Goal: Book appointment/travel/reservation

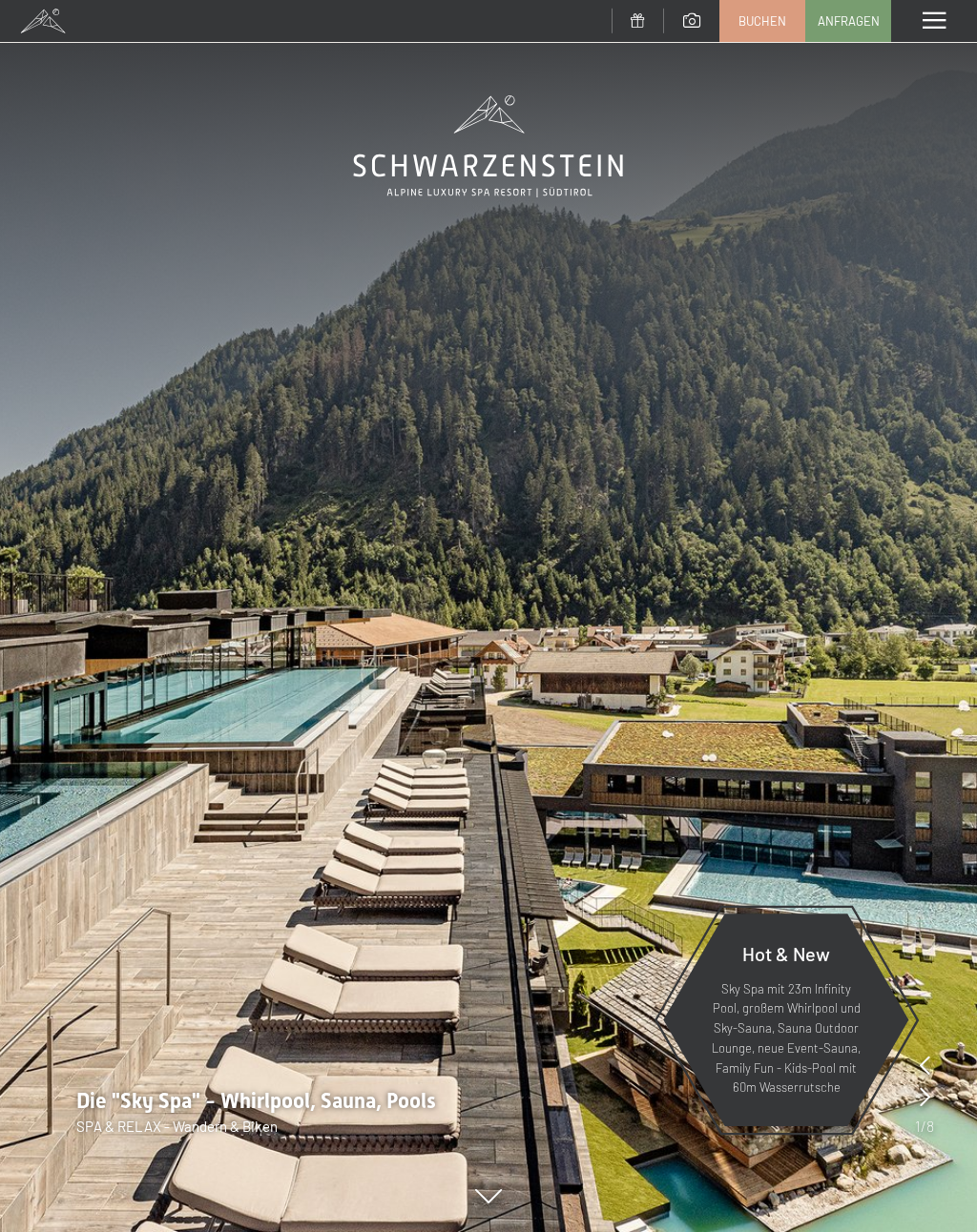
click at [675, 683] on img at bounding box center [488, 616] width 977 height 1232
click at [911, 1051] on img at bounding box center [488, 616] width 977 height 1232
click at [927, 1078] on div at bounding box center [925, 1066] width 11 height 27
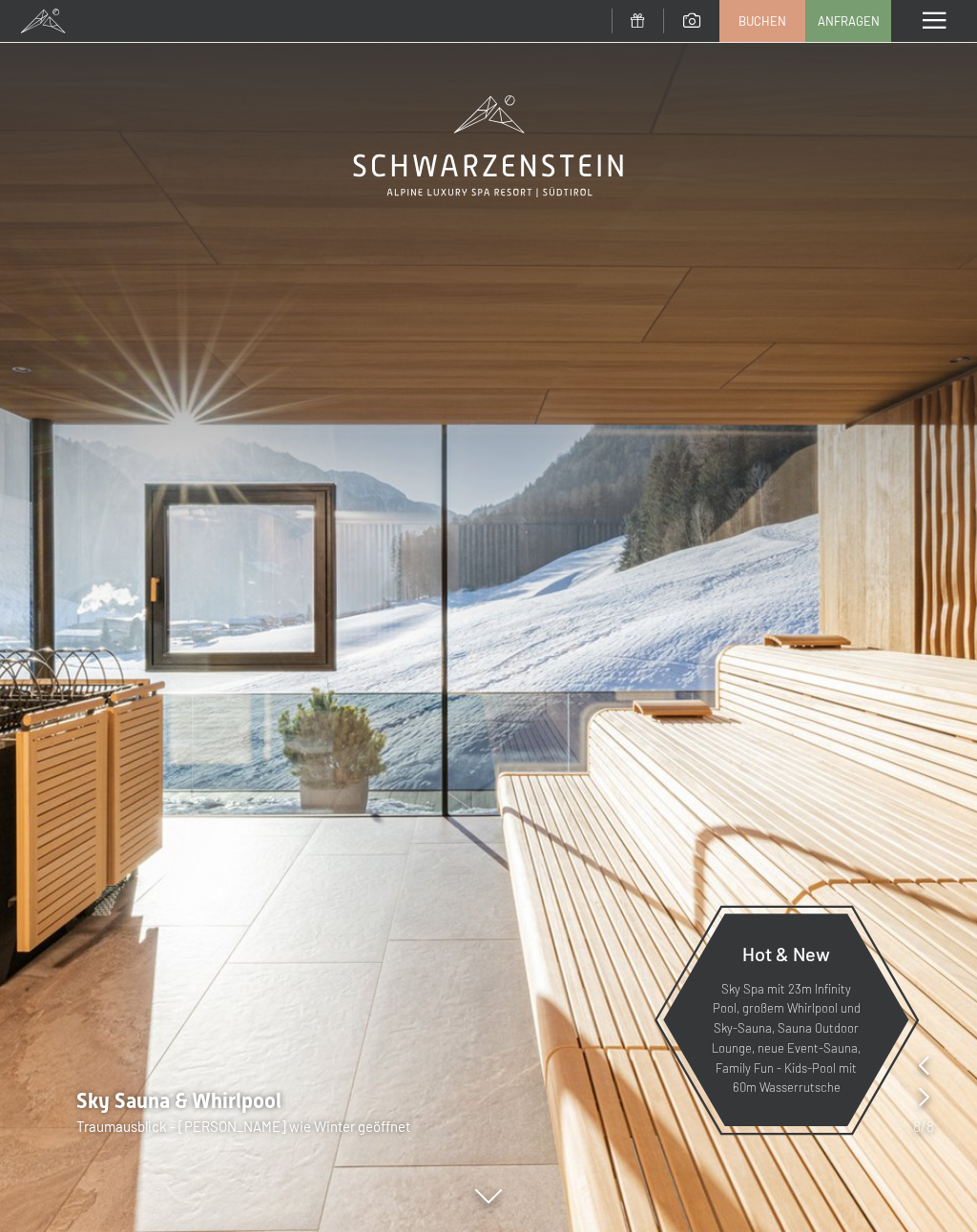
click at [922, 1069] on icon at bounding box center [924, 1065] width 11 height 19
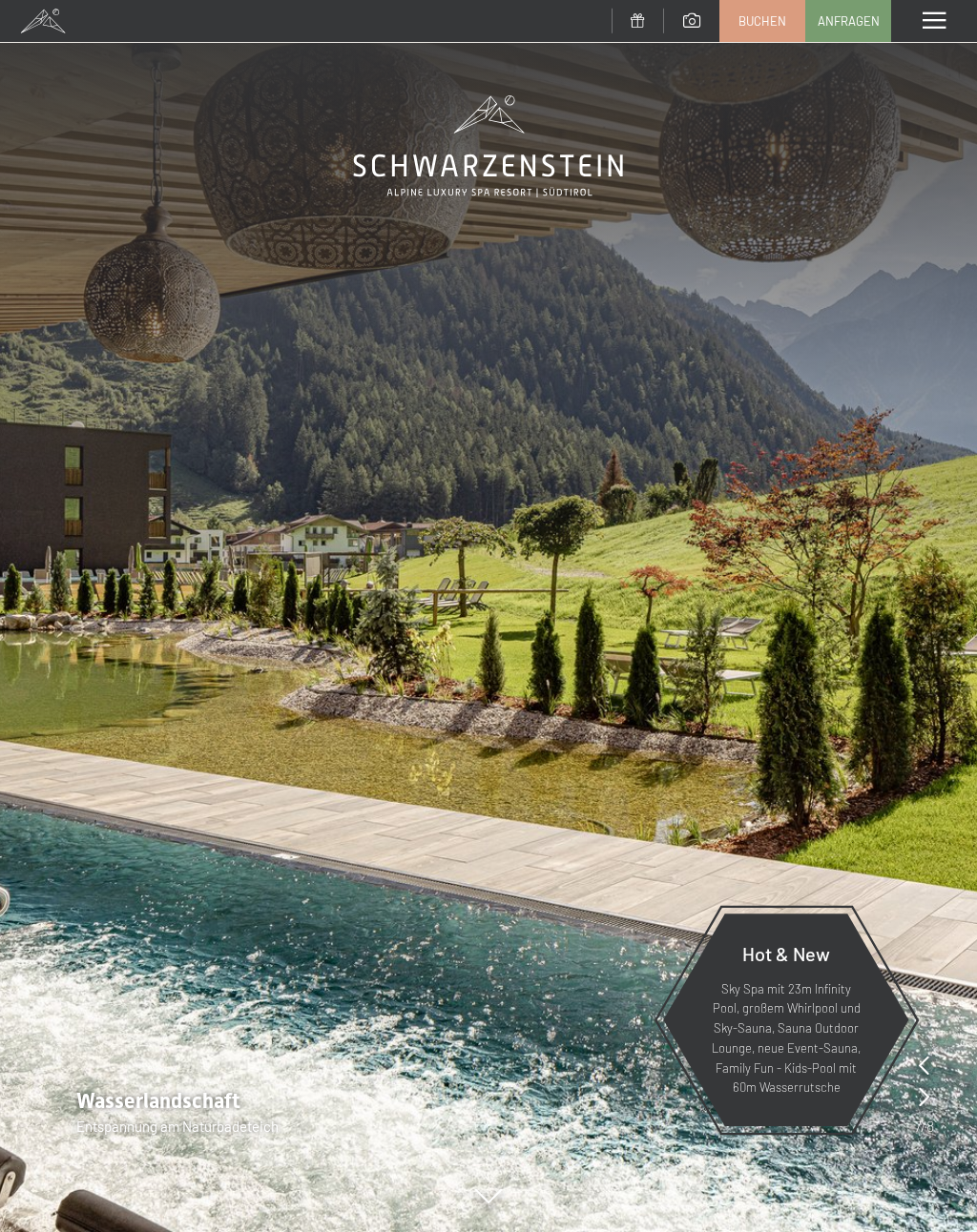
click at [919, 1069] on icon at bounding box center [924, 1065] width 11 height 19
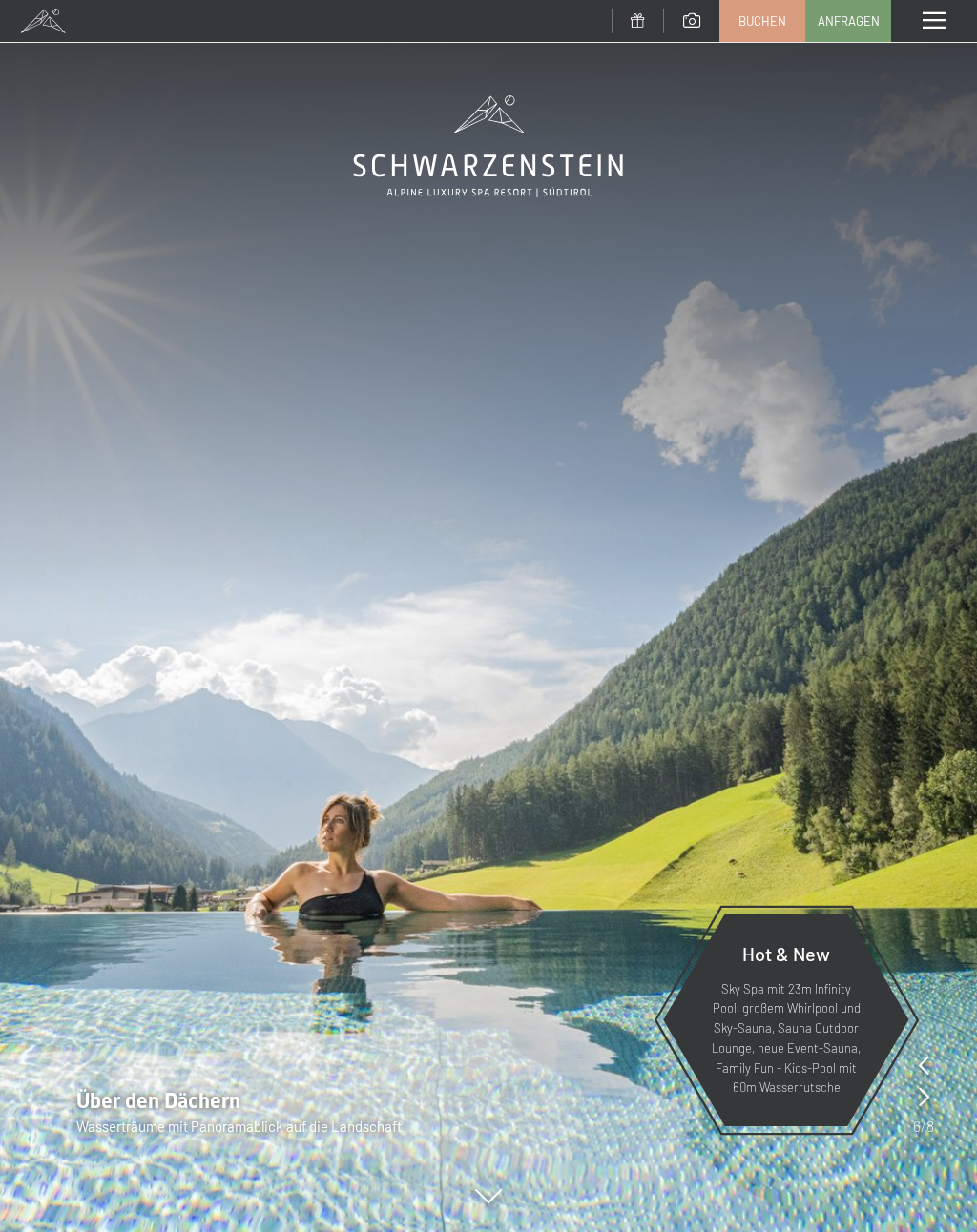
click at [923, 1065] on icon at bounding box center [924, 1065] width 11 height 19
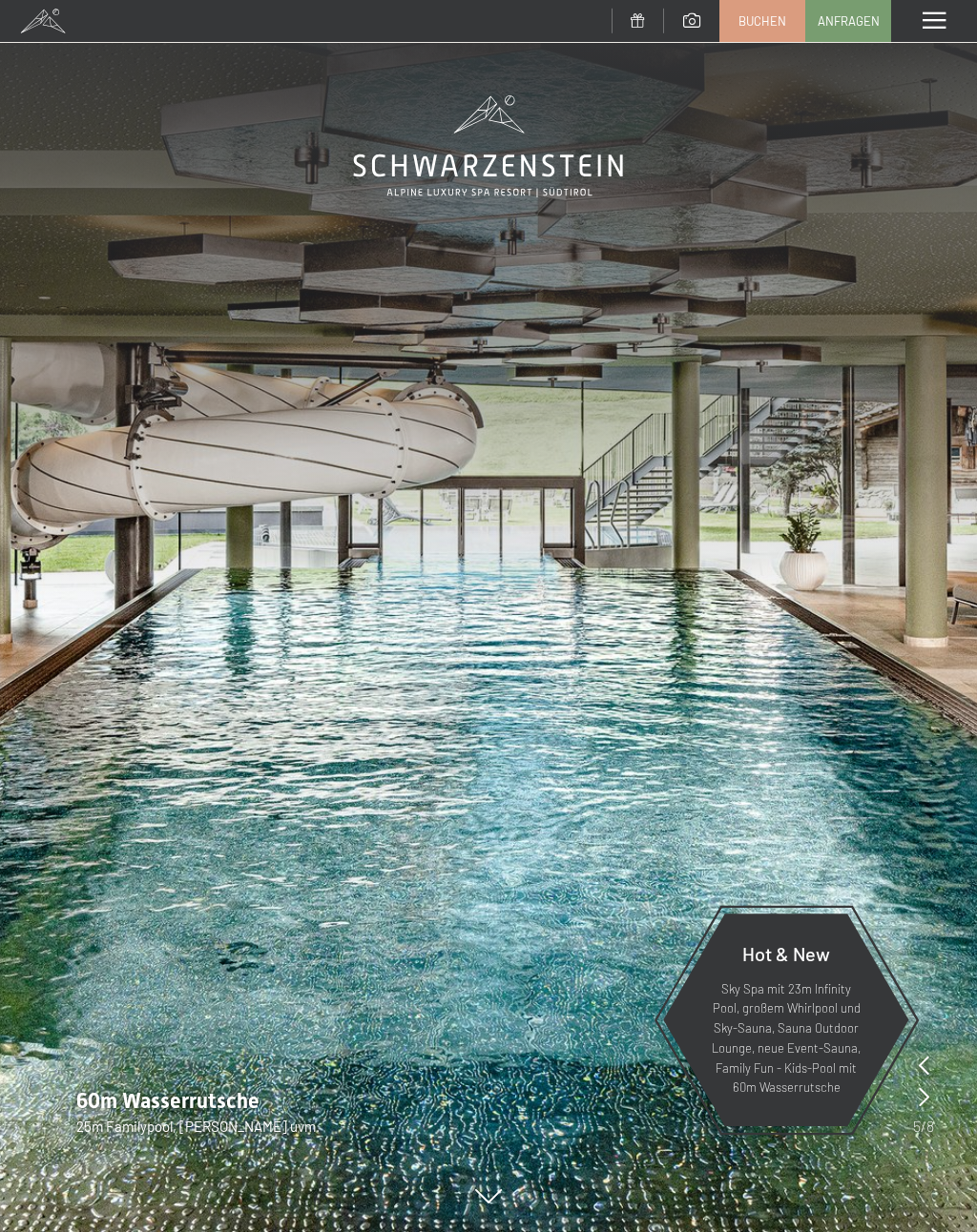
click at [922, 1069] on icon at bounding box center [924, 1065] width 11 height 19
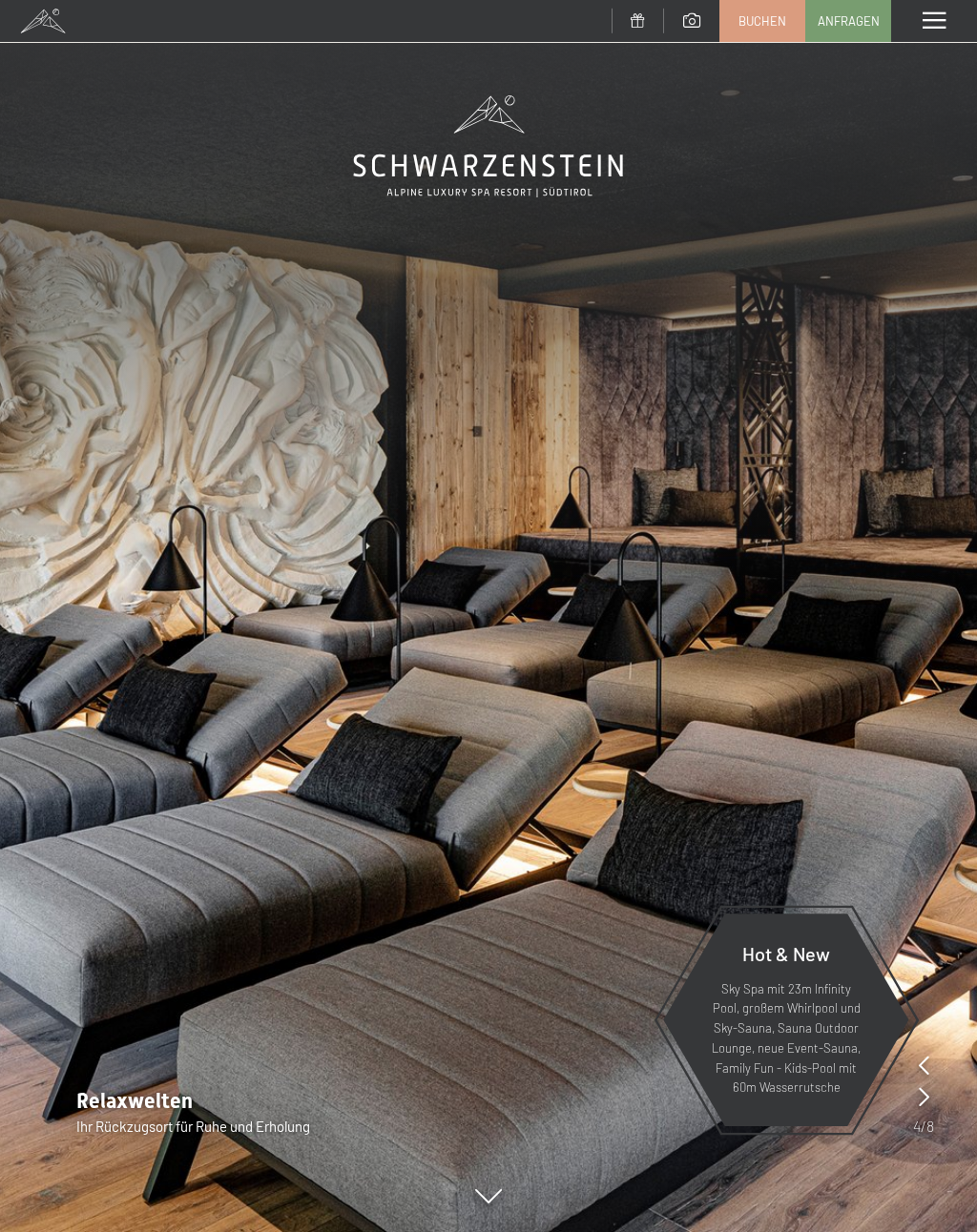
click at [919, 1068] on icon at bounding box center [924, 1065] width 11 height 19
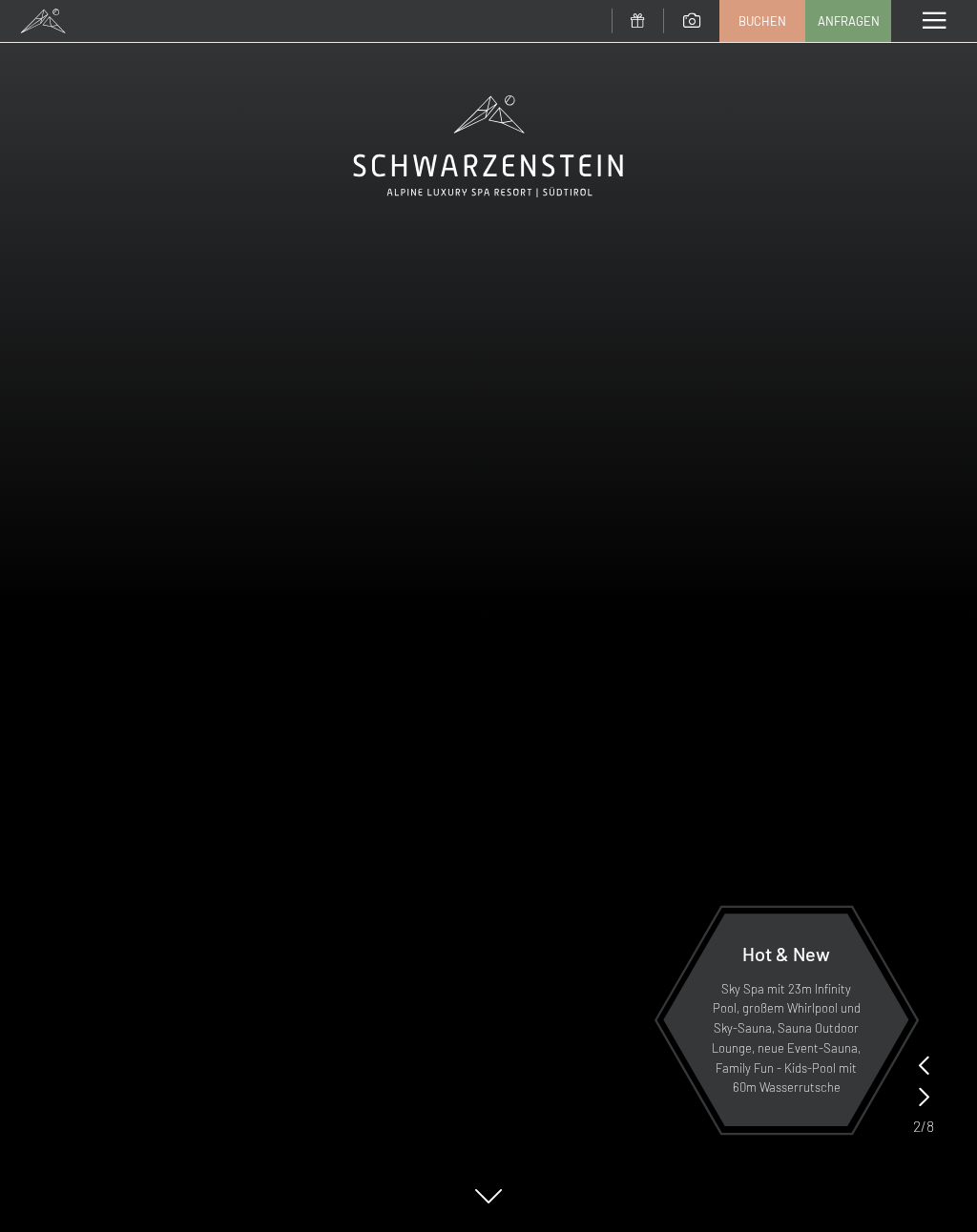
click at [928, 21] on span at bounding box center [933, 21] width 23 height 17
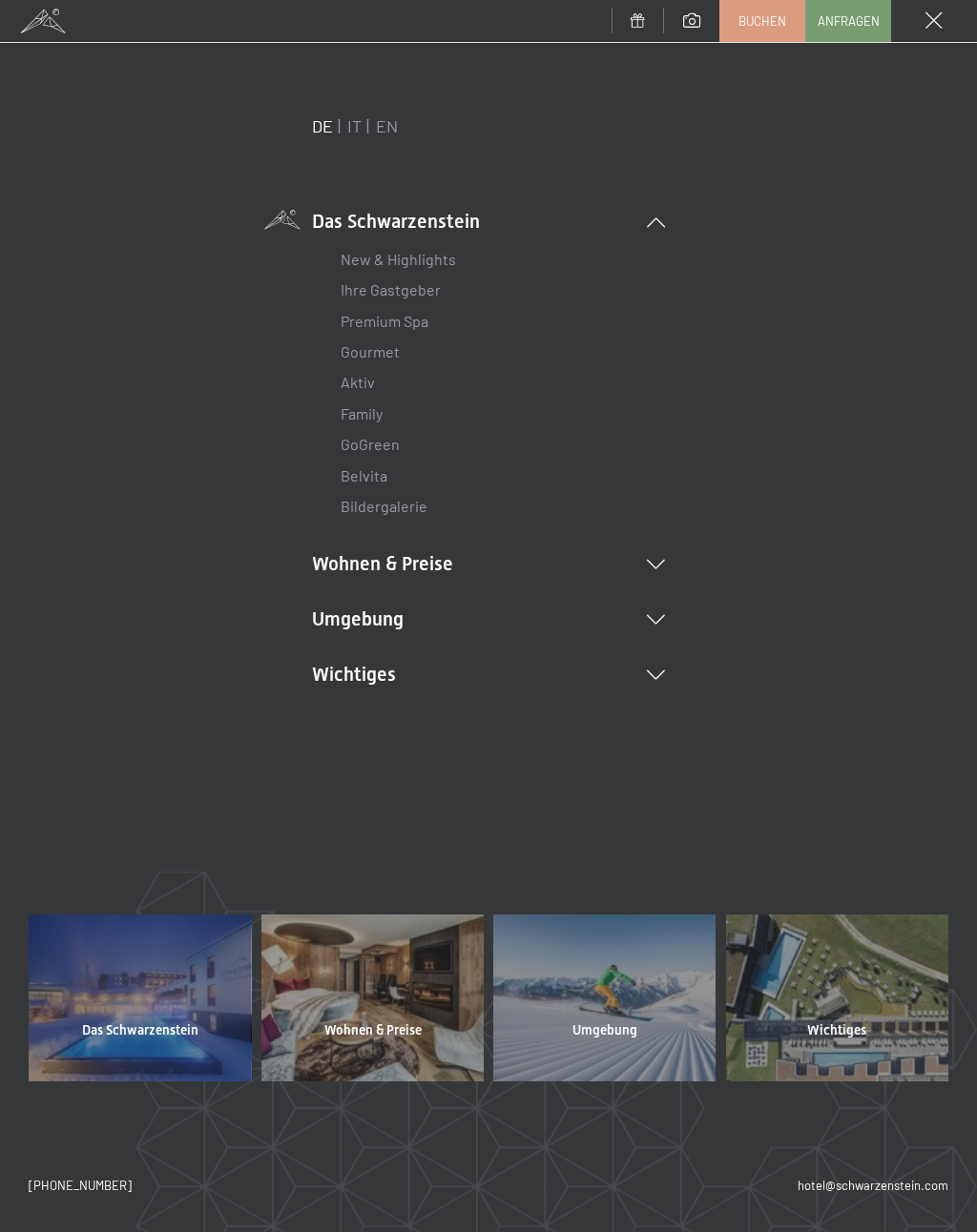
click at [417, 562] on li "Wohnen & Preise Inklusivleistungen Zimmer & Preise Liste Angebote Liste Familie…" at bounding box center [488, 563] width 353 height 27
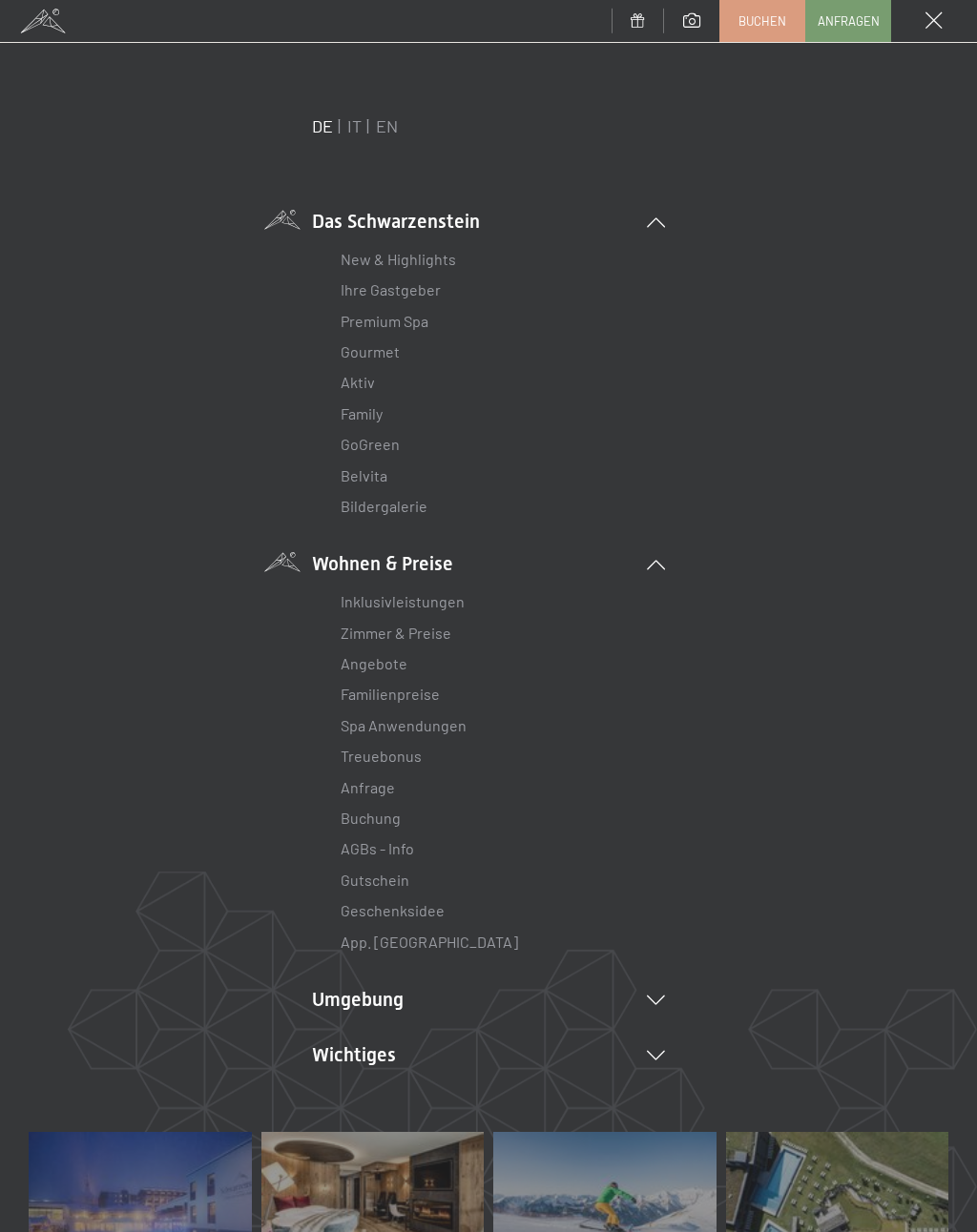
click at [414, 559] on li "Wohnen & Preise Inklusivleistungen Zimmer & Preise Liste Angebote Liste Familie…" at bounding box center [488, 754] width 353 height 408
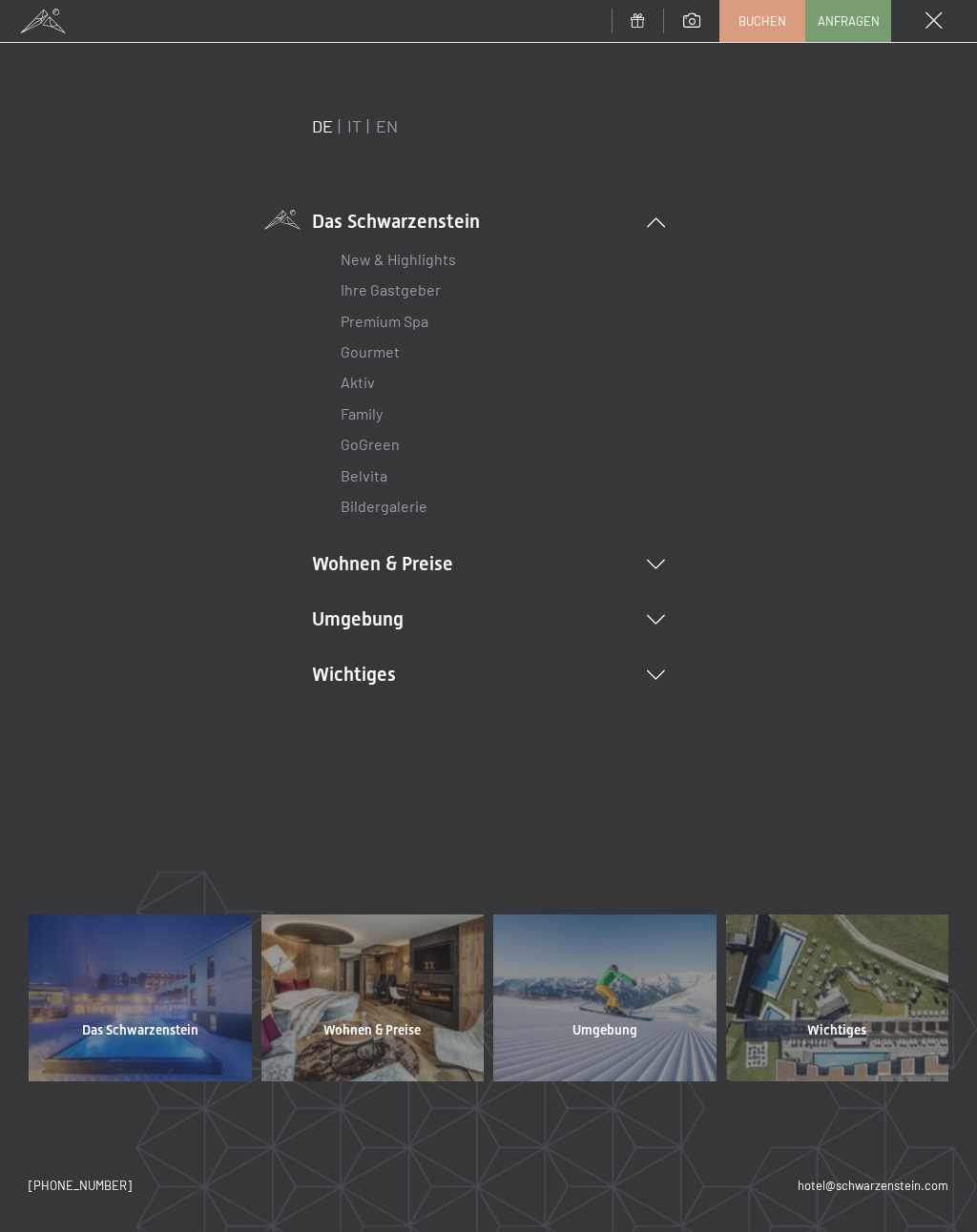
click at [412, 566] on li "Wohnen & Preise Inklusivleistungen Zimmer & Preise Liste Angebote Liste Familie…" at bounding box center [488, 563] width 353 height 27
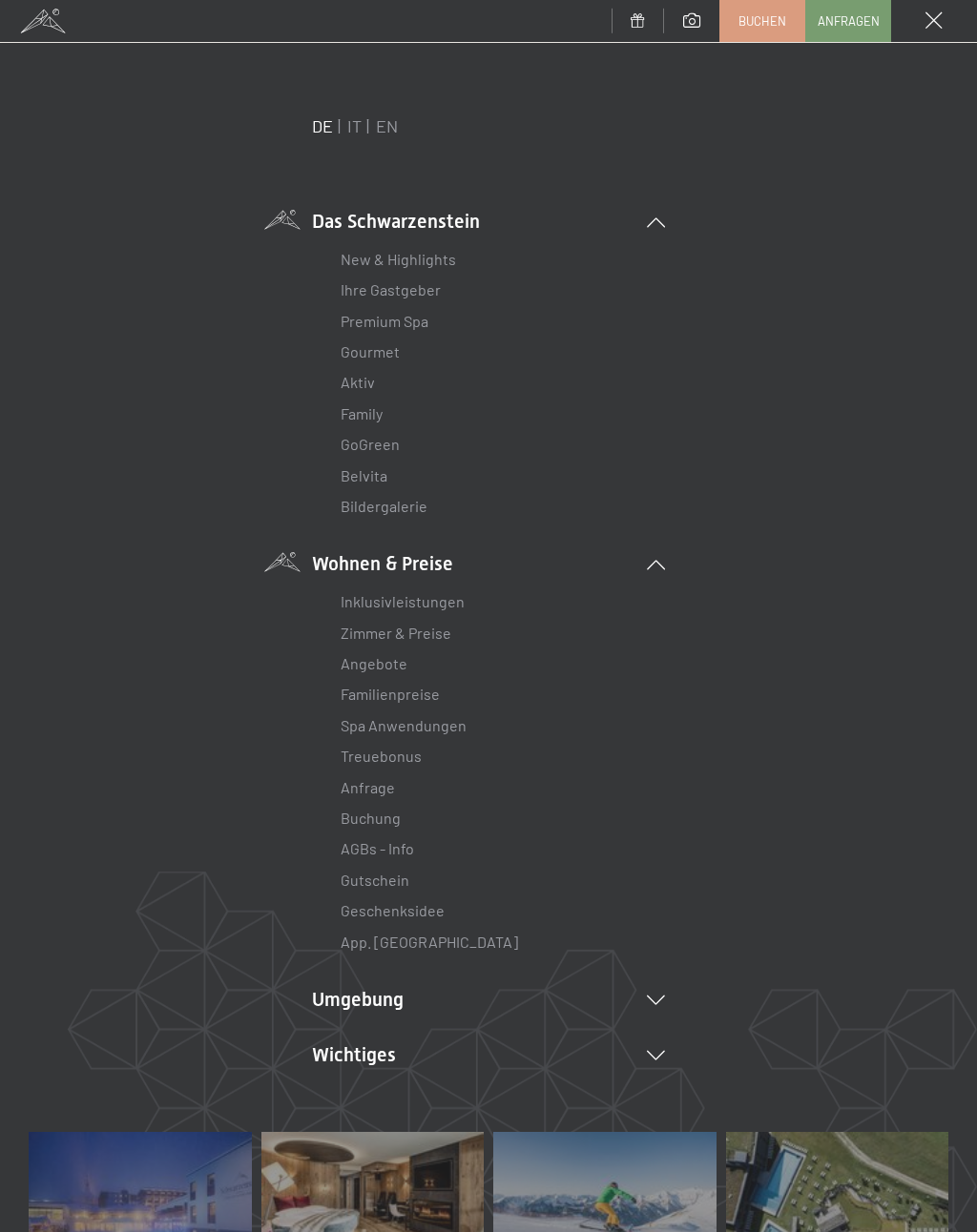
click at [419, 632] on link "Zimmer & Preise" at bounding box center [396, 632] width 110 height 18
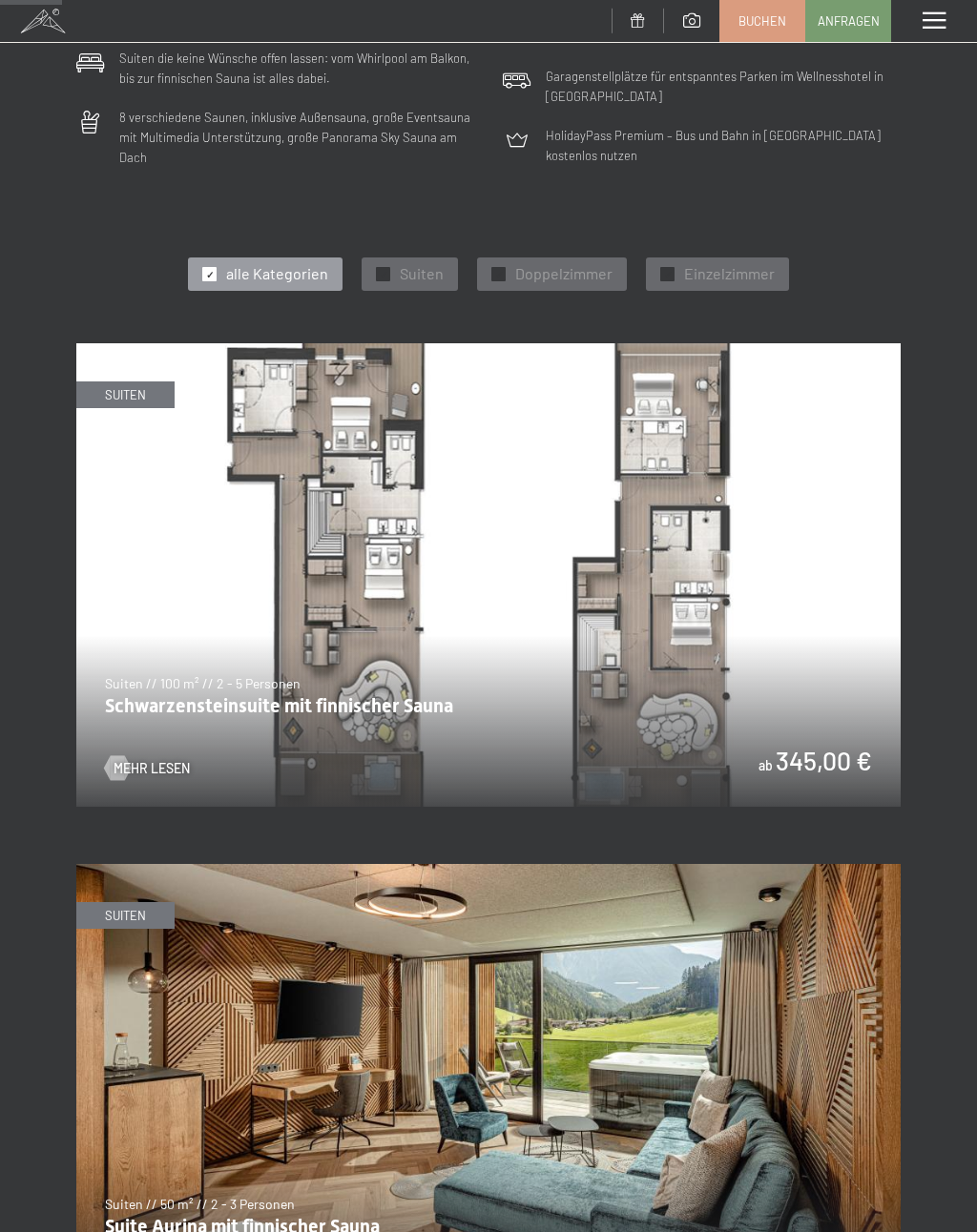
scroll to position [535, 0]
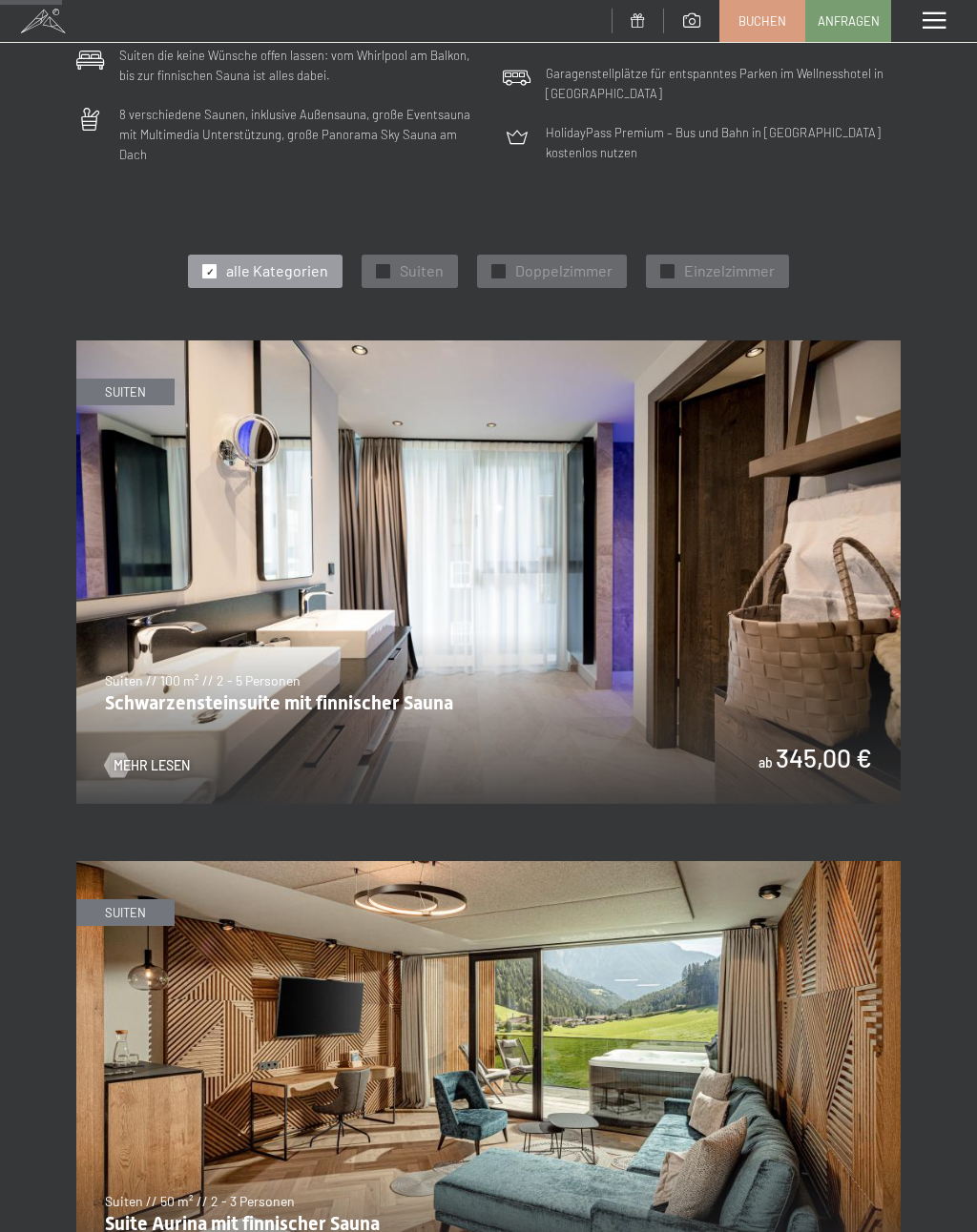
click at [522, 572] on img at bounding box center [488, 572] width 824 height 464
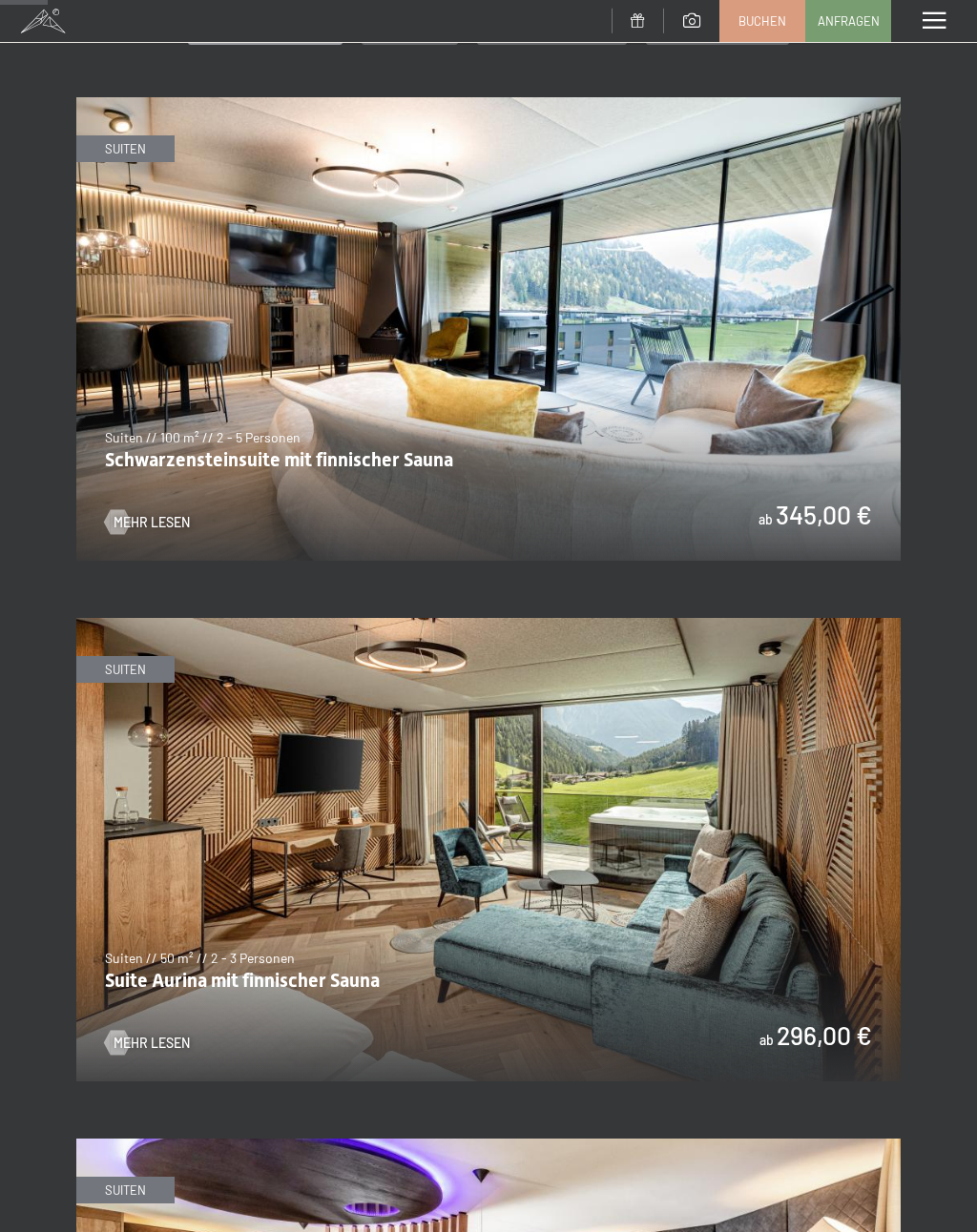
scroll to position [0, 0]
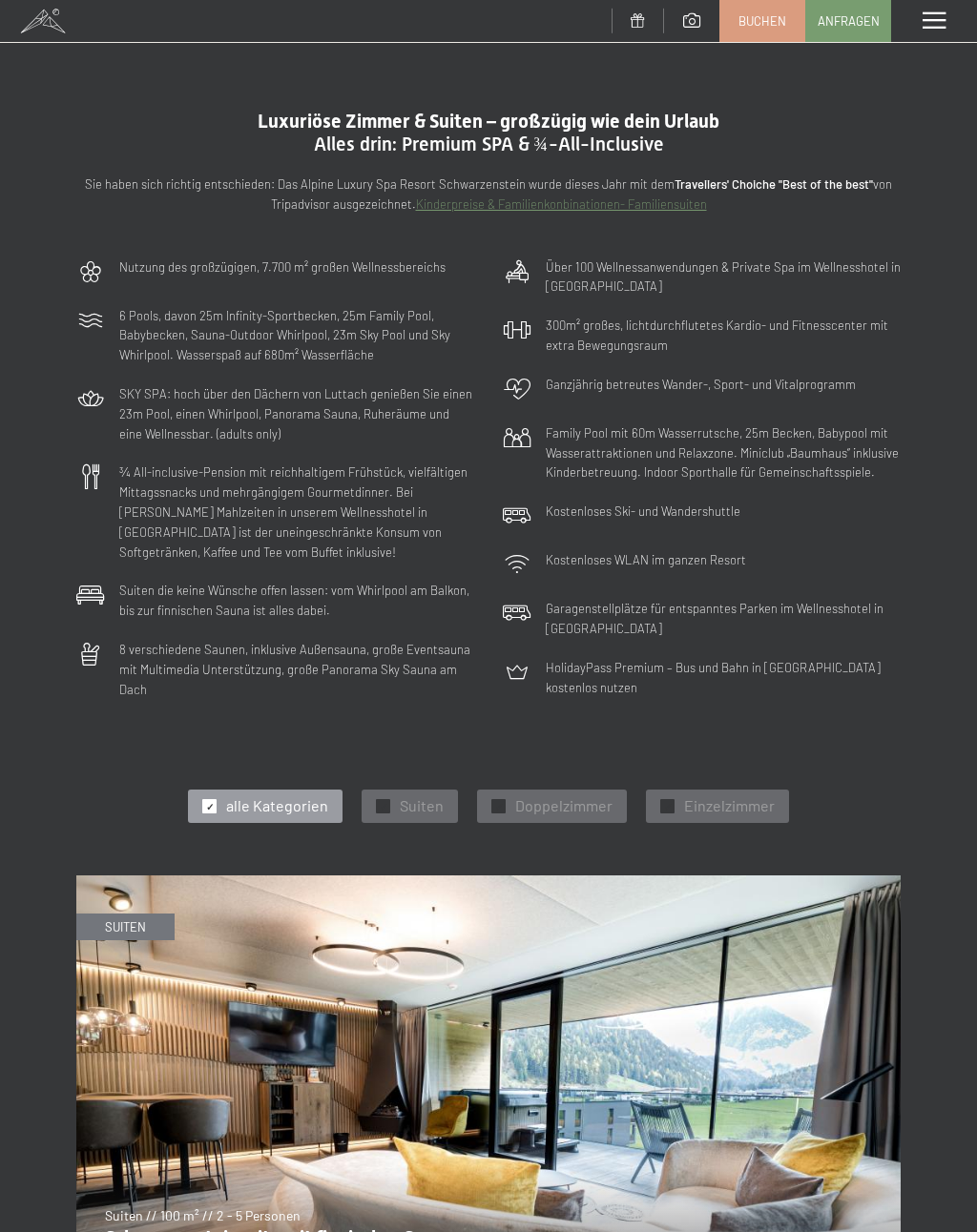
click at [48, 27] on span at bounding box center [42, 21] width 86 height 42
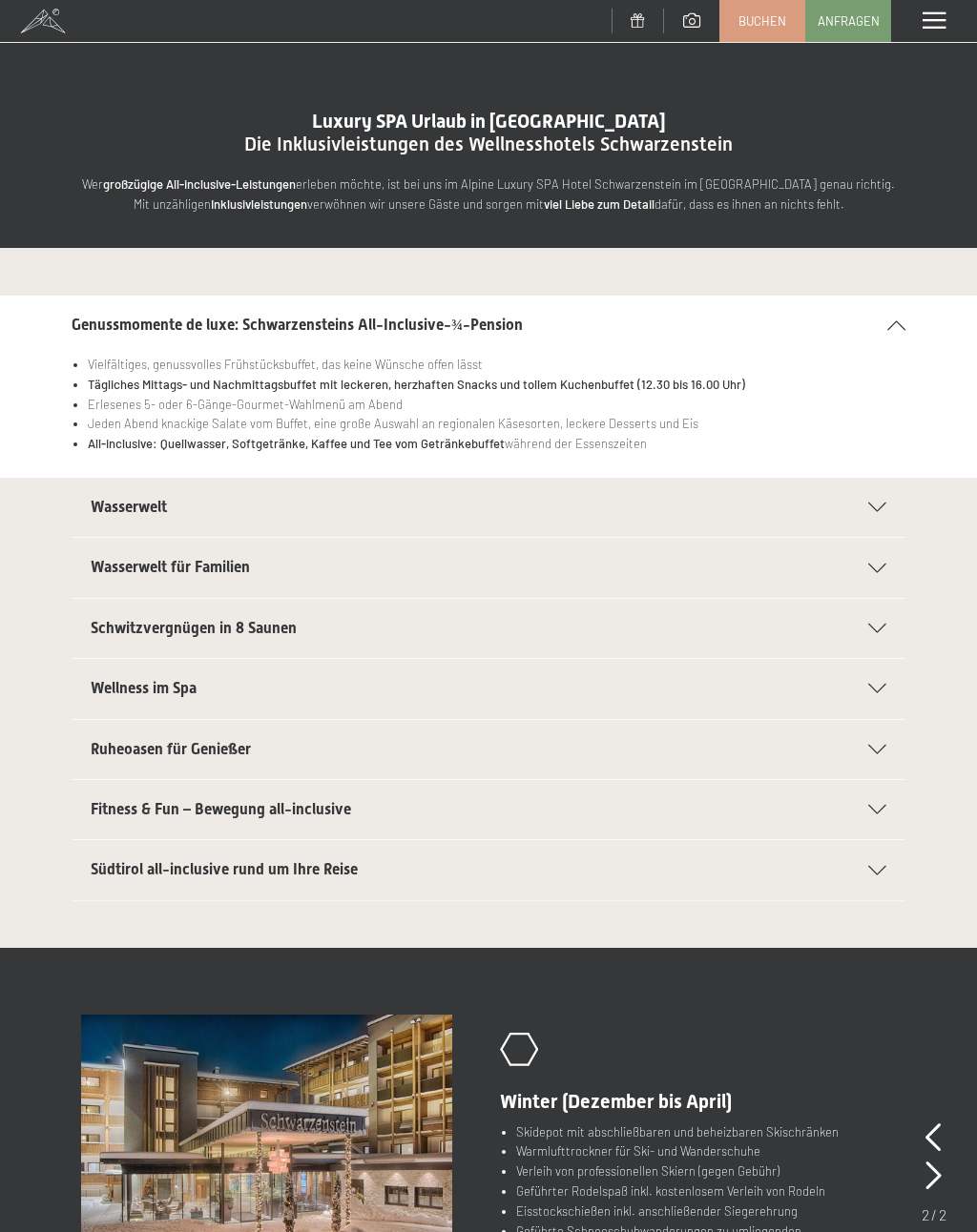
click at [412, 405] on li "Erlesenes 5- oder 6-Gänge-Gourmet-Wahlmenü am Abend" at bounding box center [496, 405] width 817 height 20
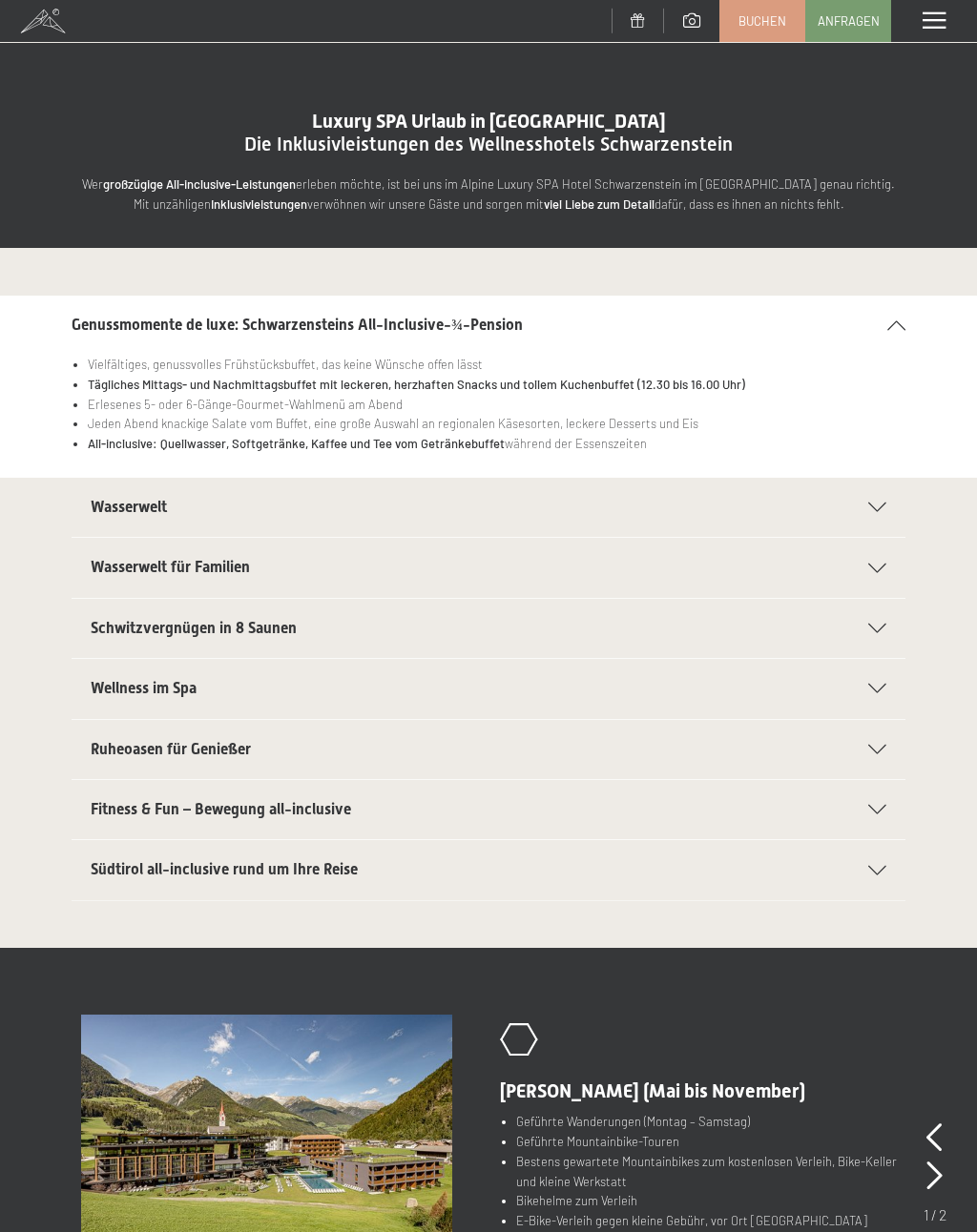
click at [878, 504] on icon at bounding box center [877, 507] width 18 height 10
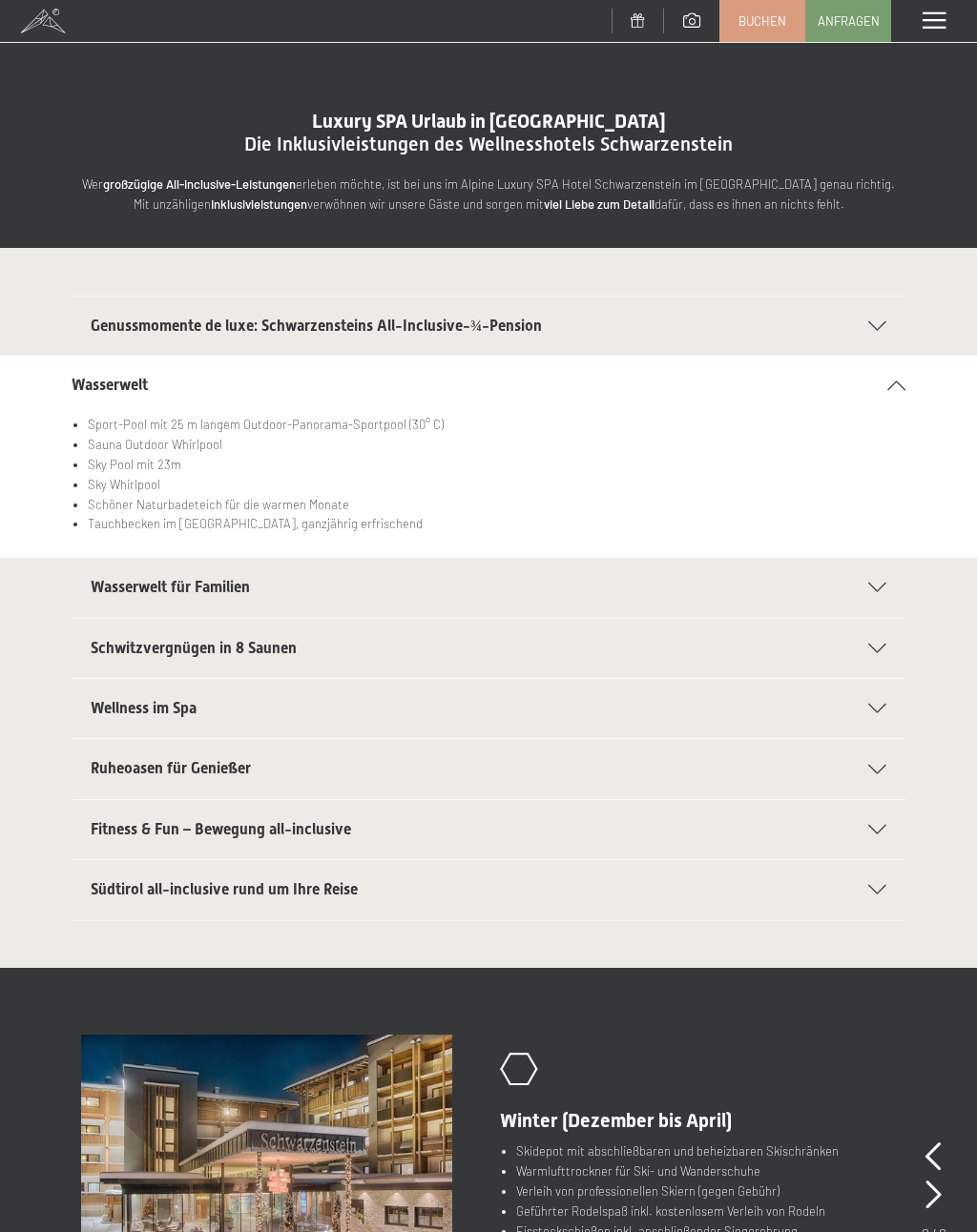
click at [872, 588] on icon at bounding box center [877, 588] width 18 height 10
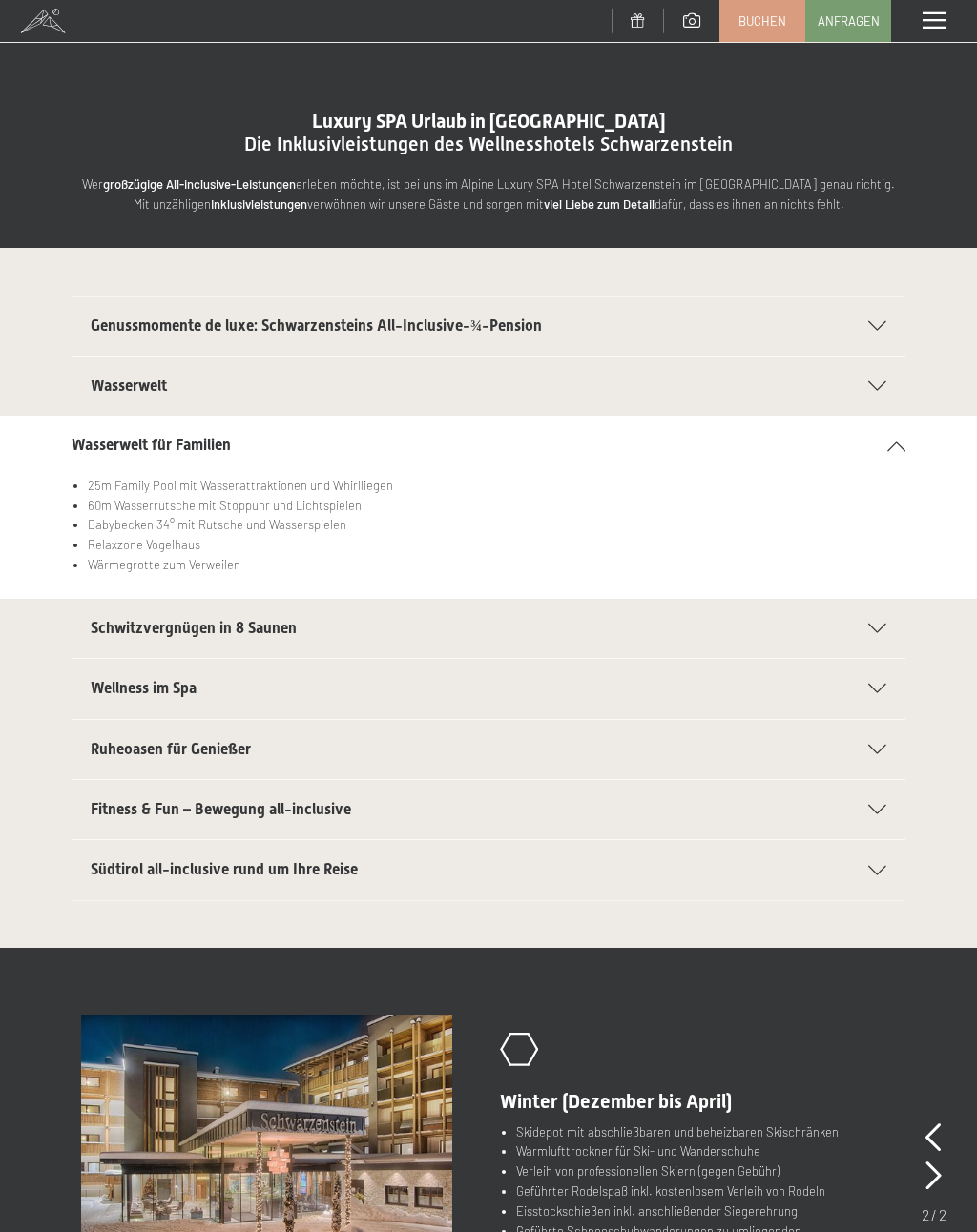
click at [878, 623] on icon at bounding box center [877, 628] width 18 height 10
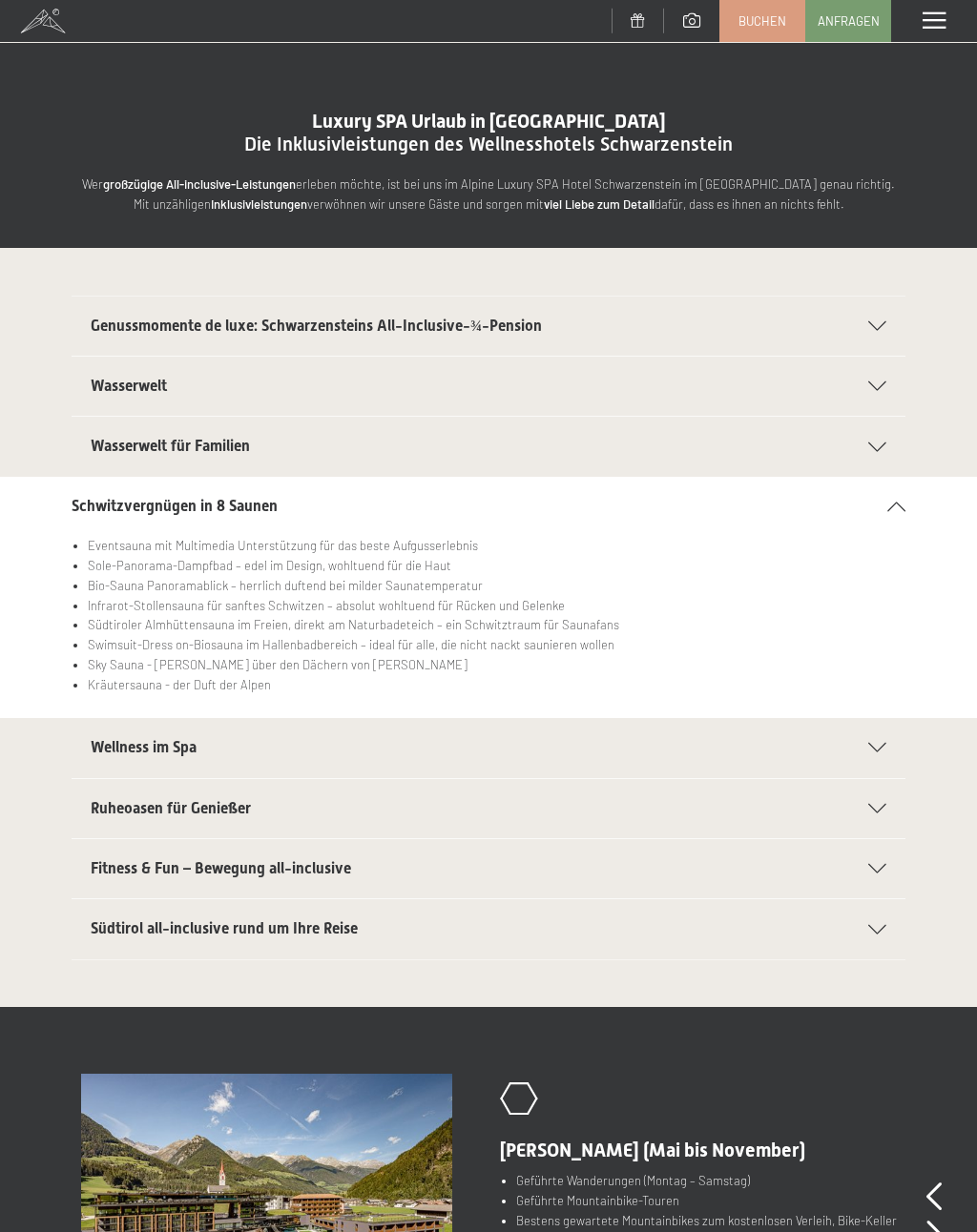
click at [878, 746] on icon at bounding box center [877, 747] width 18 height 10
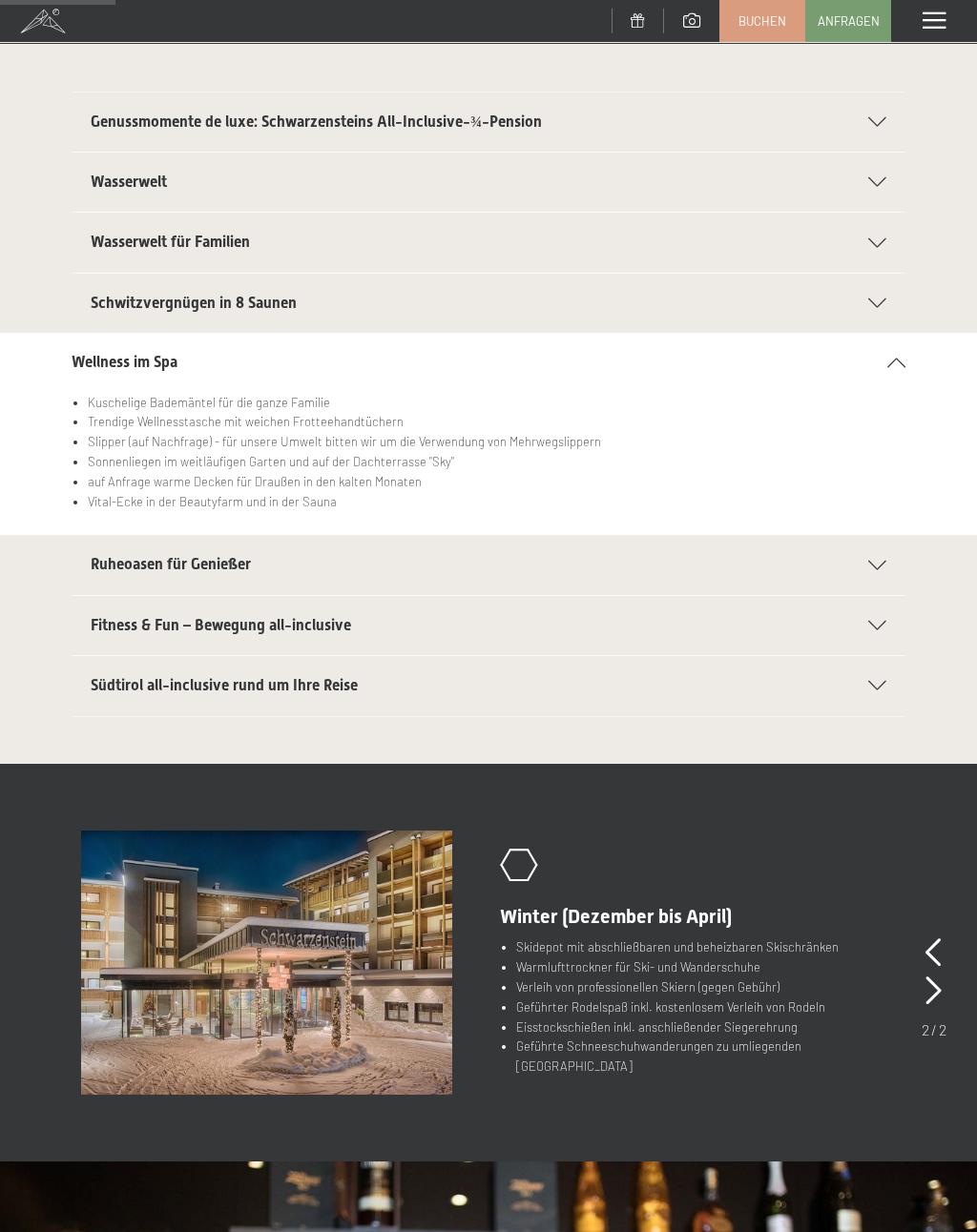
scroll to position [205, 0]
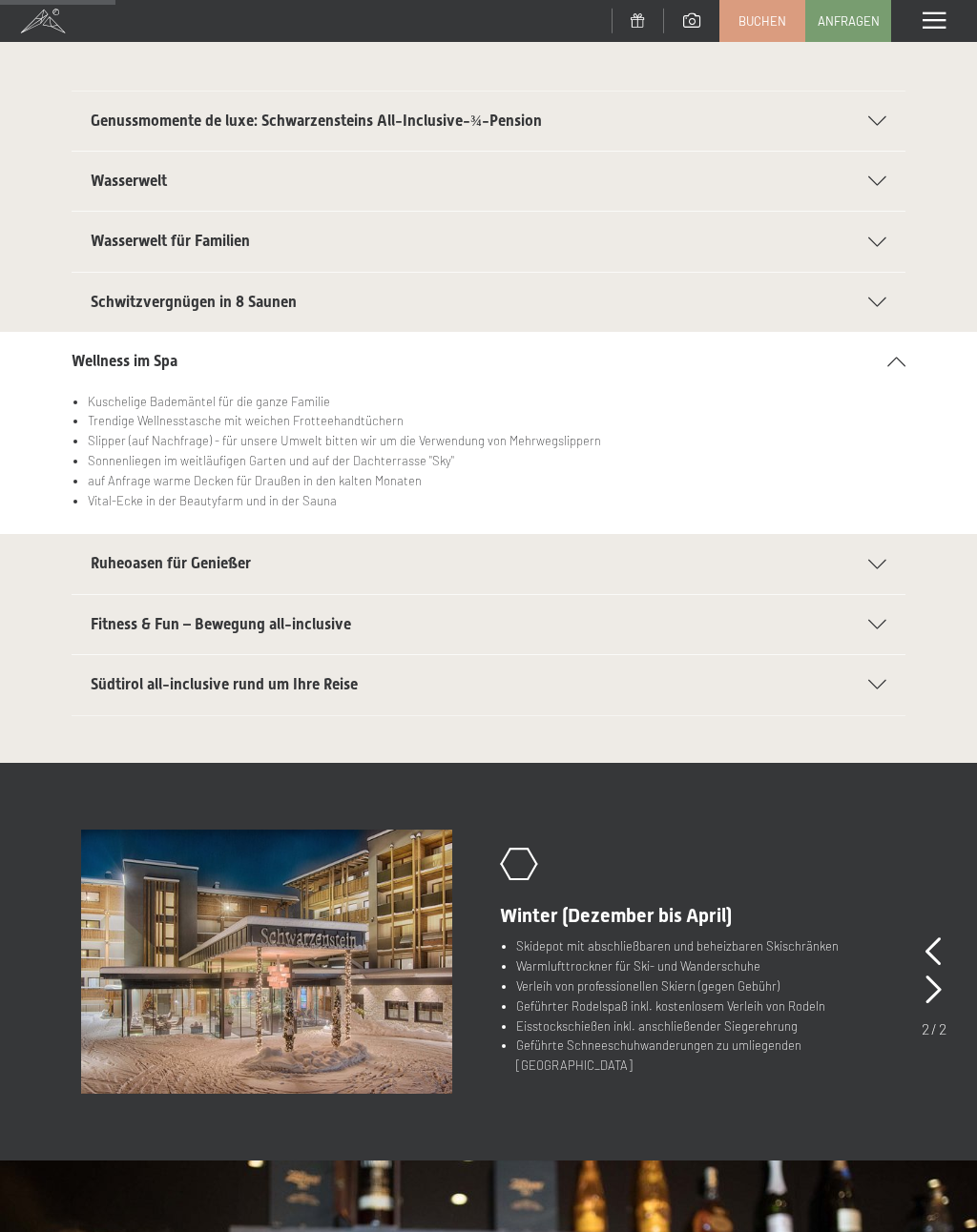
click at [858, 554] on div "Ruheoasen für Genießer" at bounding box center [488, 563] width 796 height 59
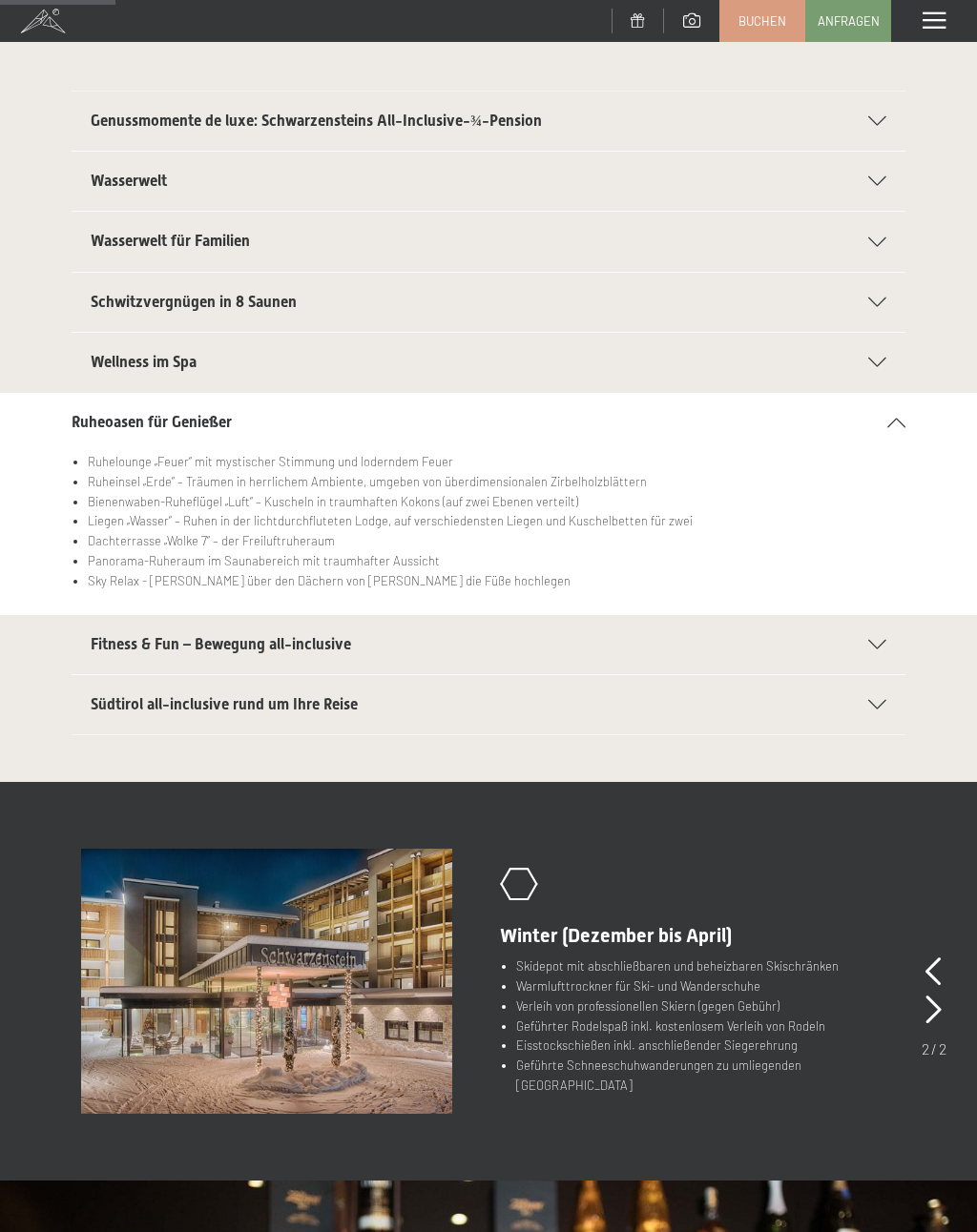
click at [305, 640] on span "Fitness & Fun – Bewegung all-inclusive" at bounding box center [221, 644] width 260 height 18
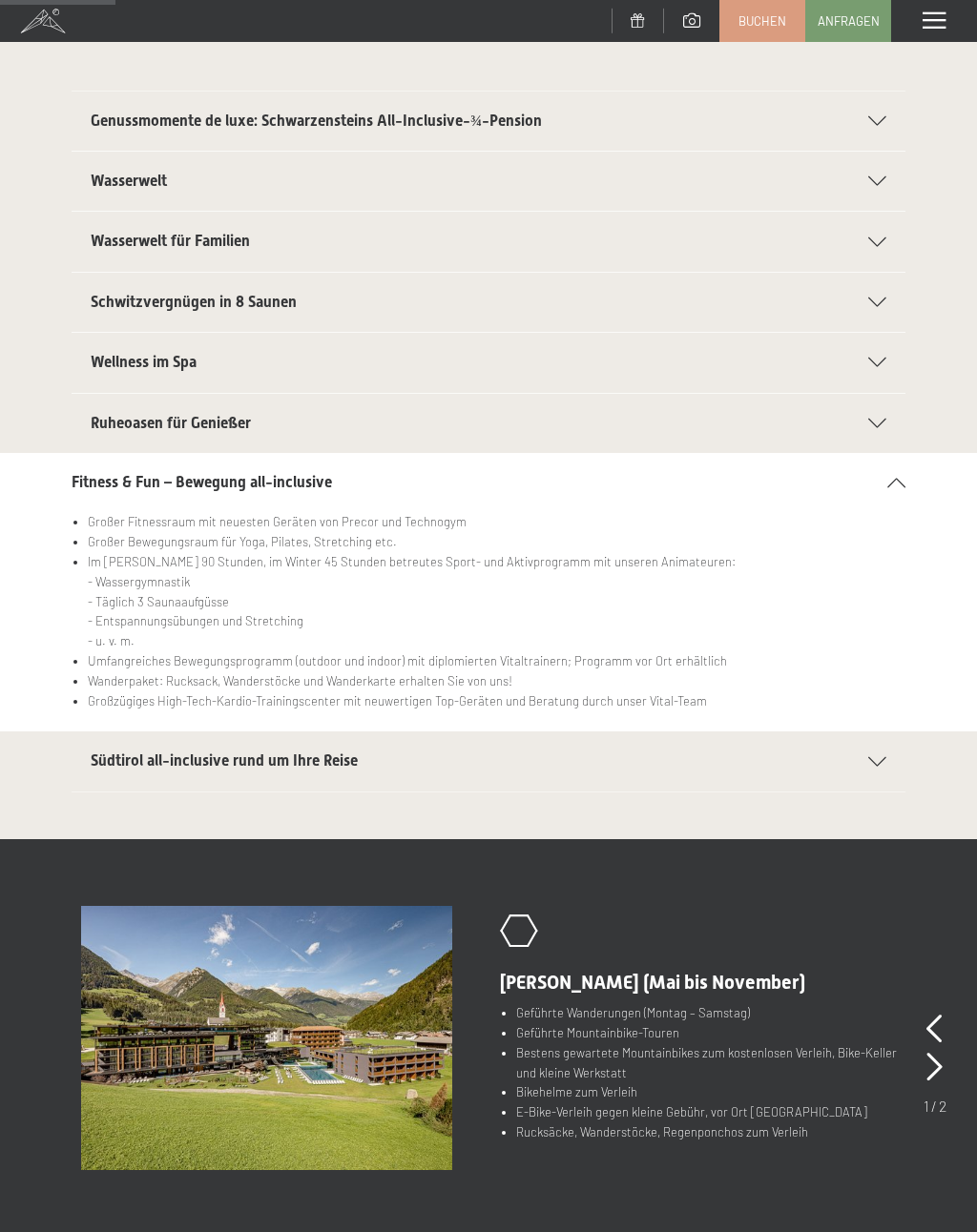
click at [325, 761] on span "Südtirol all-inclusive rund um Ihre Reise" at bounding box center [224, 760] width 267 height 18
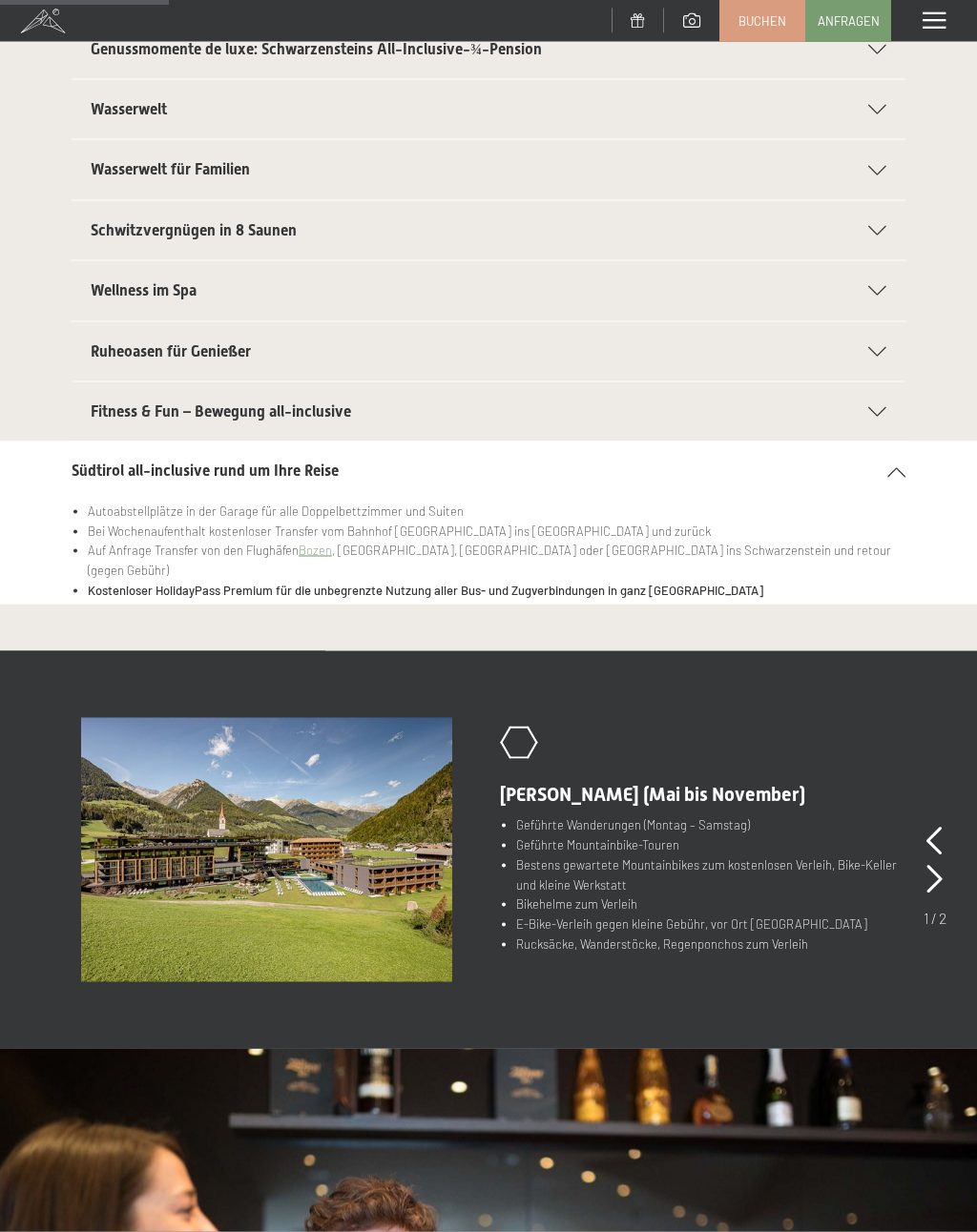
scroll to position [296, 0]
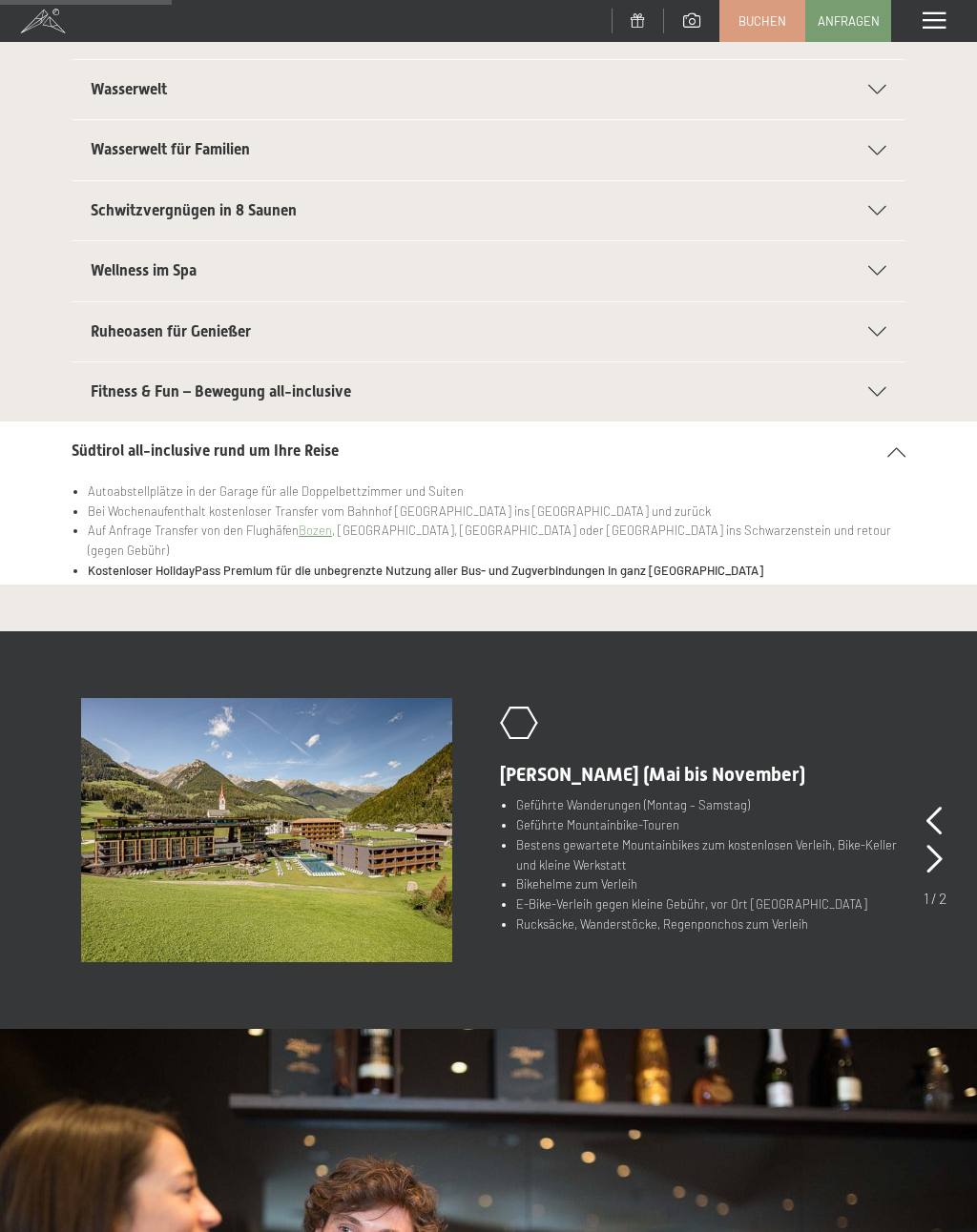
click at [901, 469] on div "Südtirol all-inclusive rund um Ihre Reise" at bounding box center [488, 451] width 833 height 59
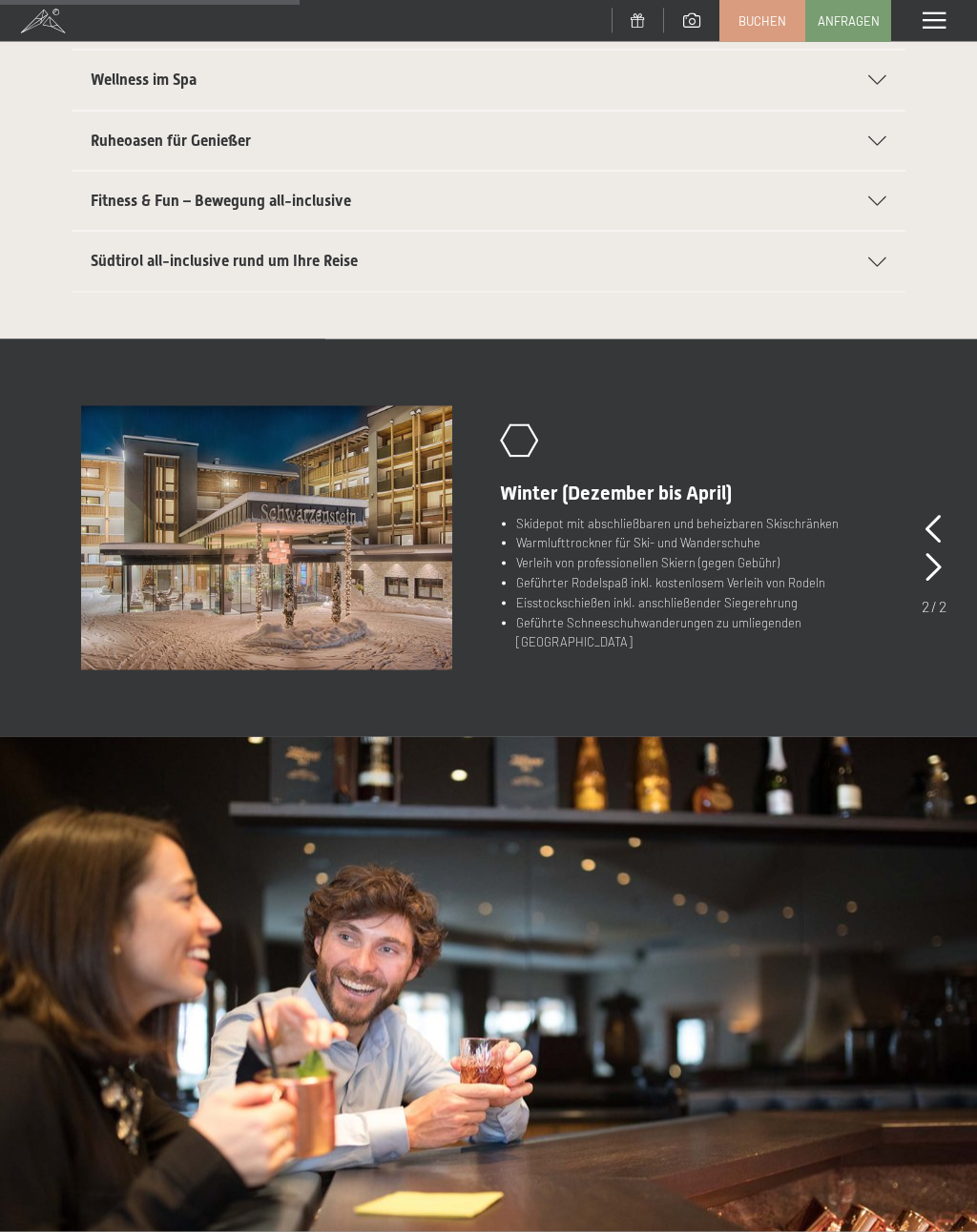
scroll to position [488, 0]
click at [774, 613] on li "Eisstockschießen inkl. anschließender Siegerehrung" at bounding box center [708, 602] width 384 height 20
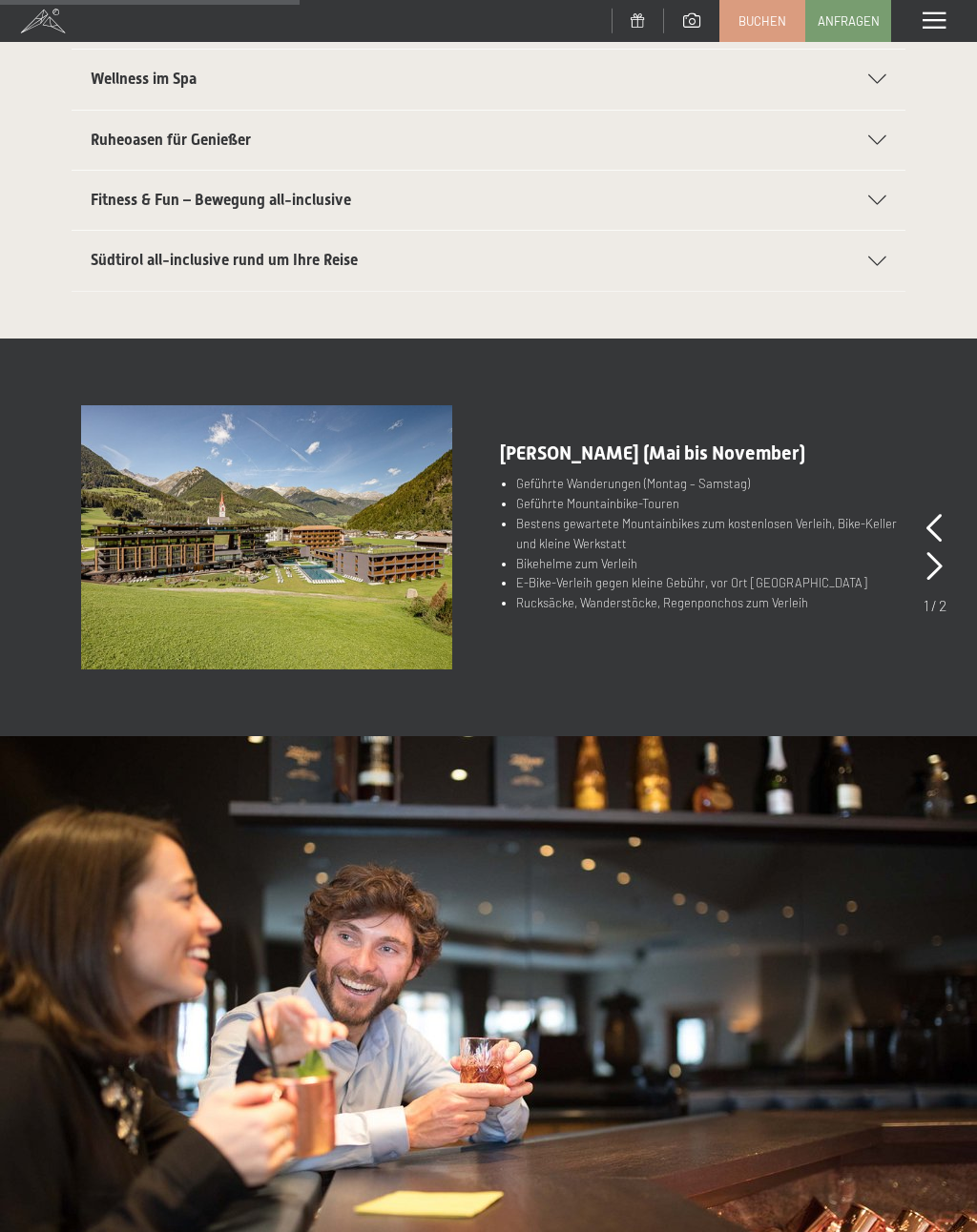
click at [935, 528] on icon at bounding box center [934, 528] width 16 height 29
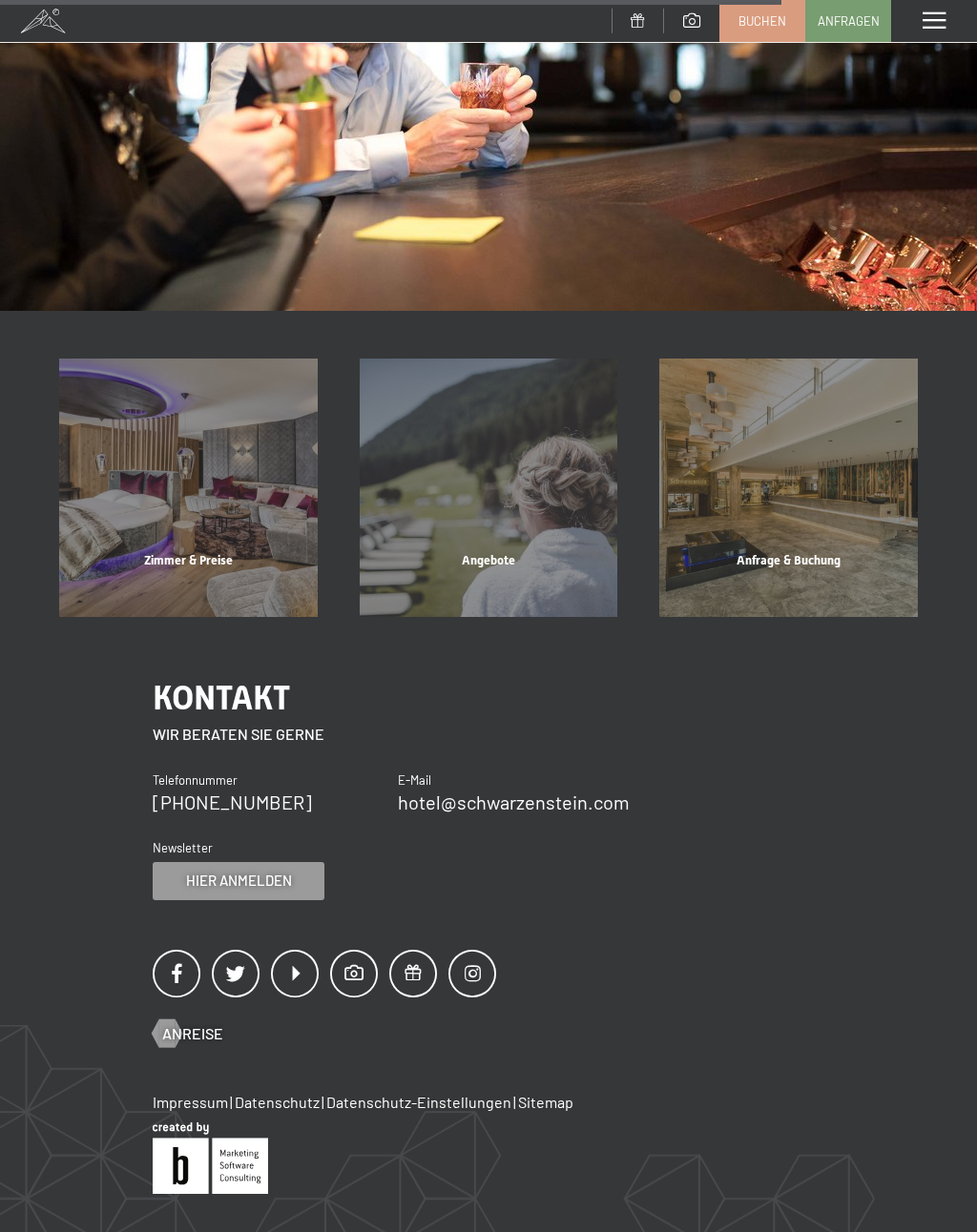
scroll to position [1520, 0]
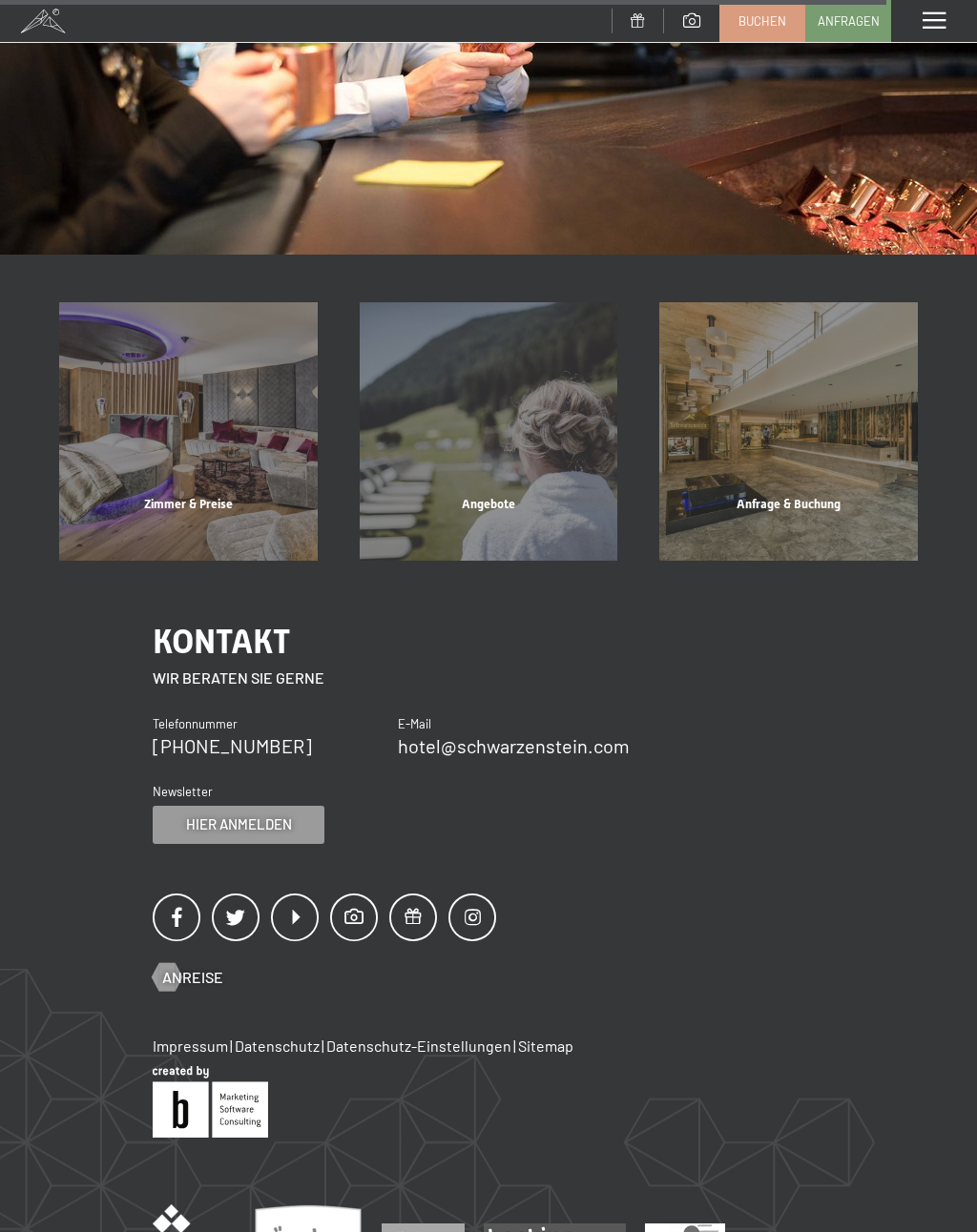
click at [484, 496] on div "Angebote" at bounding box center [488, 529] width 300 height 65
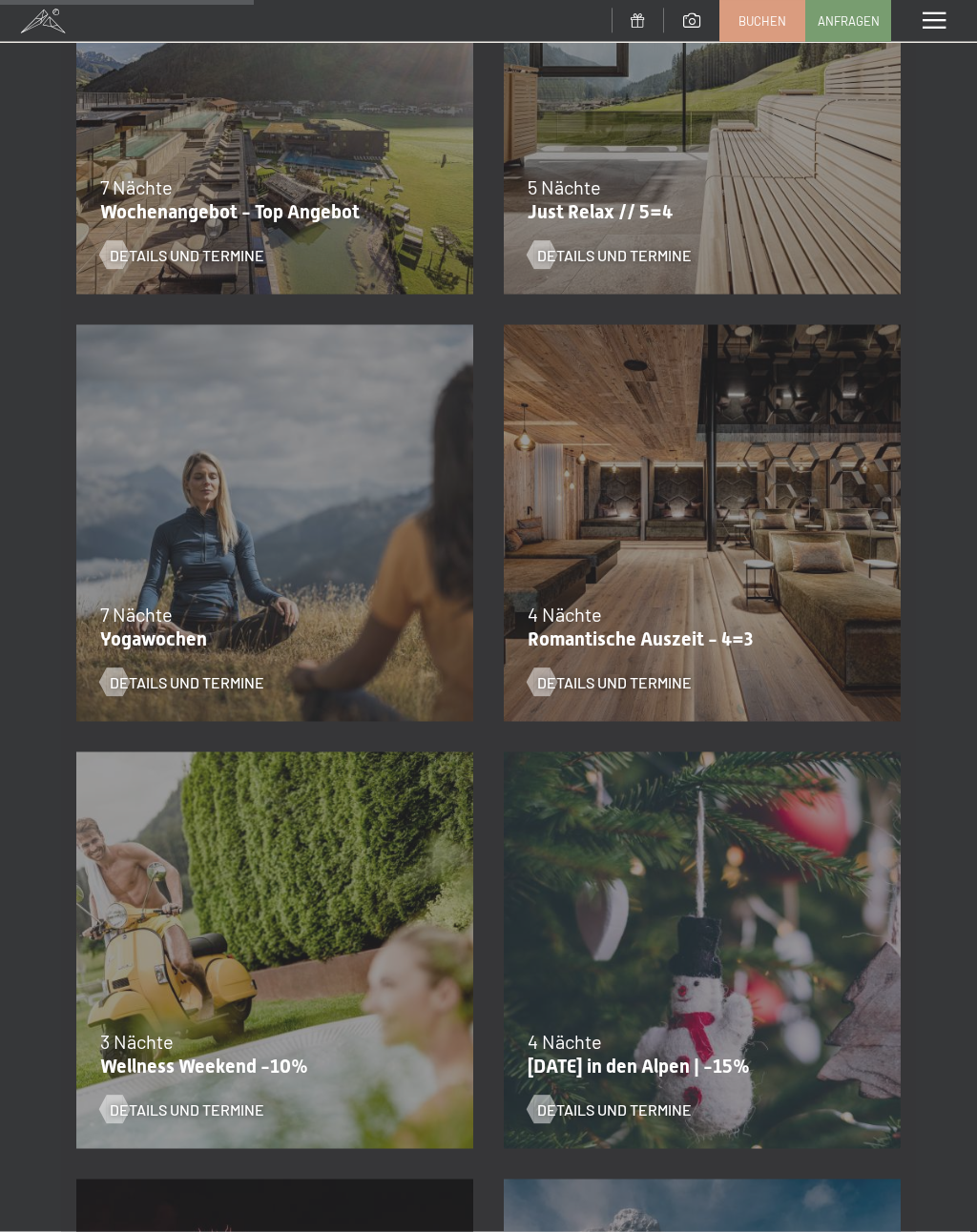
scroll to position [959, 0]
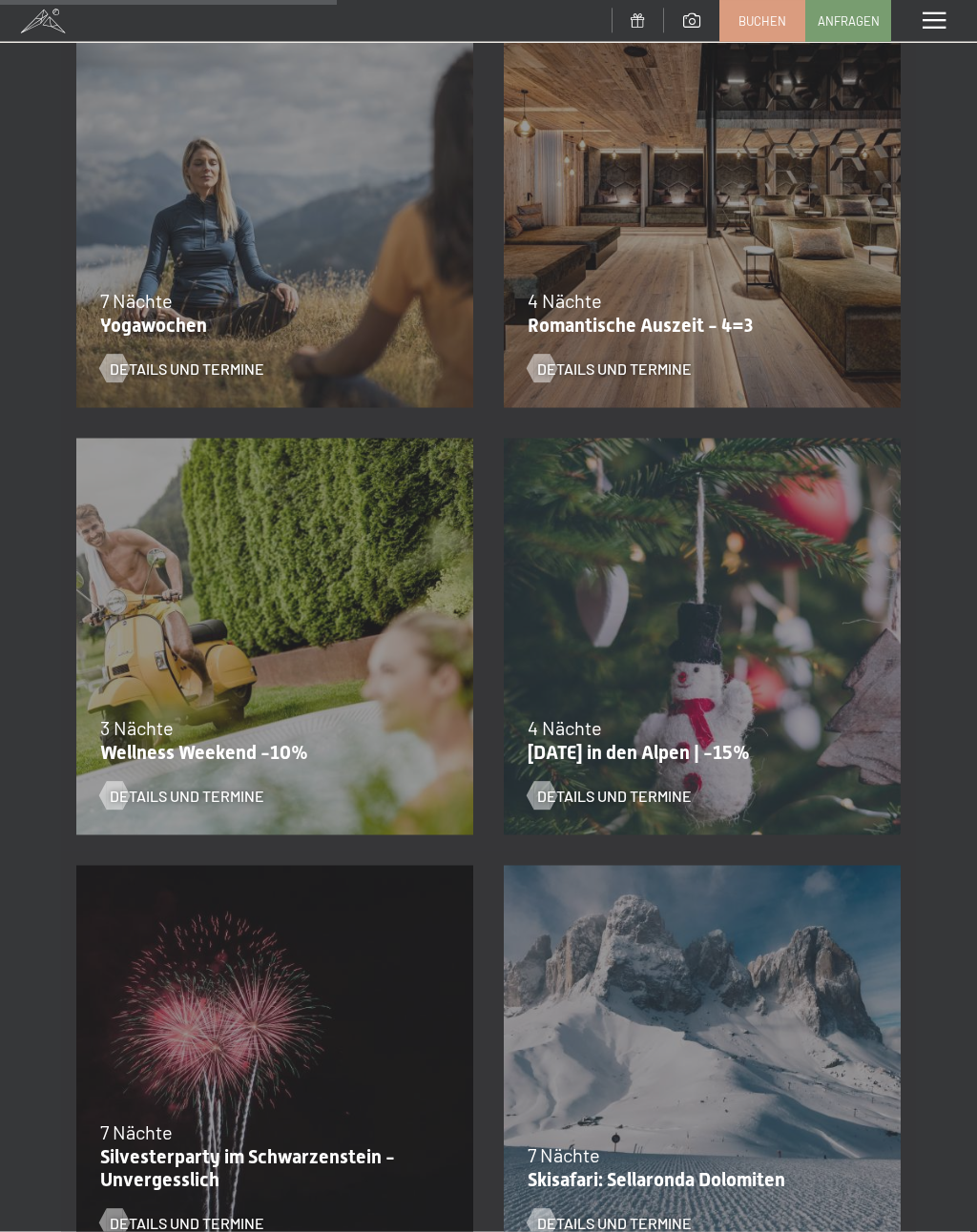
click at [731, 317] on p "Romantische Auszeit - 4=3" at bounding box center [697, 325] width 340 height 23
click at [645, 372] on span "Details und Termine" at bounding box center [614, 367] width 155 height 21
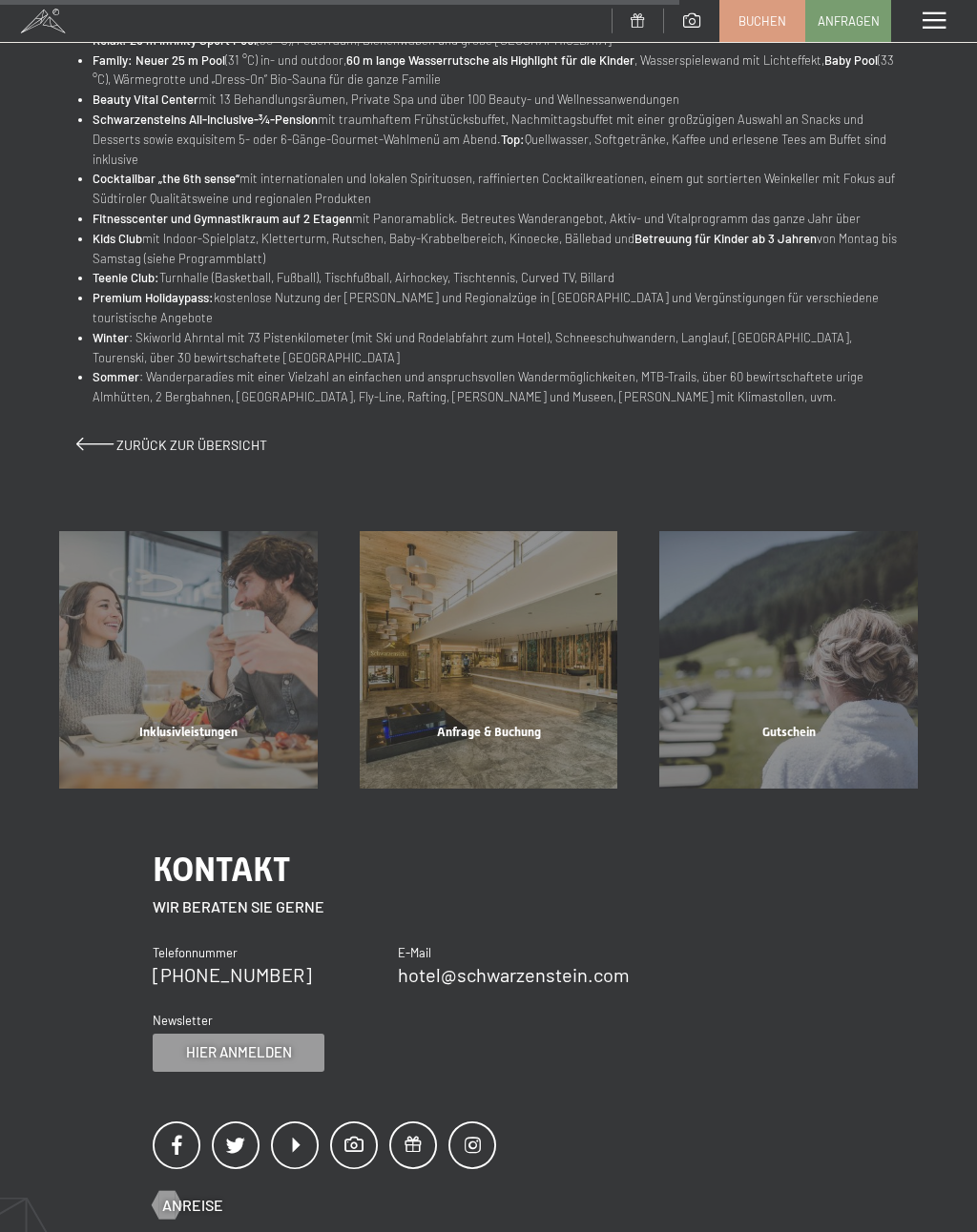
scroll to position [1067, 0]
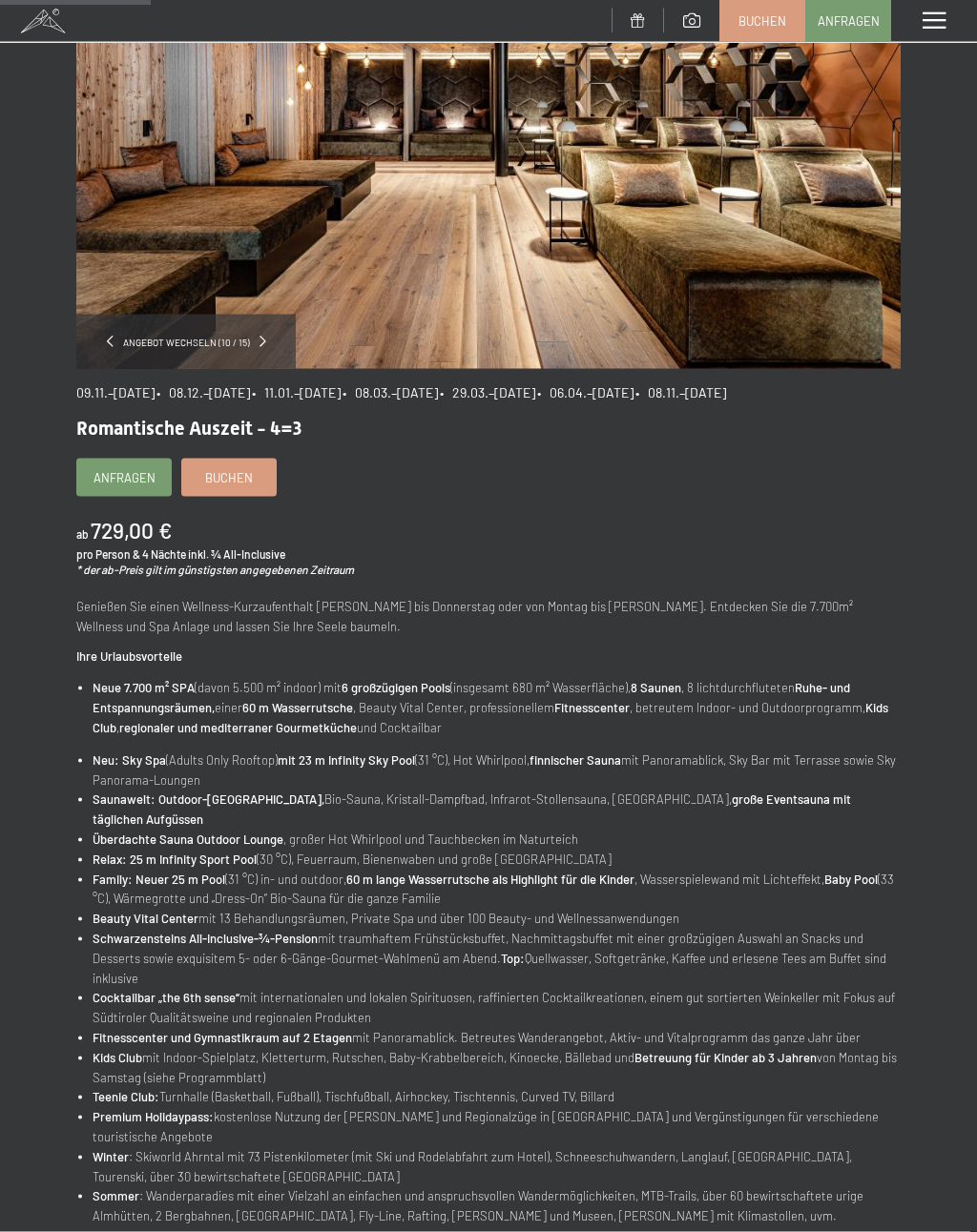
click at [928, 31] on div "Menü" at bounding box center [934, 21] width 86 height 42
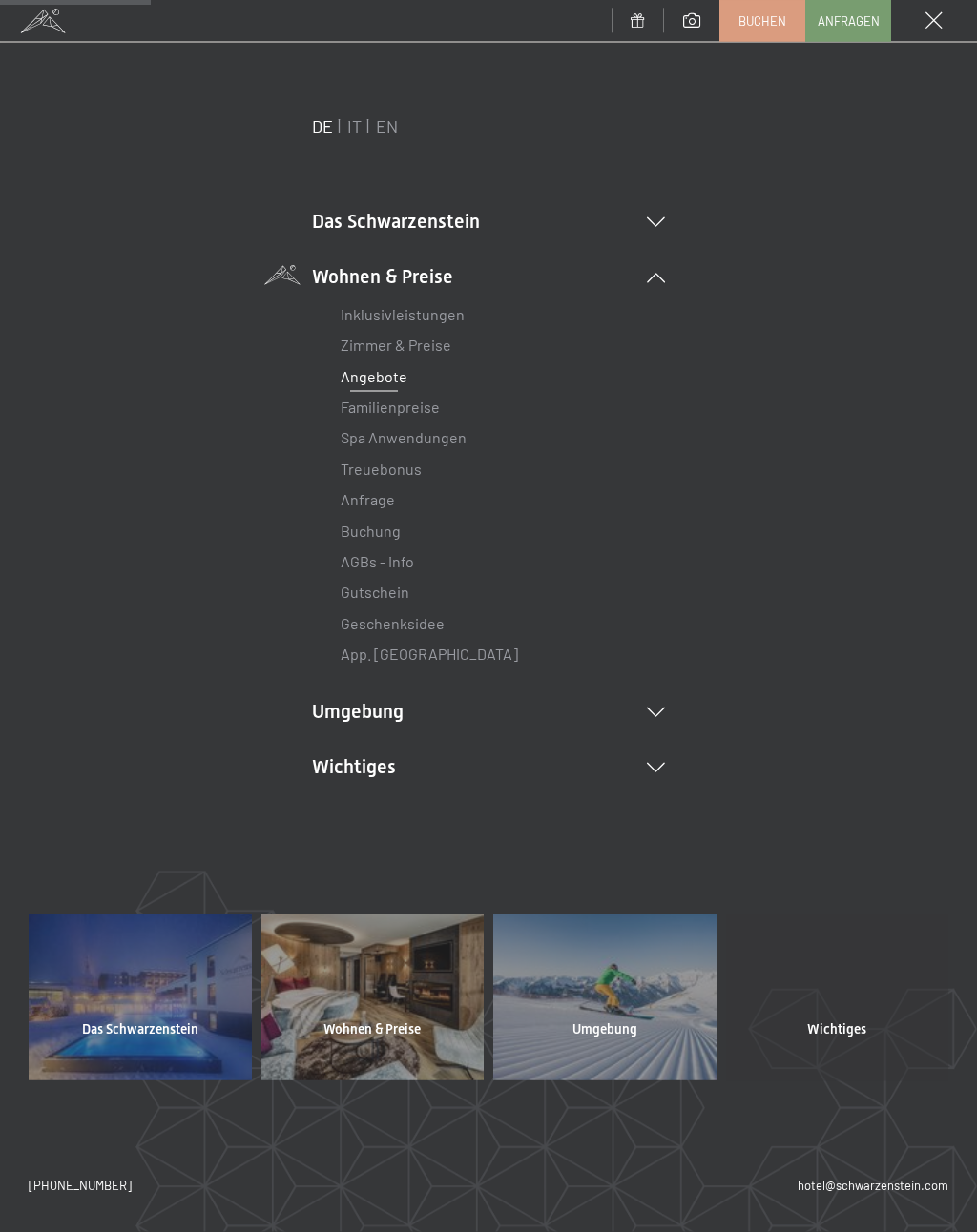
scroll to position [220, 0]
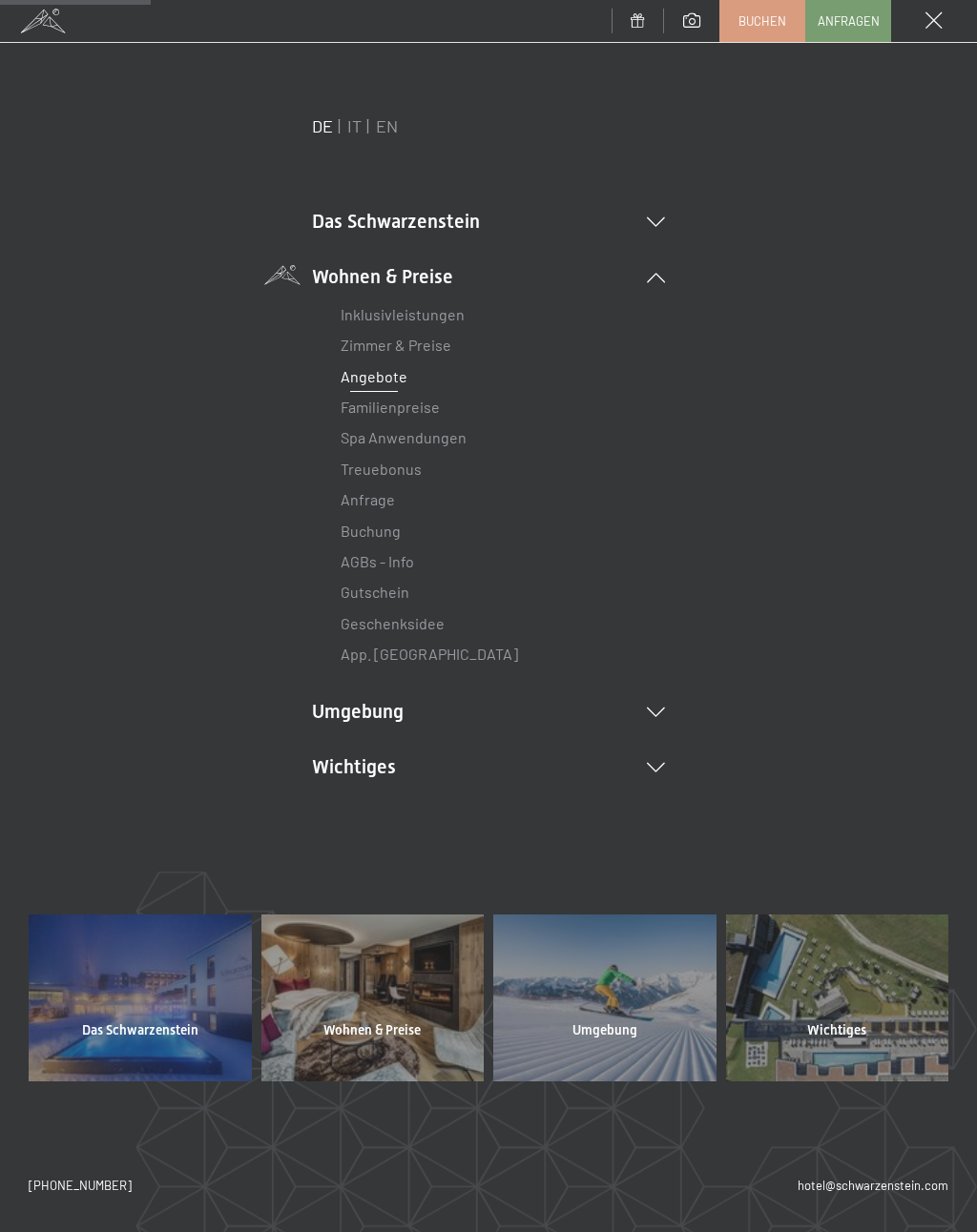
click at [418, 710] on li "Umgebung Das Ahrntal Ski & Winter Skifahren Skischule Wandern & [PERSON_NAME] W…" at bounding box center [488, 711] width 353 height 27
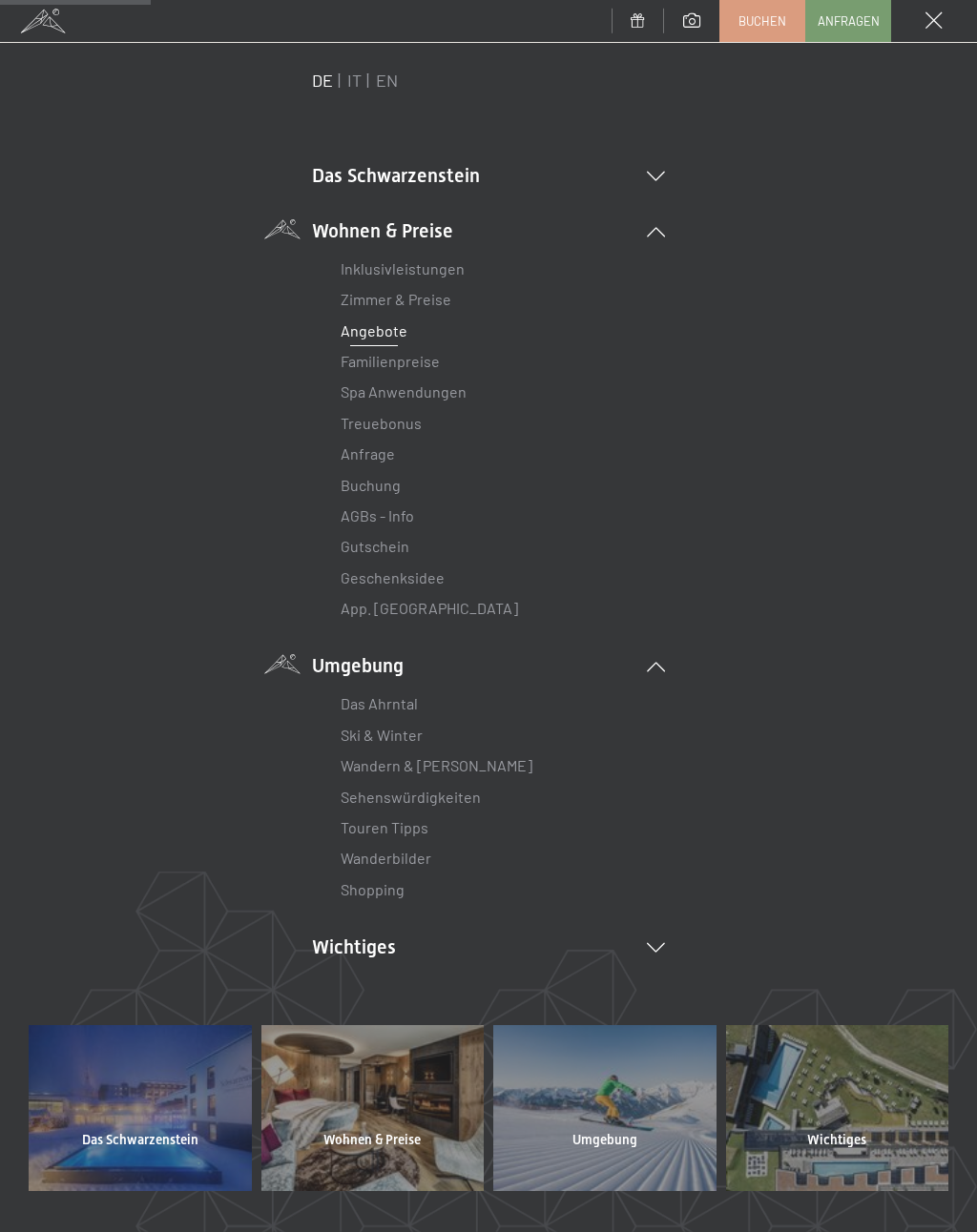
scroll to position [44, 0]
click at [446, 944] on li "Wichtiges Lage & Anreise Online bezahlen Webcam & Wetter Downloads" at bounding box center [488, 948] width 353 height 27
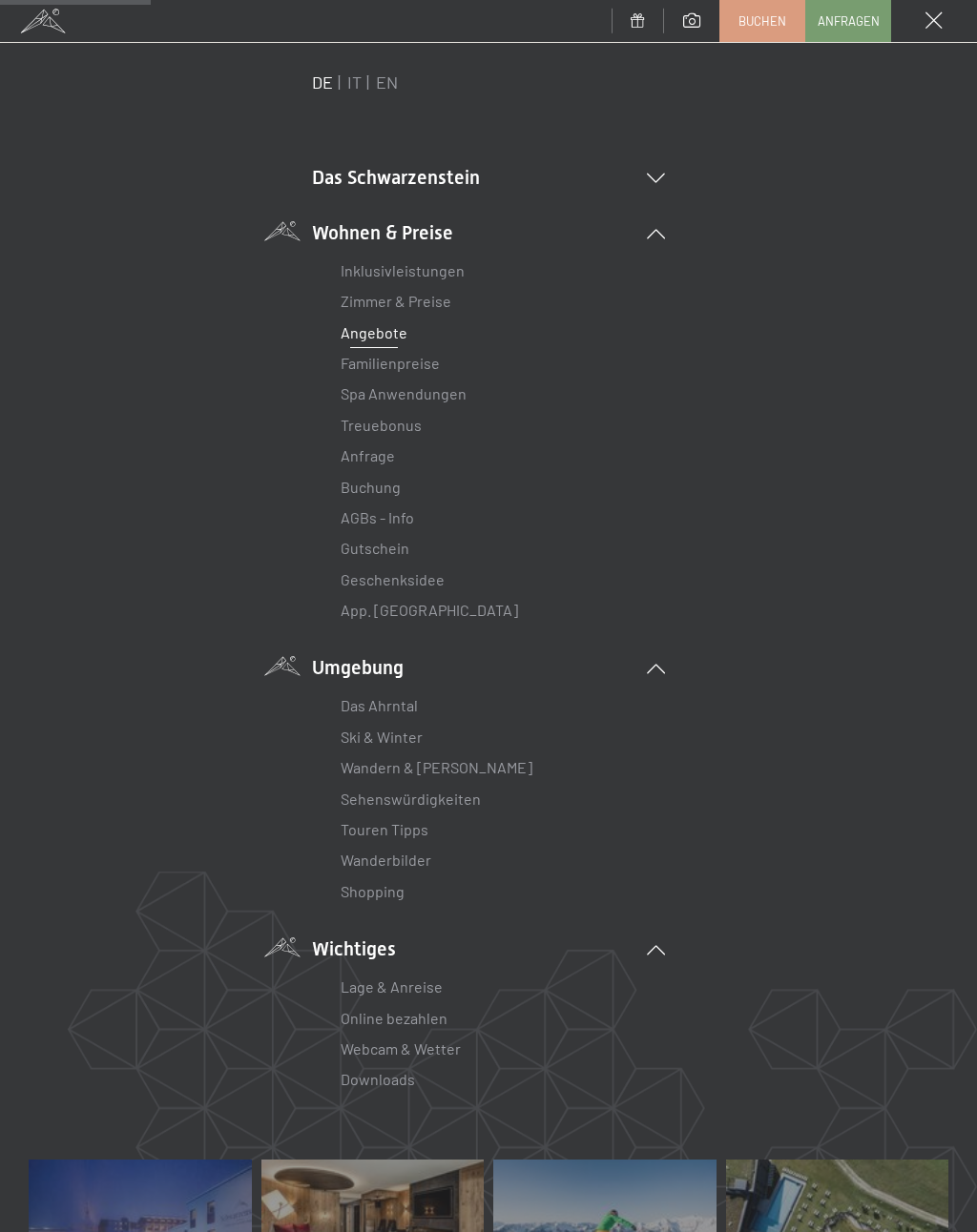
click at [414, 174] on li "Das Schwarzenstein New & Highlights Ihre Gastgeber Premium Spa Gourmet Aktiv Wo…" at bounding box center [488, 177] width 353 height 27
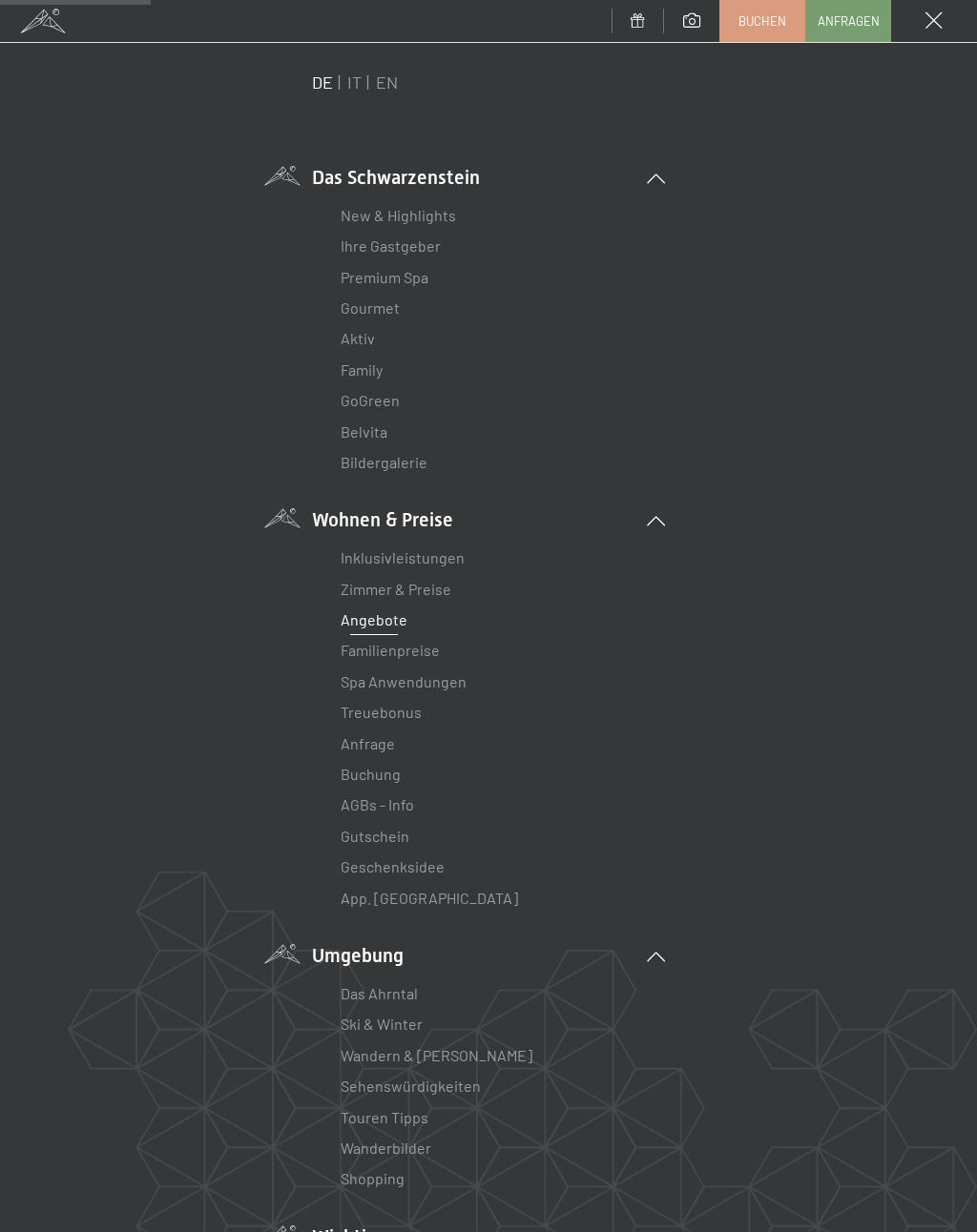
click at [428, 173] on li "Das Schwarzenstein New & Highlights Ihre Gastgeber Premium Spa Gourmet Aktiv Wo…" at bounding box center [488, 322] width 353 height 315
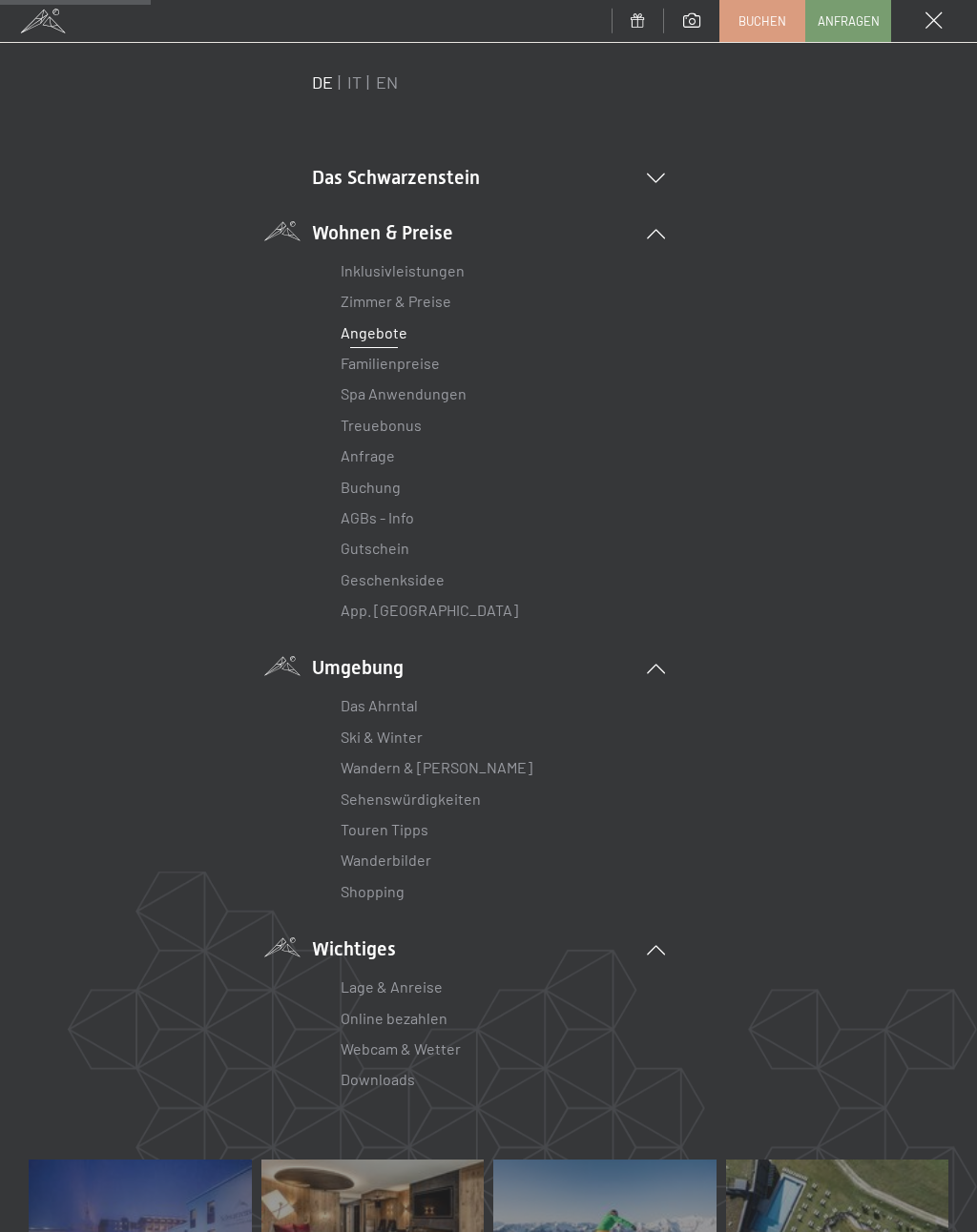
click at [274, 191] on div "DE IT EN Das Schwarzenstein New & Highlights Ihre Gastgeber Premium Spa Gourmet…" at bounding box center [488, 616] width 920 height 1089
click at [281, 178] on div "DE IT EN Das Schwarzenstein New & Highlights Ihre Gastgeber Premium Spa Gourmet…" at bounding box center [488, 616] width 920 height 1089
click at [359, 188] on li "Das Schwarzenstein New & Highlights Ihre Gastgeber Premium Spa Gourmet Aktiv Wo…" at bounding box center [488, 177] width 353 height 27
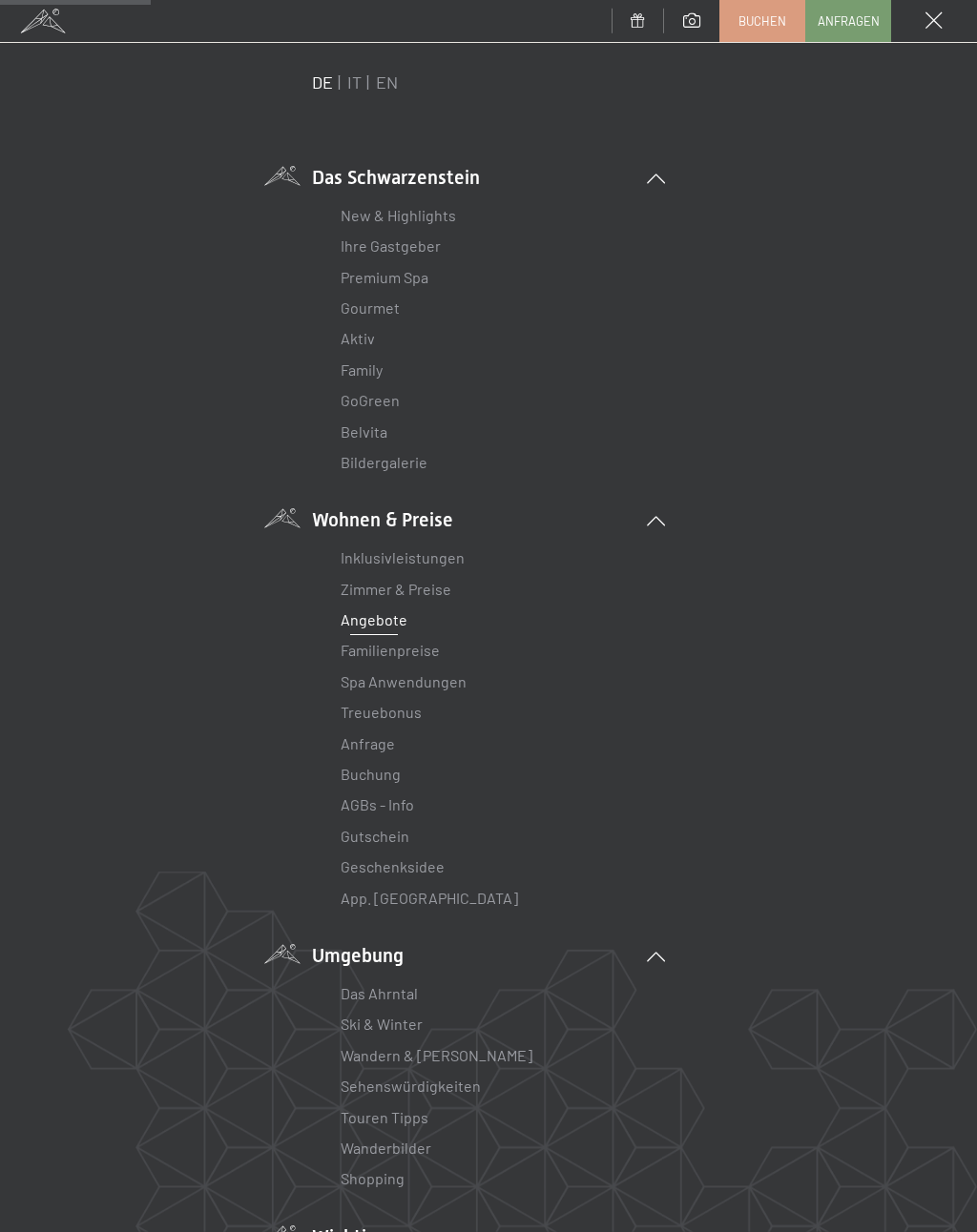
click at [429, 210] on link "New & Highlights" at bounding box center [398, 215] width 115 height 18
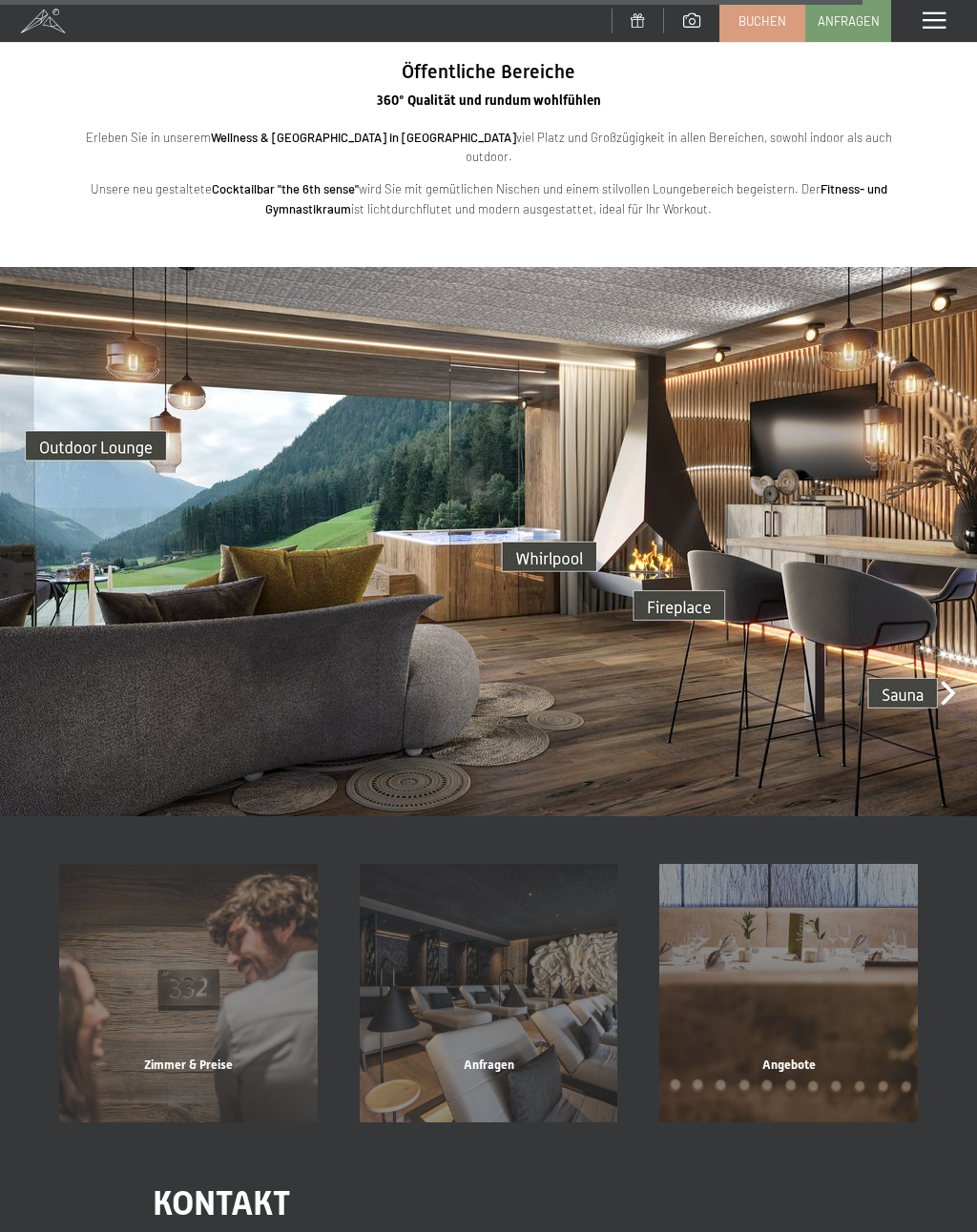
scroll to position [4294, 0]
click at [935, 650] on img at bounding box center [488, 543] width 977 height 550
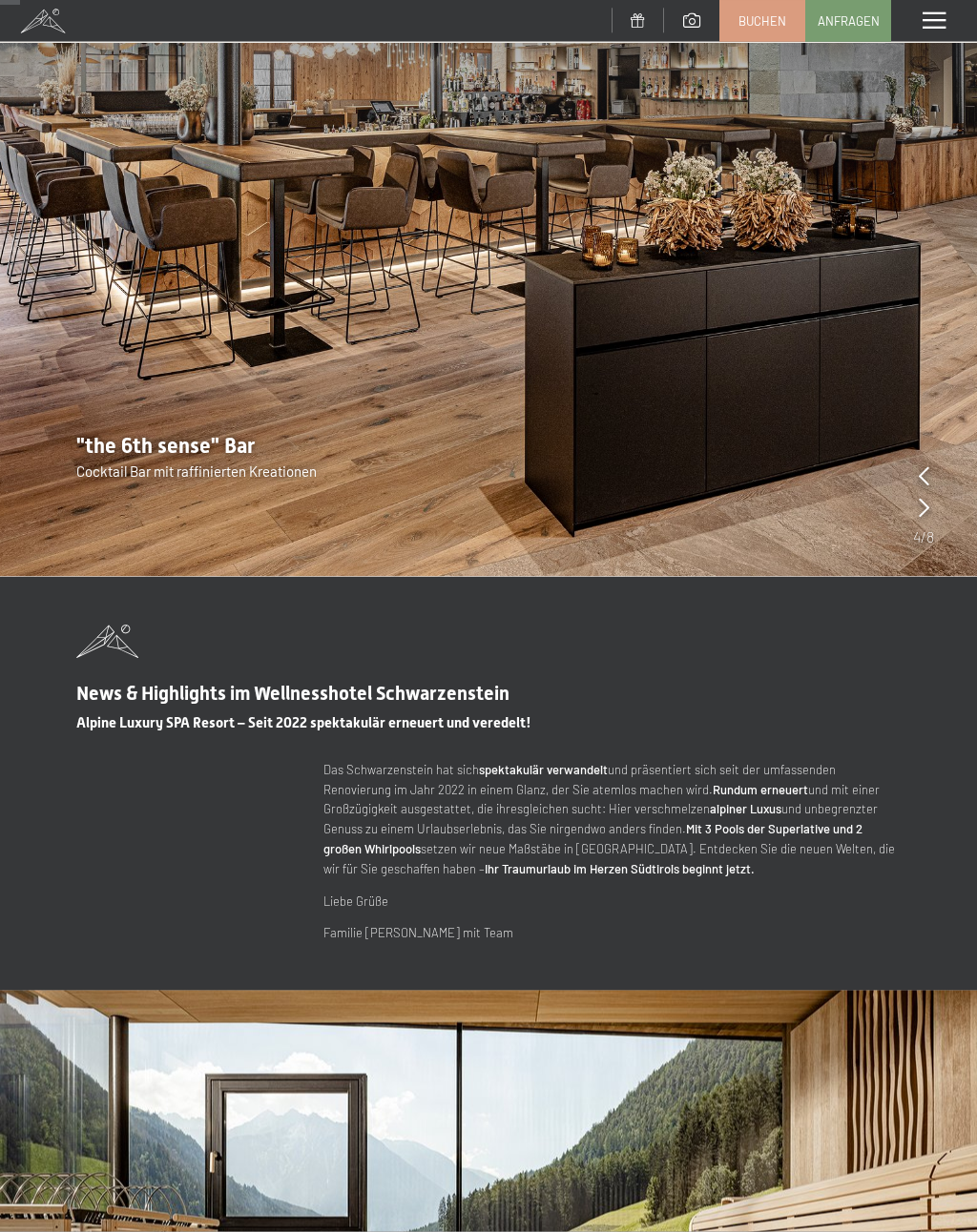
scroll to position [0, 0]
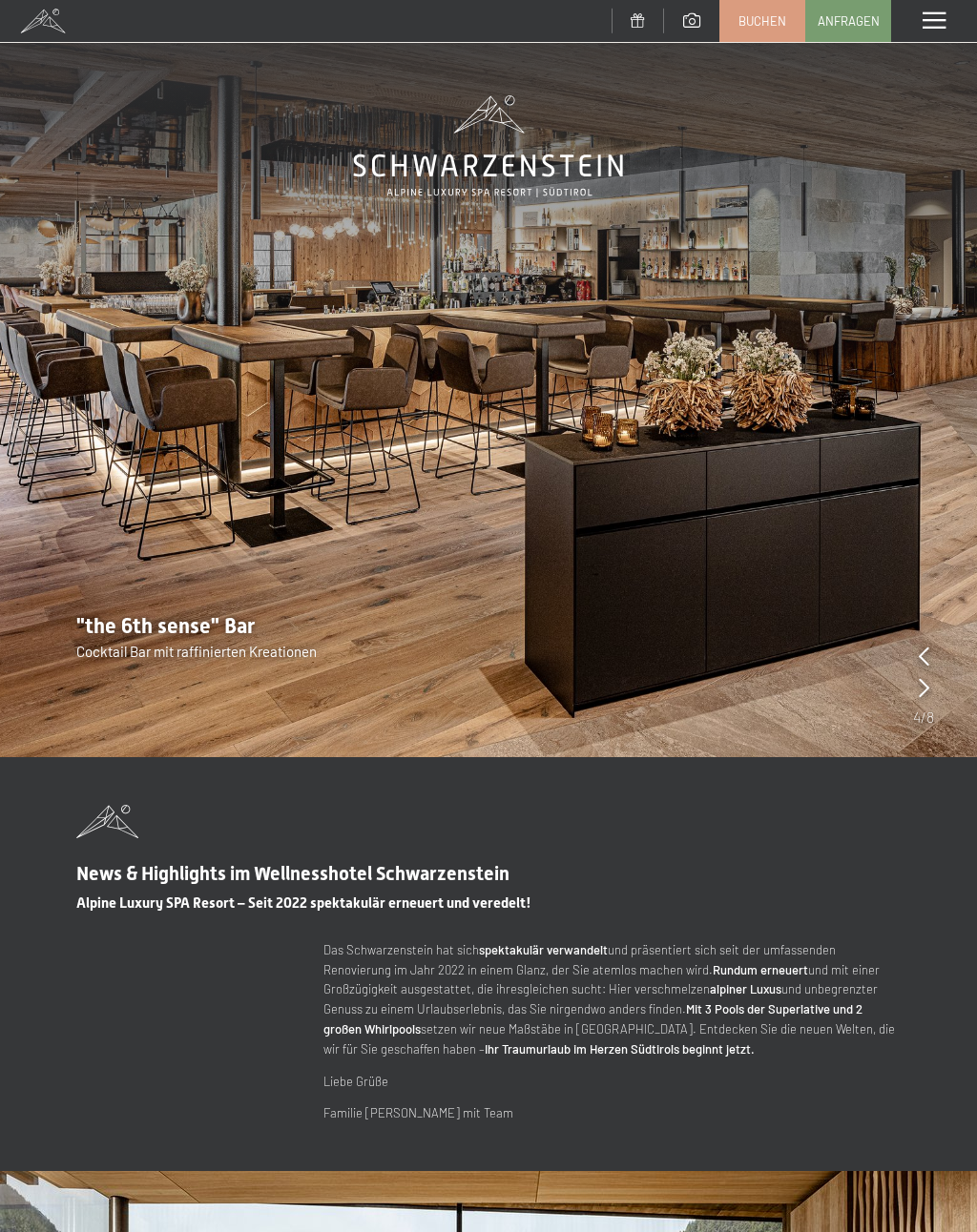
click at [914, 6] on div "Menü" at bounding box center [934, 21] width 86 height 42
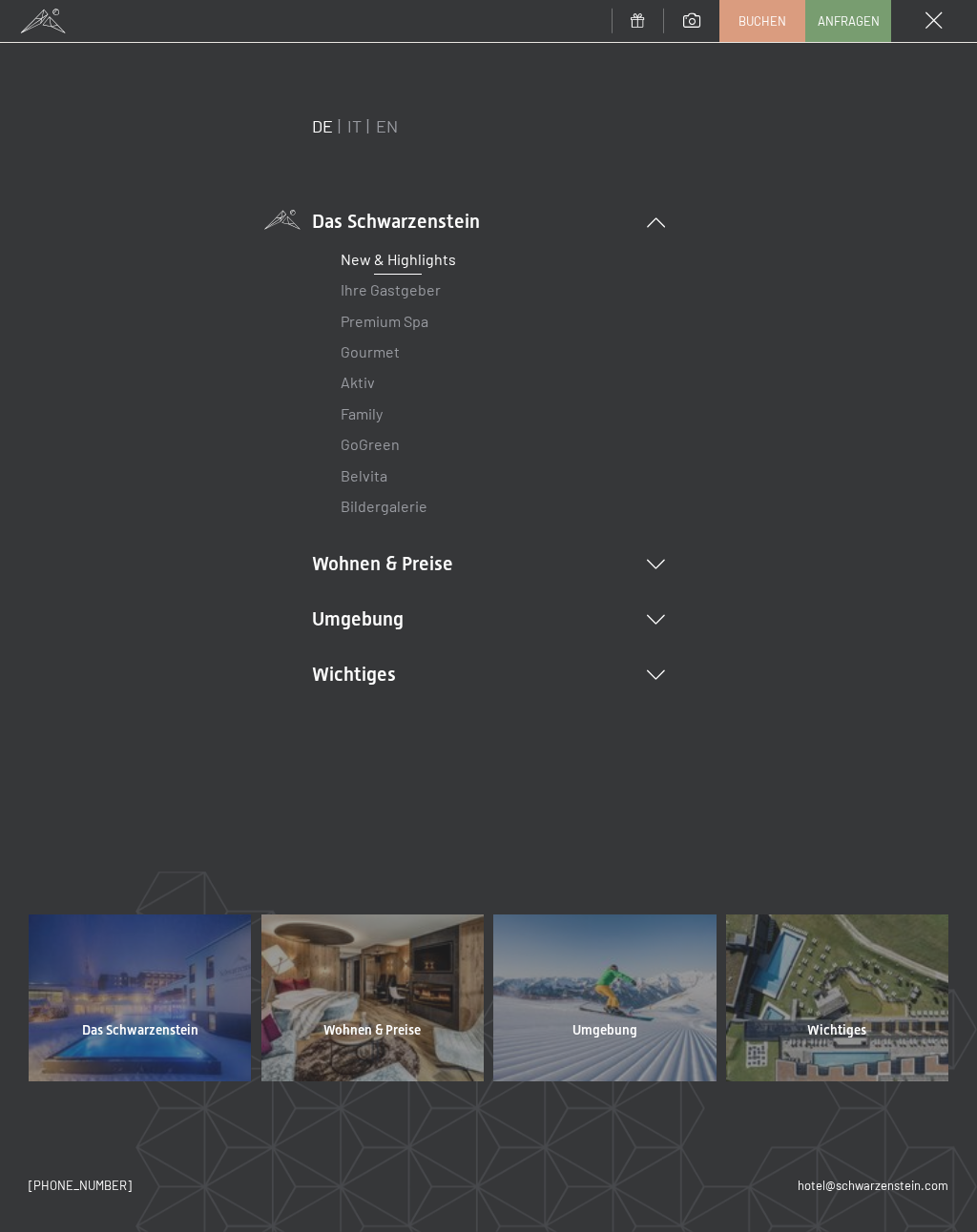
click at [408, 327] on link "Premium Spa" at bounding box center [384, 321] width 88 height 18
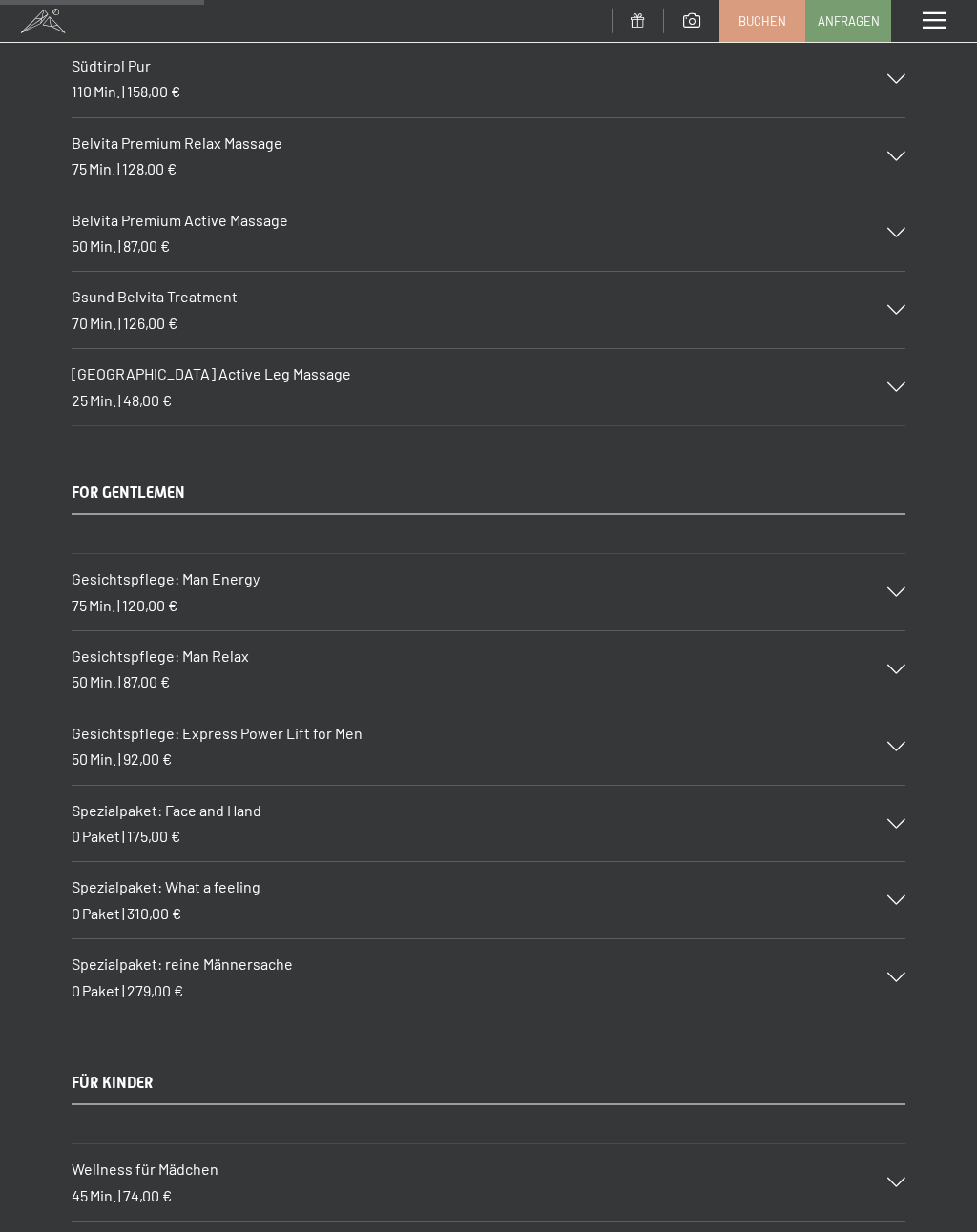
scroll to position [3166, 0]
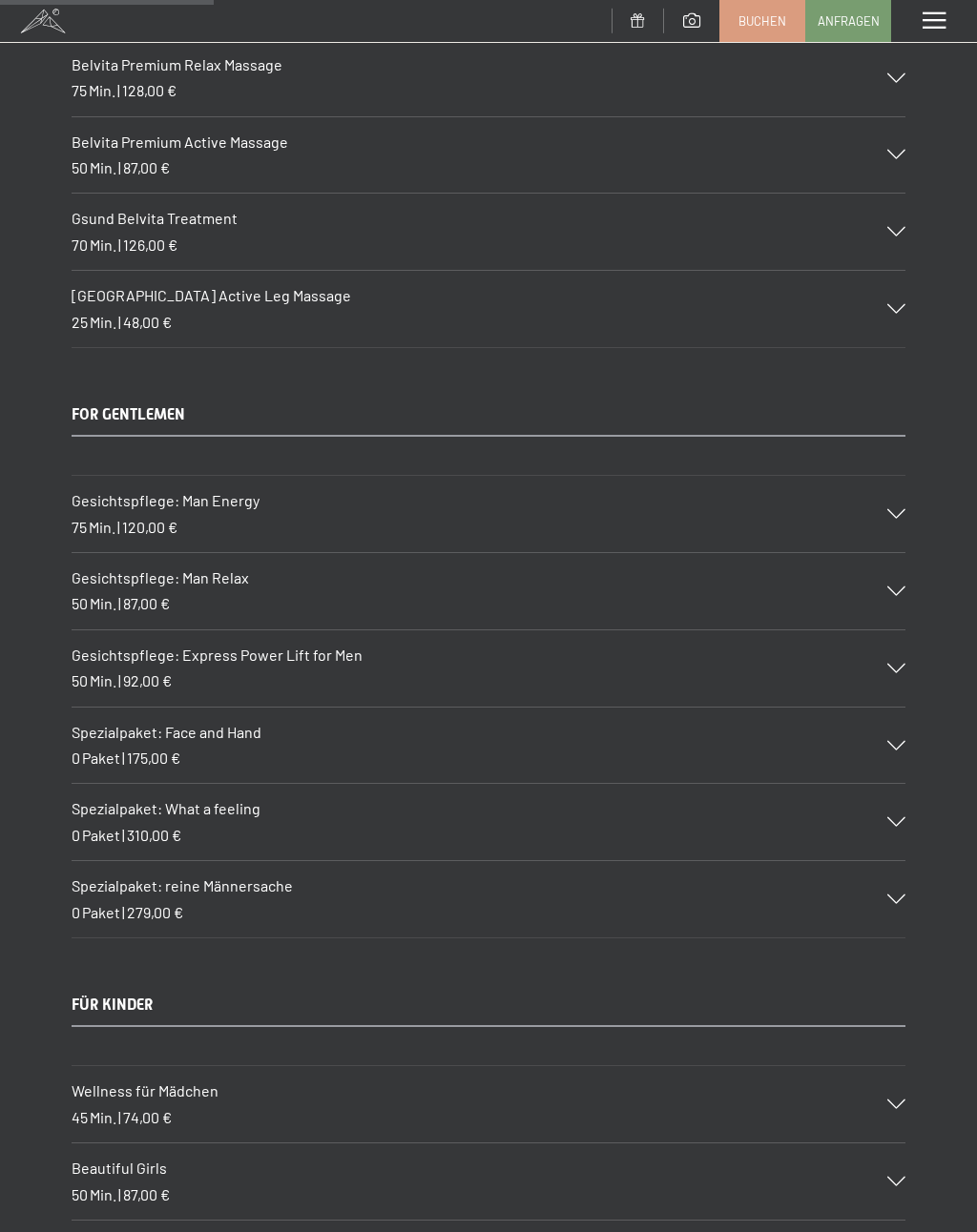
click at [516, 790] on div "Spezialpaket: What a feeling 0 Paket | 310,00 €" at bounding box center [488, 821] width 833 height 76
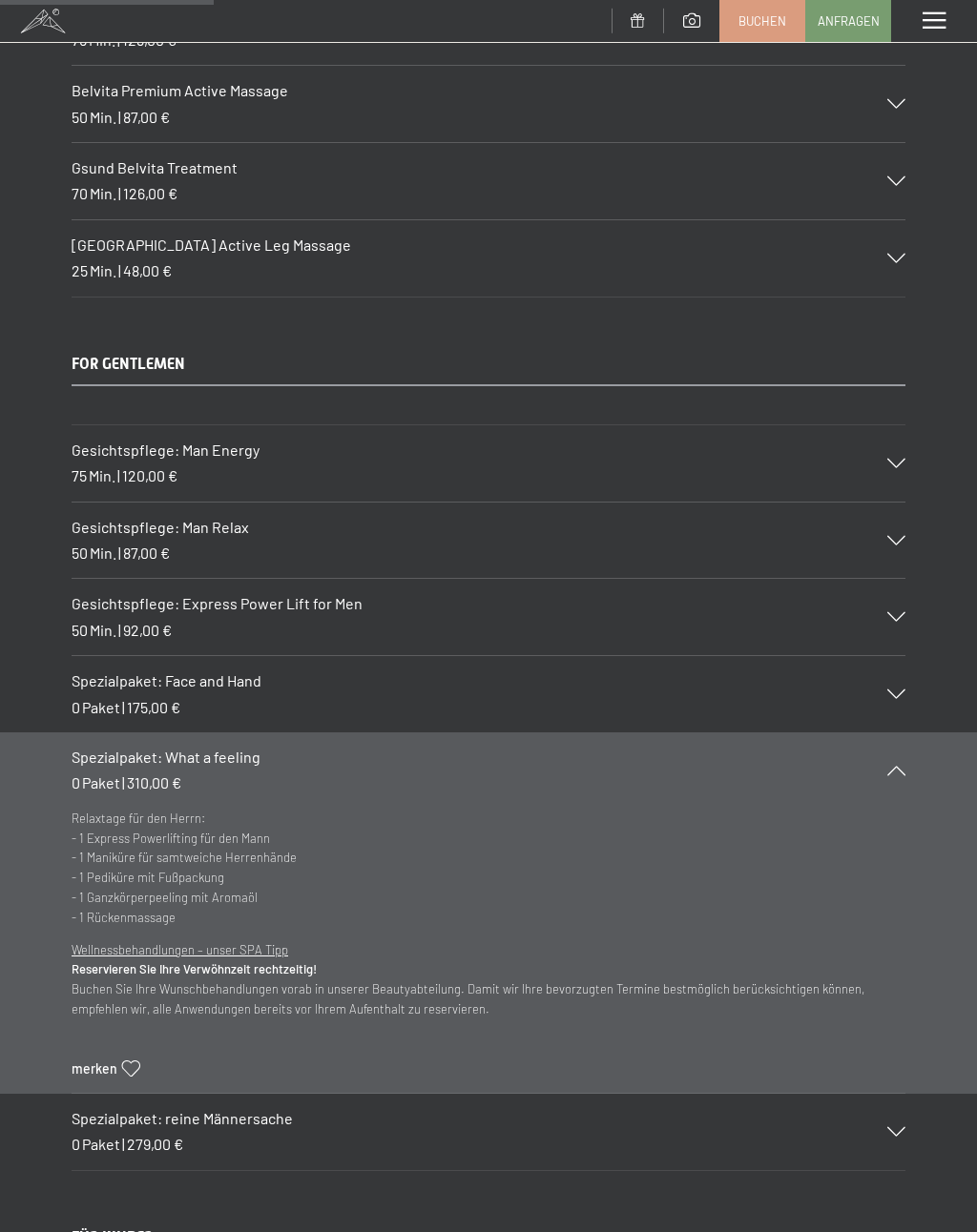
scroll to position [3237, 0]
click at [896, 764] on icon at bounding box center [896, 769] width 18 height 10
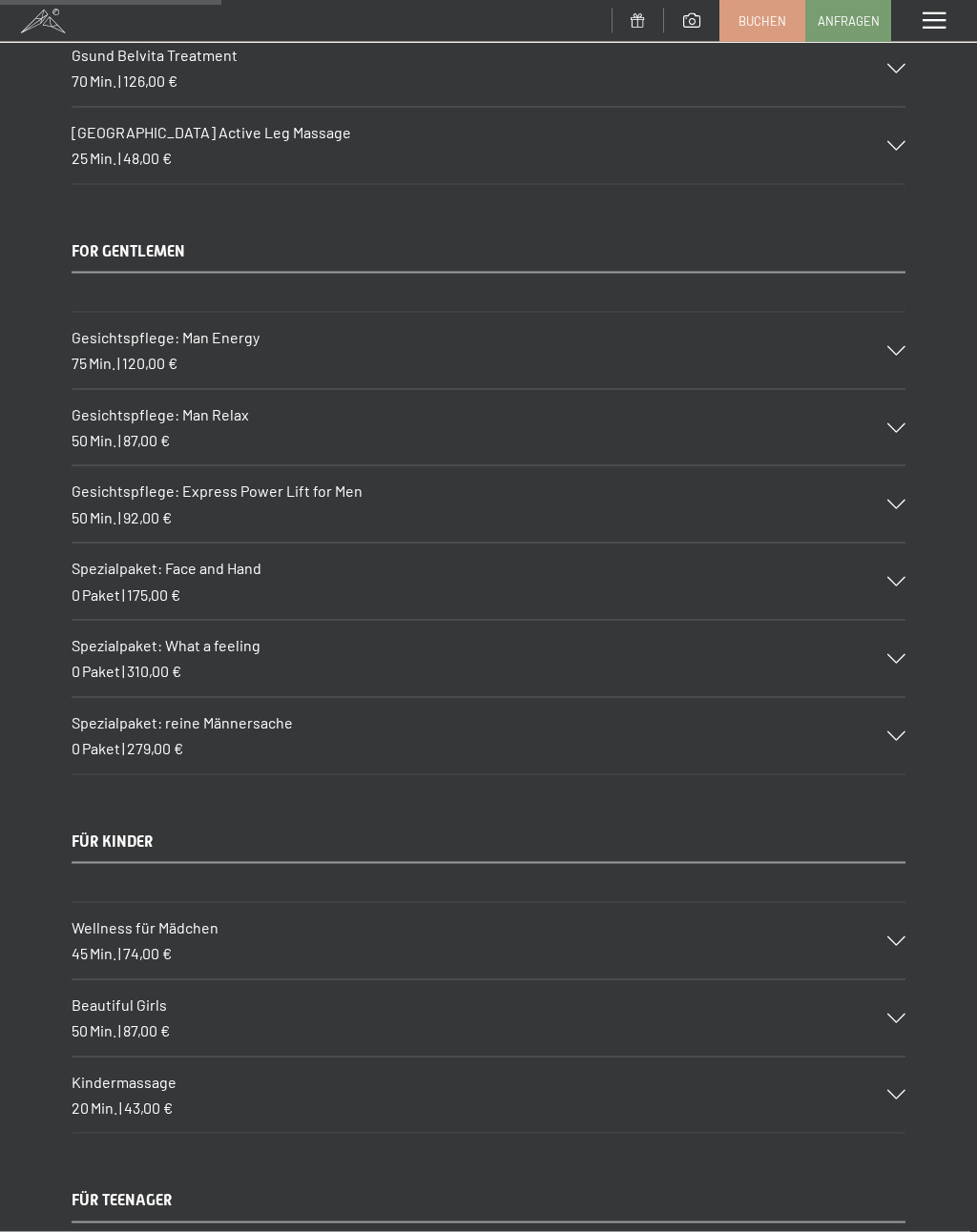
scroll to position [3366, 0]
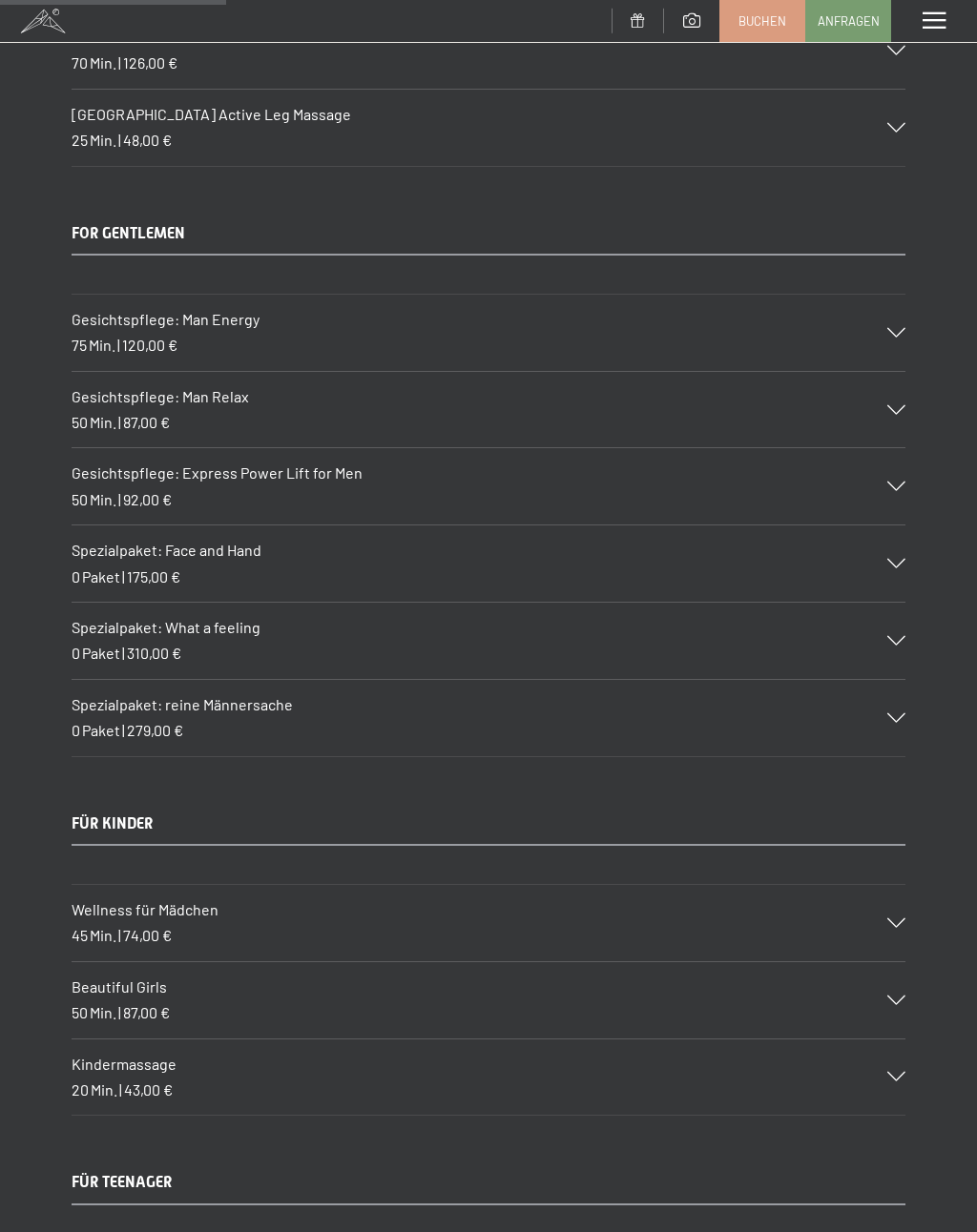
click at [873, 713] on div at bounding box center [883, 718] width 42 height 10
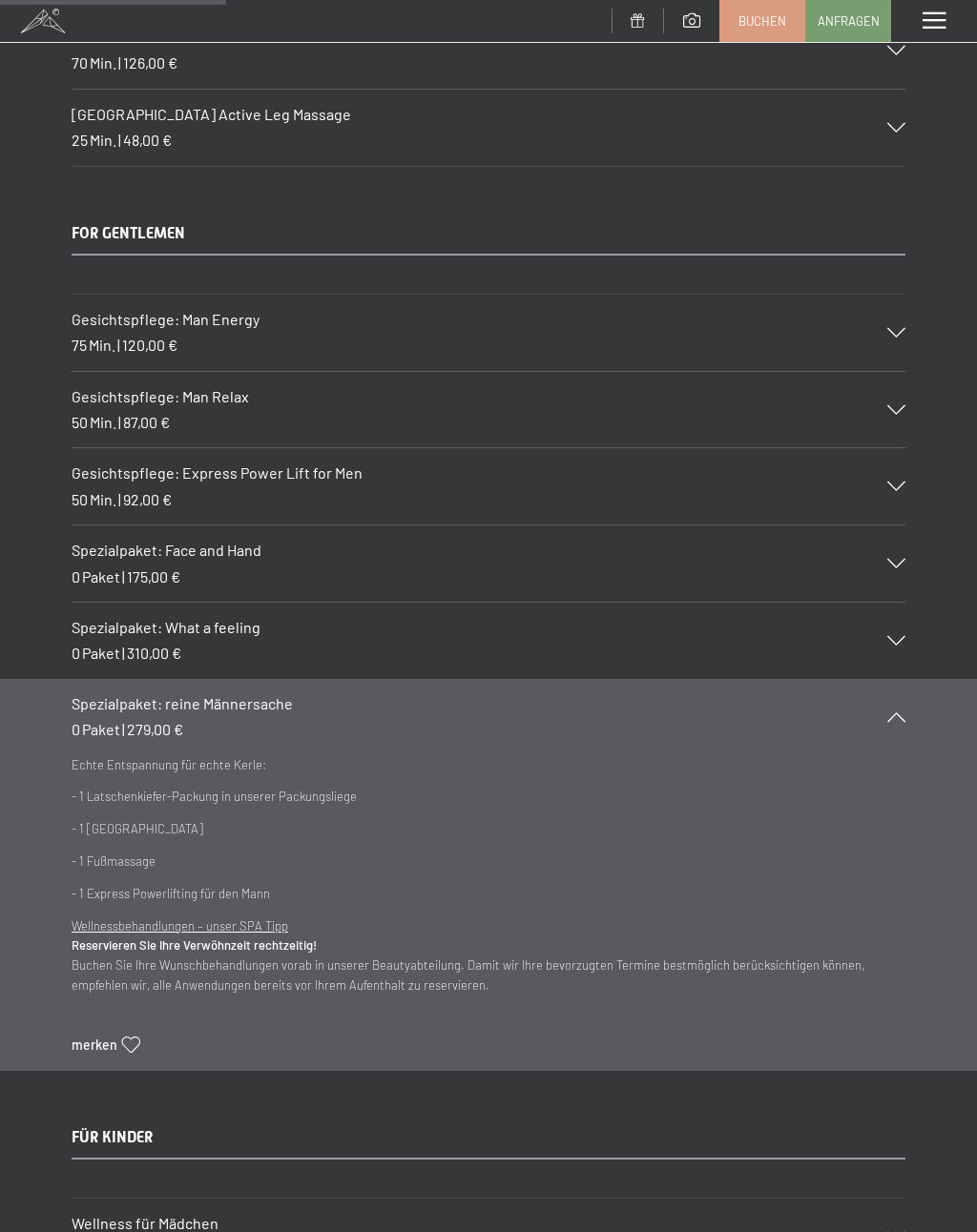
click at [881, 712] on div at bounding box center [883, 717] width 42 height 10
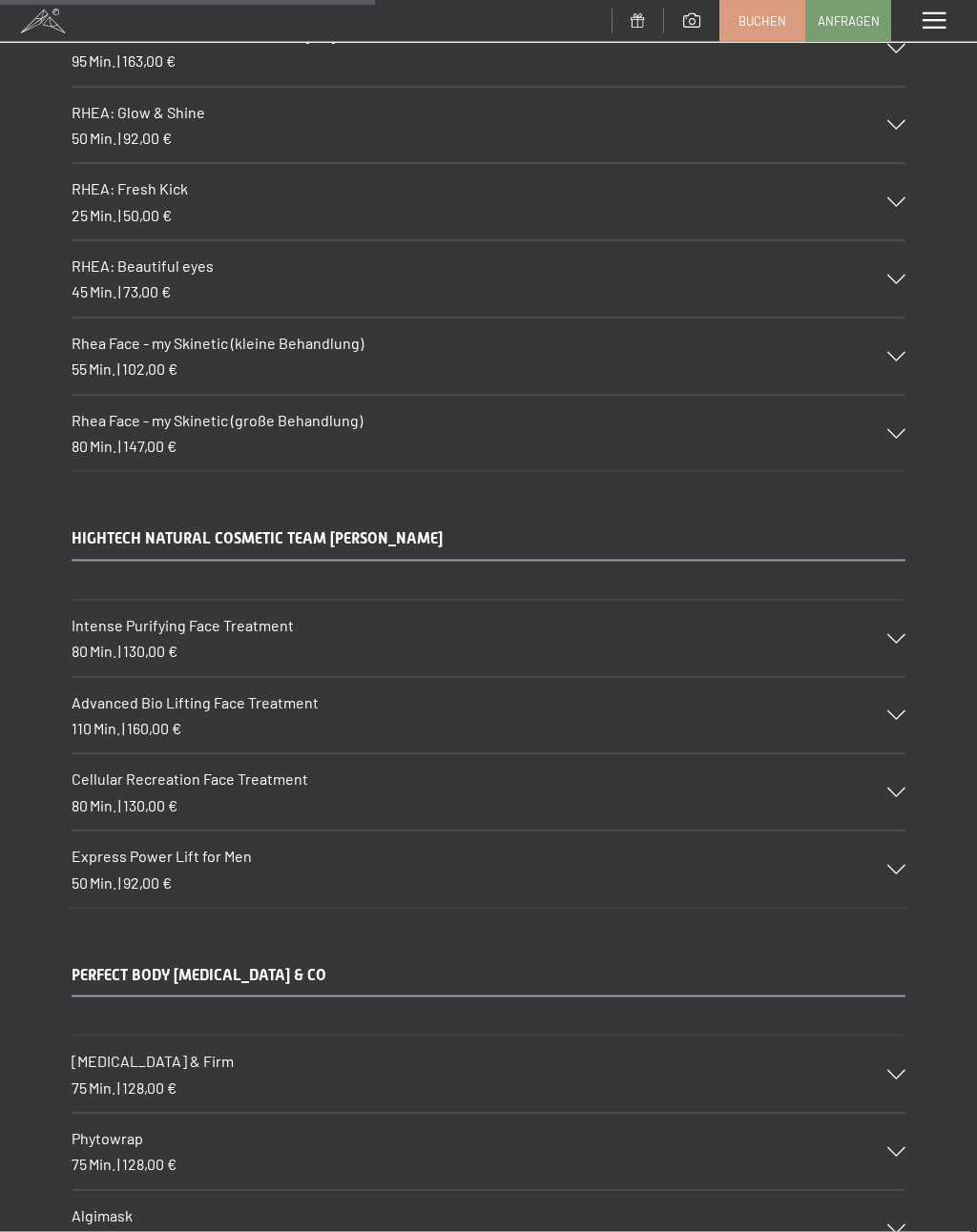
scroll to position [5577, 0]
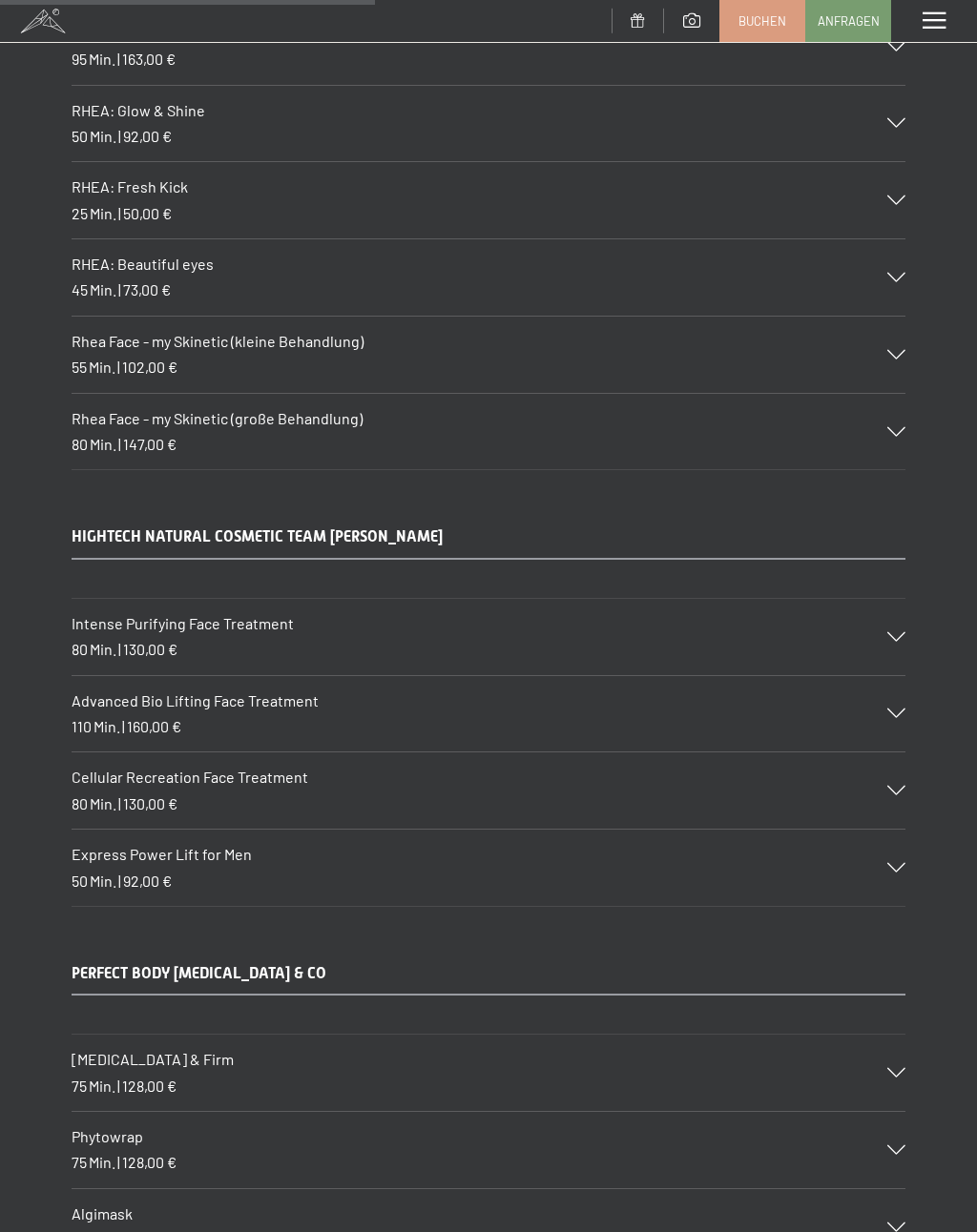
click at [540, 677] on div "Advanced Bio Lifting Face Treatment 110 Min. | 160,00 €" at bounding box center [488, 714] width 833 height 76
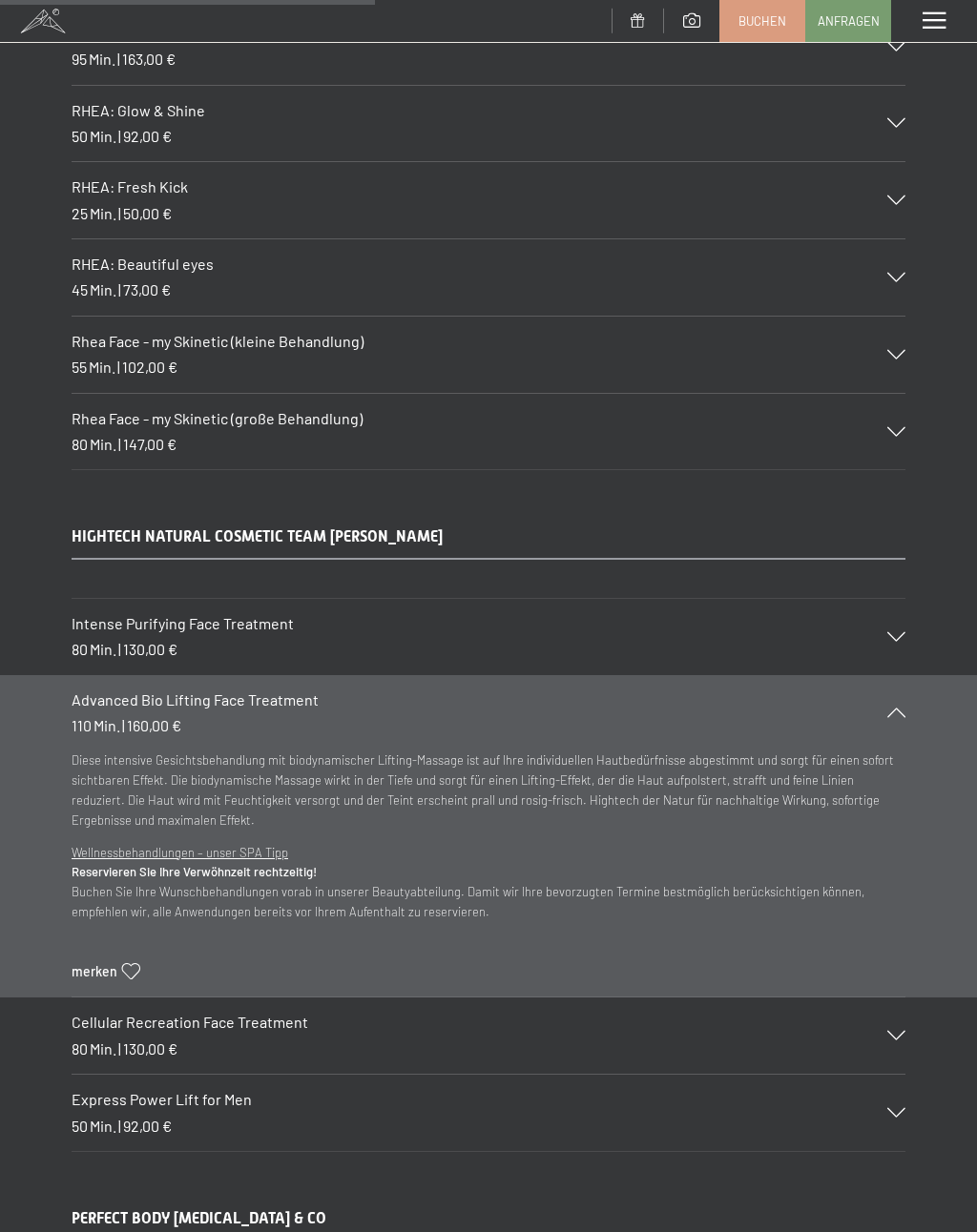
click at [571, 689] on h3 "Advanced Bio Lifting Face Treatment" at bounding box center [470, 699] width 796 height 21
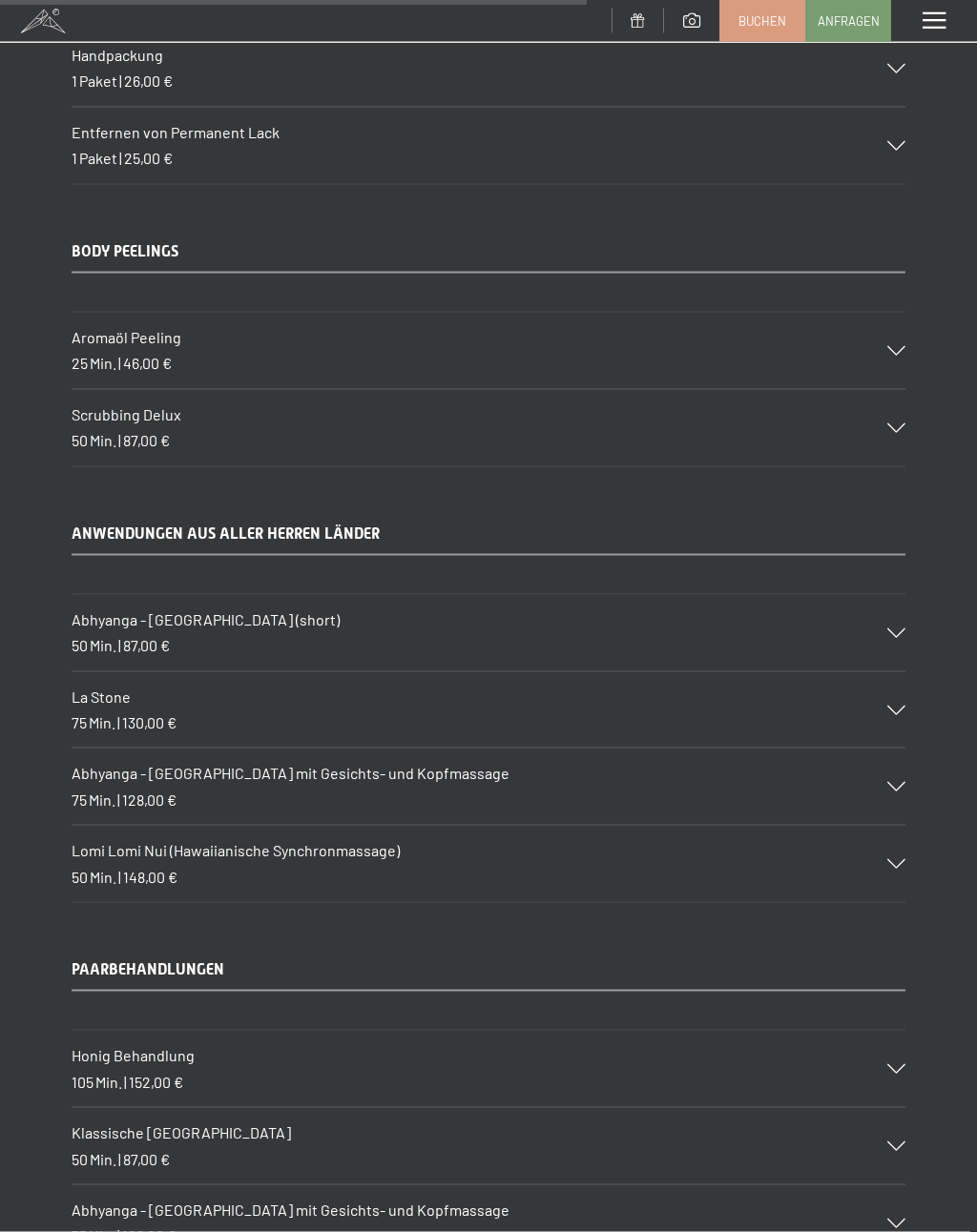
scroll to position [8715, 0]
click at [531, 609] on h3 "Abhyanga - Ganzkörpermassage (short)" at bounding box center [470, 618] width 796 height 21
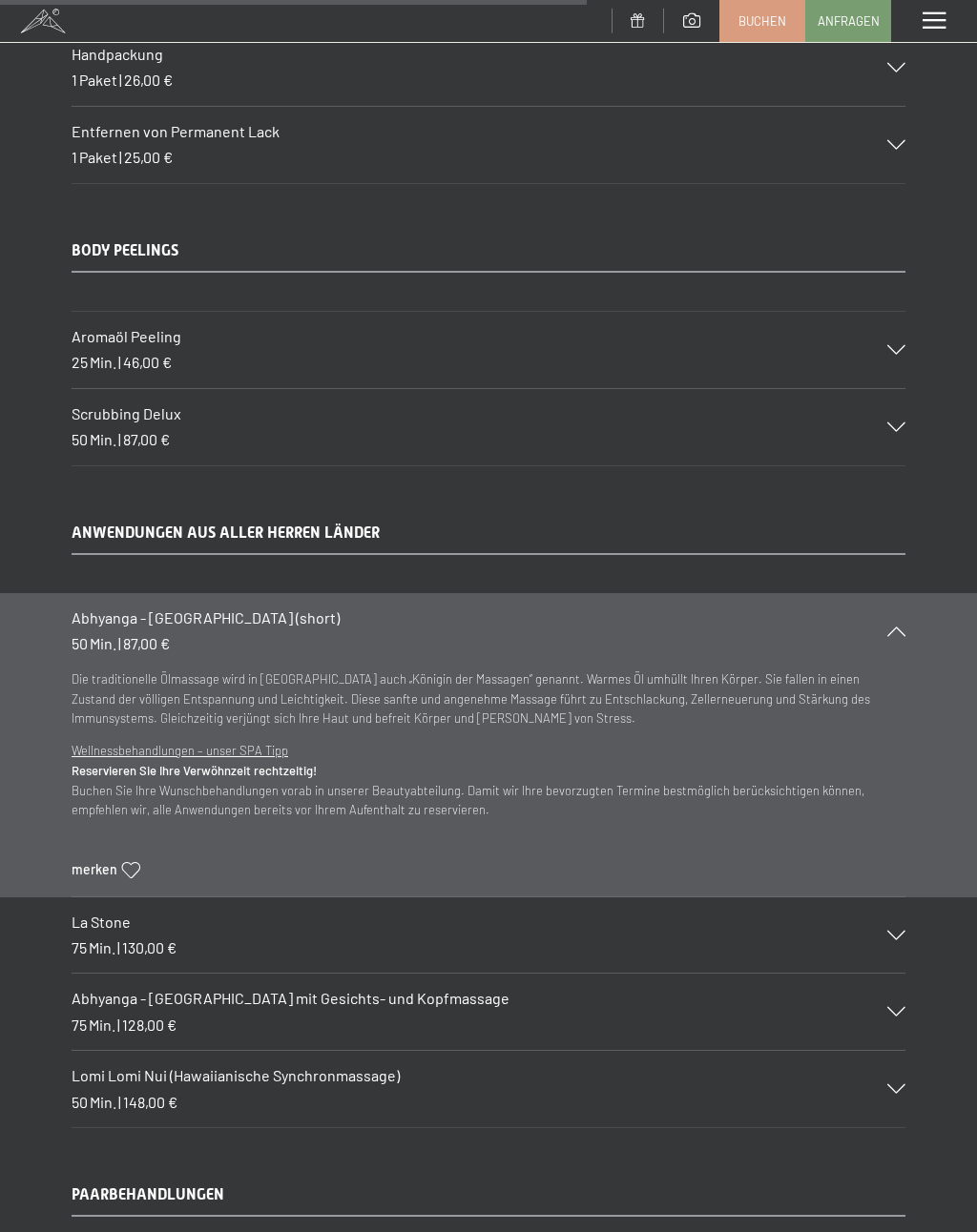
click at [549, 608] on h3 "Abhyanga - Ganzkörpermassage (short)" at bounding box center [470, 617] width 796 height 21
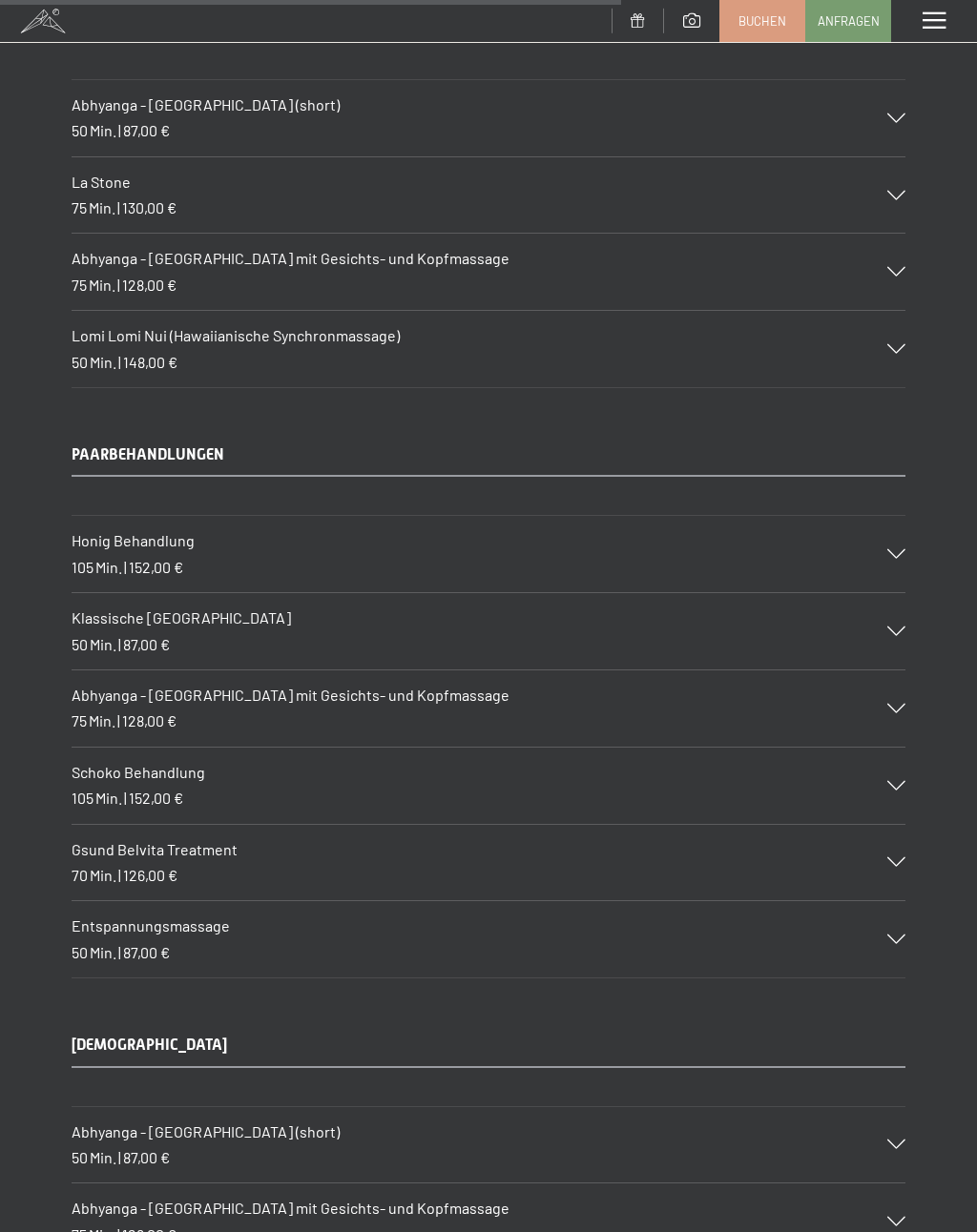
scroll to position [9230, 0]
click at [396, 761] on h3 "Schoko Behandlung" at bounding box center [470, 771] width 796 height 21
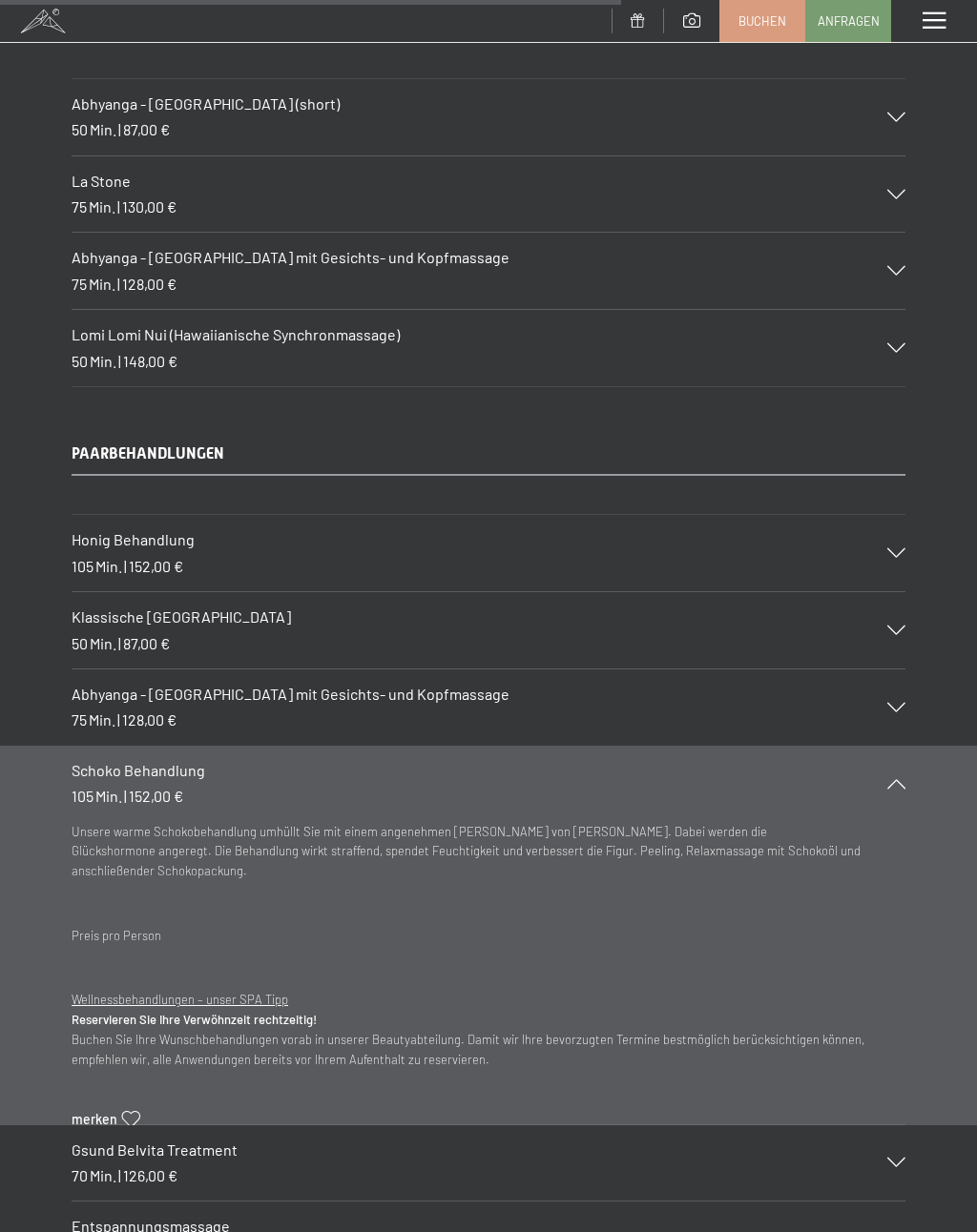
click at [550, 746] on div "Schoko Behandlung 105 Min. | 152,00 €" at bounding box center [488, 783] width 833 height 76
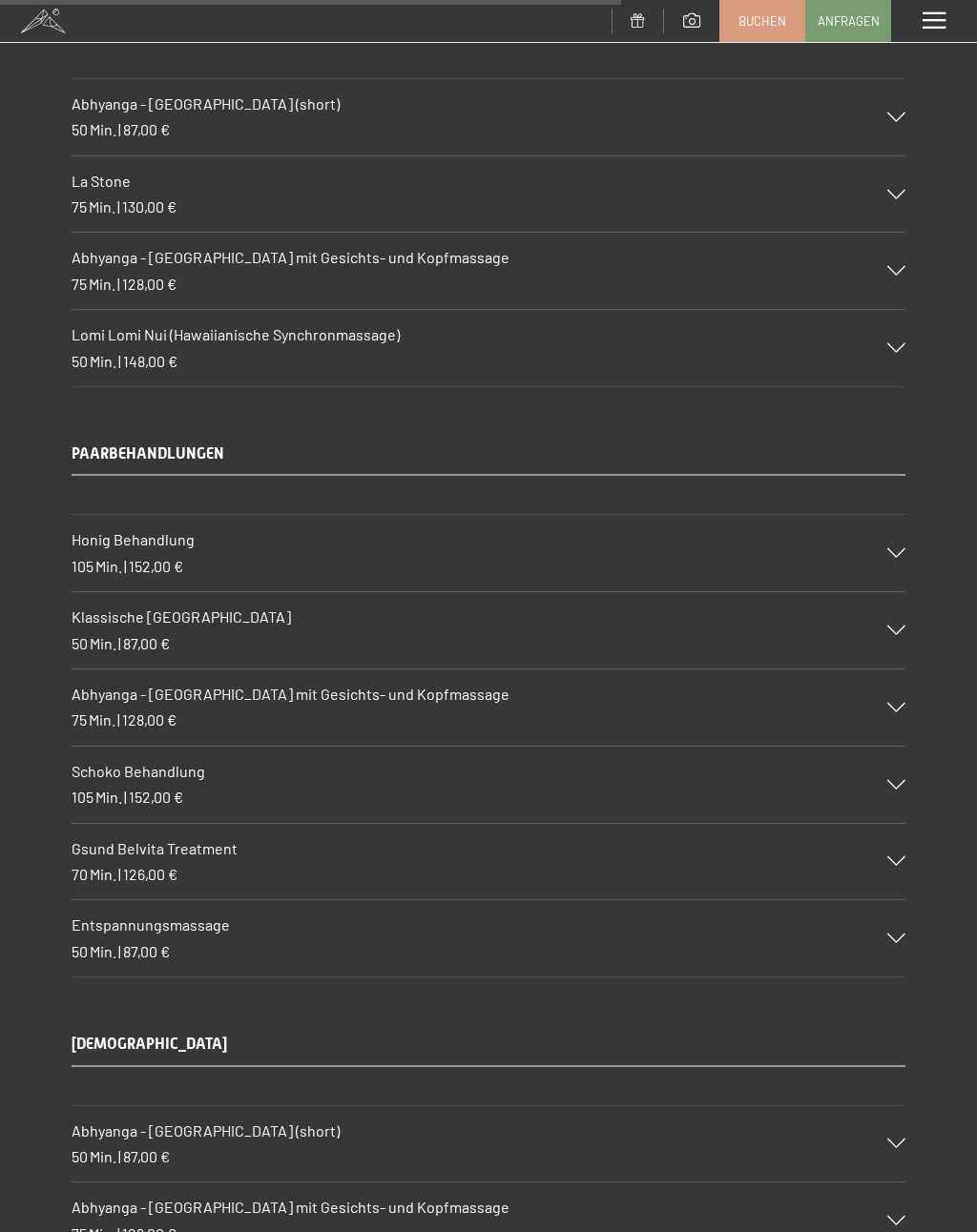
click at [311, 515] on div "Honig Behandlung 105 Min. | 152,00 €" at bounding box center [488, 552] width 833 height 76
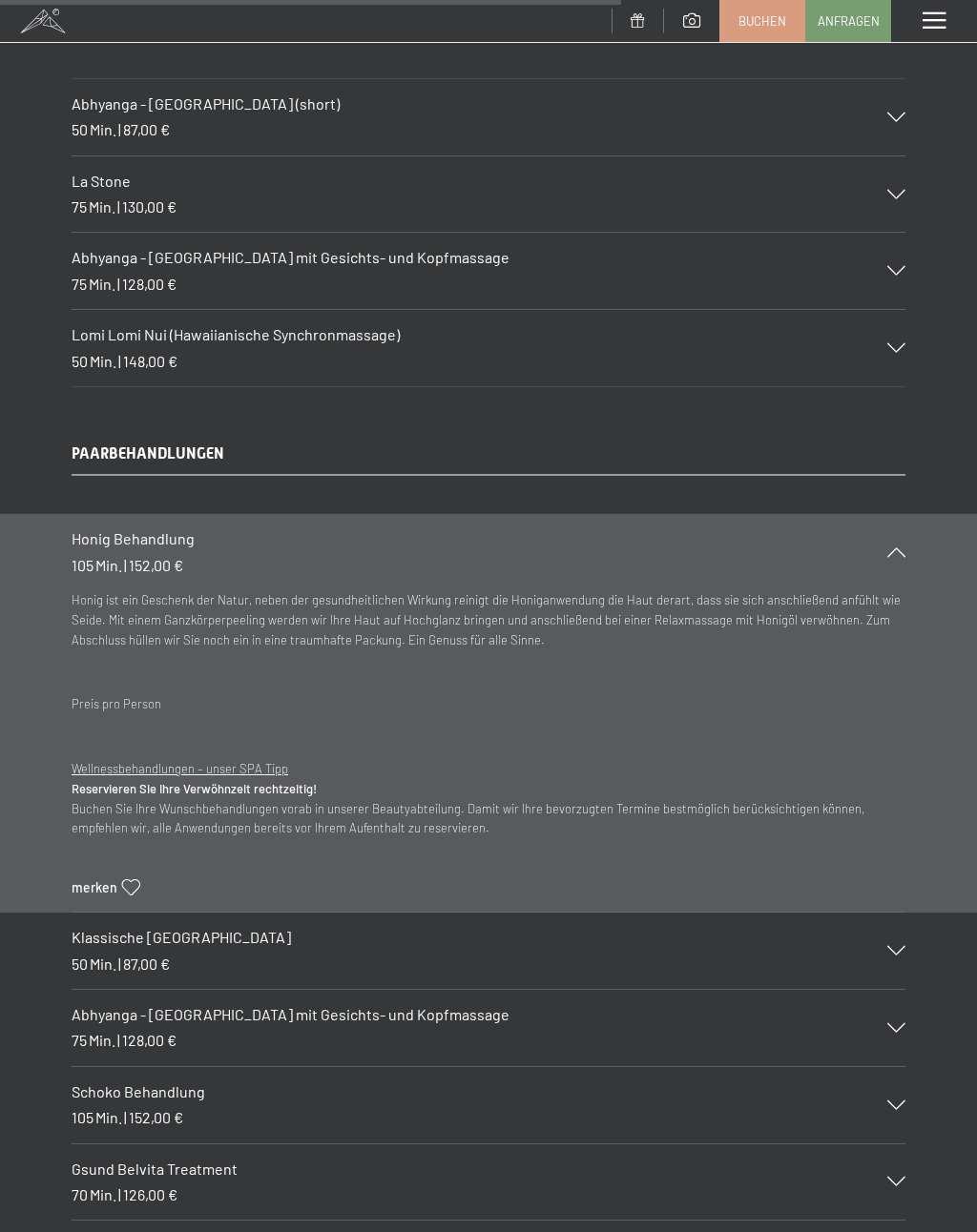
click at [351, 529] on h3 "Honig Behandlung" at bounding box center [470, 539] width 796 height 21
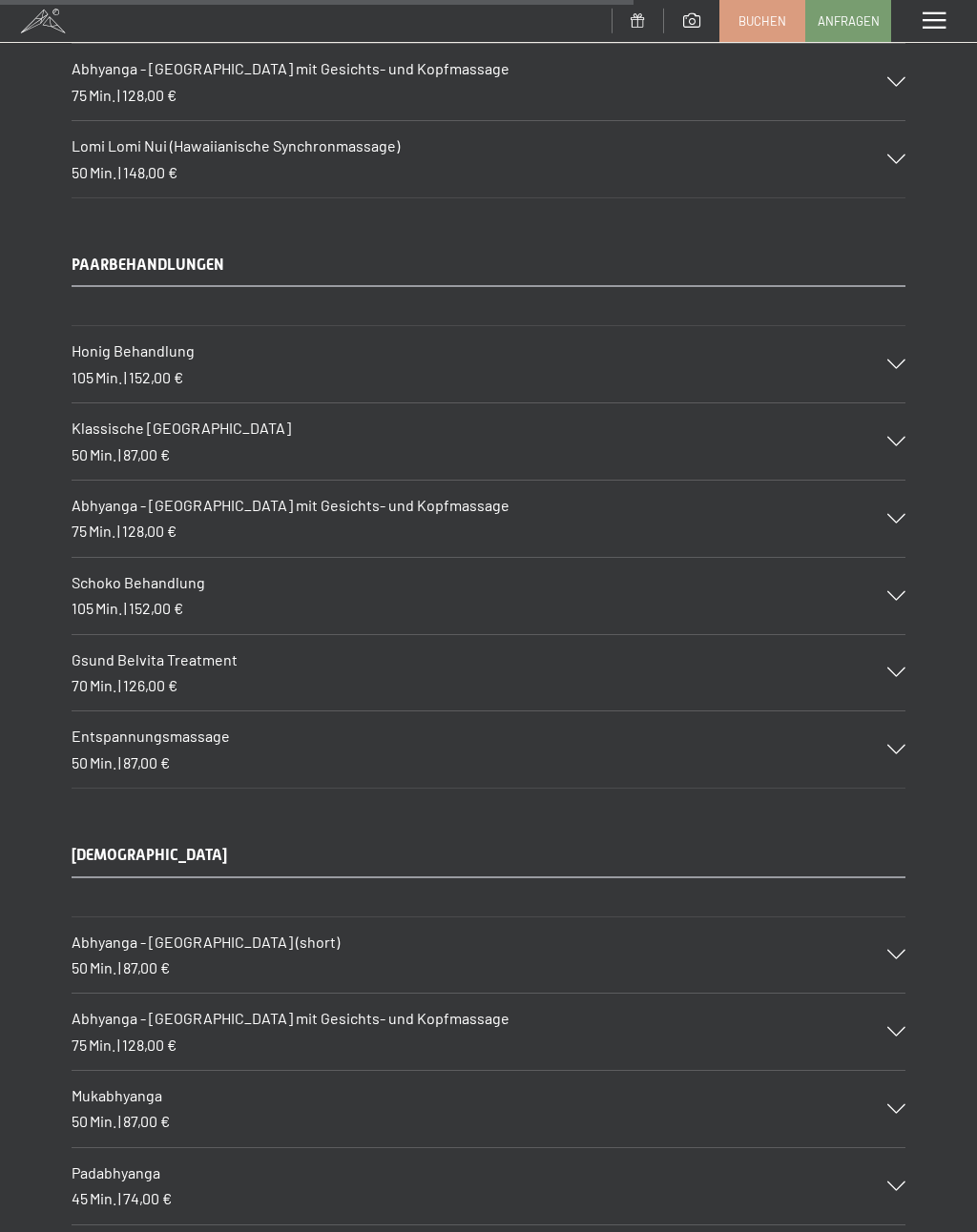
scroll to position [9421, 0]
click at [424, 632] on div "Gsund Belvita Treatment 70 Min. | 126,00 €" at bounding box center [488, 670] width 833 height 76
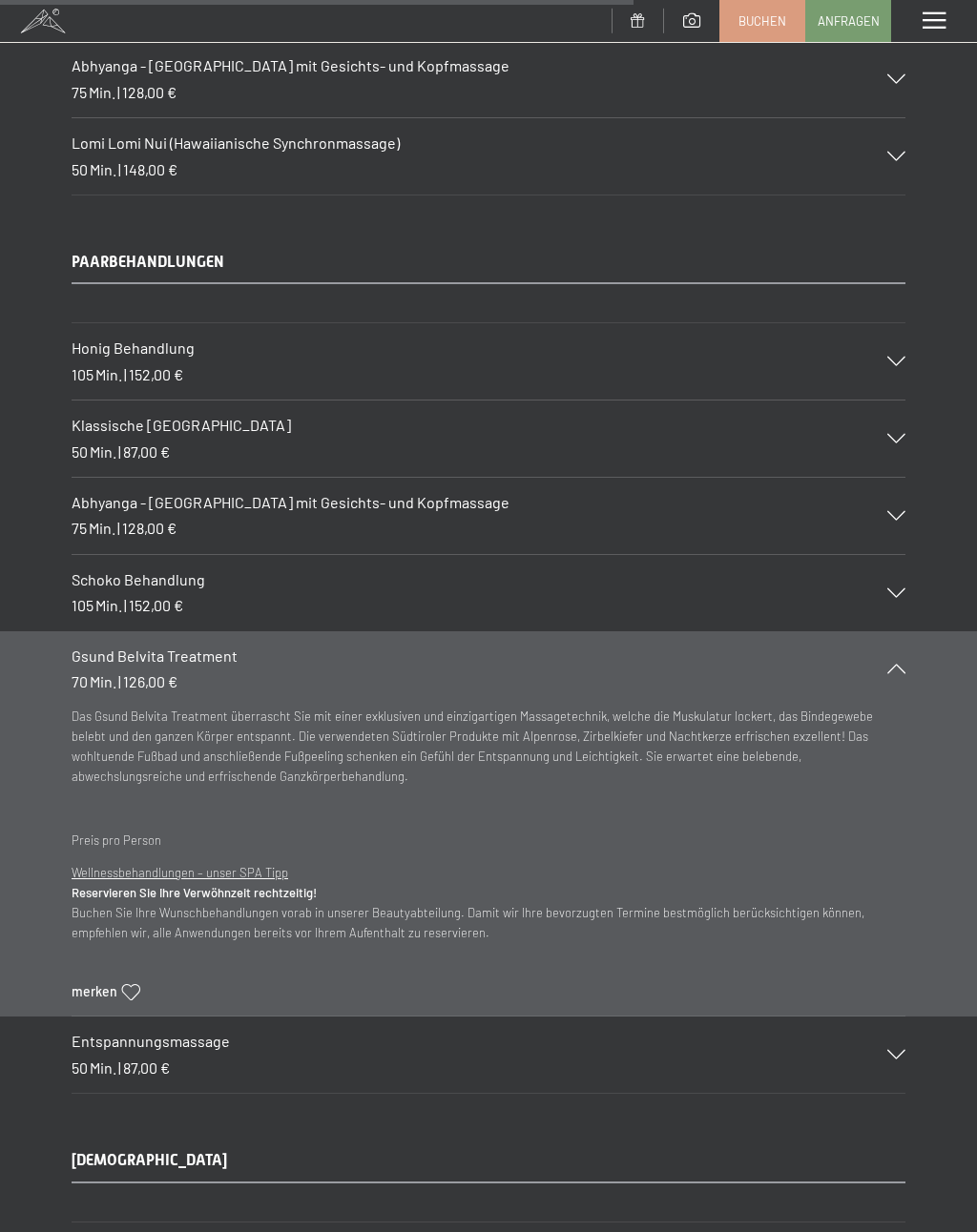
click at [766, 646] on h3 "Gsund Belvita Treatment" at bounding box center [470, 656] width 796 height 21
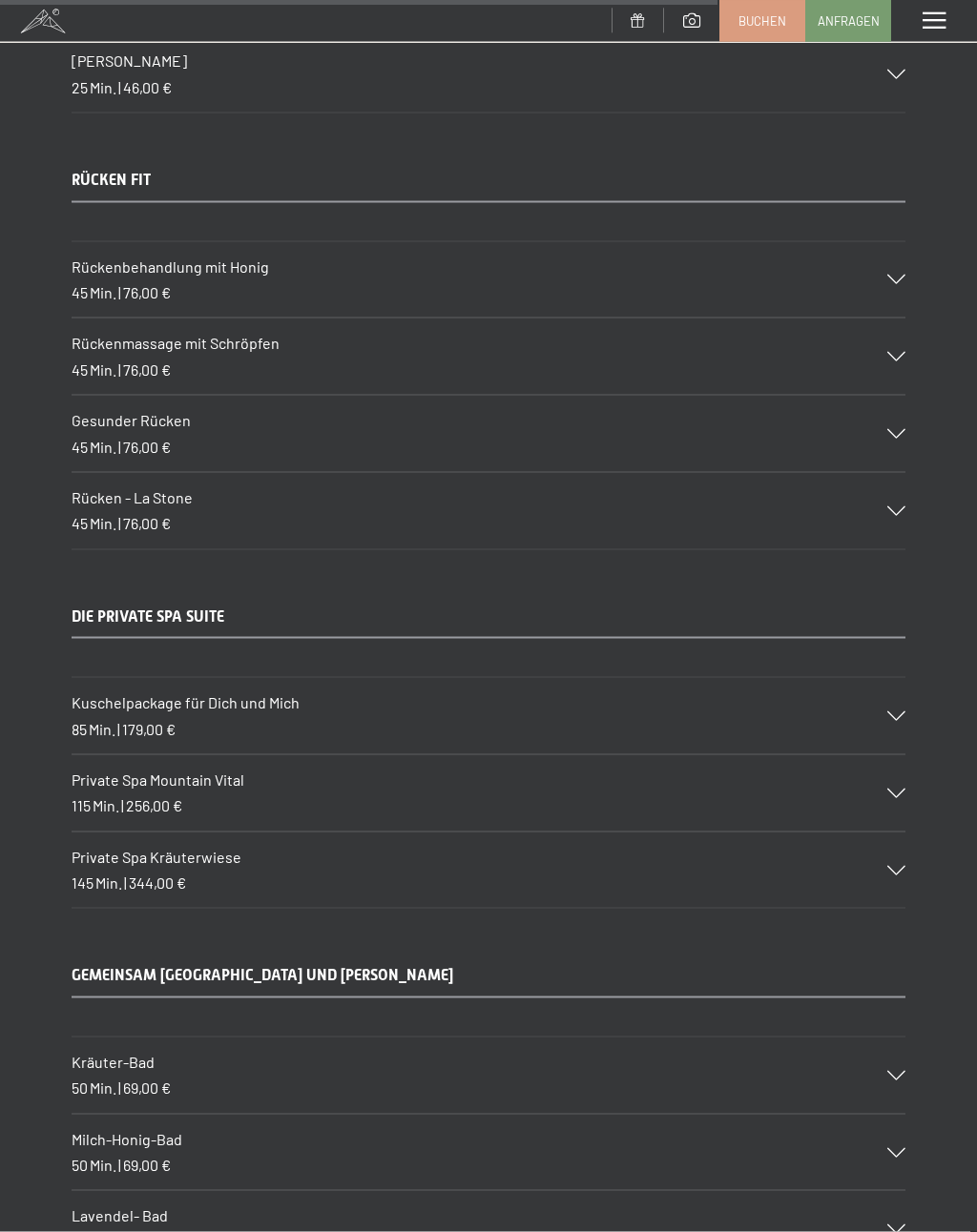
scroll to position [10709, 0]
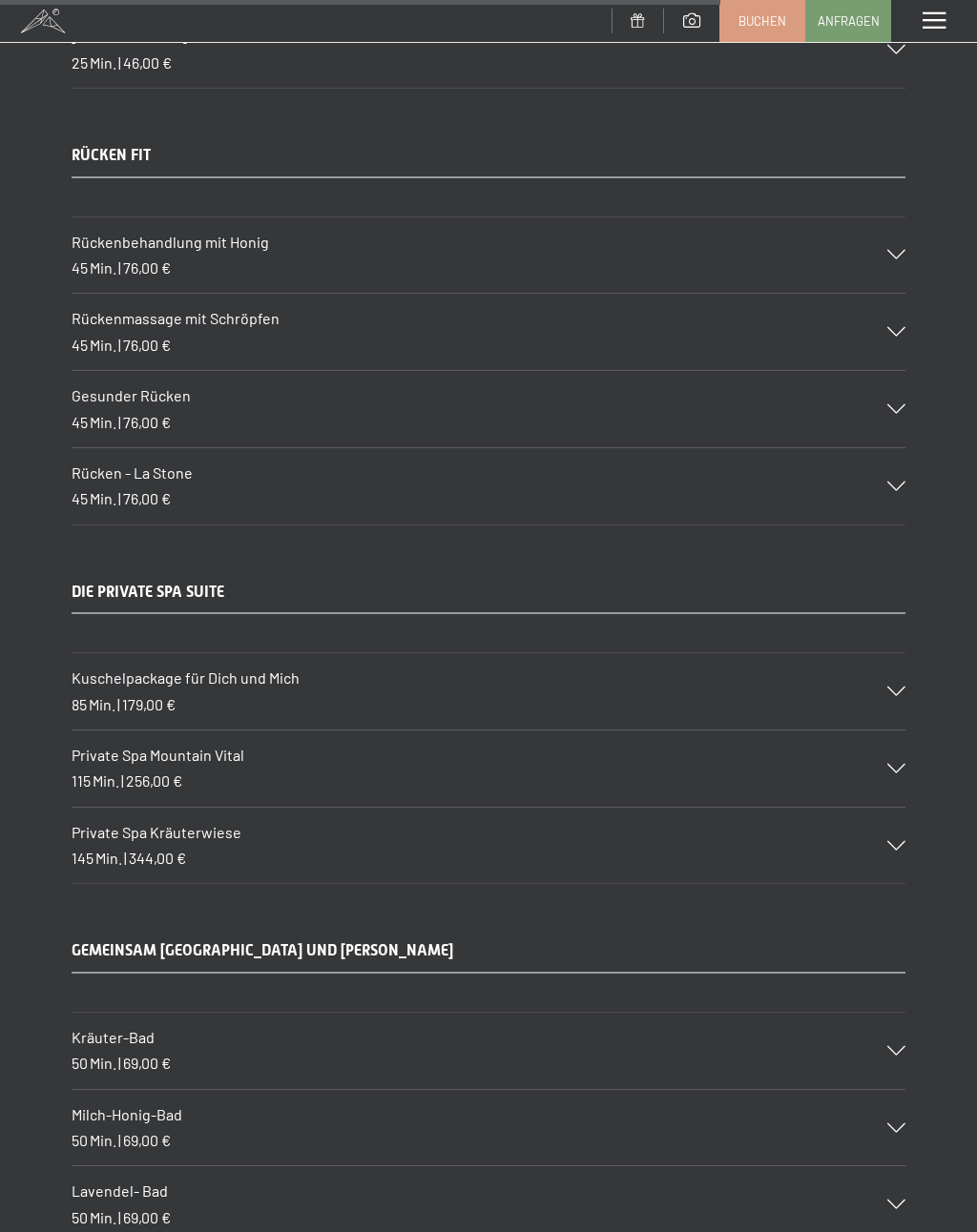
click at [342, 653] on div "Kuschelpackage für Dich und Mich 85 Min. | 179,00 €" at bounding box center [488, 690] width 833 height 76
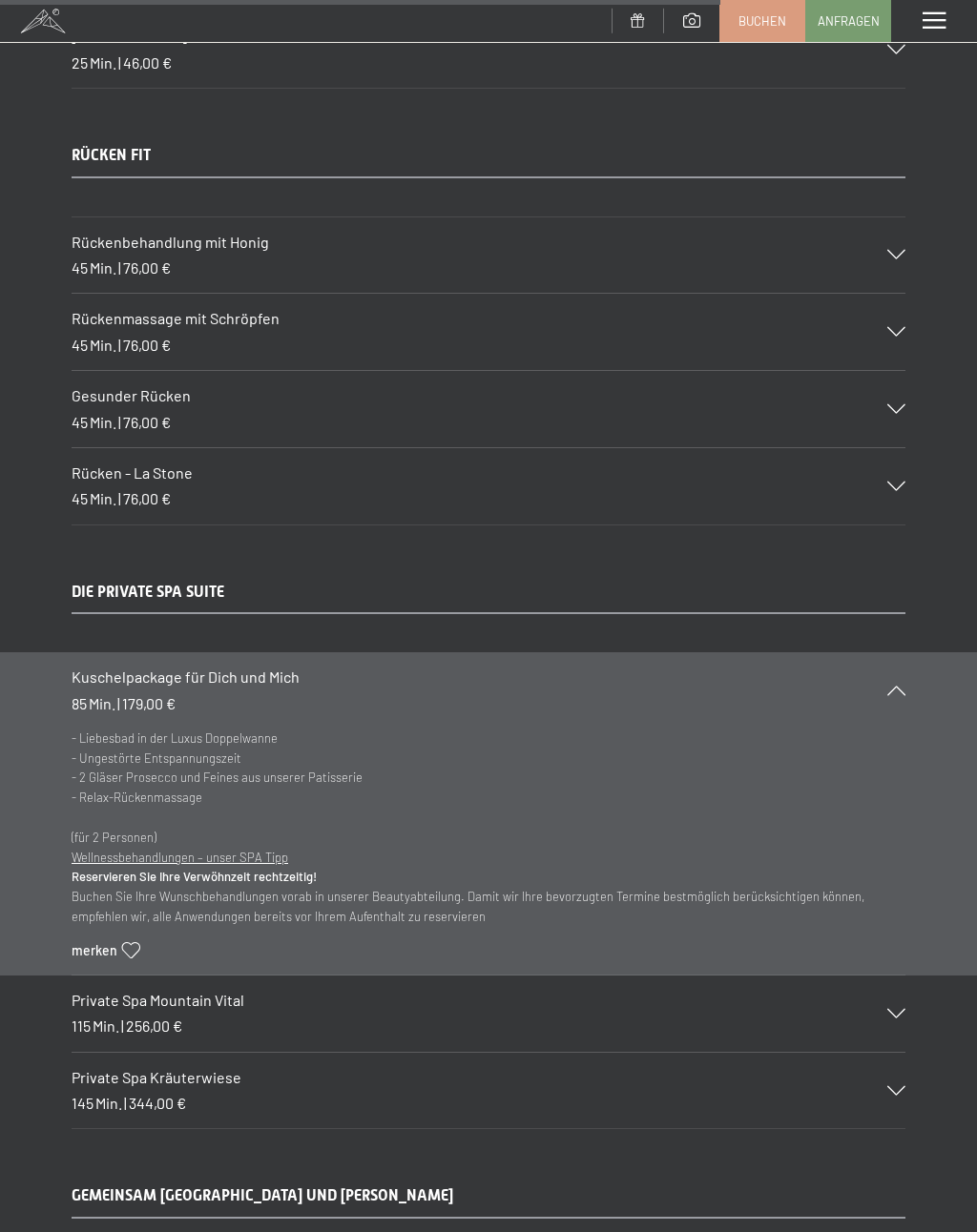
click at [556, 667] on h3 "Kuschelpackage für Dich und Mich" at bounding box center [470, 677] width 796 height 21
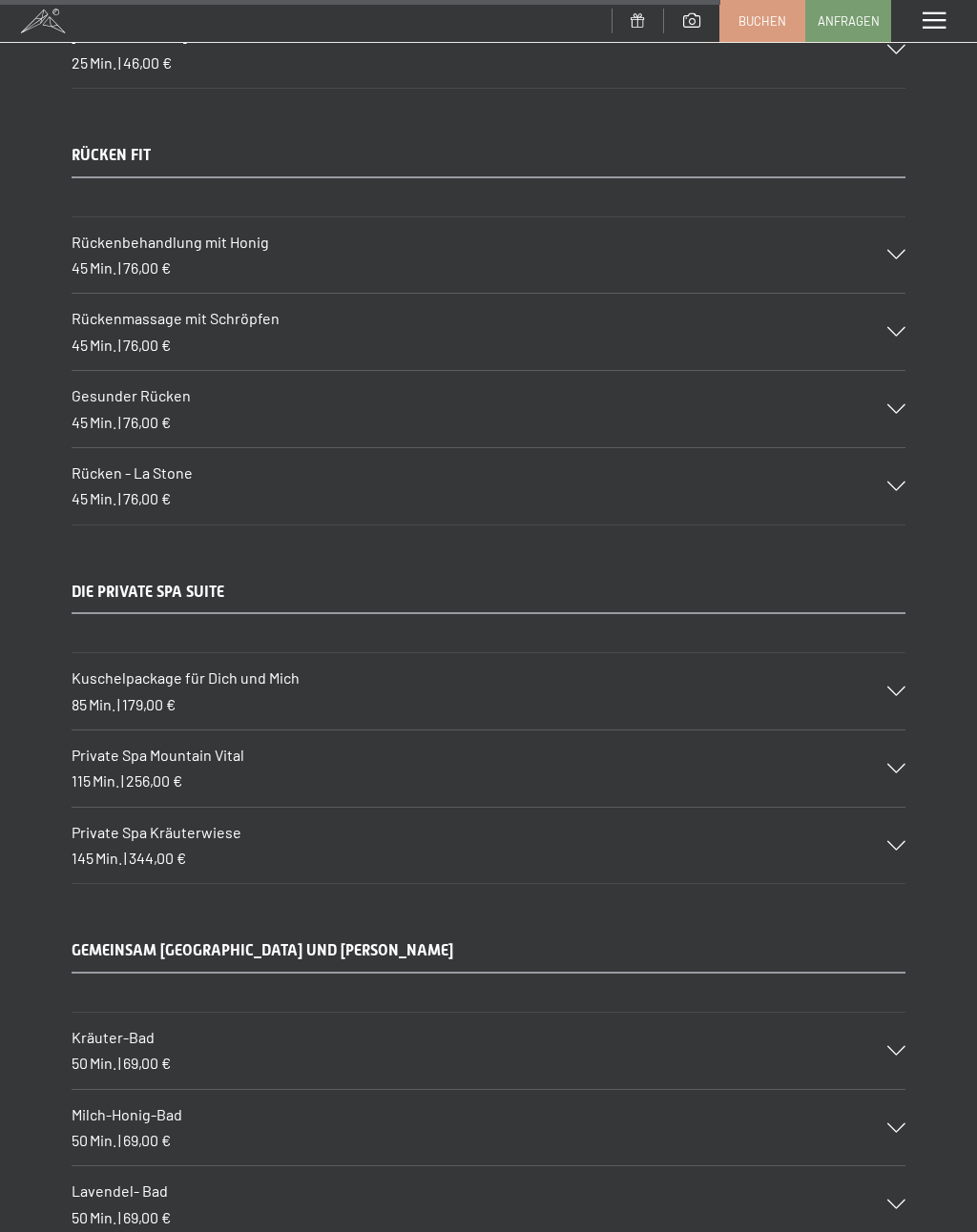
click at [515, 745] on h3 "Private Spa Mountain Vital" at bounding box center [470, 754] width 796 height 21
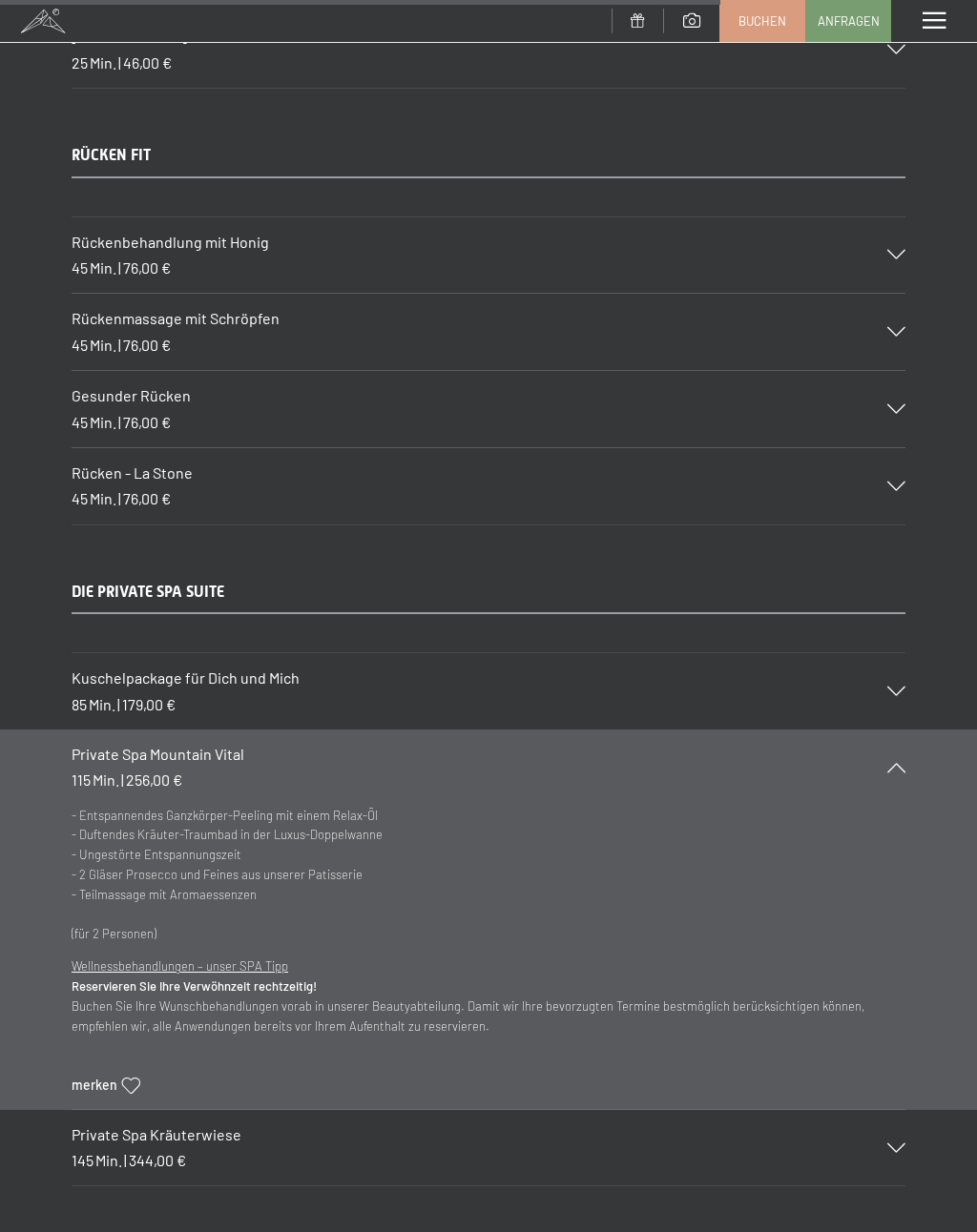
click at [295, 744] on h3 "Private Spa Mountain Vital" at bounding box center [470, 753] width 796 height 21
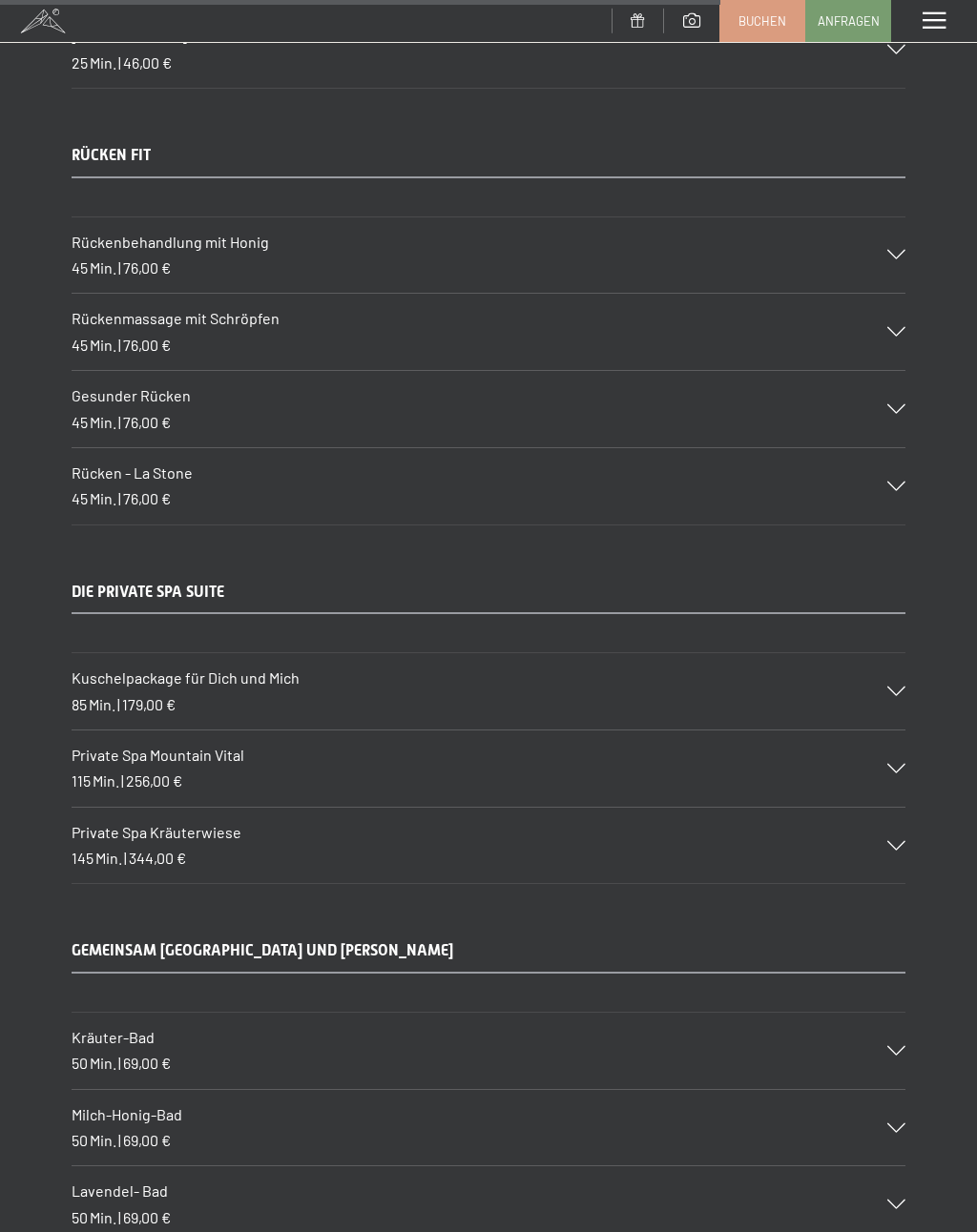
click at [295, 808] on div "Private Spa Kräuterwiese 145 Min. | 344,00 €" at bounding box center [488, 845] width 833 height 76
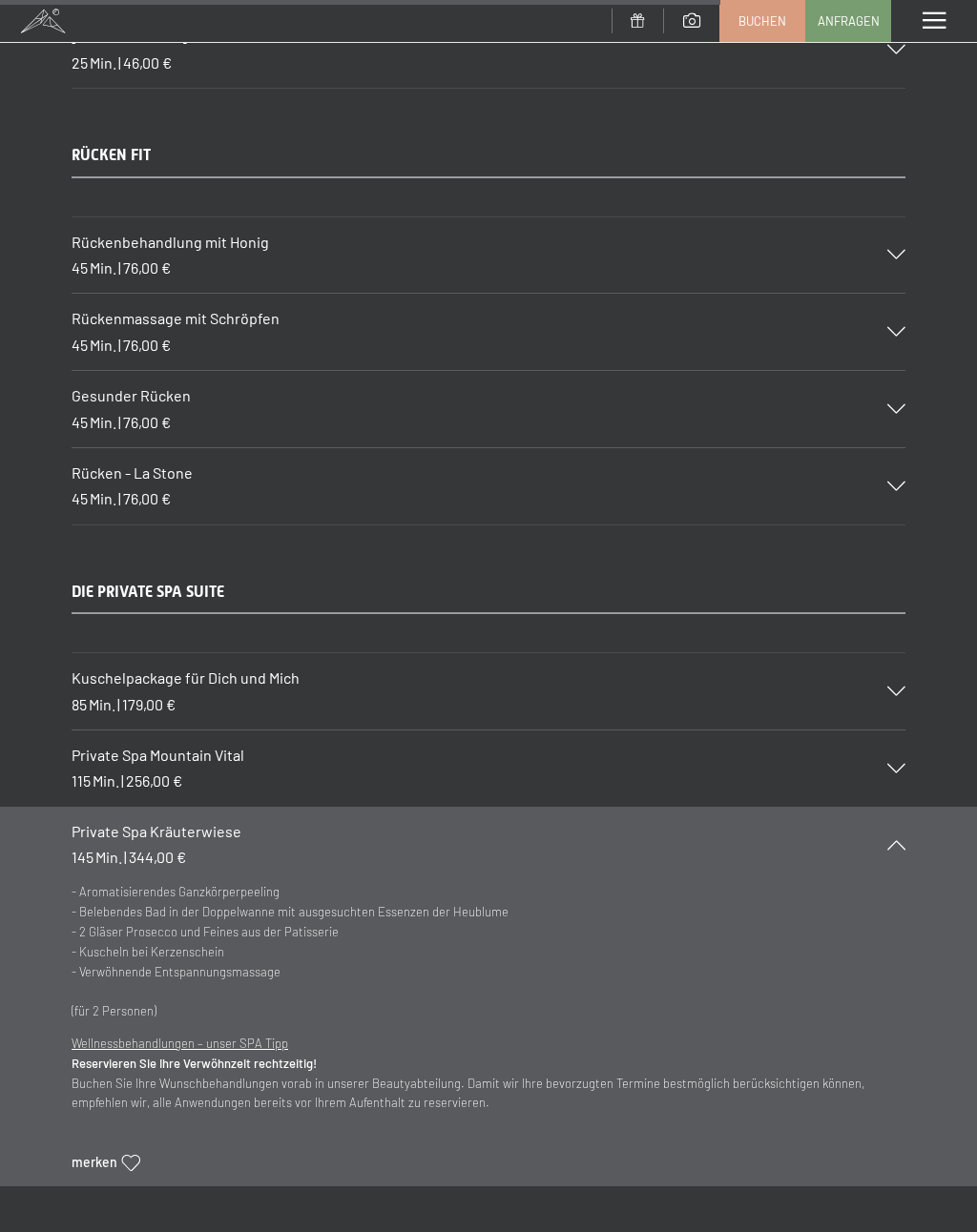
scroll to position [10711, 0]
click at [322, 805] on div "Private Spa Kräuterwiese 145 Min. | 344,00 €" at bounding box center [488, 842] width 833 height 76
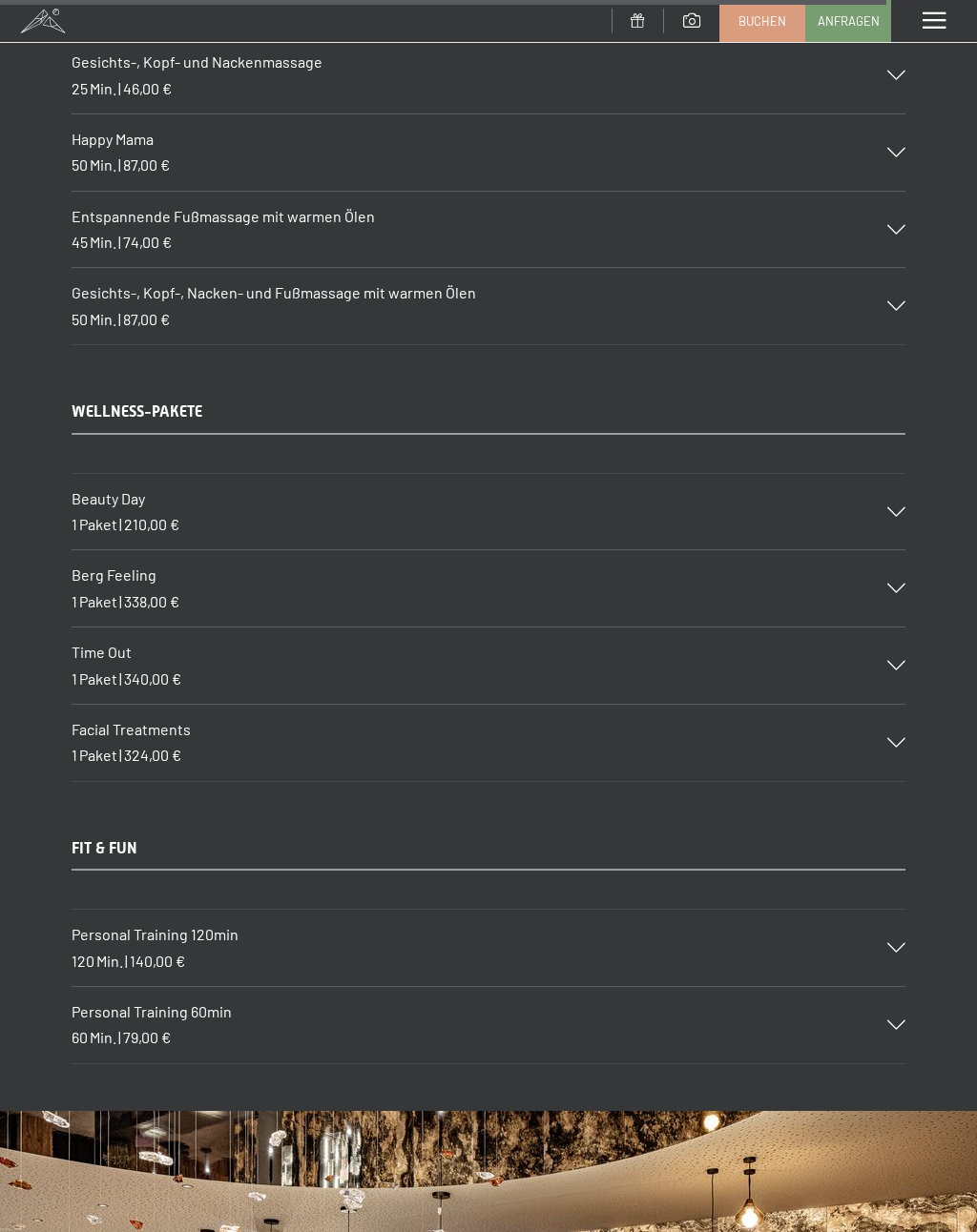
scroll to position [13179, 0]
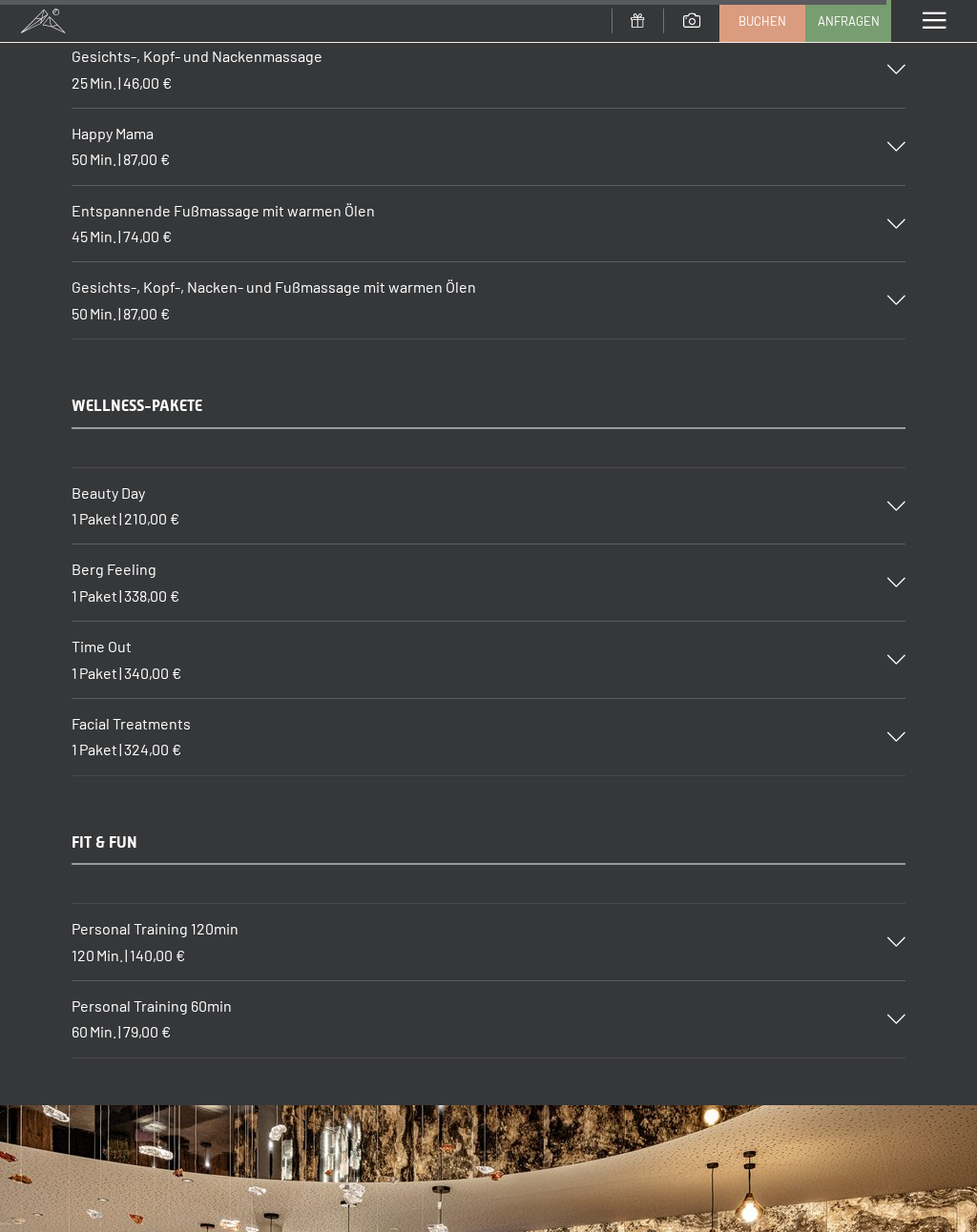
click at [442, 483] on h3 "Beauty Day" at bounding box center [470, 492] width 796 height 21
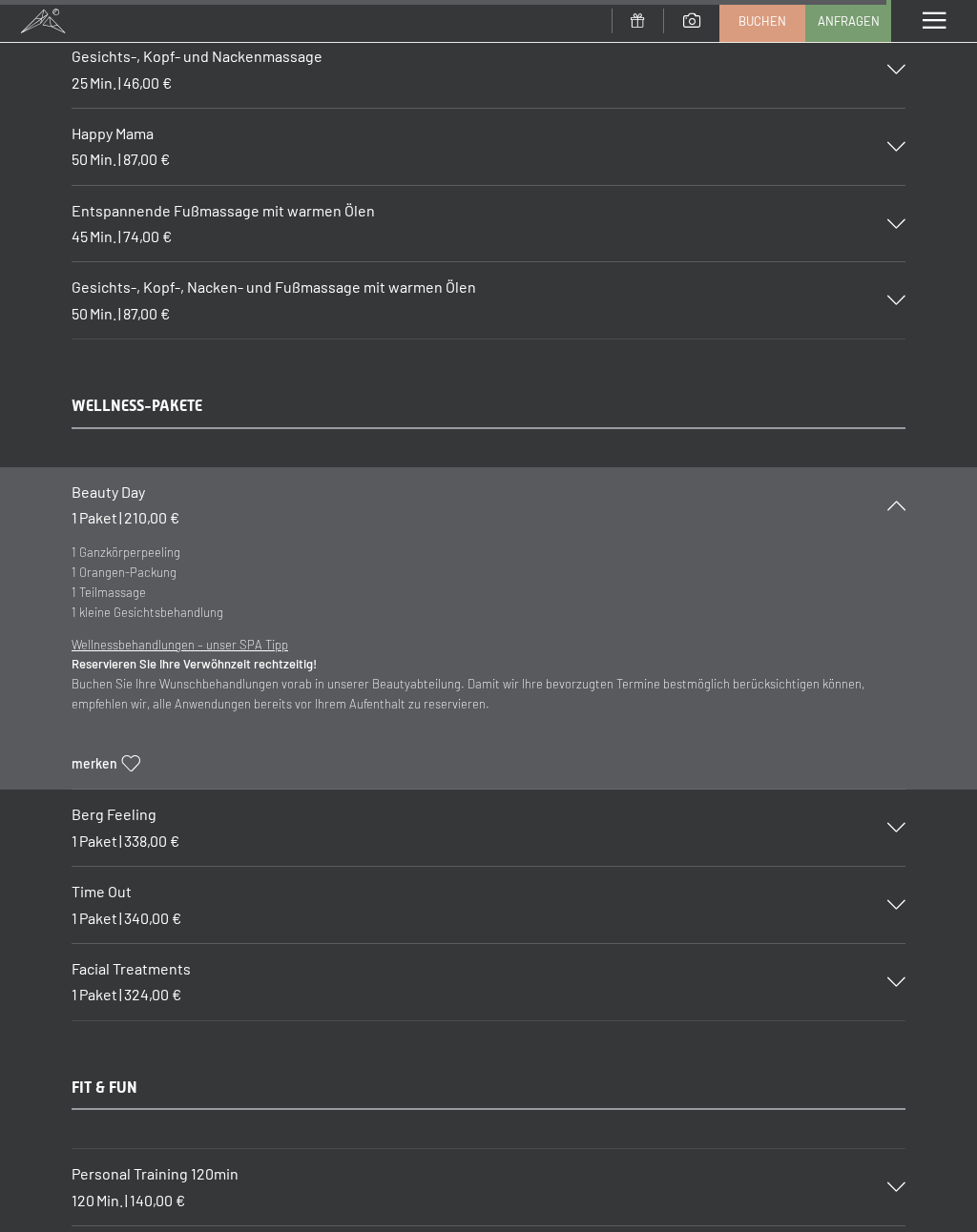
click at [462, 482] on h3 "Beauty Day" at bounding box center [470, 491] width 796 height 21
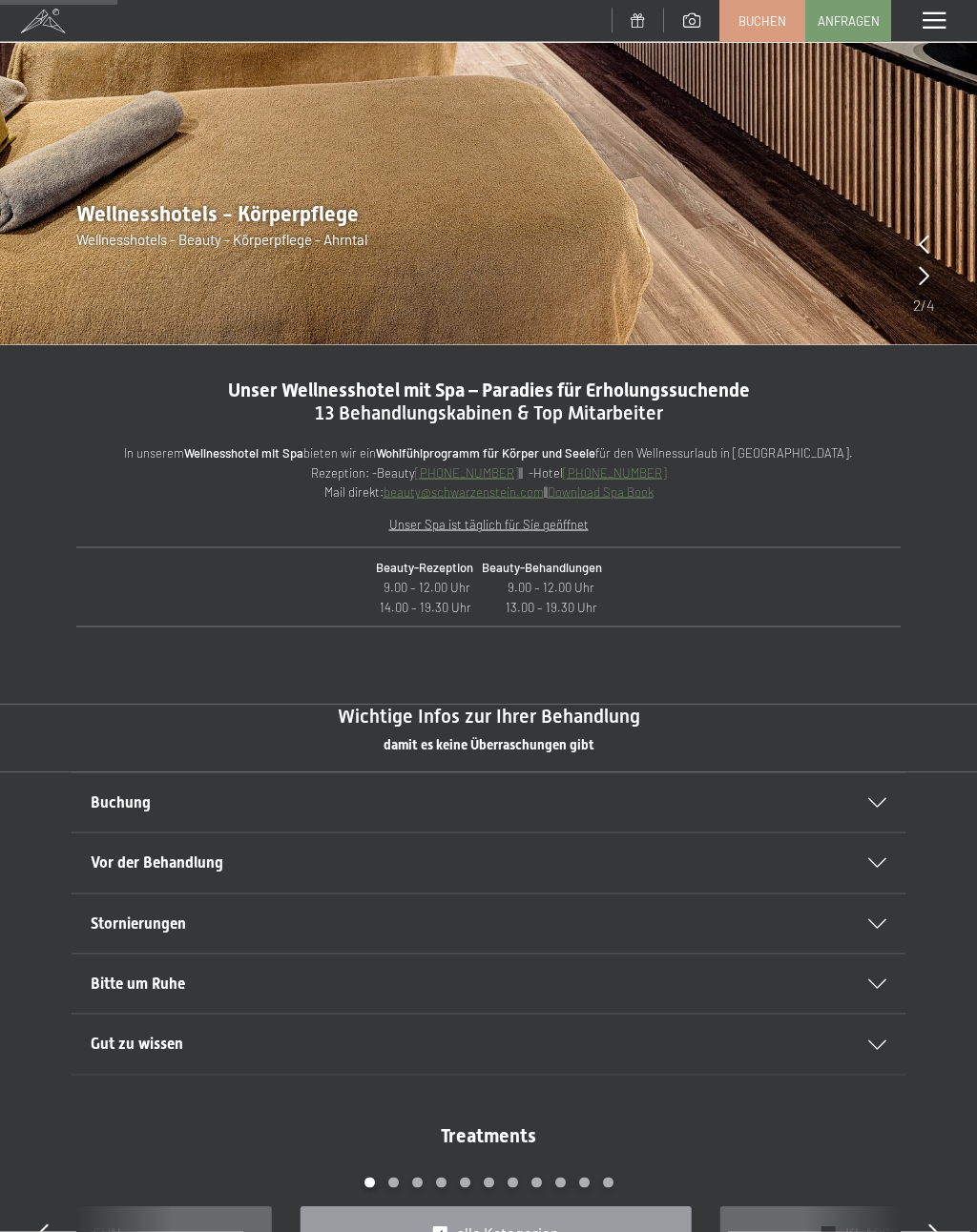
scroll to position [0, 0]
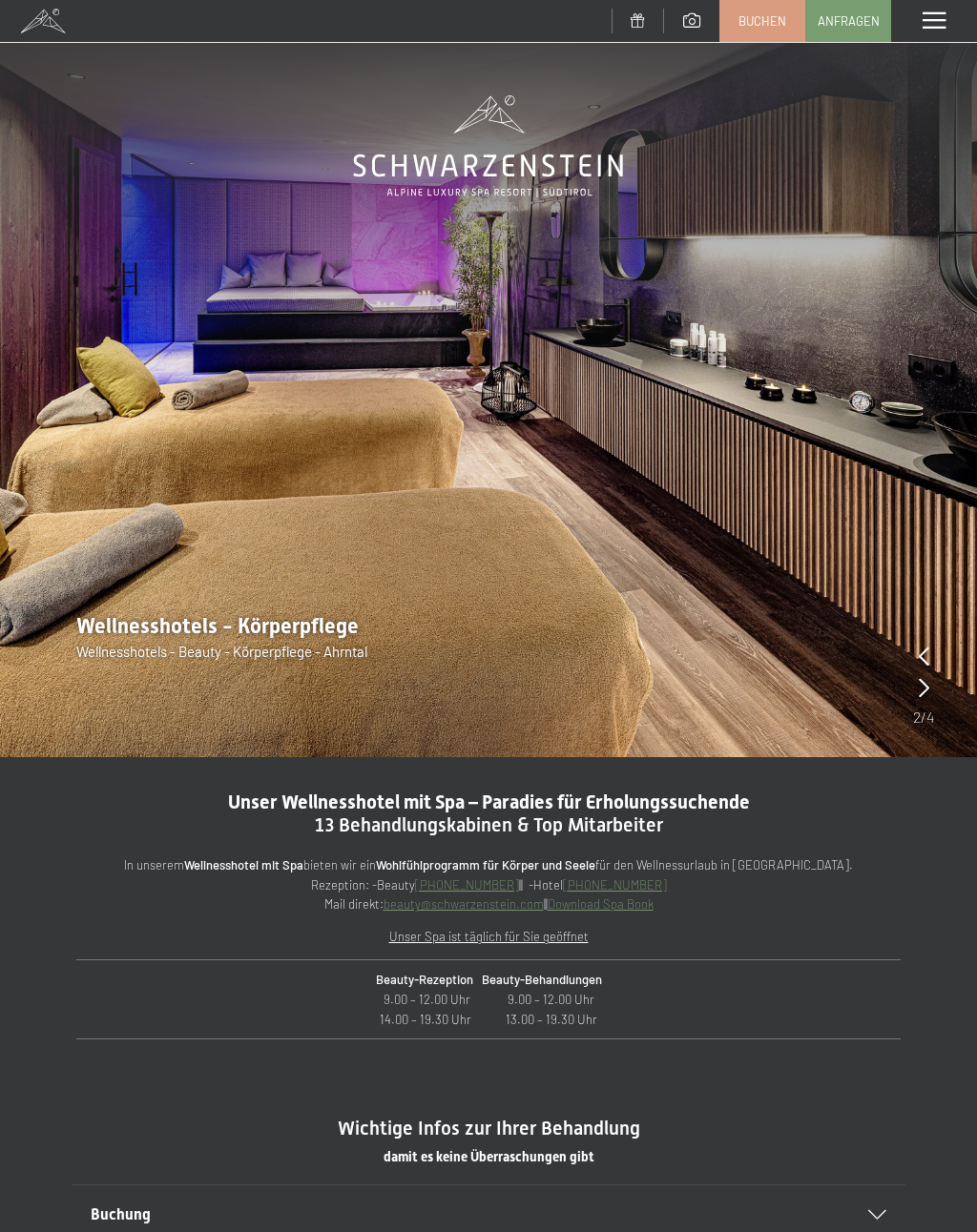
click at [922, 11] on div "Menü" at bounding box center [934, 21] width 86 height 42
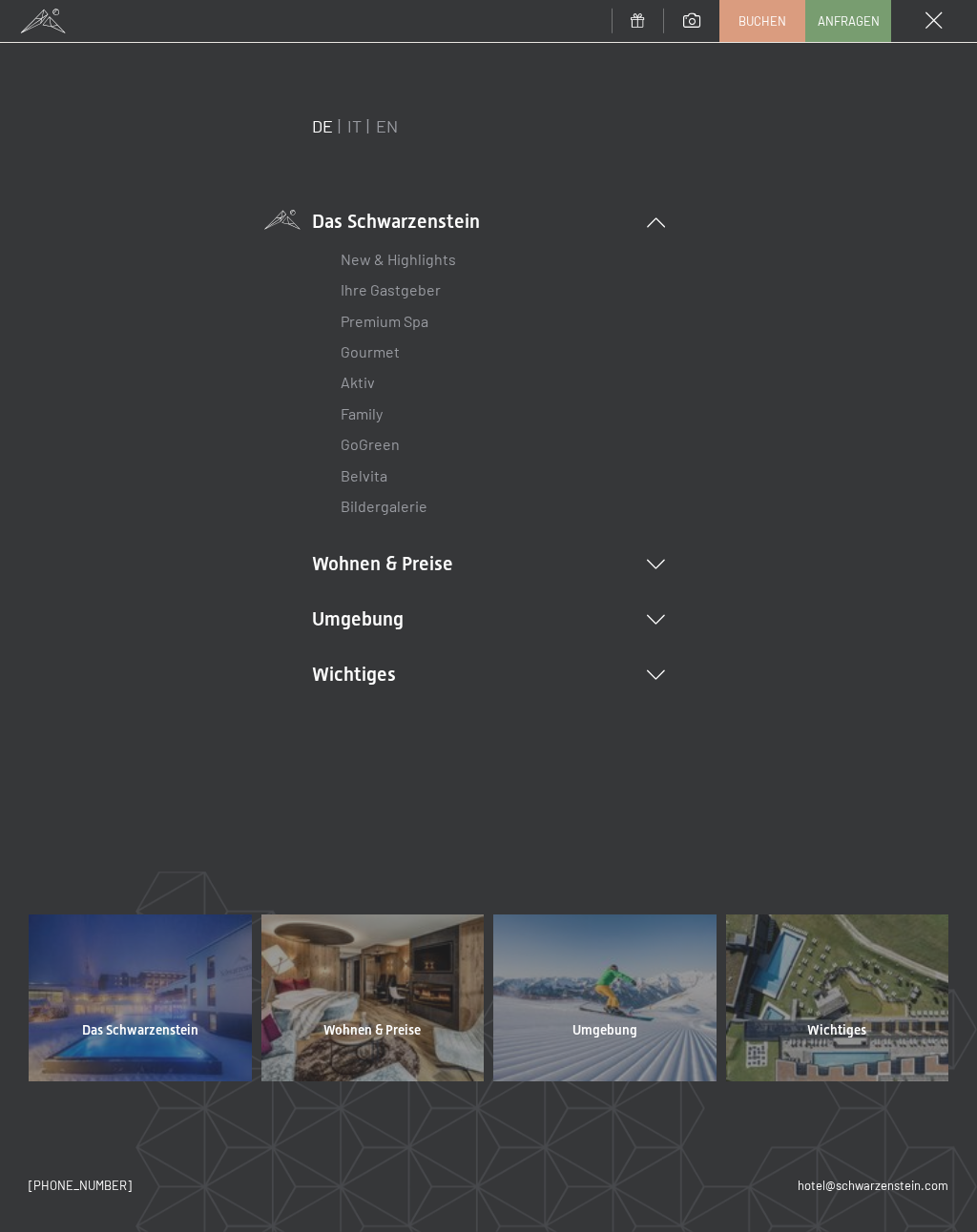
click at [423, 557] on li "Wohnen & Preise Inklusivleistungen Zimmer & Preise Liste Angebote Liste Familie…" at bounding box center [488, 563] width 353 height 27
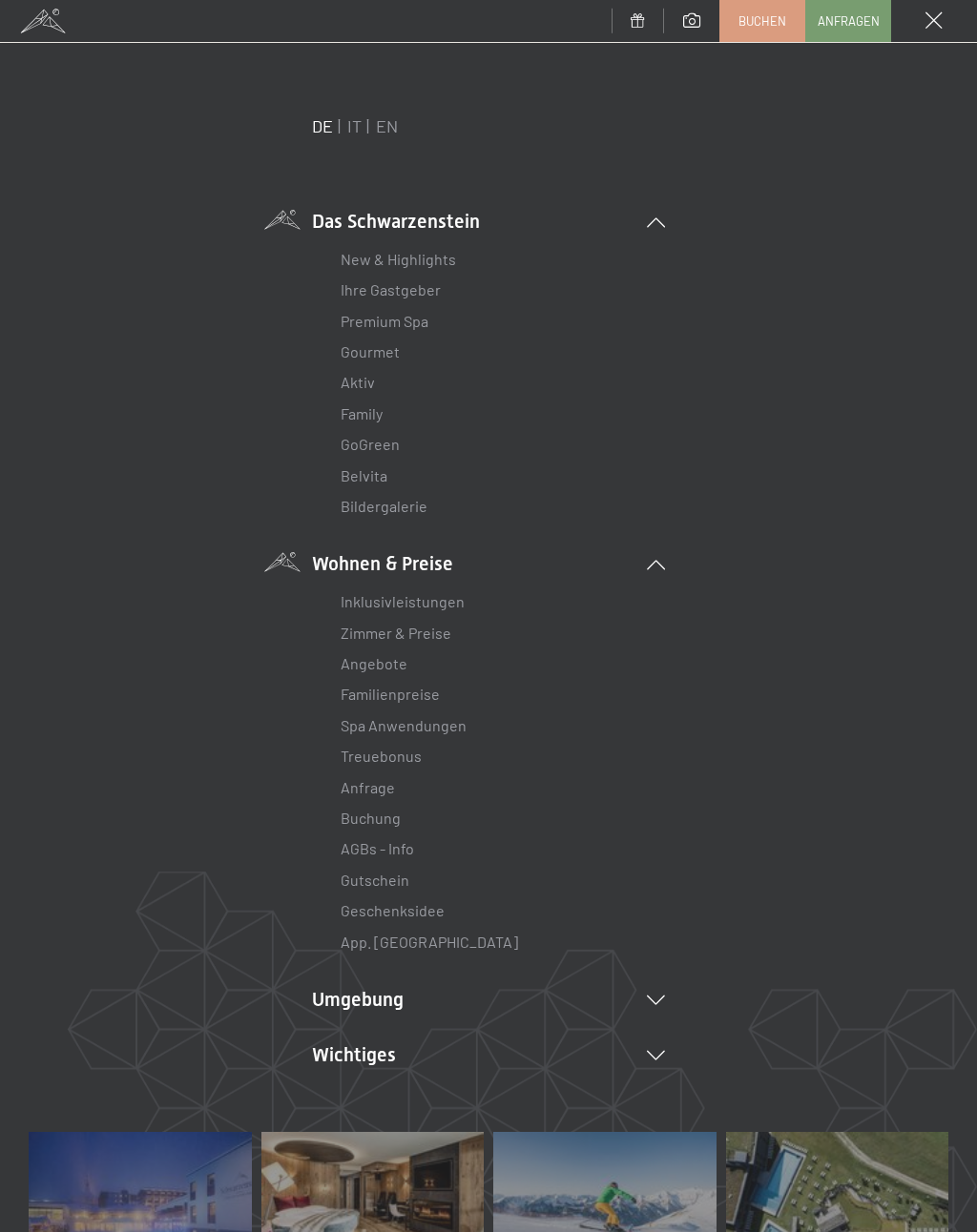
click at [431, 634] on link "Zimmer & Preise" at bounding box center [396, 632] width 110 height 18
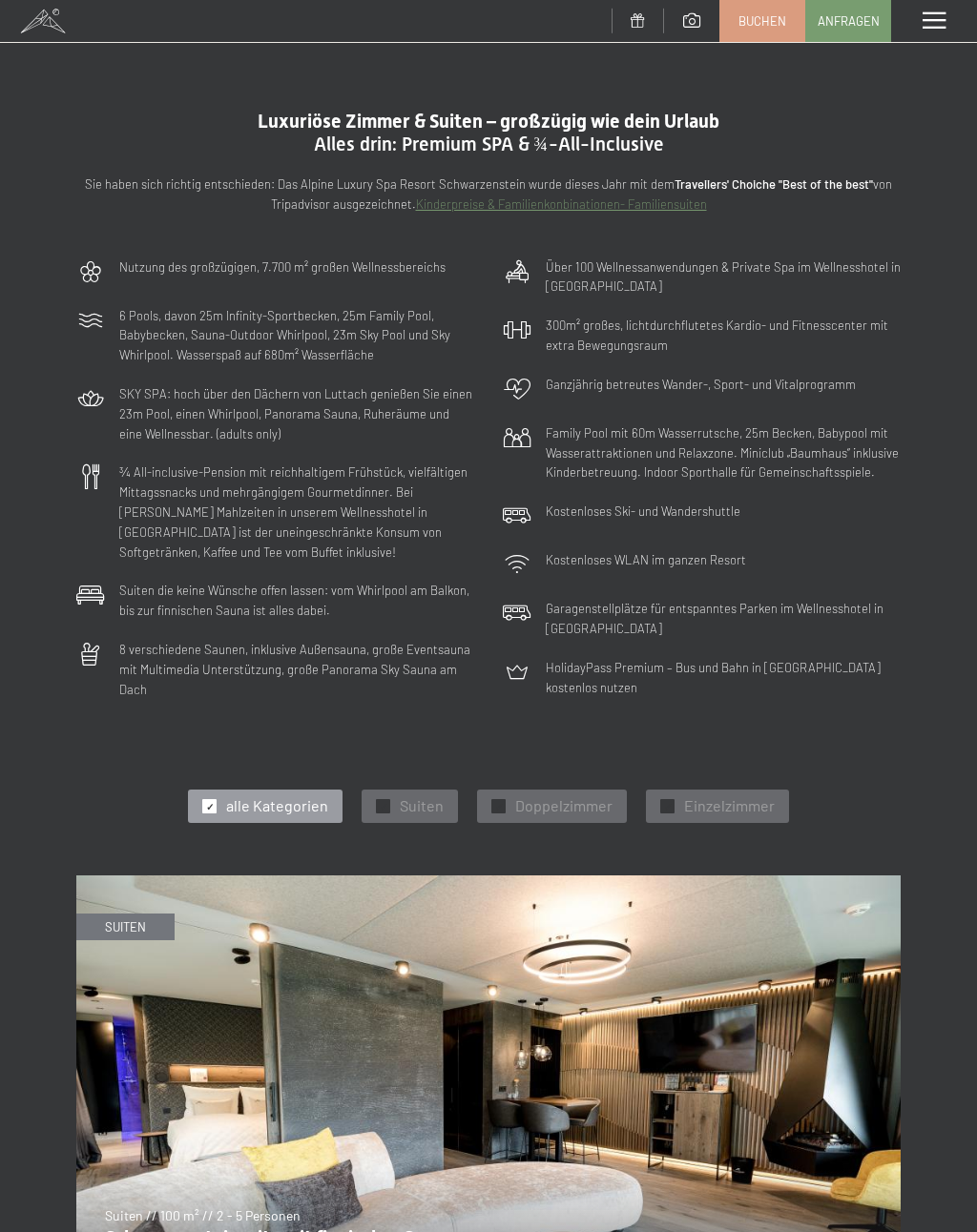
click at [931, 21] on span at bounding box center [933, 21] width 23 height 17
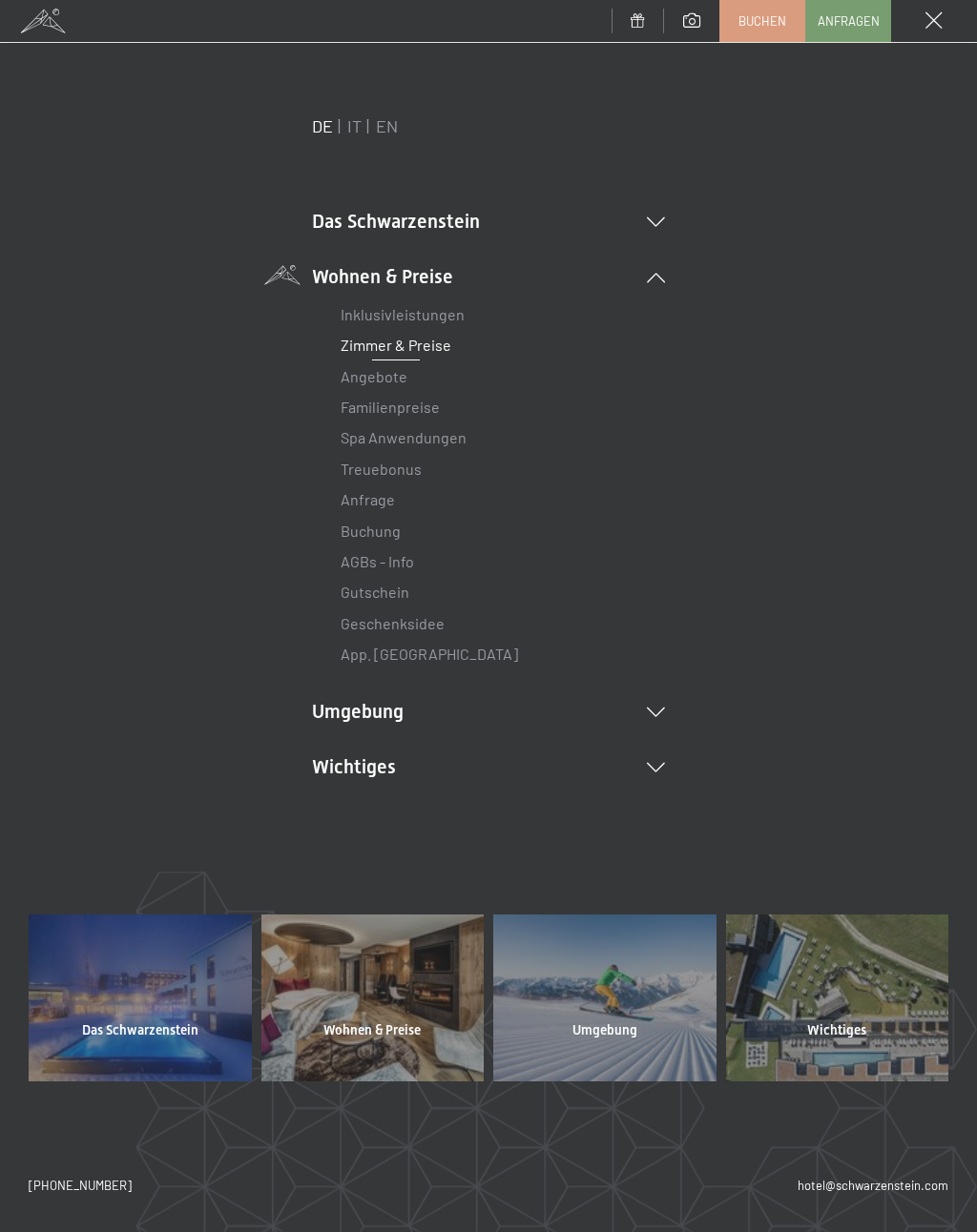
click at [474, 710] on li "Umgebung Das Ahrntal Ski & Winter Skifahren Skischule Wandern & [PERSON_NAME] W…" at bounding box center [488, 711] width 353 height 27
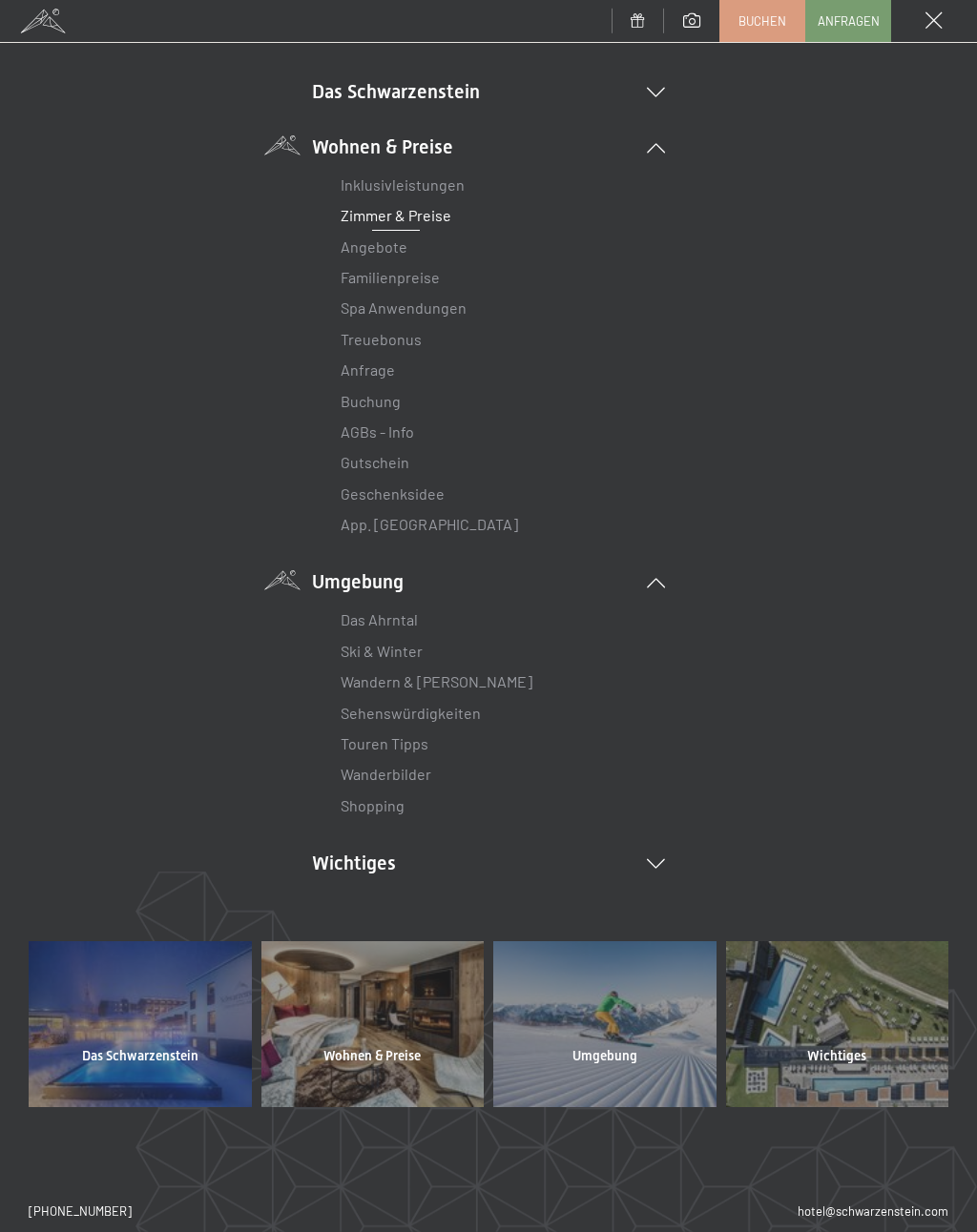
scroll to position [135, 0]
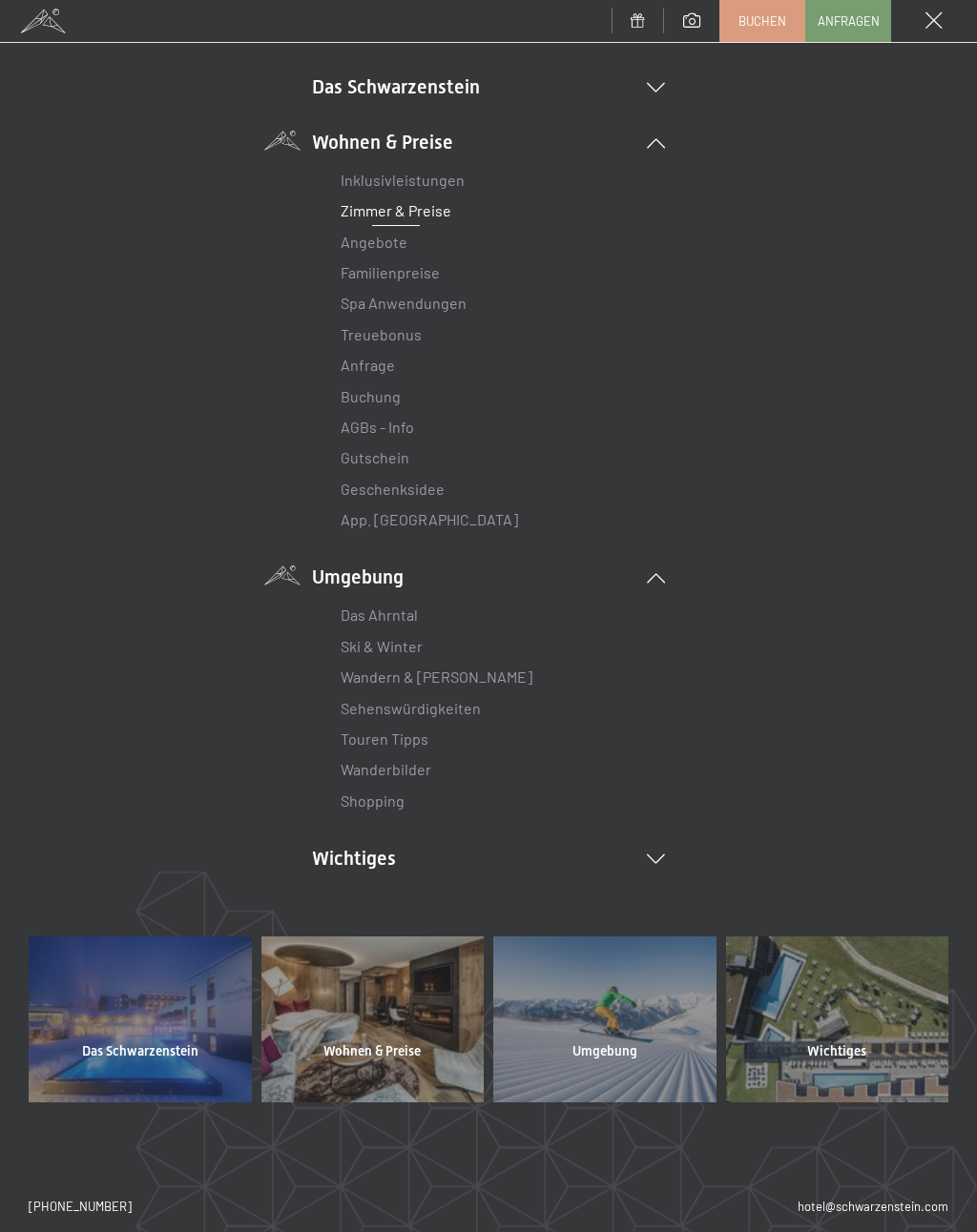
click at [649, 845] on li "Wichtiges Lage & Anreise Online bezahlen Webcam & Wetter Downloads" at bounding box center [488, 858] width 353 height 27
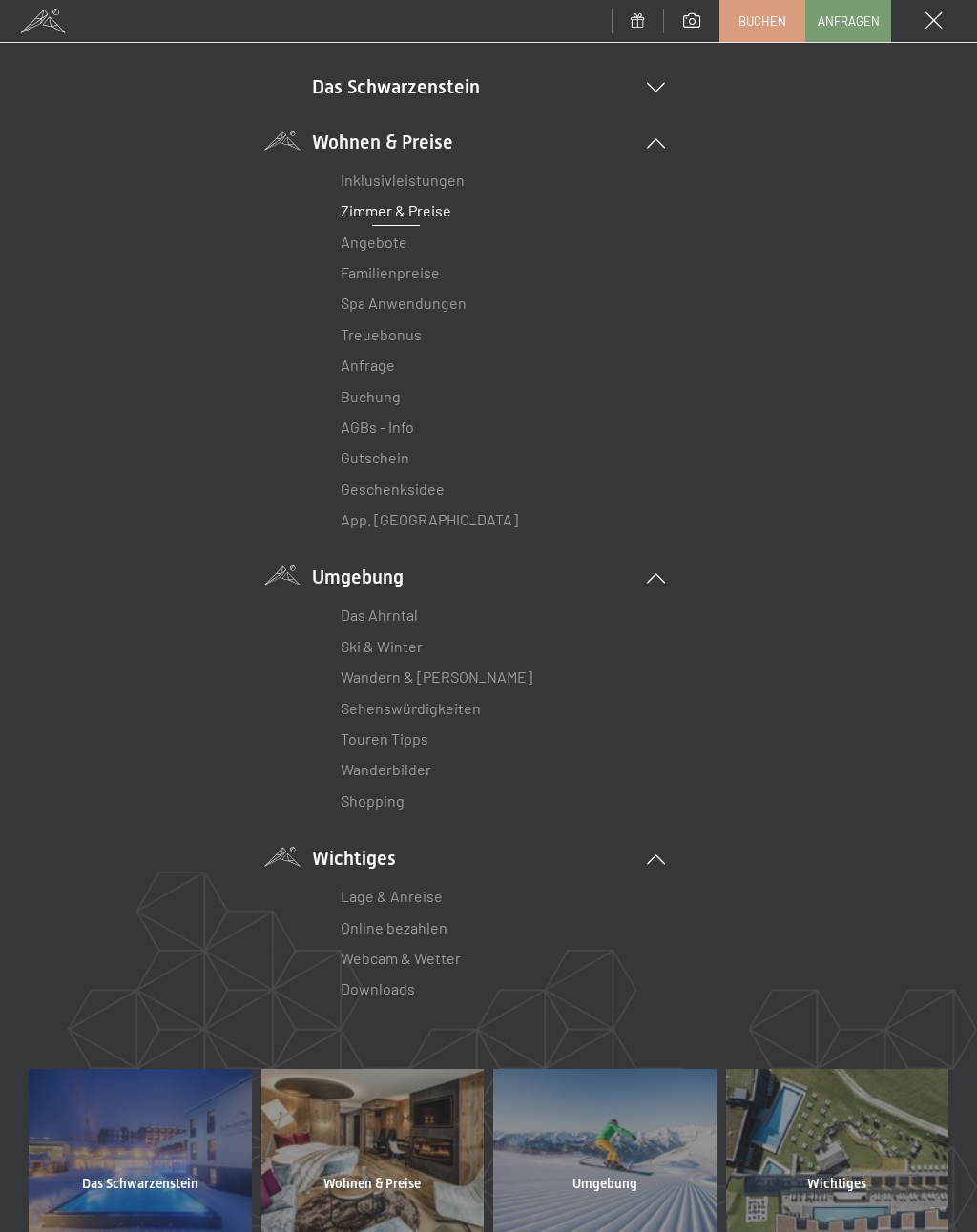
scroll to position [136, 0]
click at [413, 887] on link "Lage & Anreise" at bounding box center [392, 895] width 102 height 18
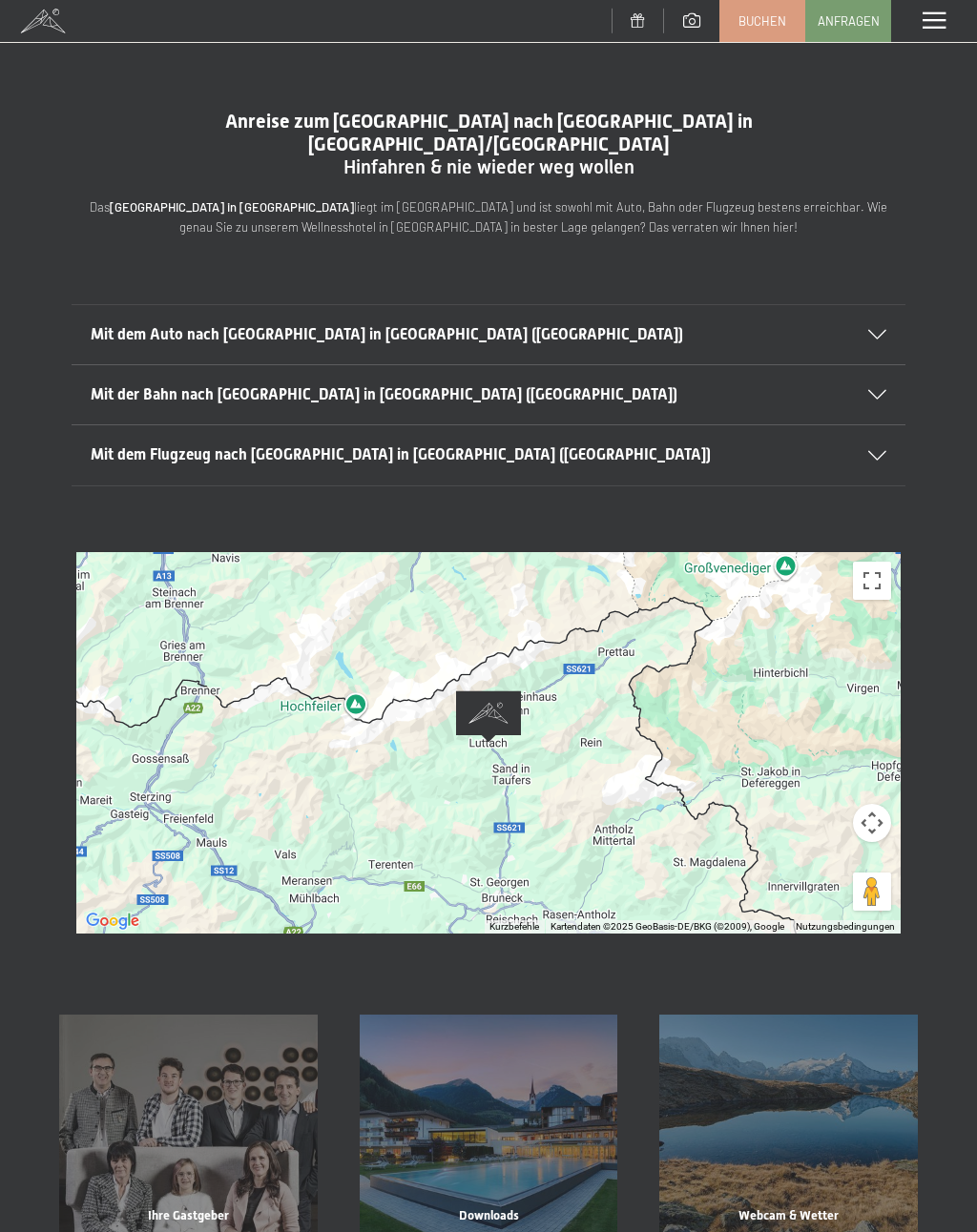
click at [880, 561] on button "Vollbildansicht ein/aus" at bounding box center [872, 580] width 38 height 38
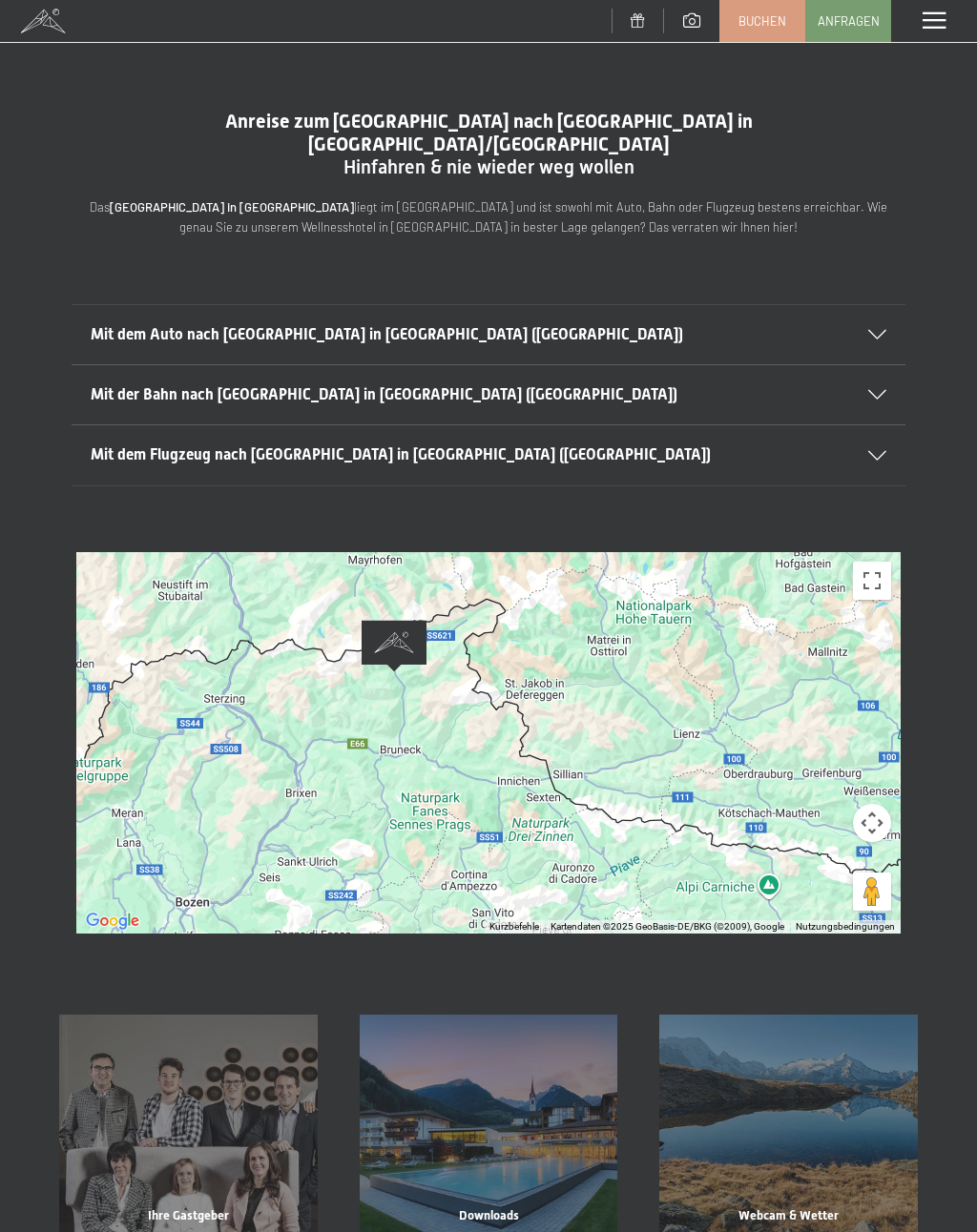
click at [923, 19] on span at bounding box center [933, 21] width 23 height 17
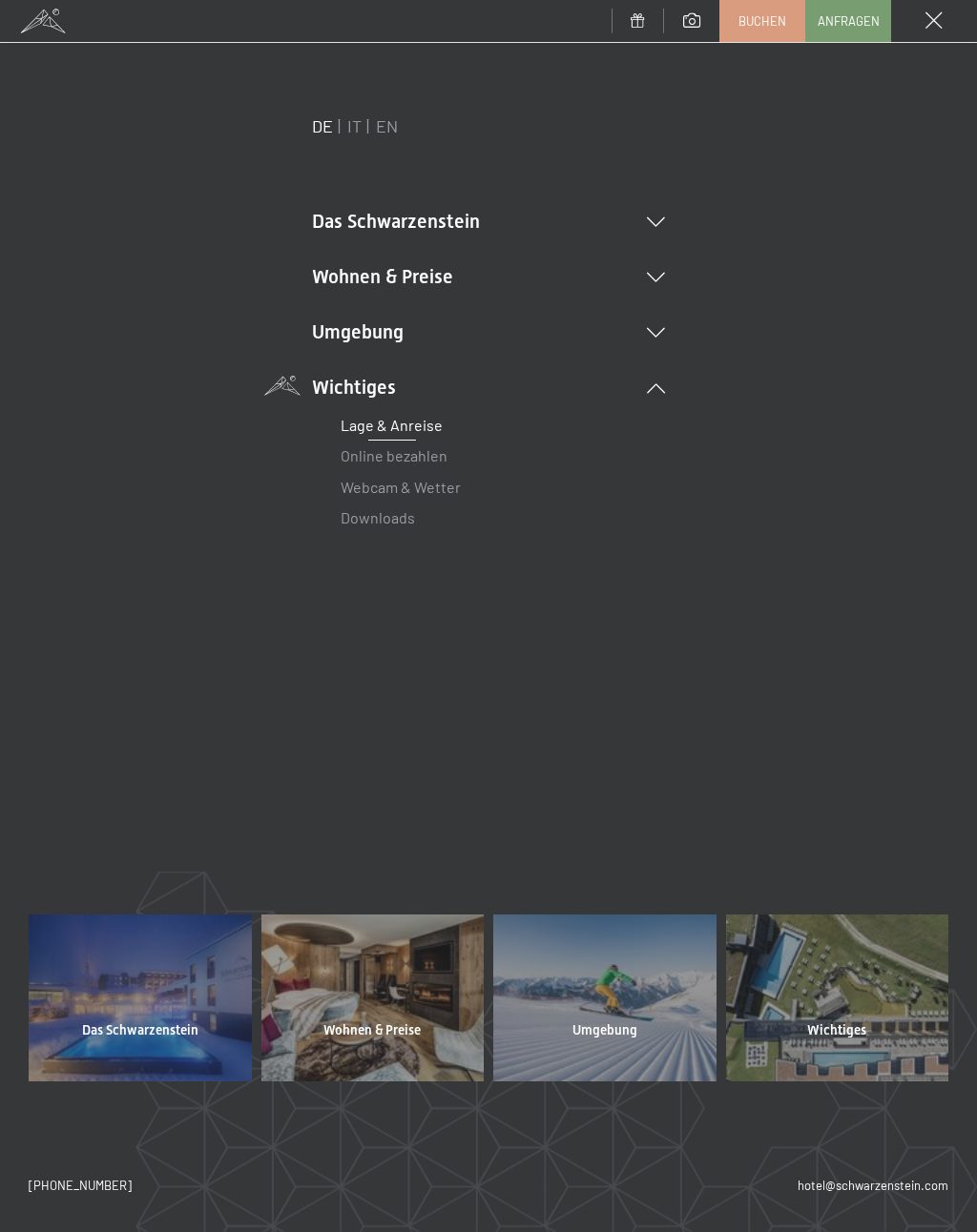
click at [443, 218] on li "Das Schwarzenstein New & Highlights Ihre Gastgeber Premium Spa Gourmet Aktiv Wo…" at bounding box center [488, 221] width 353 height 27
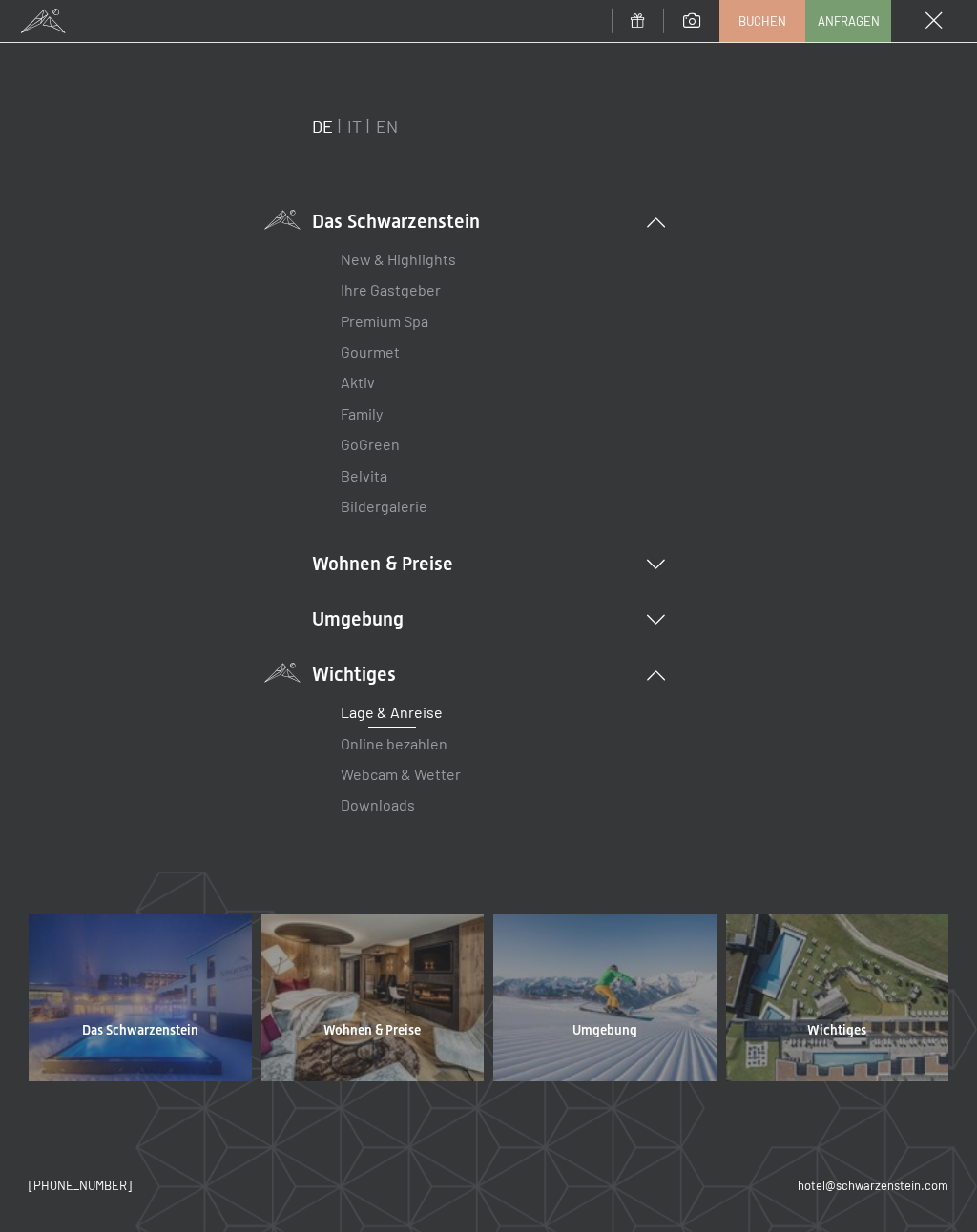
click at [460, 217] on li "Das Schwarzenstein New & Highlights Ihre Gastgeber Premium Spa Gourmet Aktiv Wo…" at bounding box center [488, 365] width 353 height 315
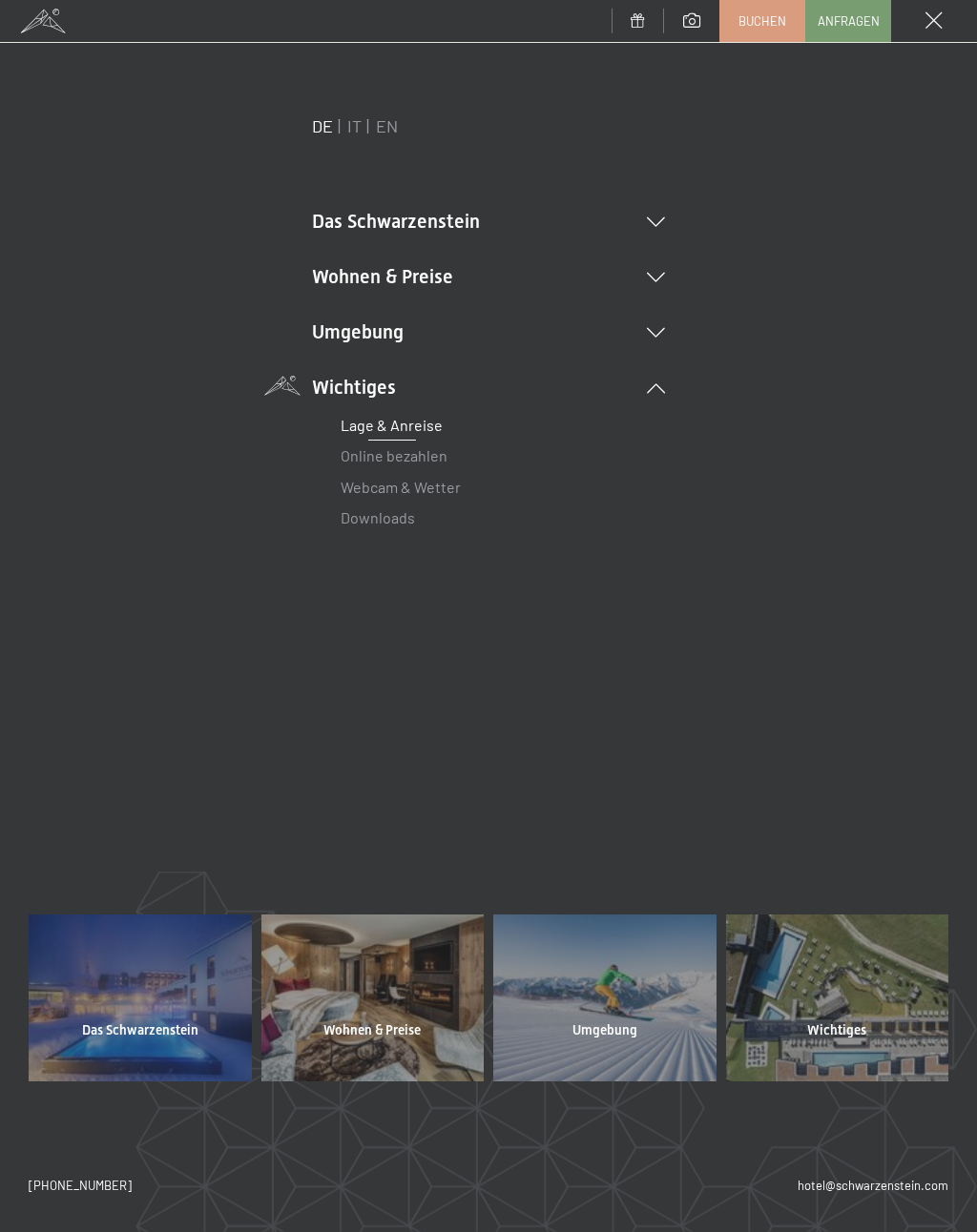
click at [448, 276] on li "Wohnen & Preise Inklusivleistungen Zimmer & Preise Liste Angebote Liste Familie…" at bounding box center [488, 276] width 353 height 27
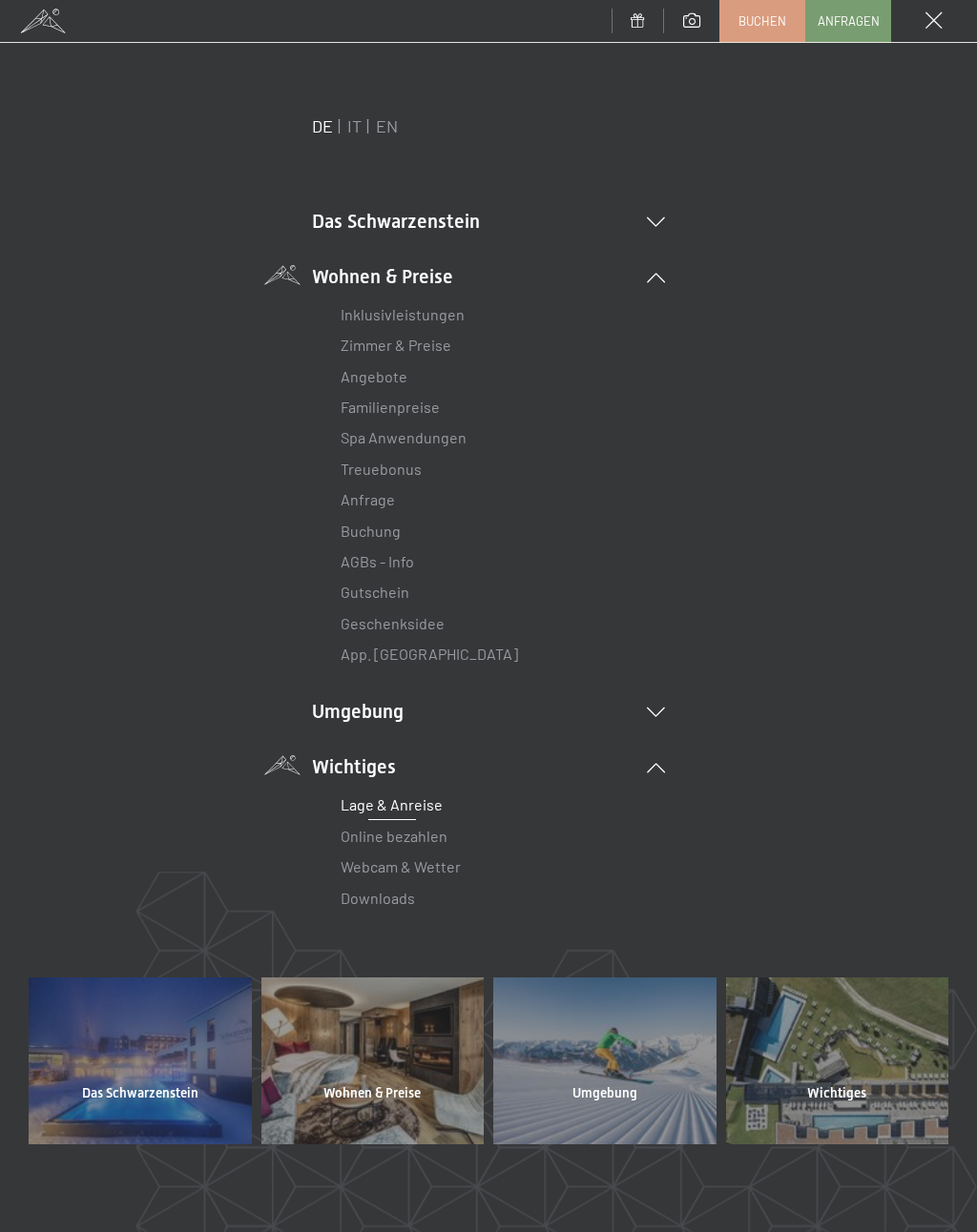
click at [434, 345] on link "Zimmer & Preise" at bounding box center [396, 345] width 110 height 18
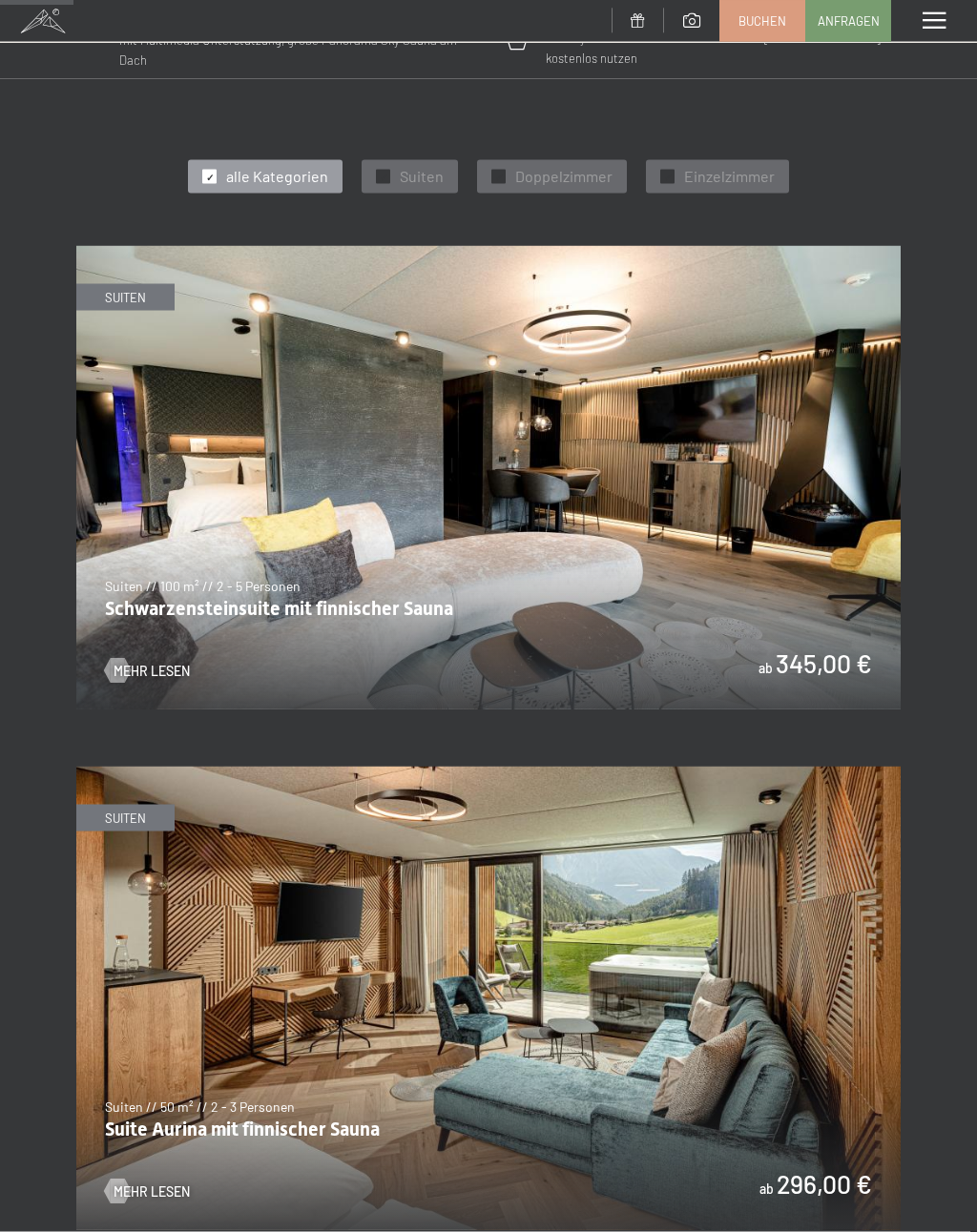
scroll to position [630, 0]
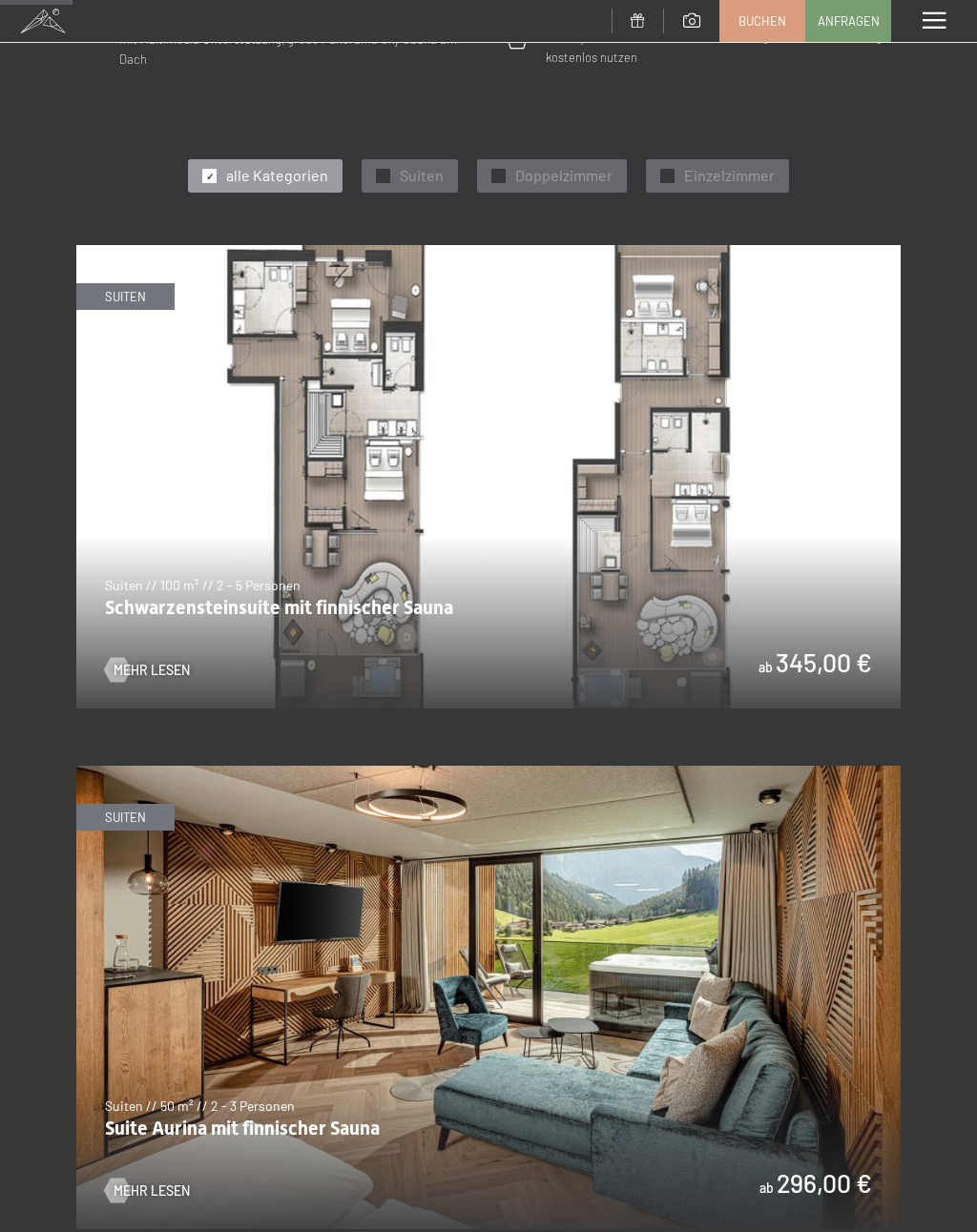
click at [658, 504] on img at bounding box center [488, 477] width 824 height 464
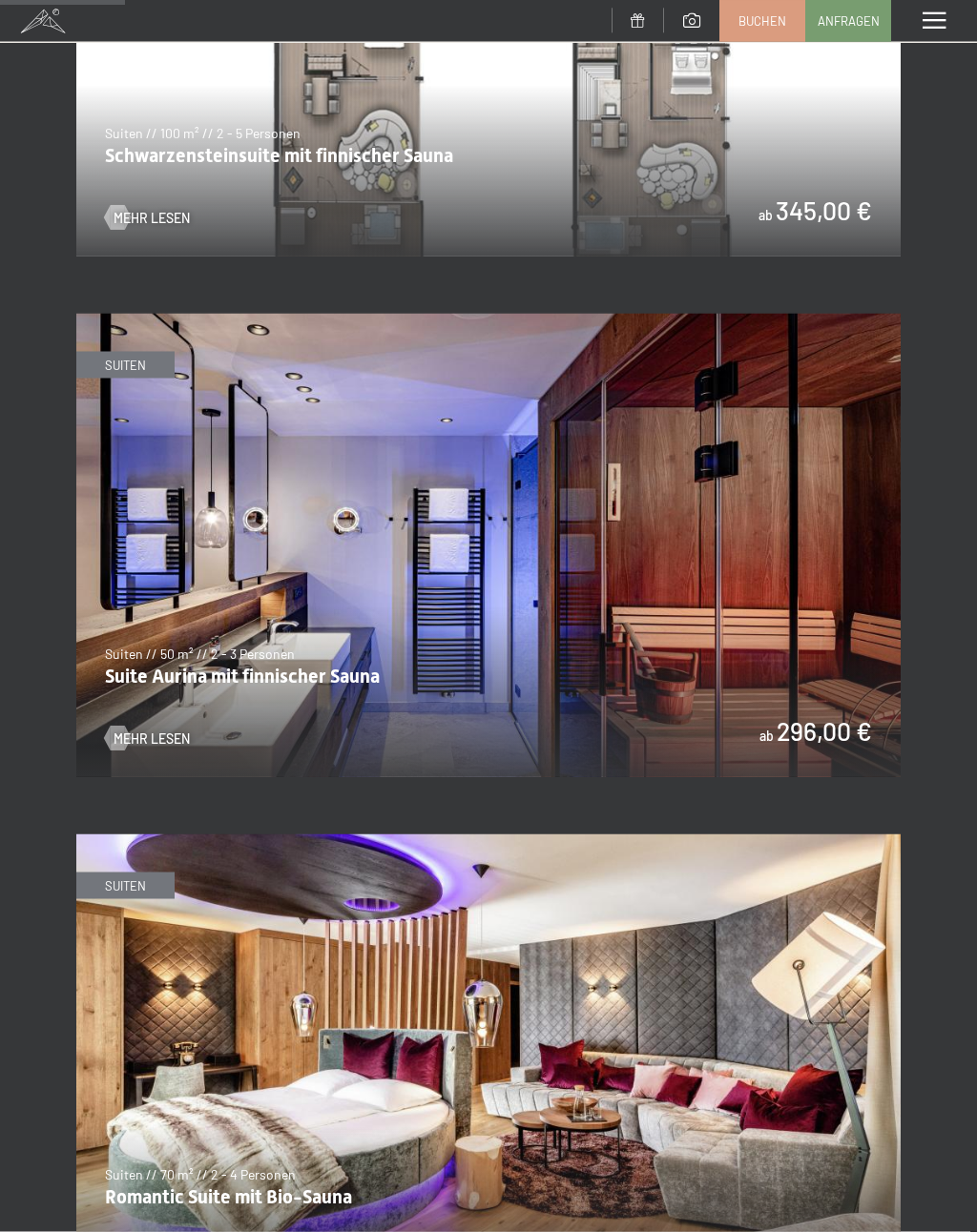
scroll to position [1075, 0]
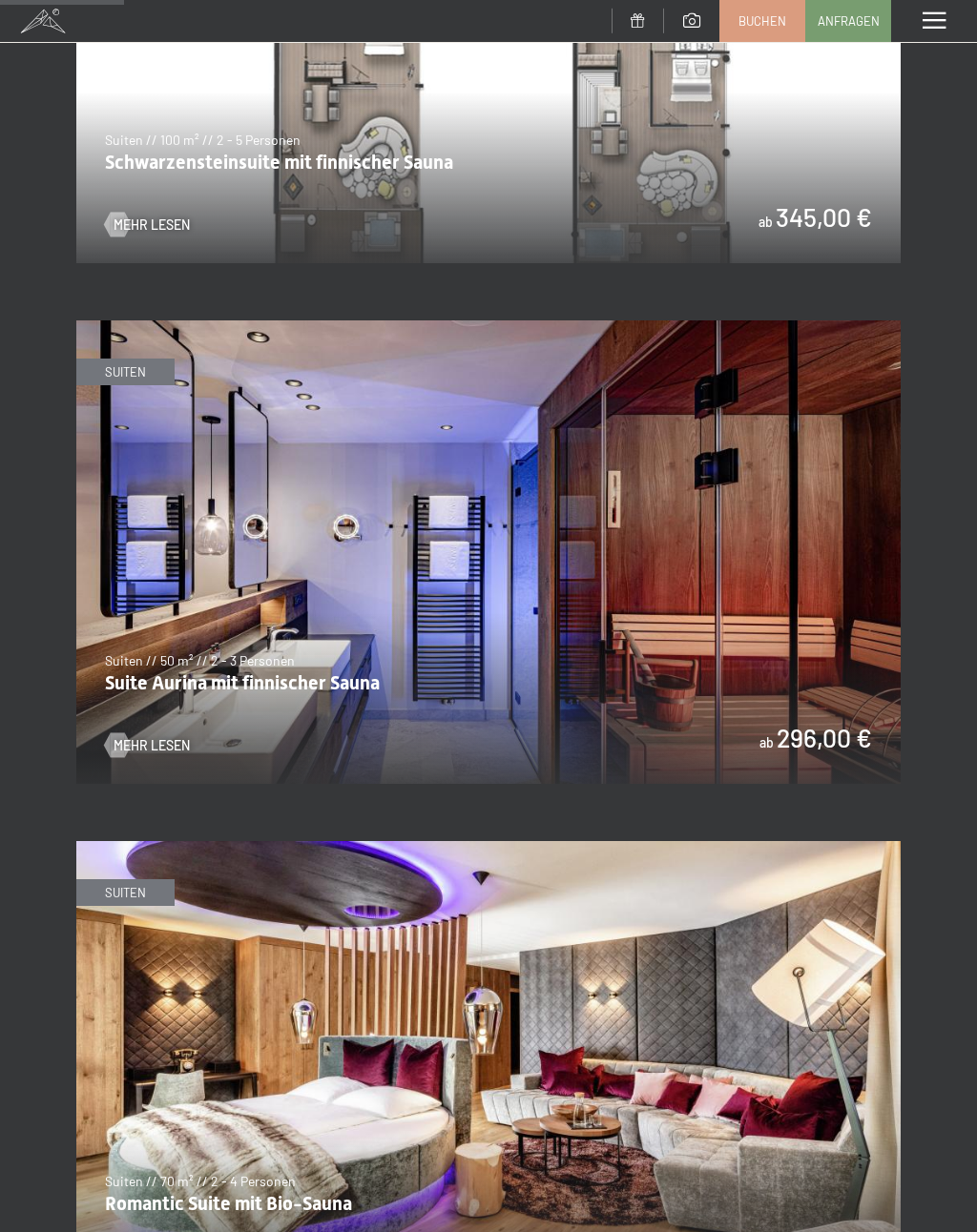
click at [782, 473] on img at bounding box center [488, 551] width 824 height 464
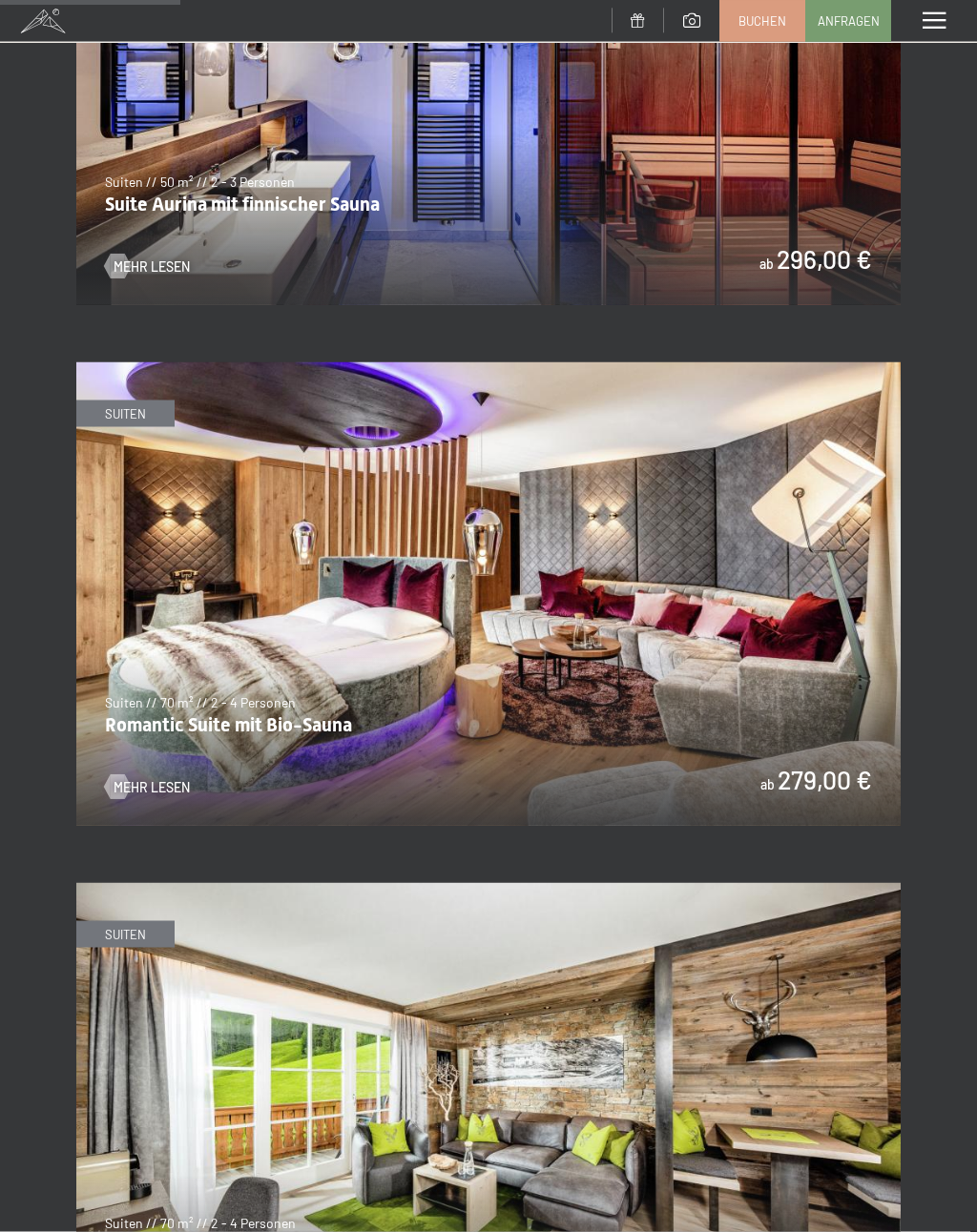
scroll to position [1538, 0]
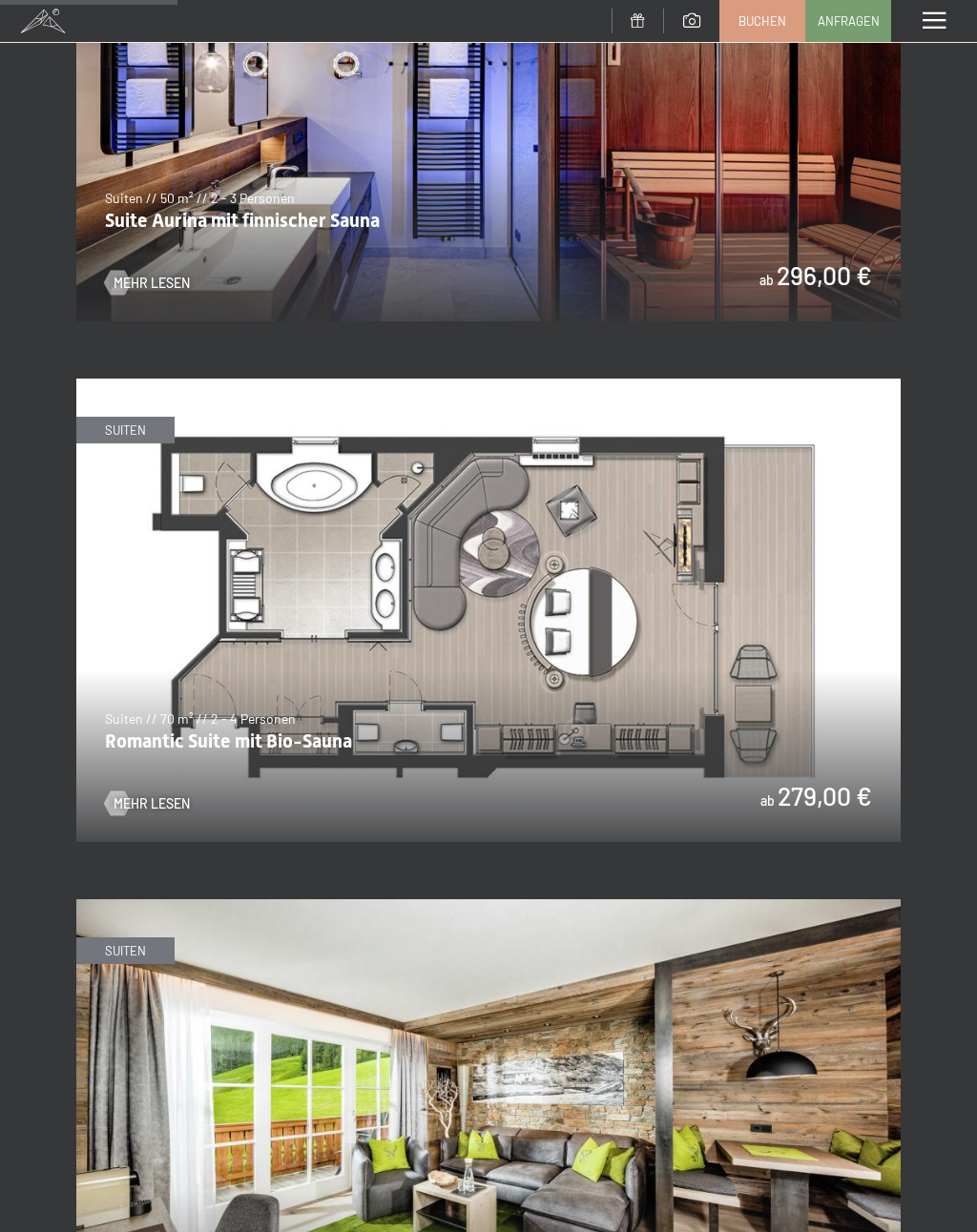
click at [642, 575] on img at bounding box center [488, 610] width 824 height 464
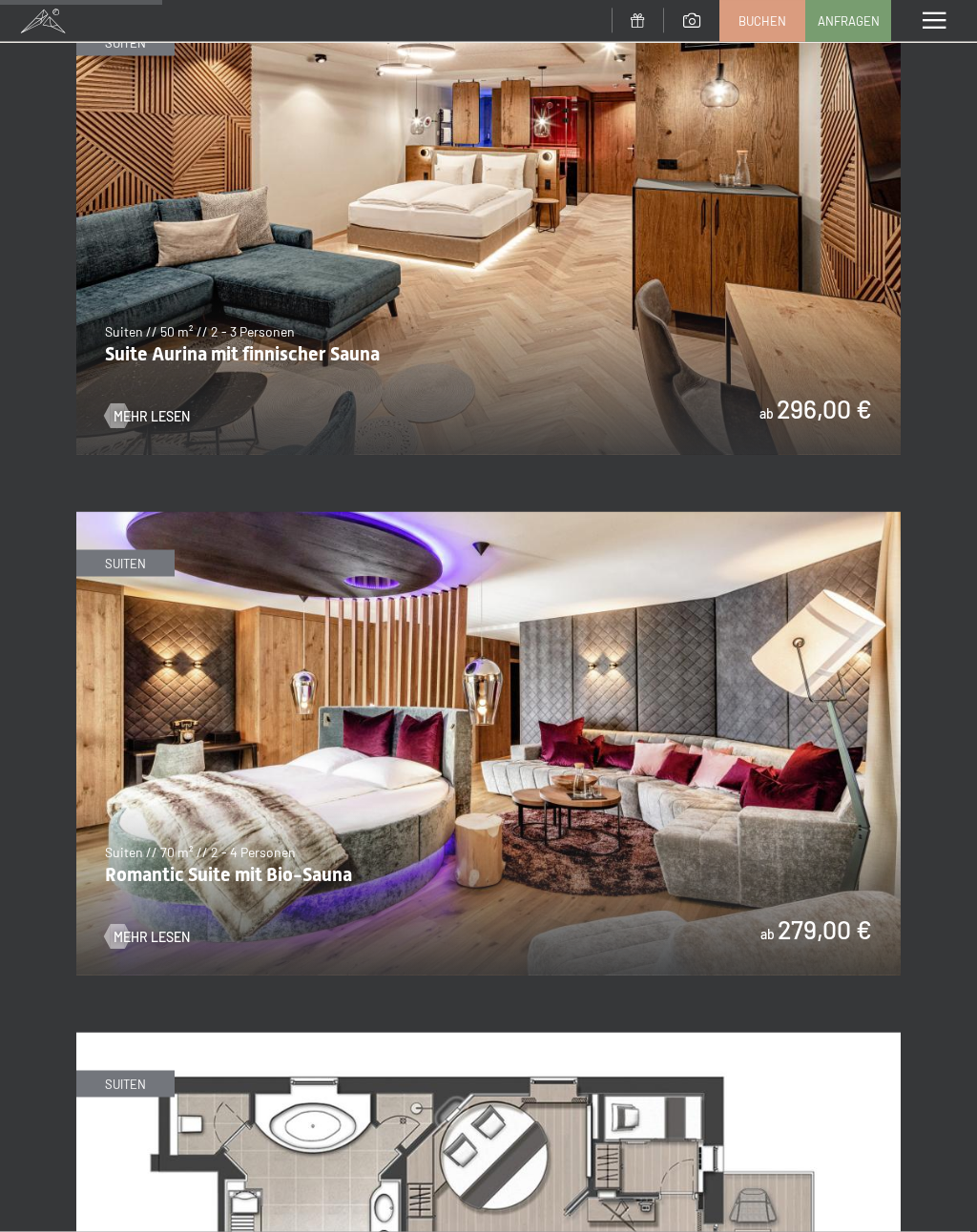
scroll to position [1404, 0]
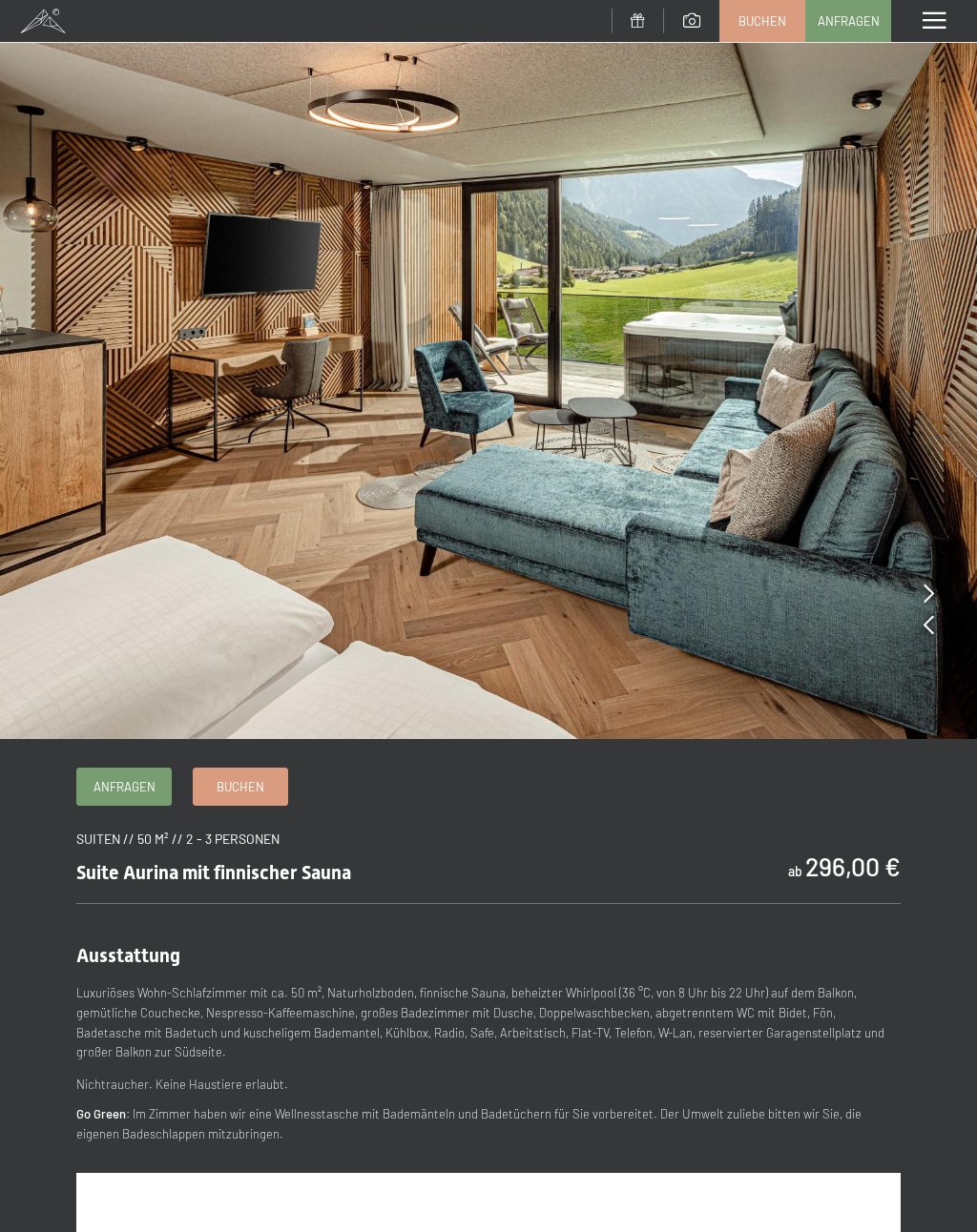
click at [923, 593] on icon at bounding box center [928, 593] width 11 height 19
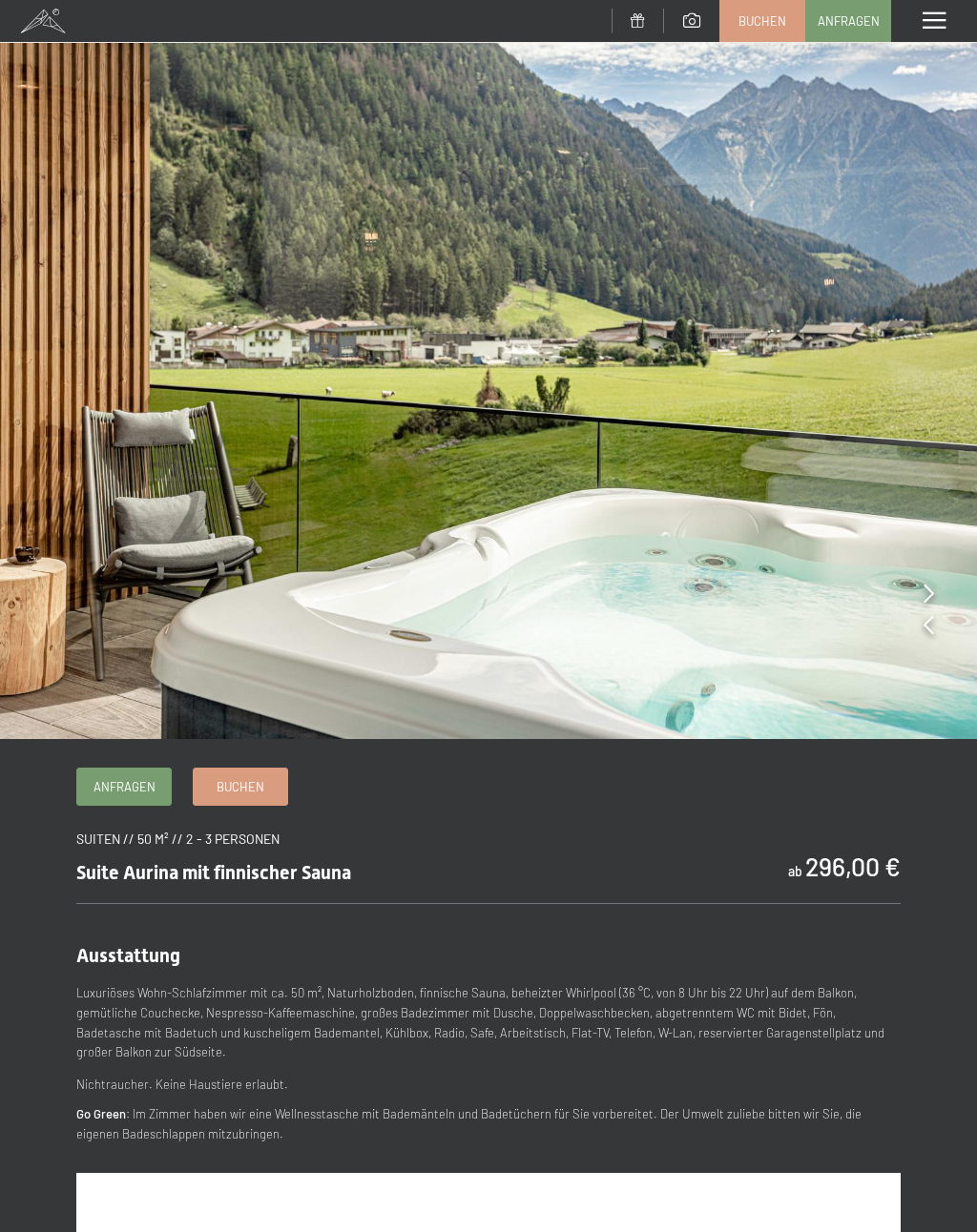
click at [918, 600] on img at bounding box center [488, 369] width 977 height 740
click at [924, 597] on icon at bounding box center [928, 593] width 11 height 19
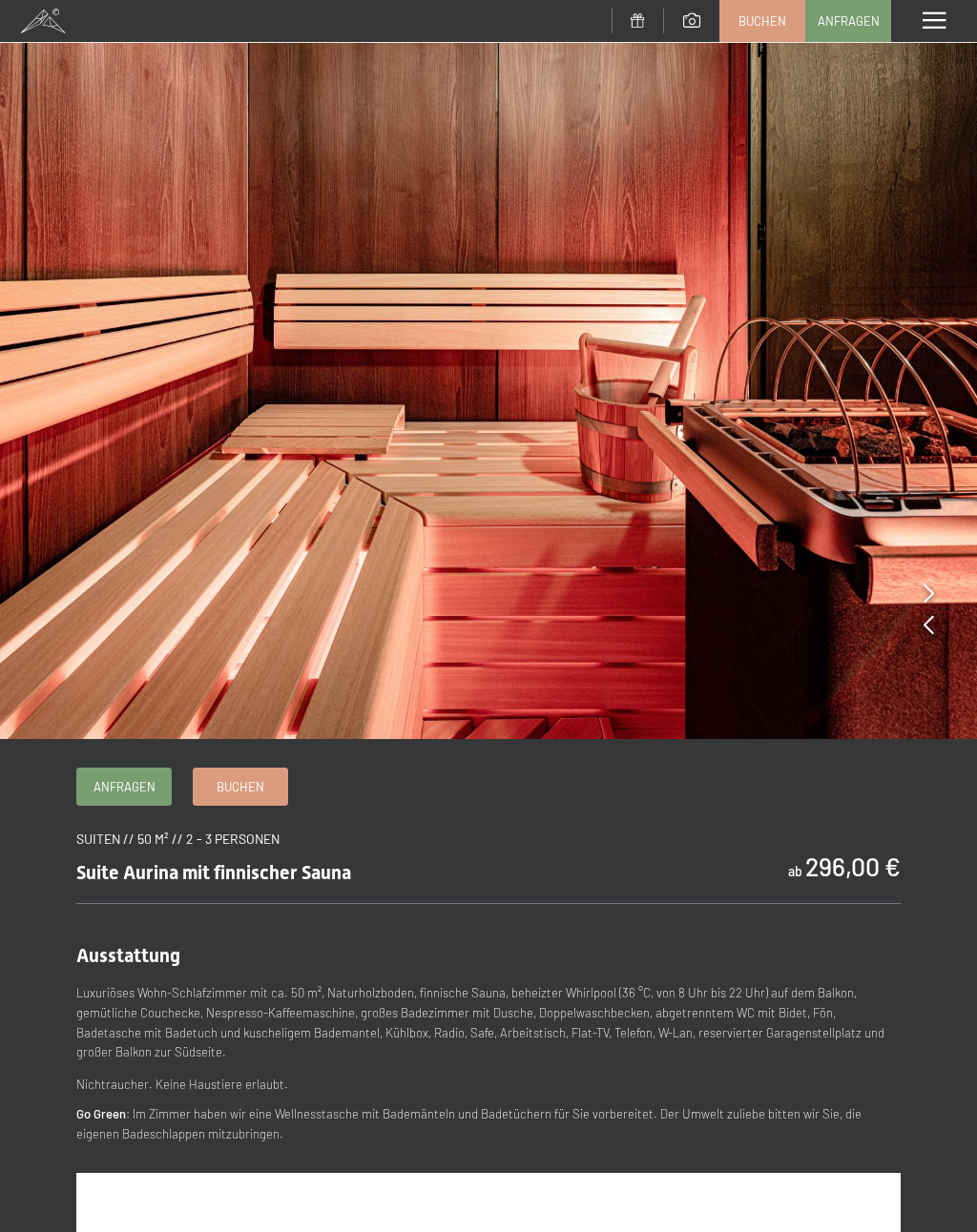
click at [922, 592] on img at bounding box center [488, 369] width 977 height 740
click at [924, 597] on icon at bounding box center [928, 593] width 11 height 19
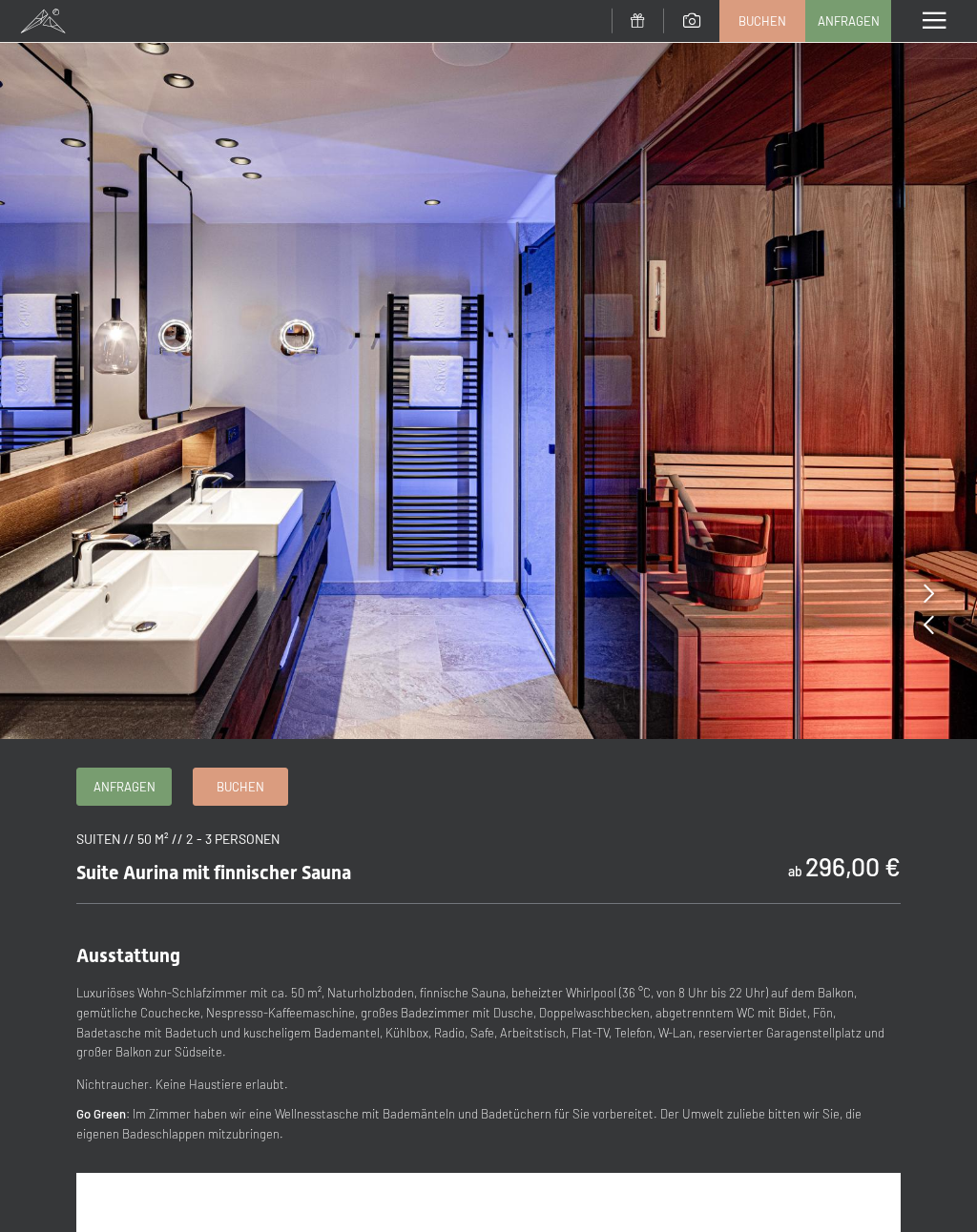
click at [925, 603] on icon at bounding box center [928, 593] width 11 height 19
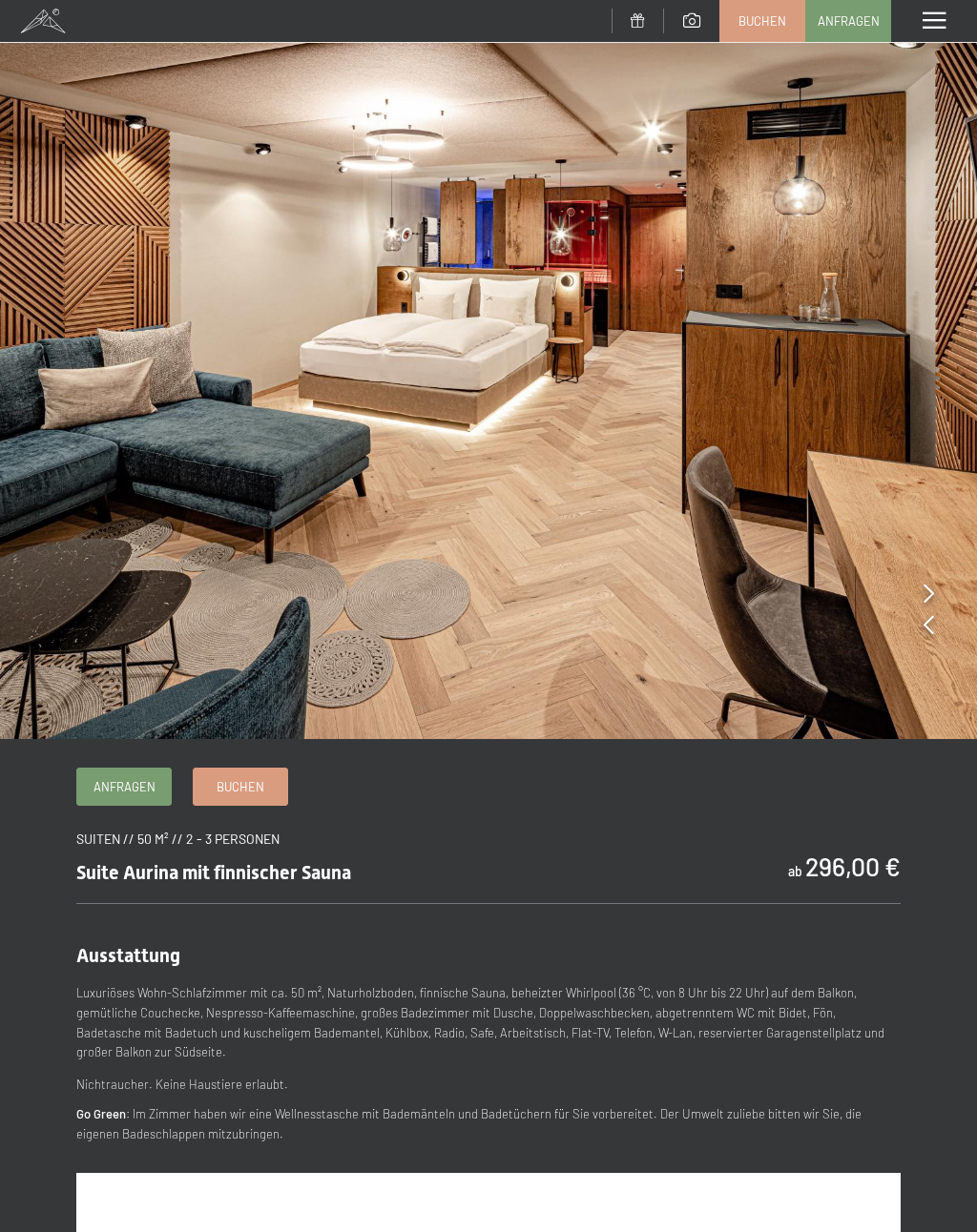
click at [924, 589] on icon at bounding box center [928, 593] width 11 height 19
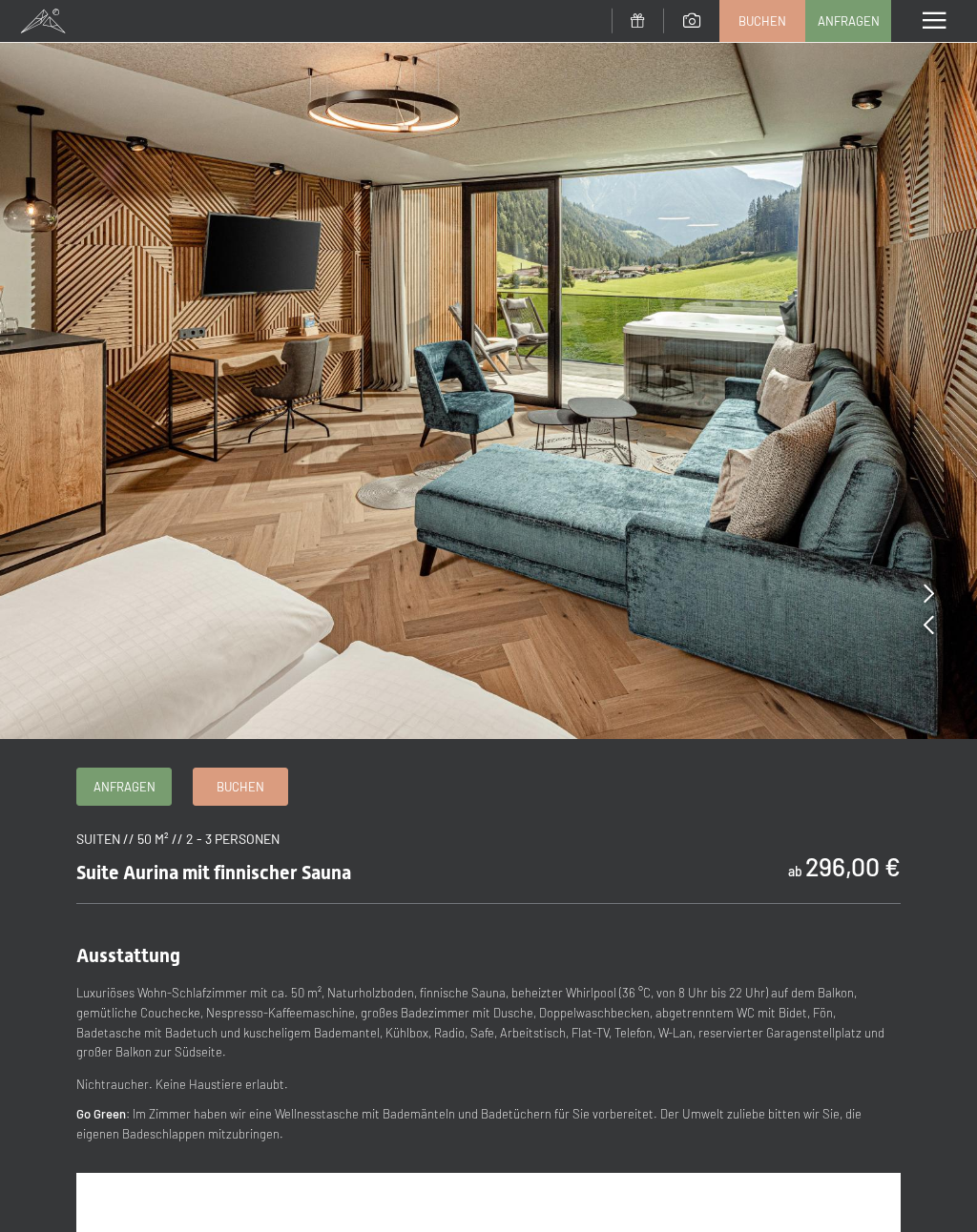
click at [922, 598] on img at bounding box center [488, 369] width 977 height 740
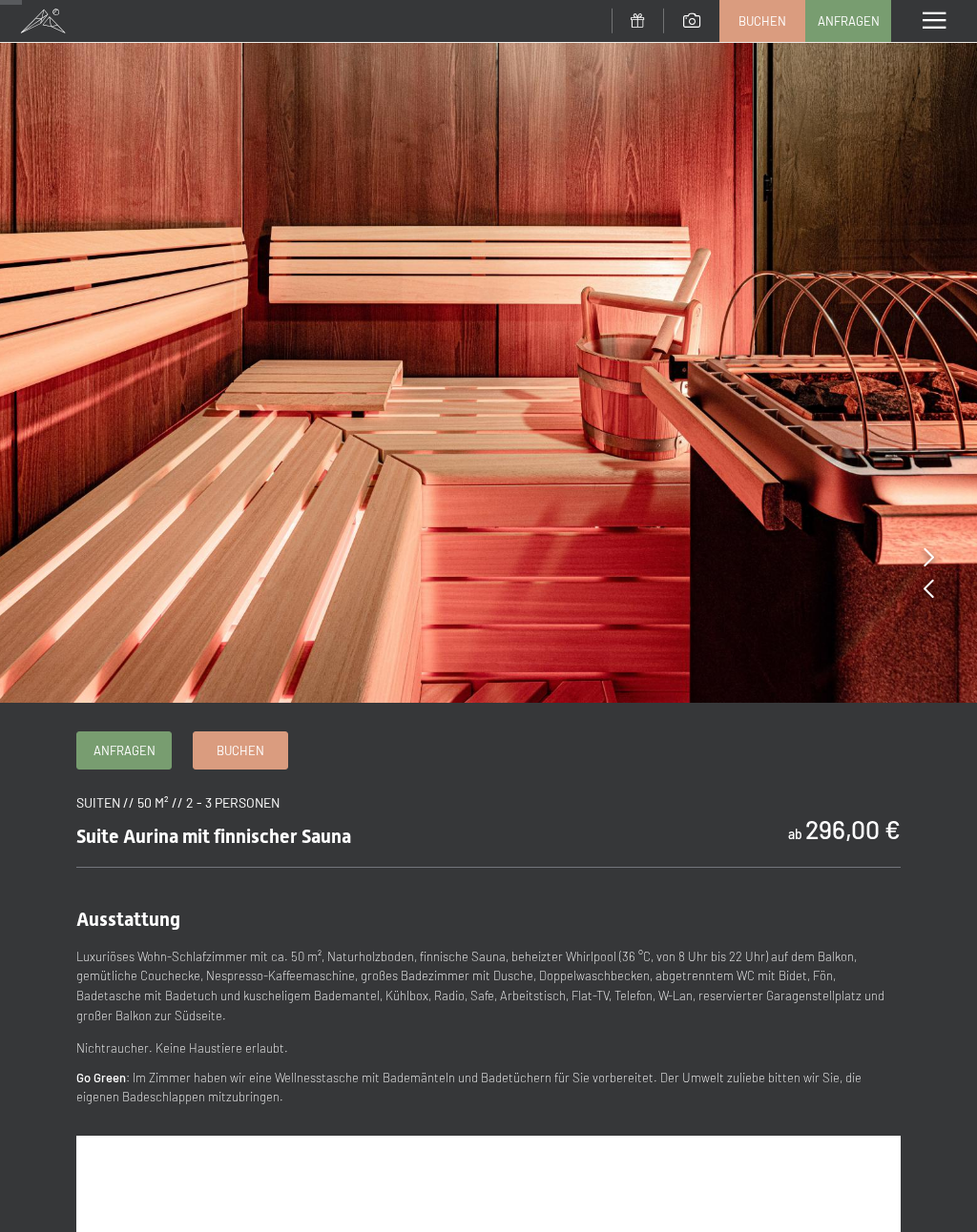
scroll to position [53, 0]
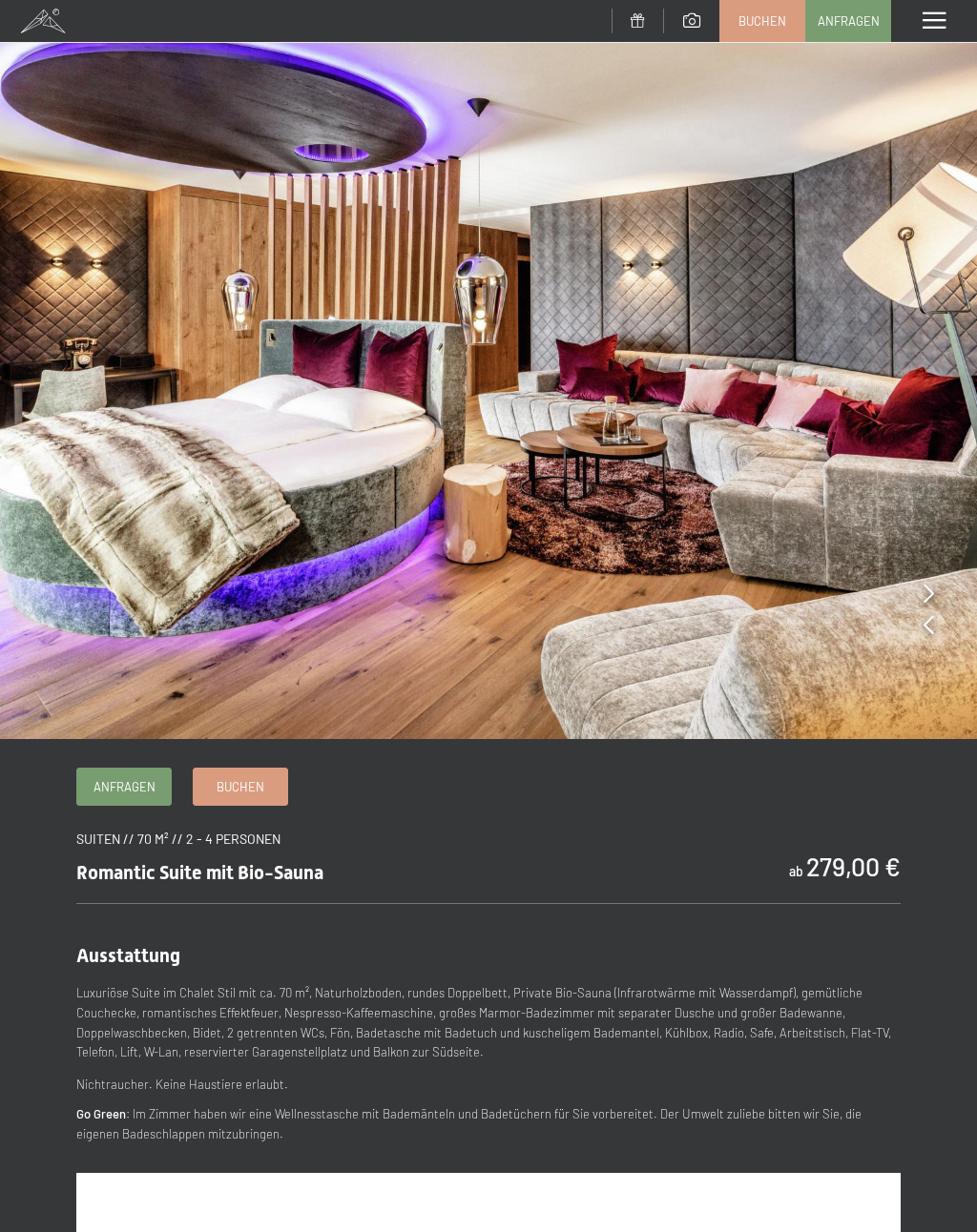
click at [921, 593] on img at bounding box center [488, 369] width 977 height 740
click at [939, 596] on img at bounding box center [488, 369] width 977 height 740
click at [931, 592] on icon at bounding box center [928, 593] width 11 height 19
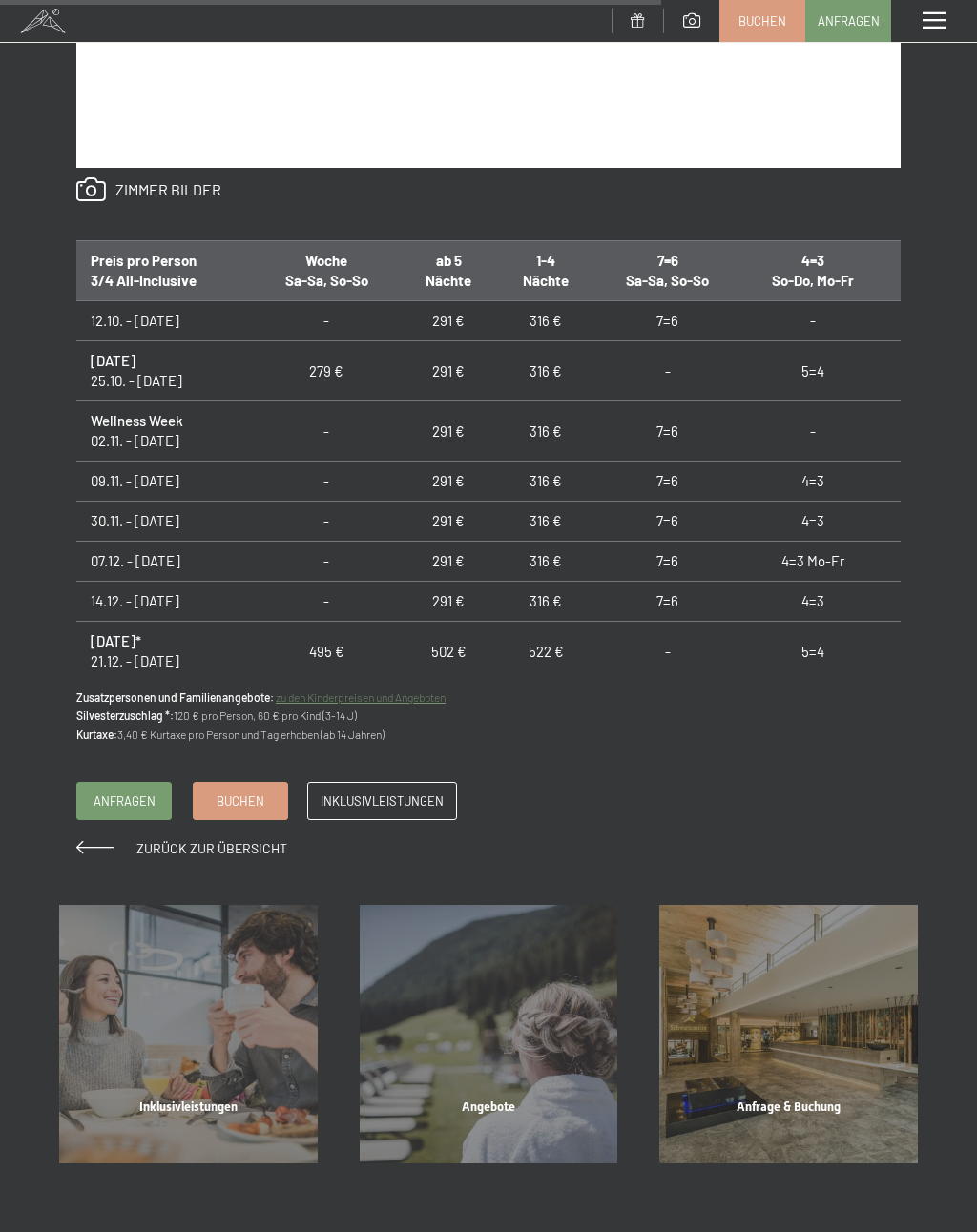
click at [135, 793] on span "Anfragen" at bounding box center [124, 801] width 62 height 17
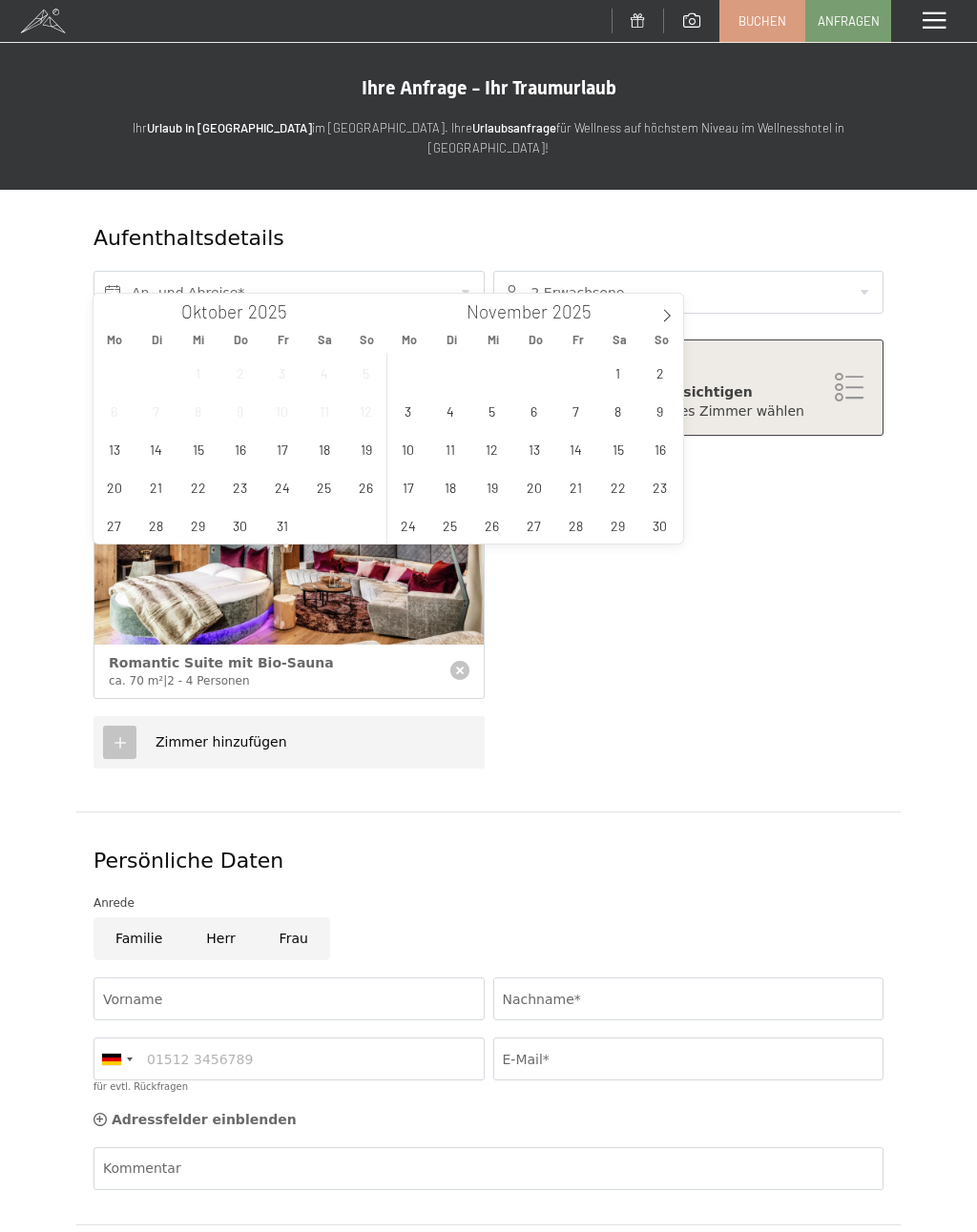
click at [666, 317] on icon at bounding box center [667, 316] width 14 height 14
click at [414, 491] on span "22" at bounding box center [408, 487] width 37 height 37
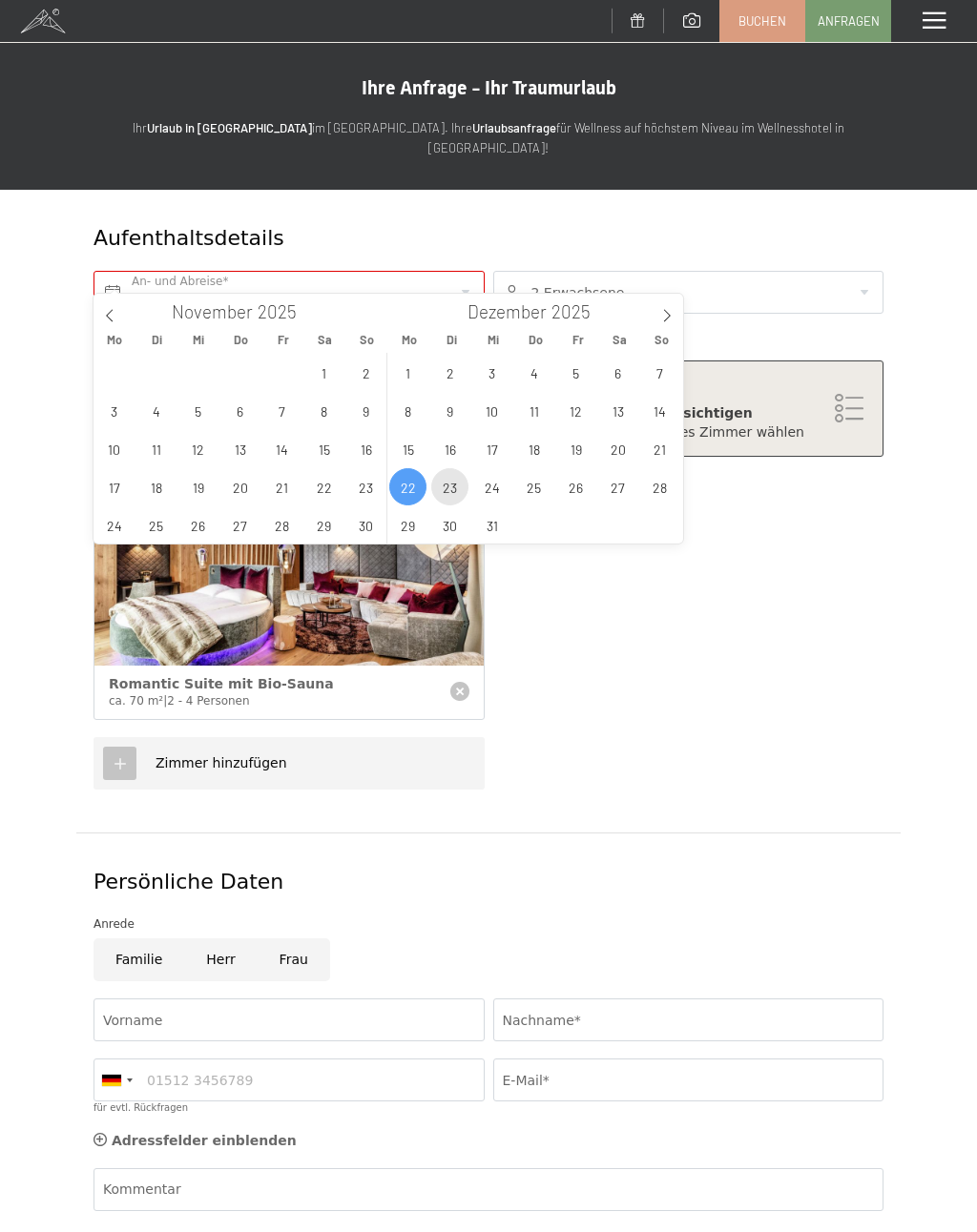
click at [443, 495] on span "23" at bounding box center [450, 487] width 37 height 37
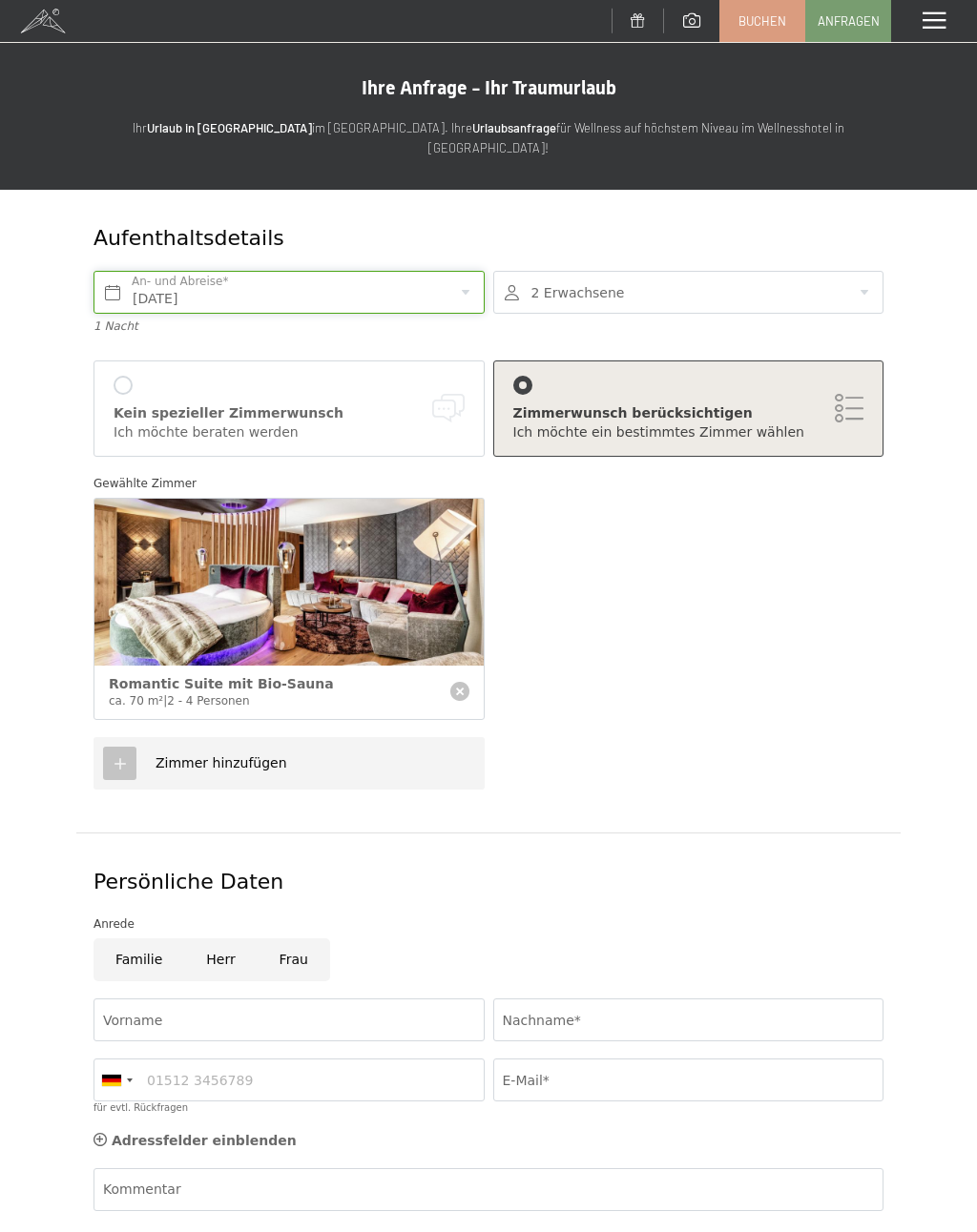
type input "Mo. 22.12.2025 - Di. 23.12.2025"
type input "2026"
click at [469, 275] on input "Mo. 22.12.2025 - Di. 23.12.2025" at bounding box center [289, 292] width 391 height 43
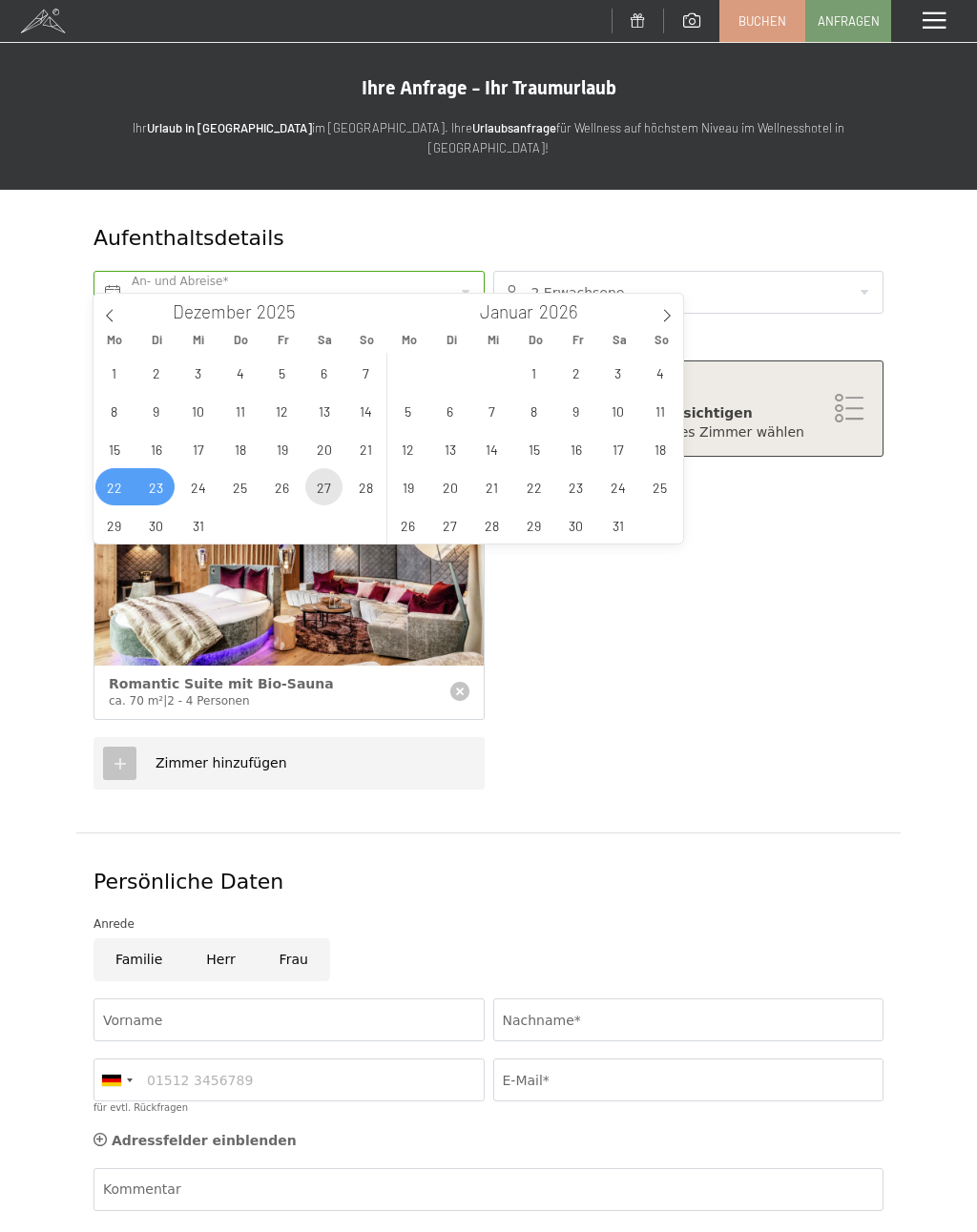
click at [308, 484] on span "27" at bounding box center [324, 487] width 37 height 37
click at [121, 503] on span "22" at bounding box center [114, 487] width 37 height 37
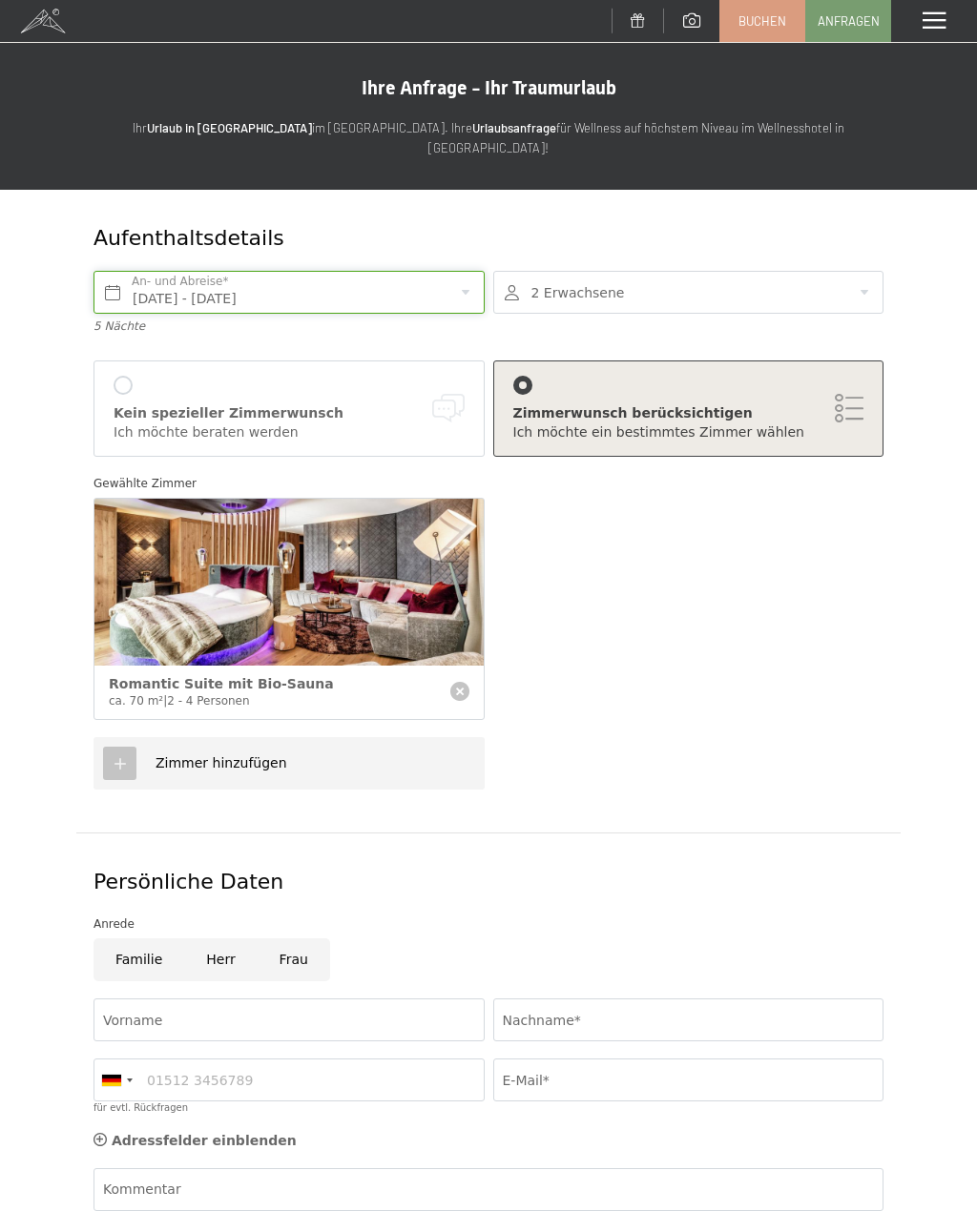
click at [465, 285] on input "Mo. 22.12.2025 - Sa. 27.12.2025" at bounding box center [289, 292] width 391 height 43
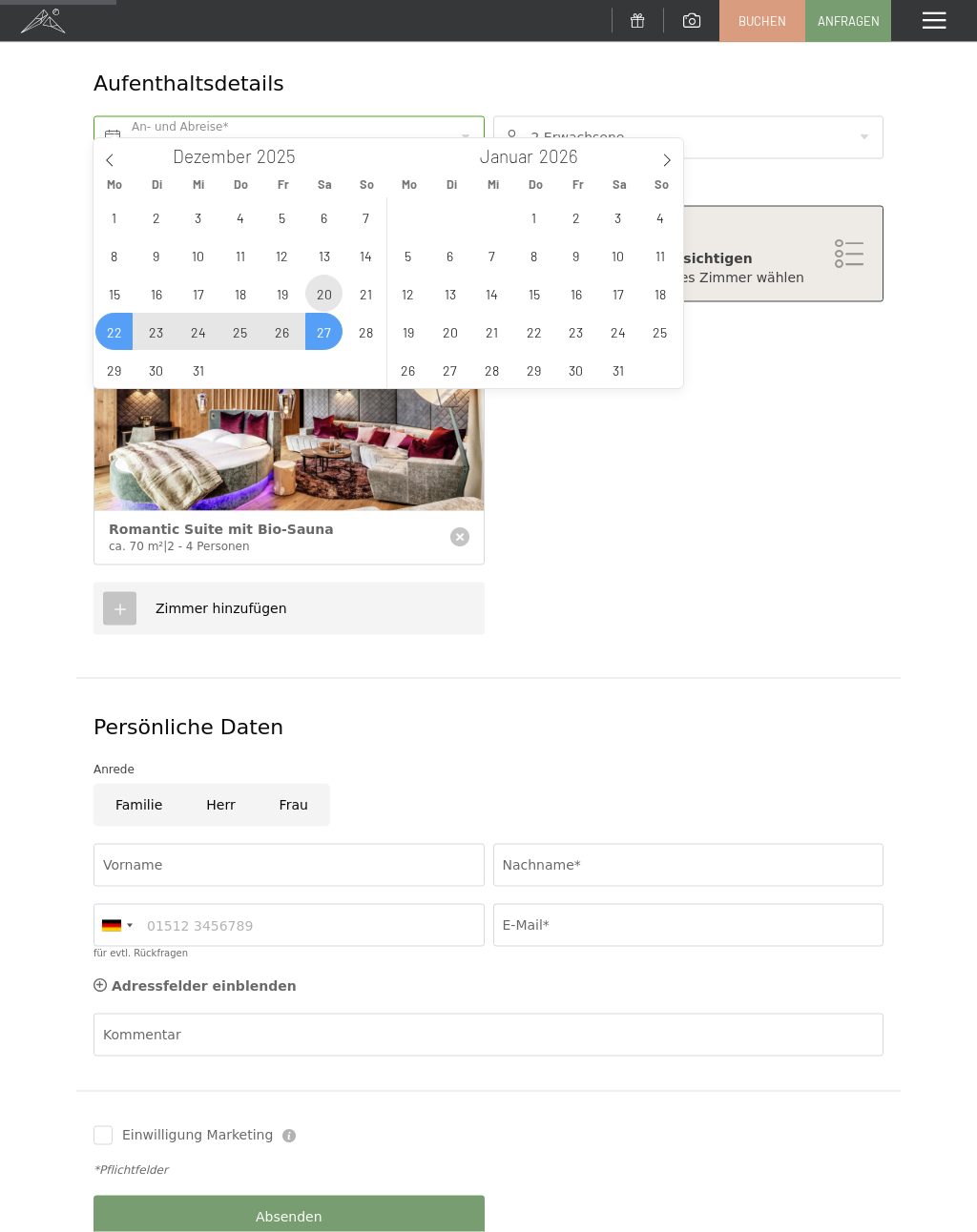
click at [330, 288] on span "20" at bounding box center [324, 294] width 37 height 37
type input "Sa. 20.12.2025"
type input "2025"
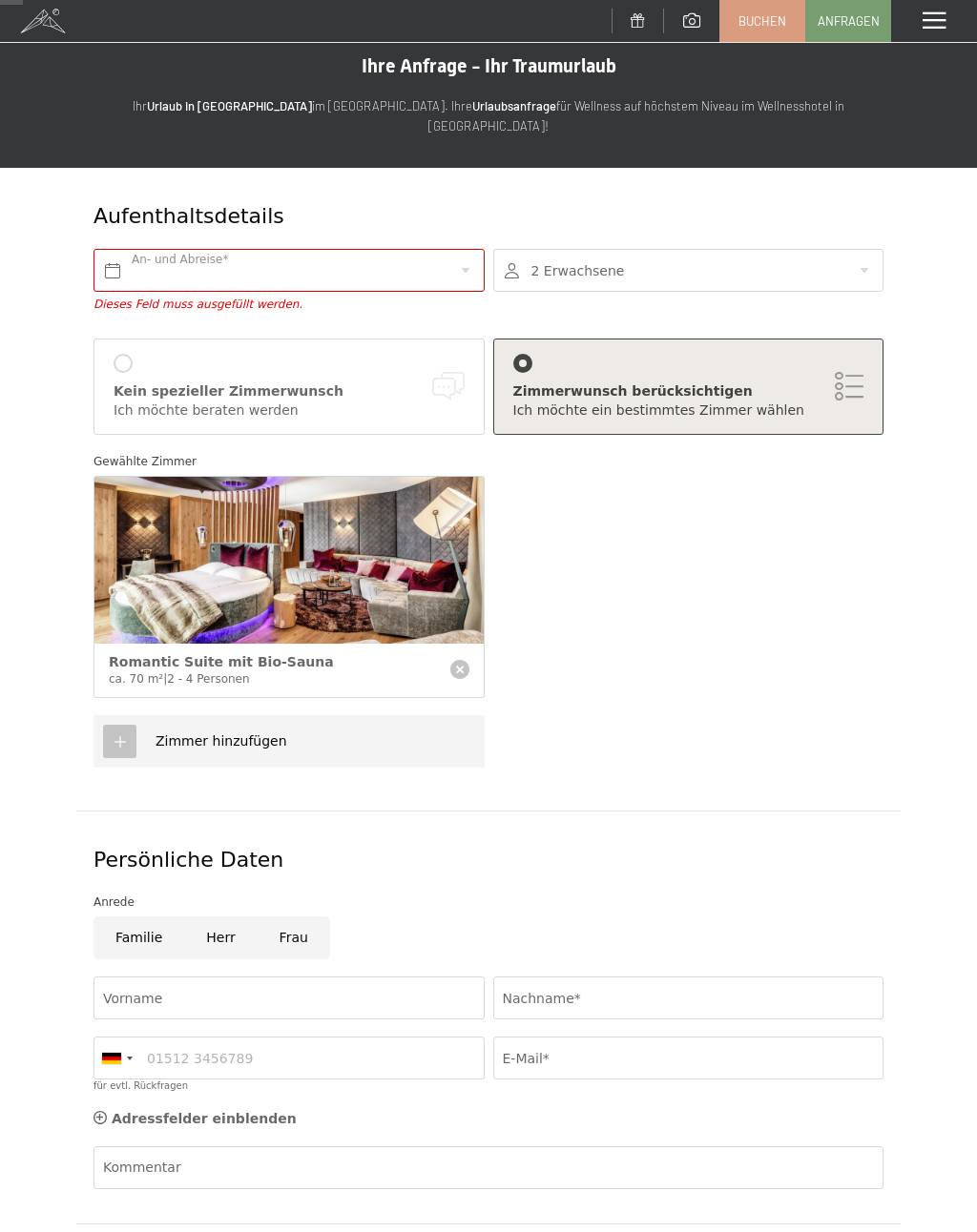
scroll to position [7, 0]
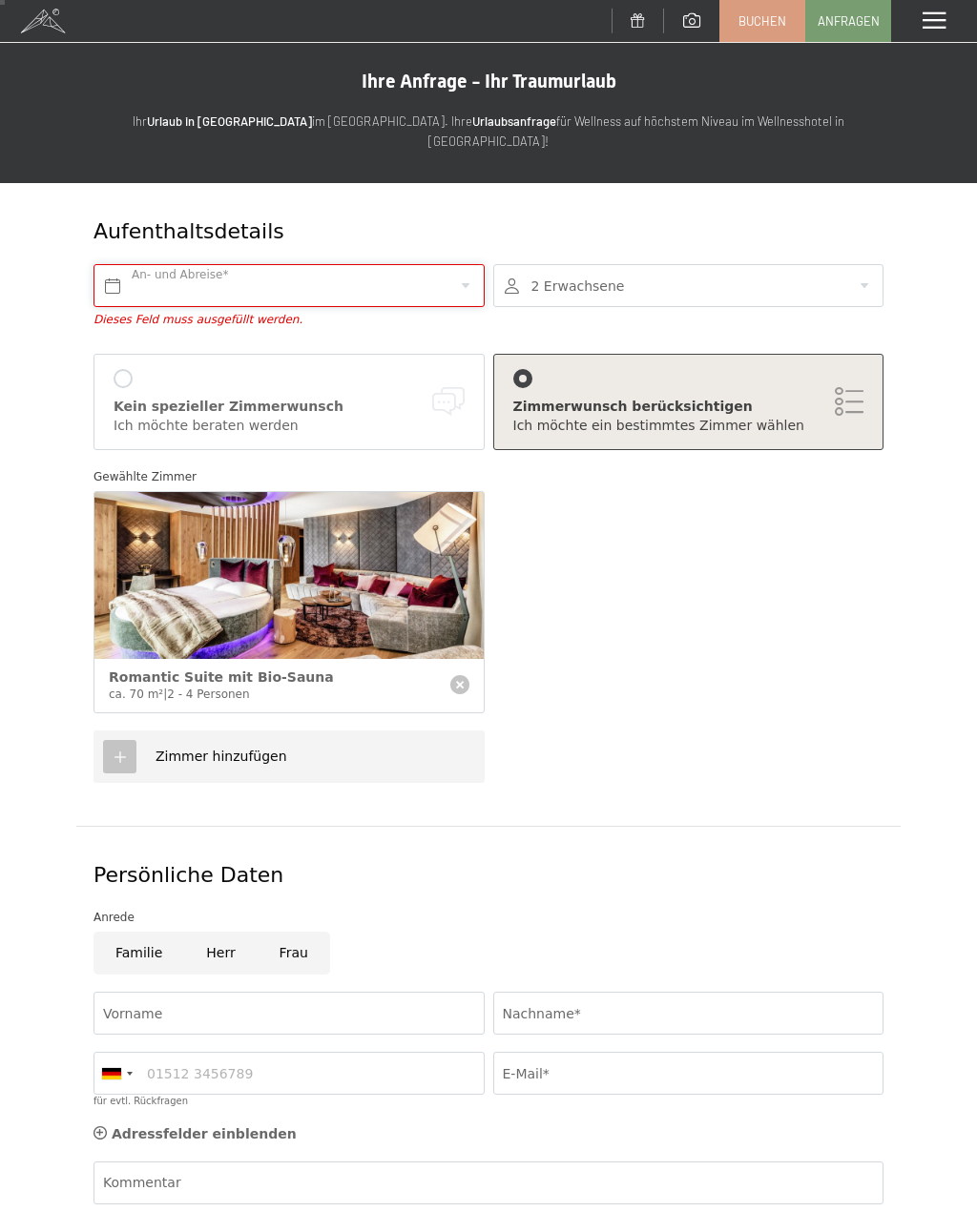
click at [466, 264] on input "text" at bounding box center [289, 286] width 391 height 43
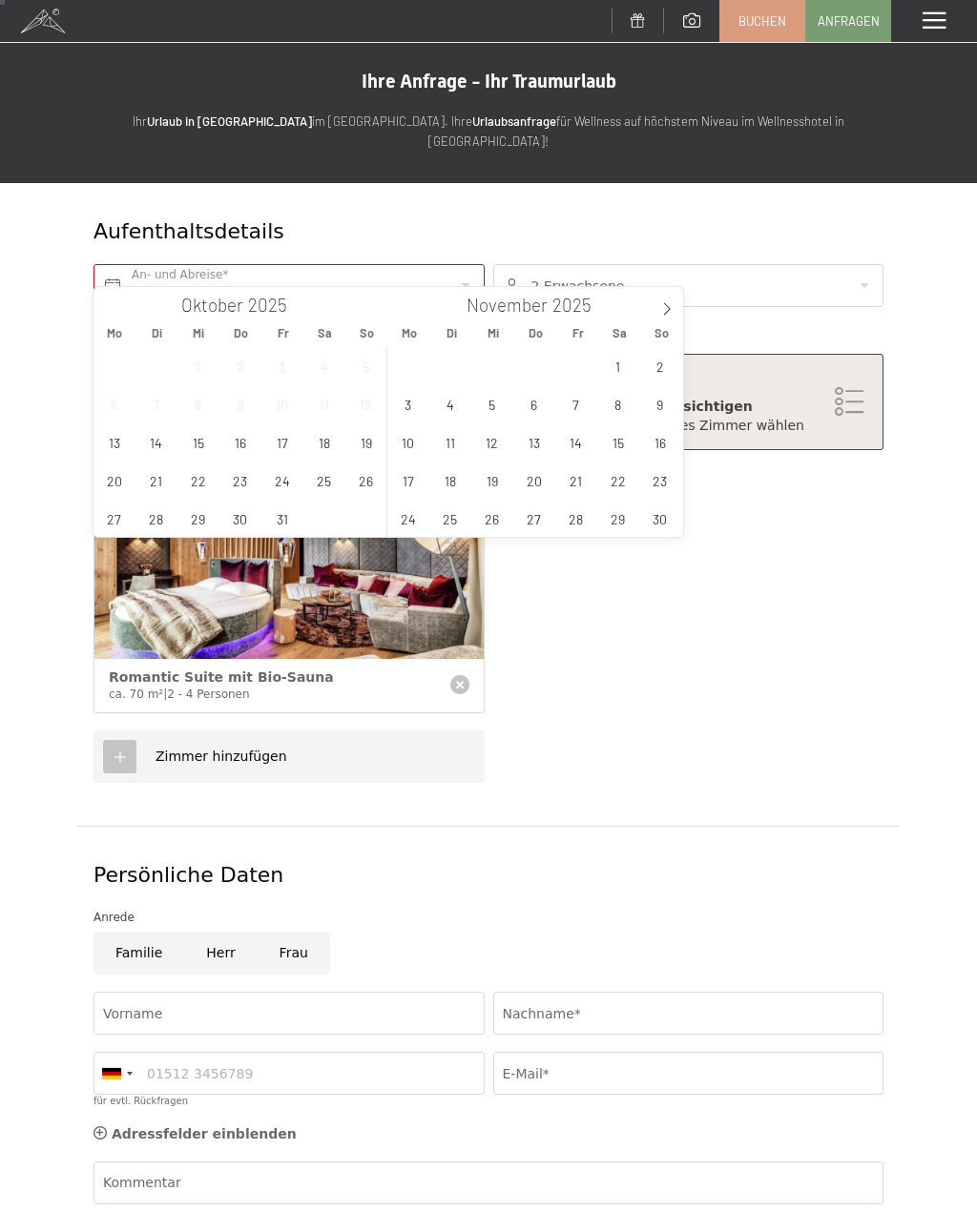
click at [660, 317] on span at bounding box center [666, 303] width 33 height 32
click at [445, 480] on span "23" at bounding box center [450, 481] width 37 height 37
type input "Di. 23.12.2025"
click at [666, 311] on icon at bounding box center [667, 309] width 14 height 14
type input "2026"
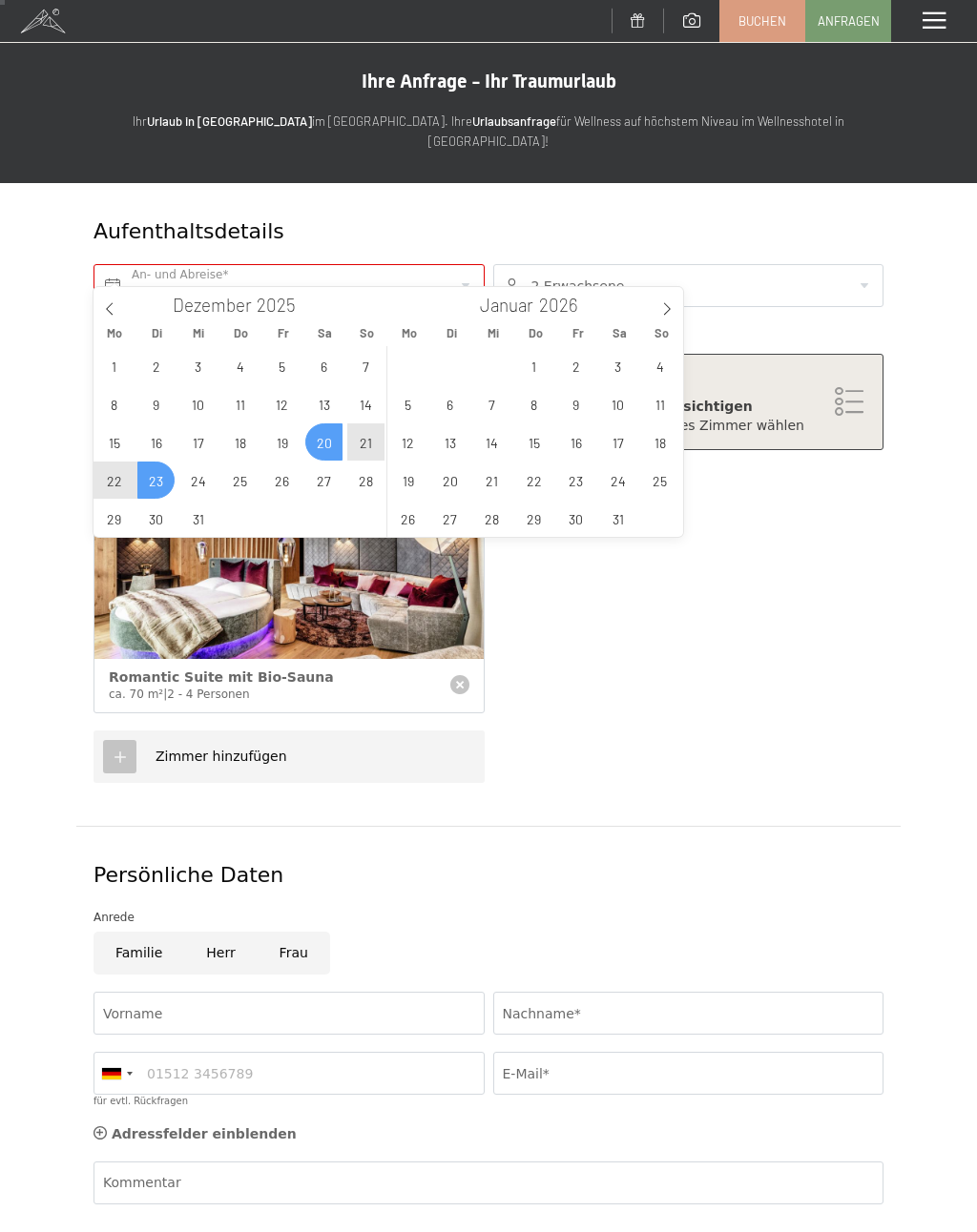
click at [327, 451] on span "20" at bounding box center [324, 442] width 37 height 37
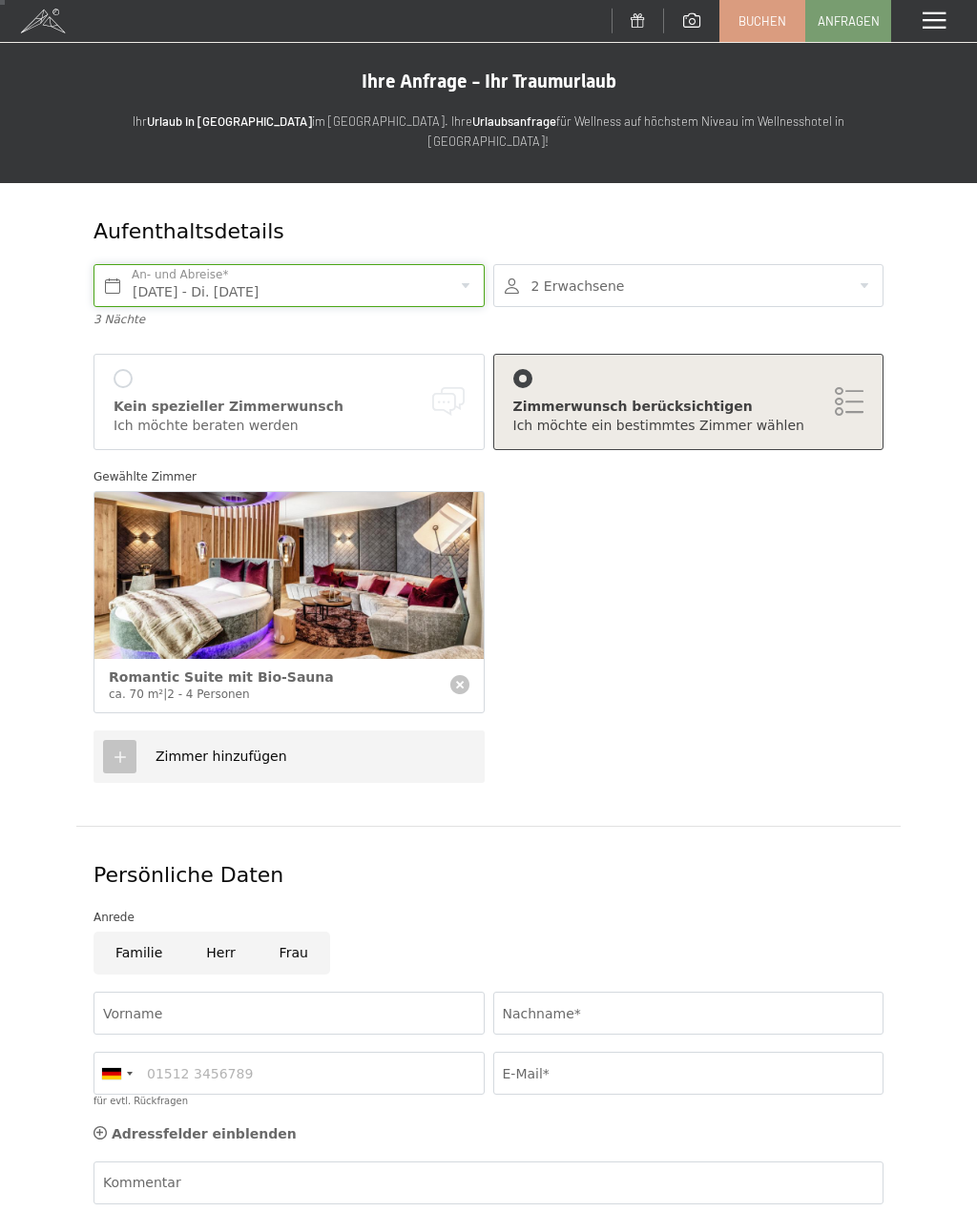
scroll to position [5, 0]
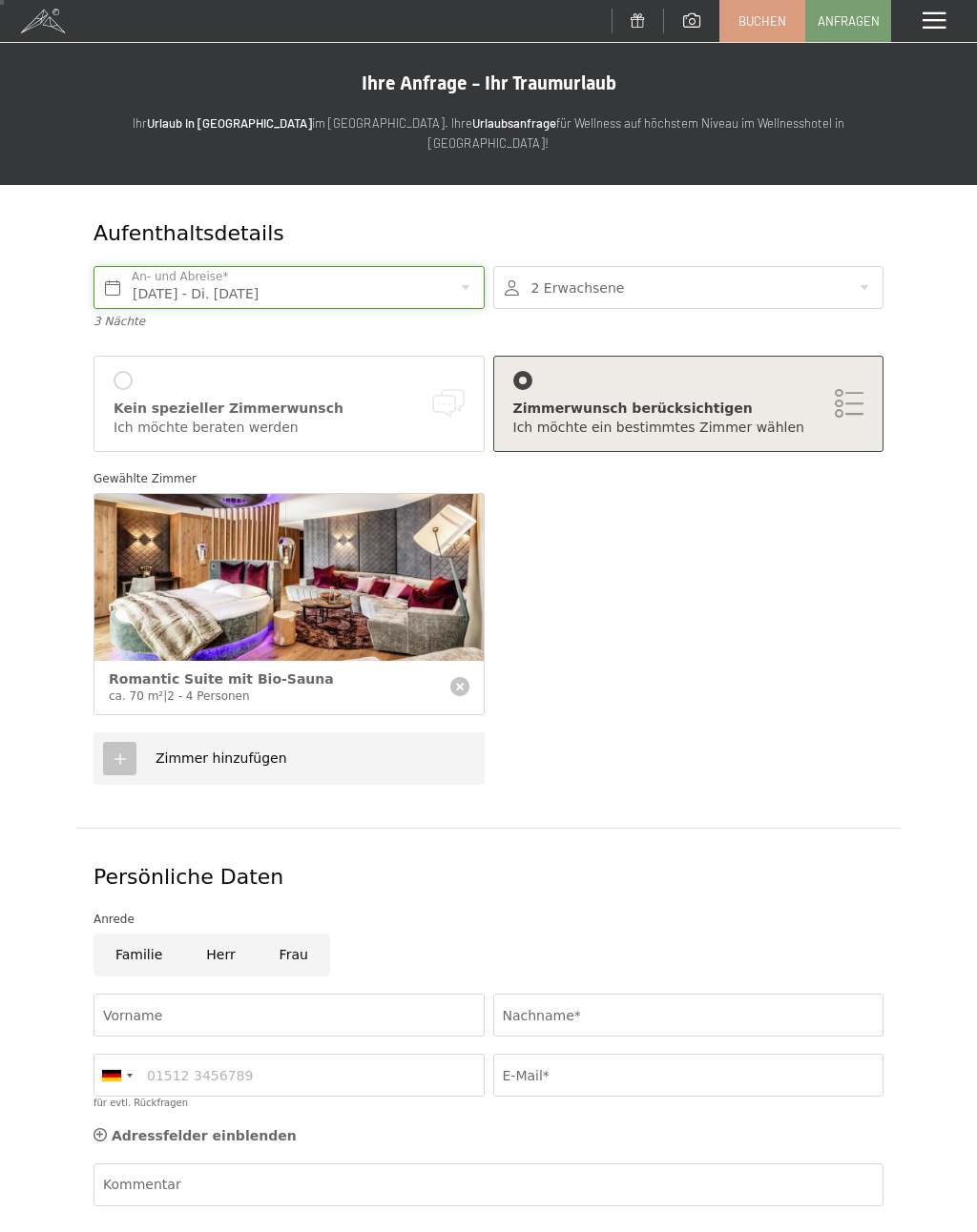
click at [469, 271] on input "Sa. 20.12.2025 - Di. 23.12.2025" at bounding box center [289, 288] width 391 height 43
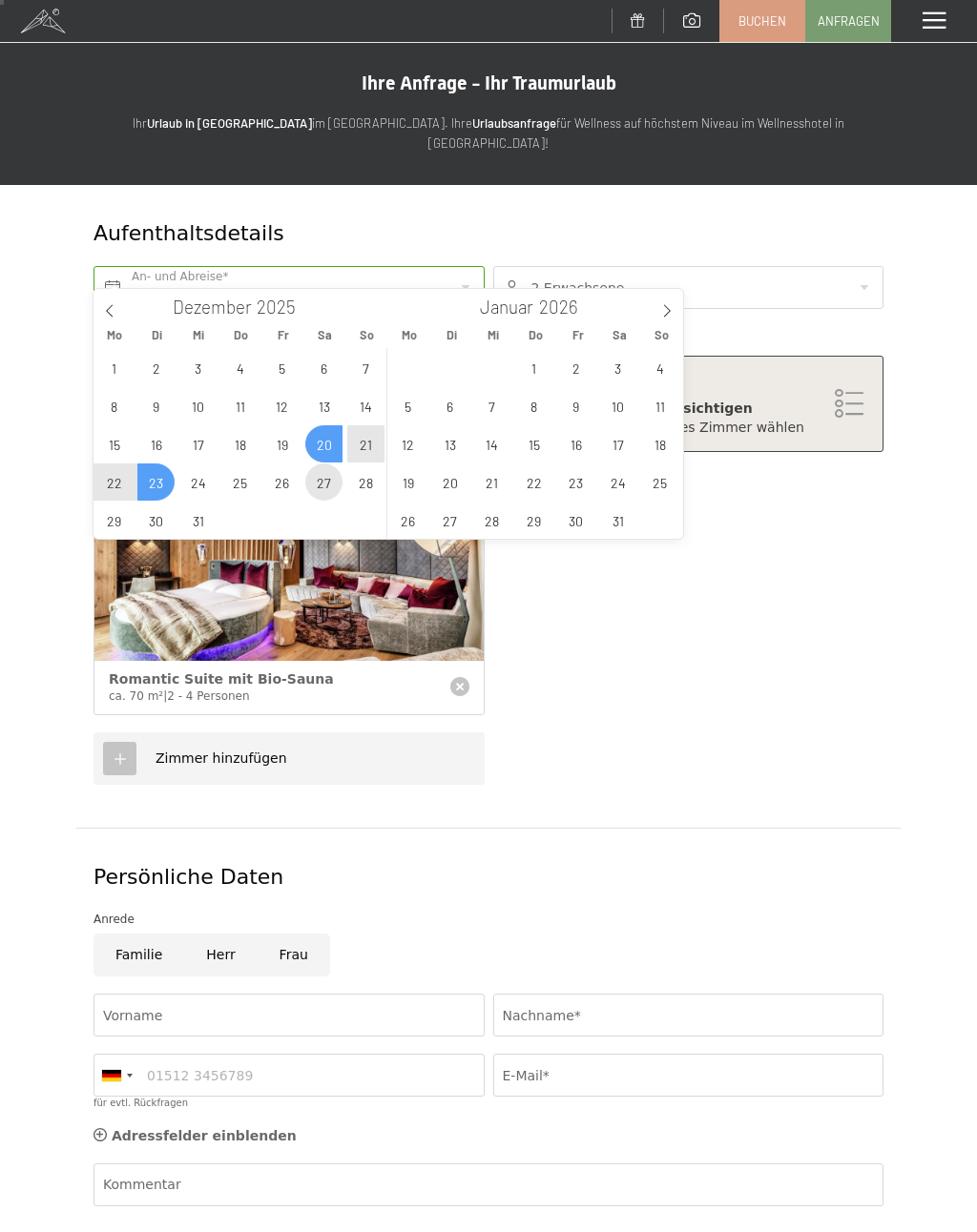
click at [325, 480] on span "27" at bounding box center [324, 483] width 37 height 37
click at [365, 478] on span "28" at bounding box center [366, 483] width 37 height 37
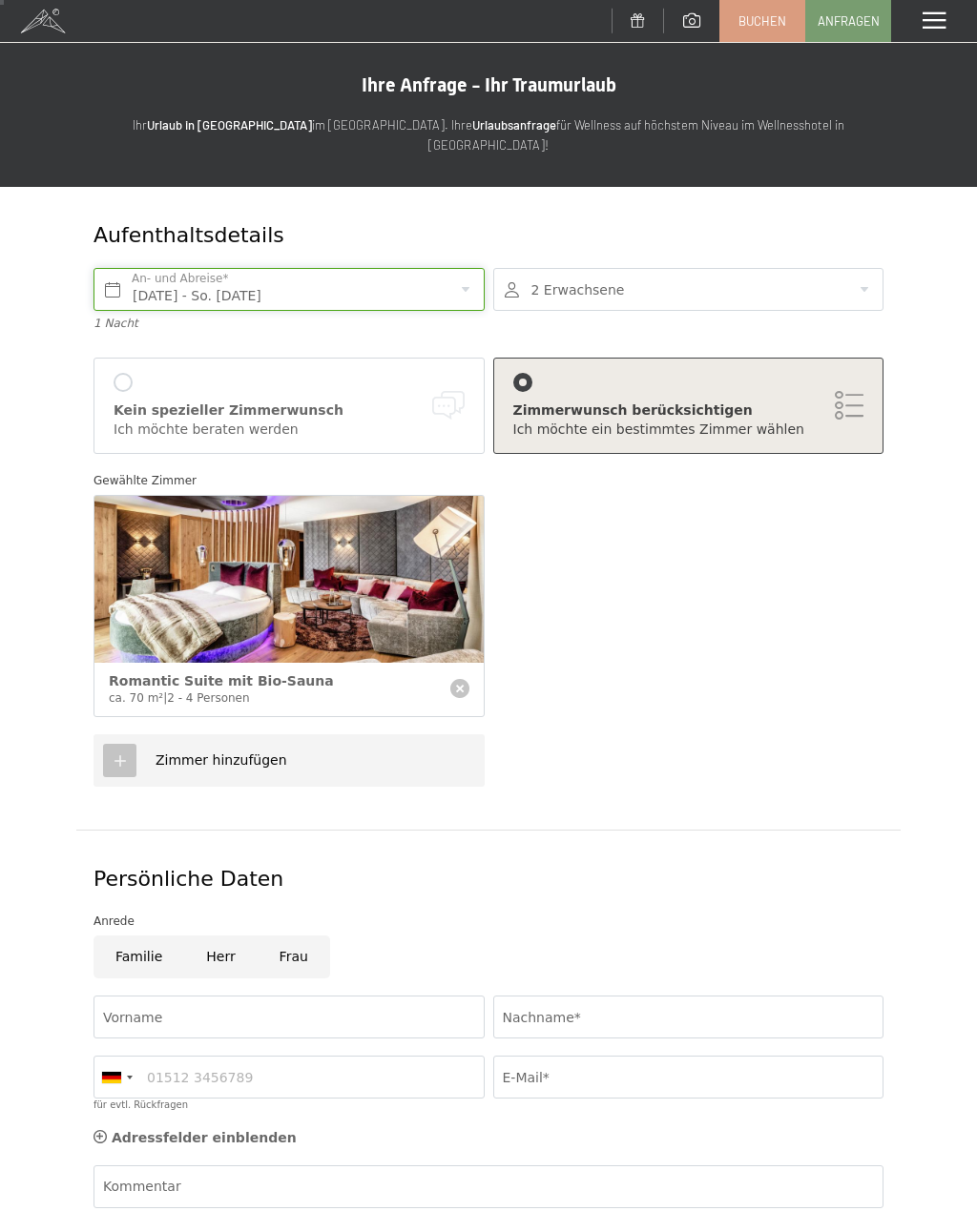
scroll to position [0, 0]
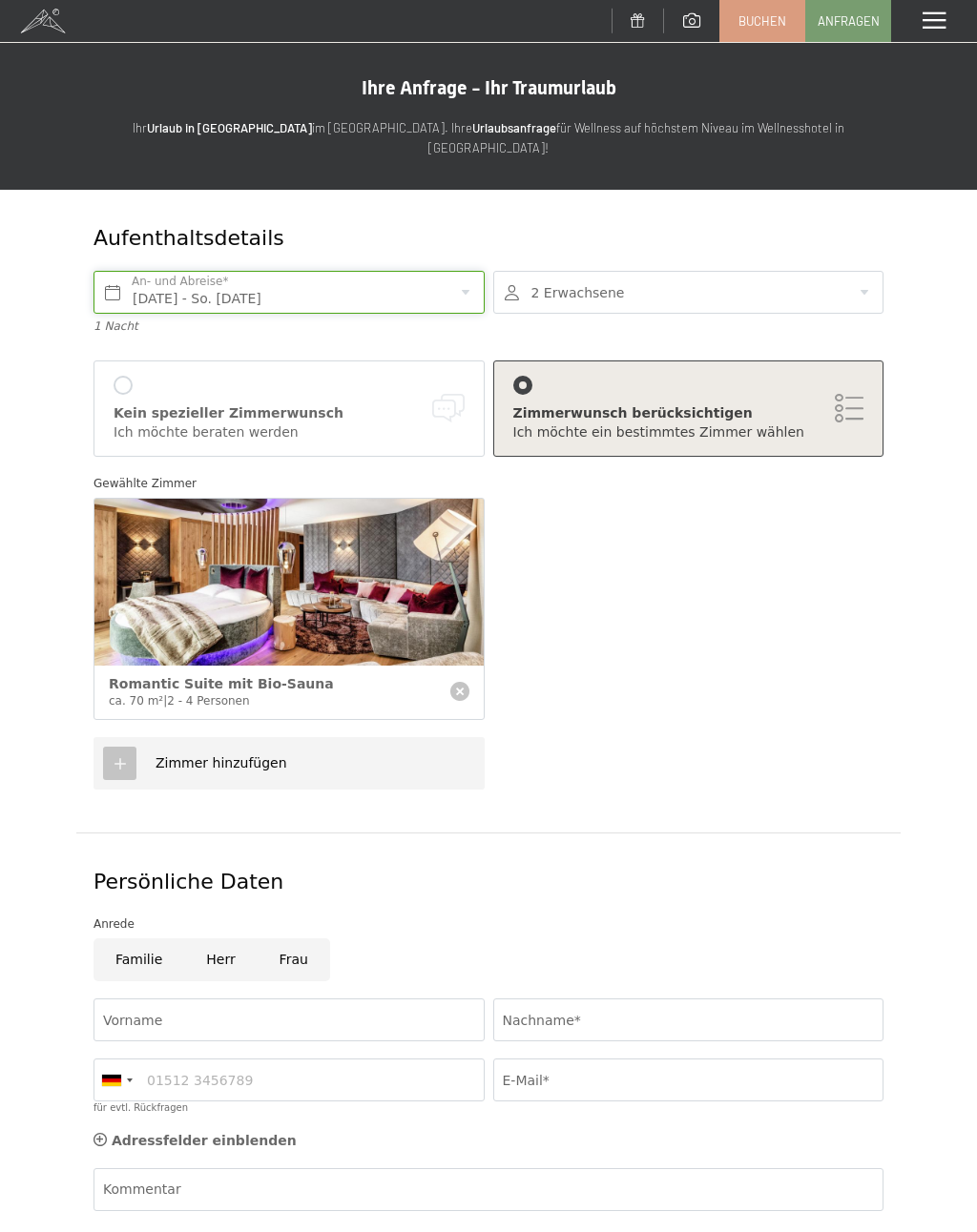
click at [457, 274] on input "Sa. 27.12.2025 - So. 28.12.2025" at bounding box center [289, 292] width 391 height 43
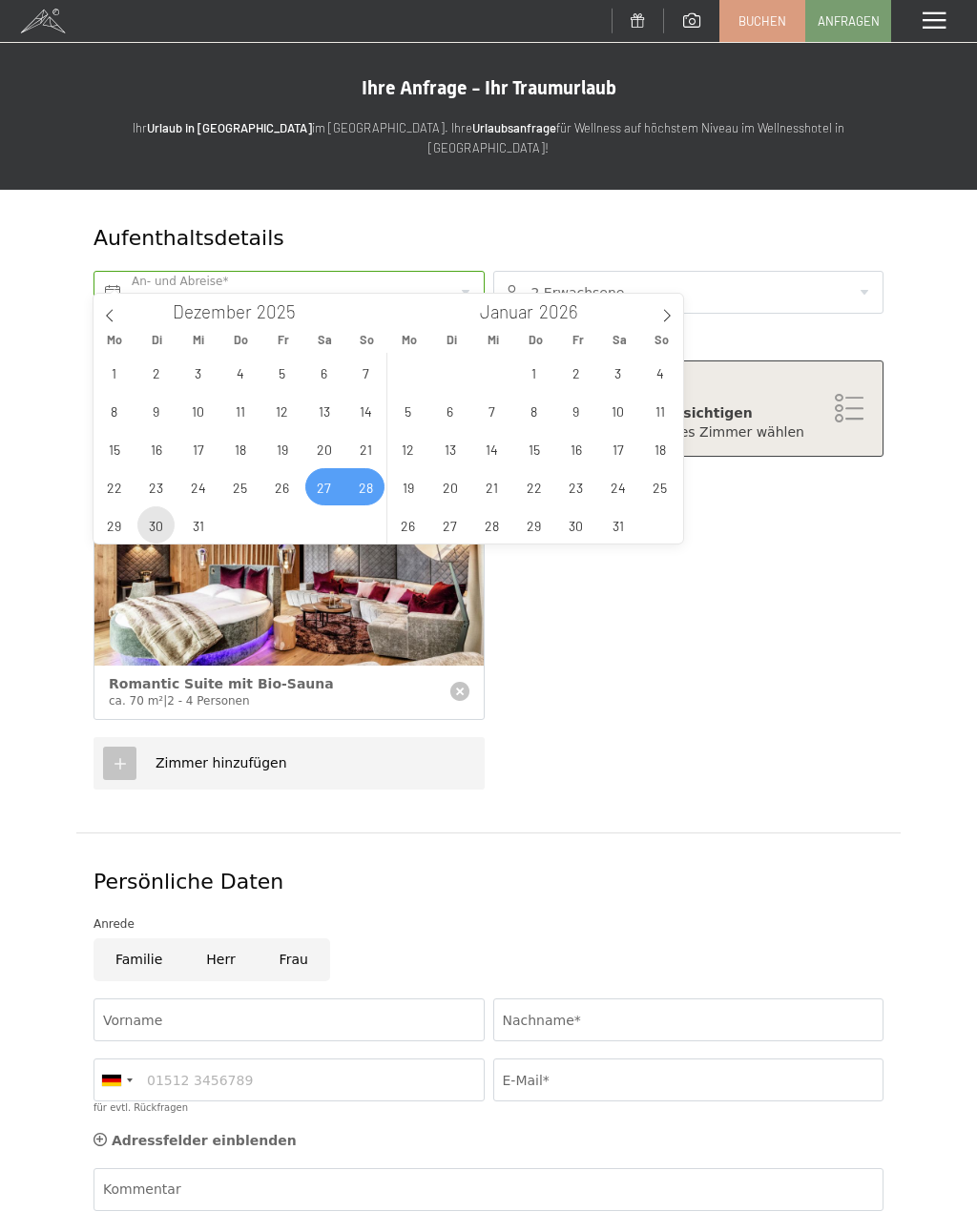
click at [139, 534] on span "30" at bounding box center [156, 525] width 37 height 37
click at [115, 530] on span "29" at bounding box center [114, 525] width 37 height 37
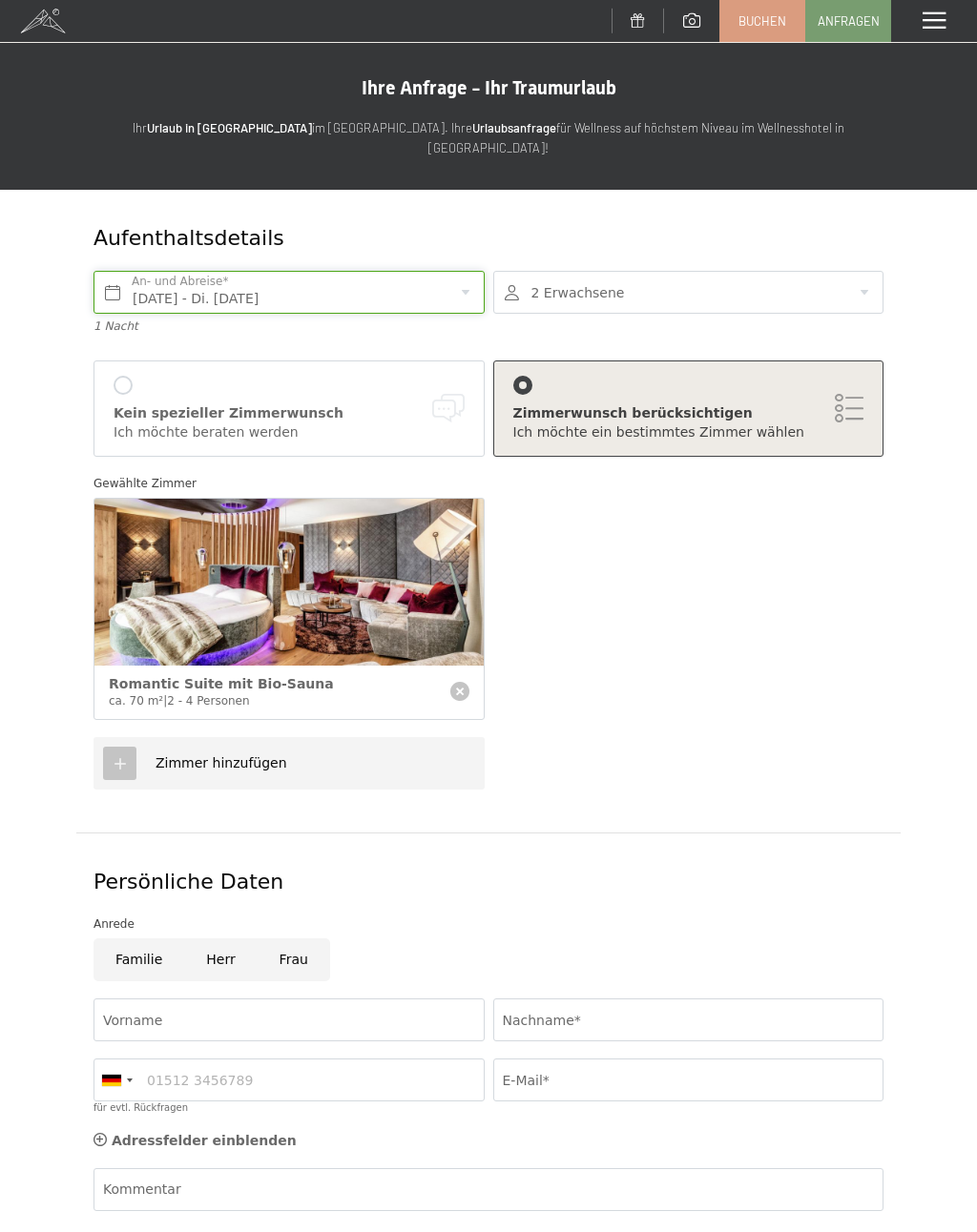
click at [410, 271] on input "Mo. 29.12.2025 - Di. 30.12.2025" at bounding box center [289, 292] width 391 height 43
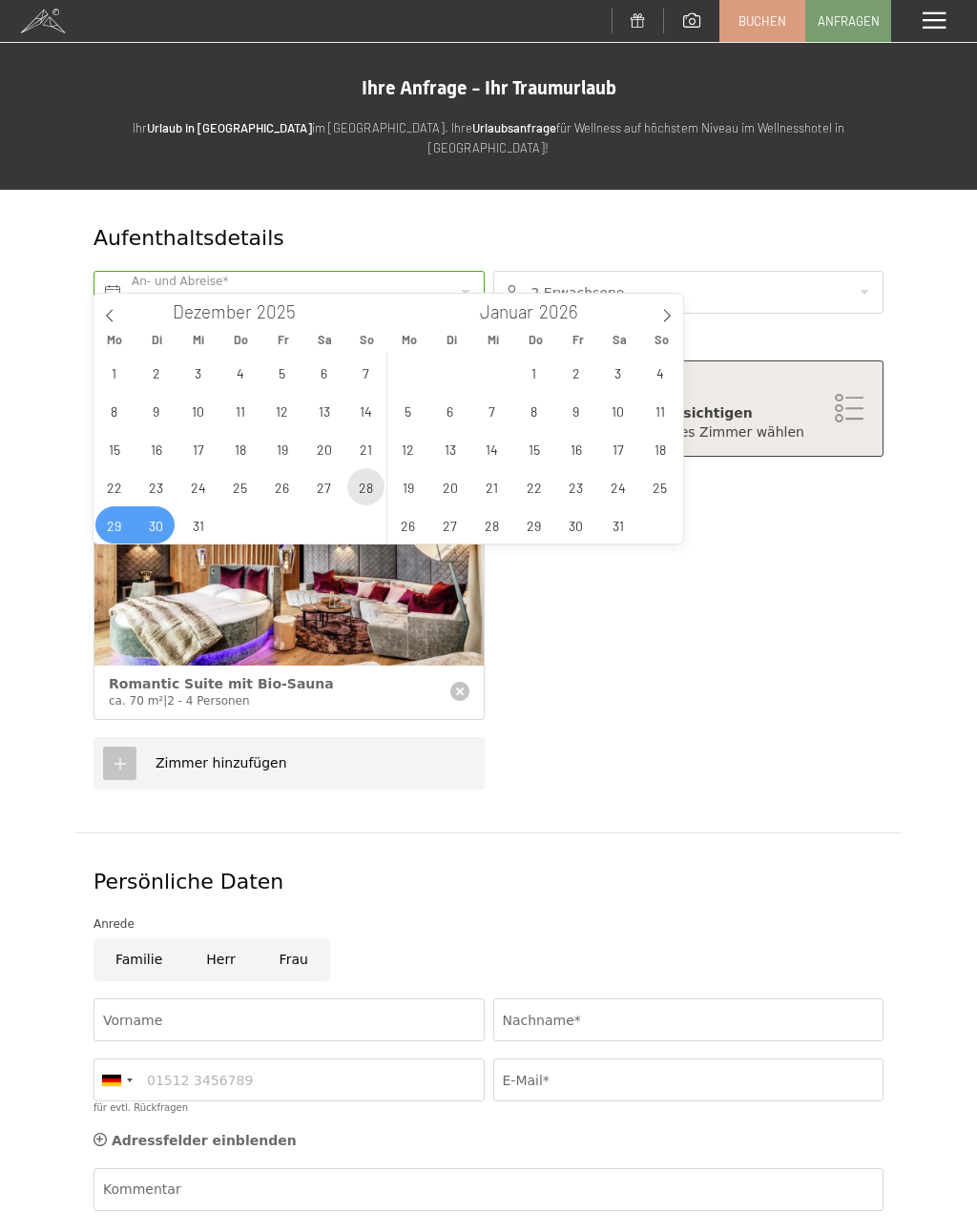
click at [360, 490] on span "28" at bounding box center [366, 487] width 37 height 37
click at [319, 497] on span "27" at bounding box center [324, 487] width 37 height 37
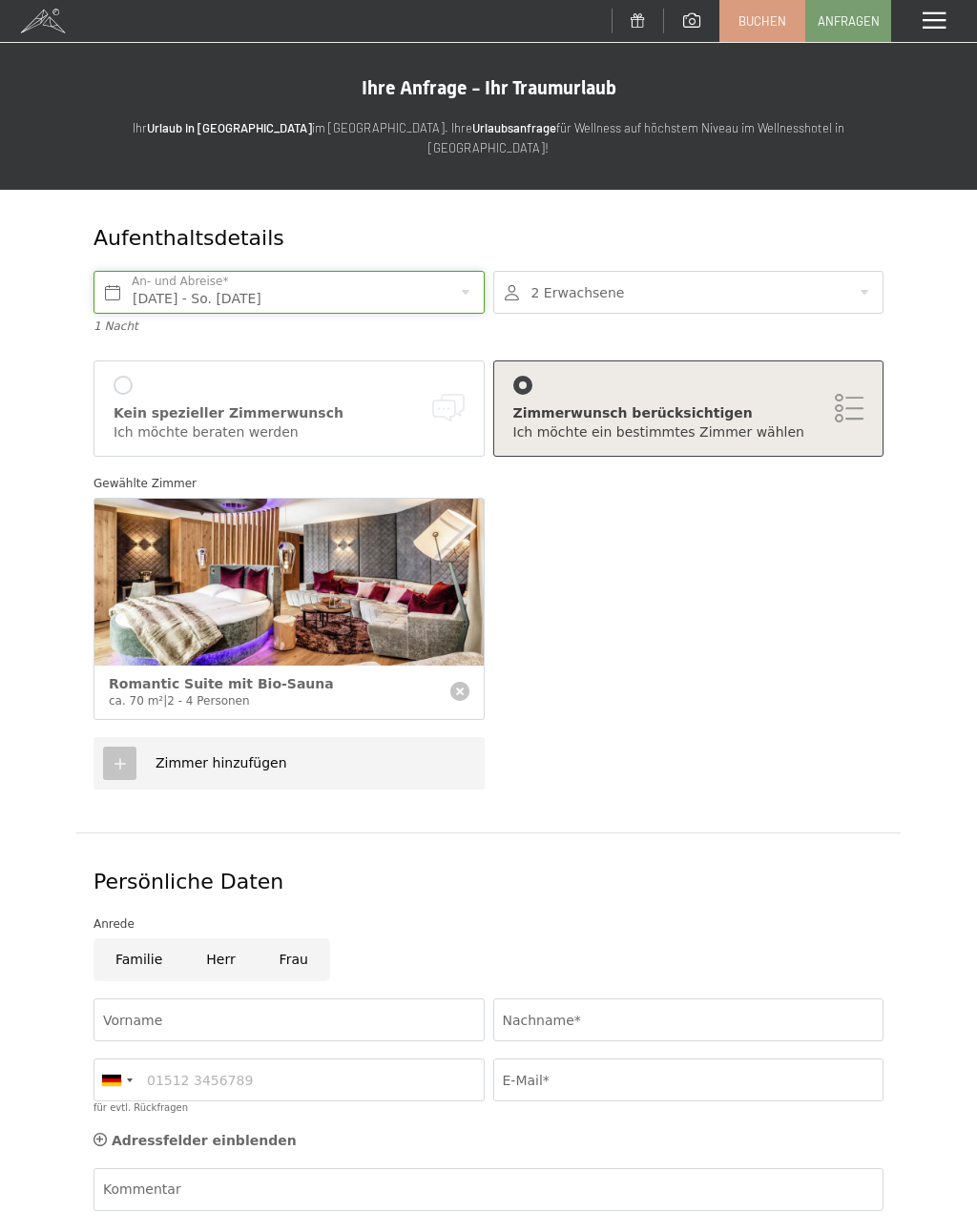
click at [413, 273] on input "Sa. 27.12.2025 - So. 28.12.2025" at bounding box center [289, 292] width 391 height 43
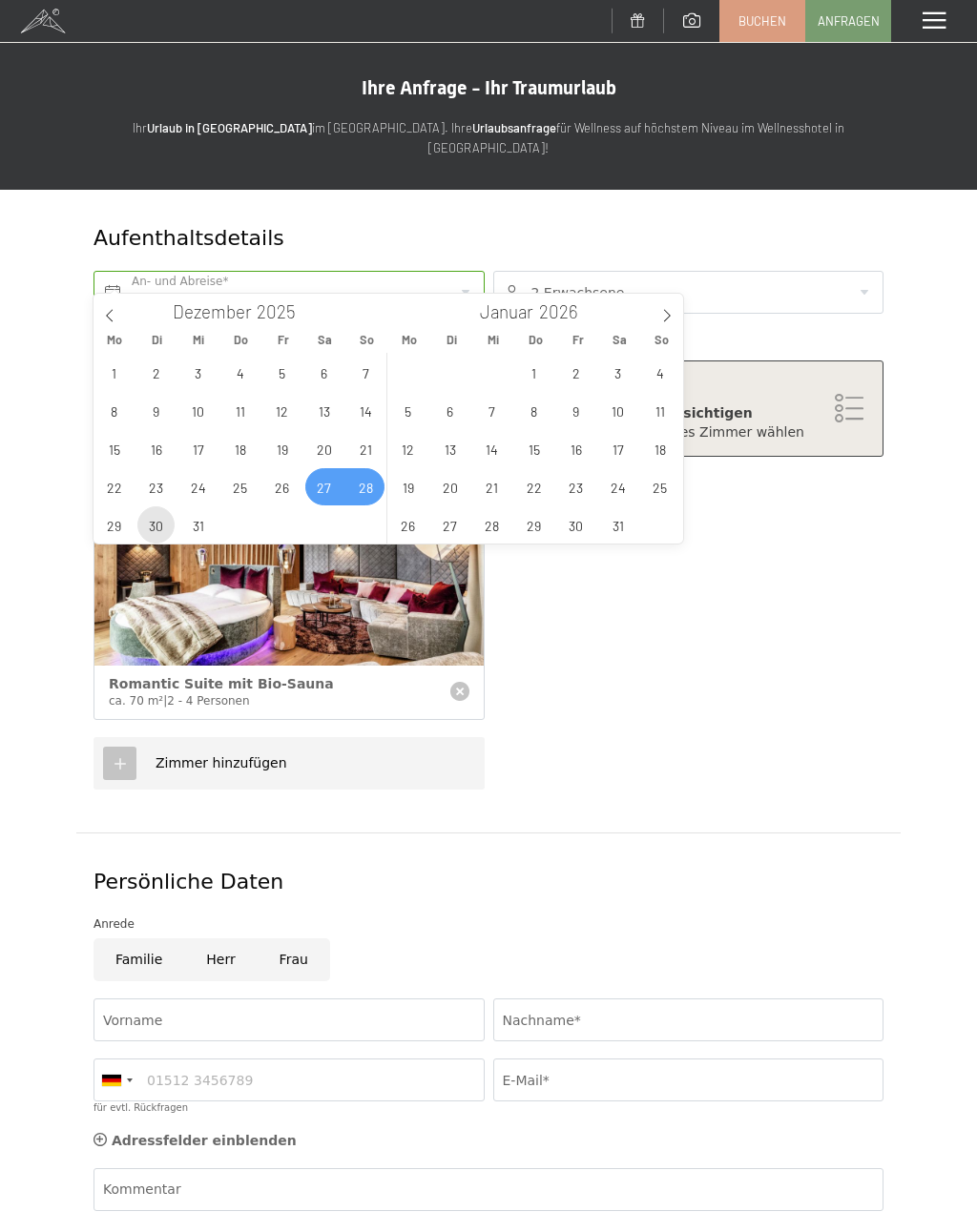
click at [148, 531] on span "30" at bounding box center [156, 525] width 37 height 37
click at [317, 484] on span "27" at bounding box center [324, 487] width 37 height 37
type input "Sa. 27.12.2025 - Di. 30.12.2025"
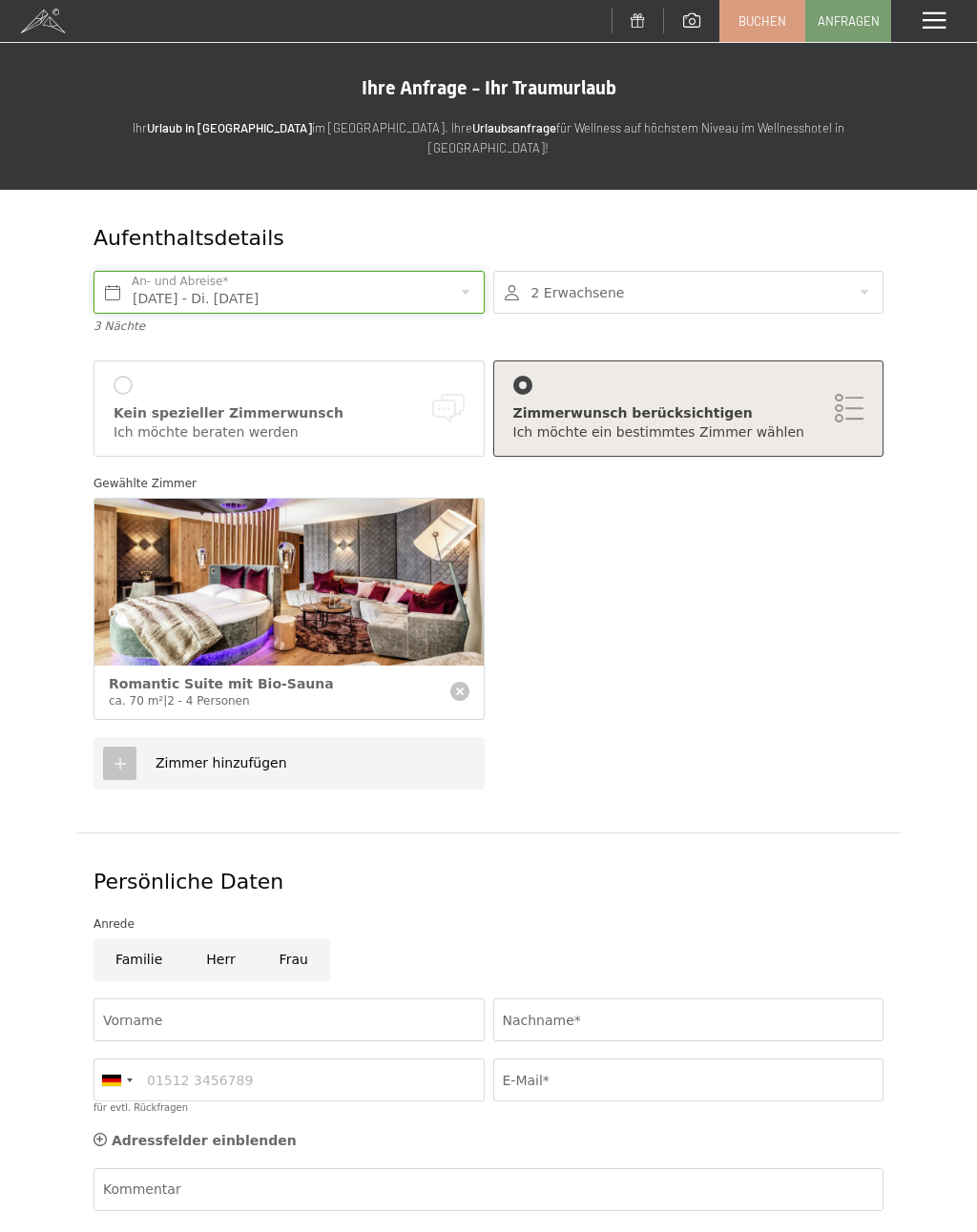
click at [394, 271] on input "Sa. 27.12.2025 - Di. 30.12.2025" at bounding box center [289, 292] width 391 height 43
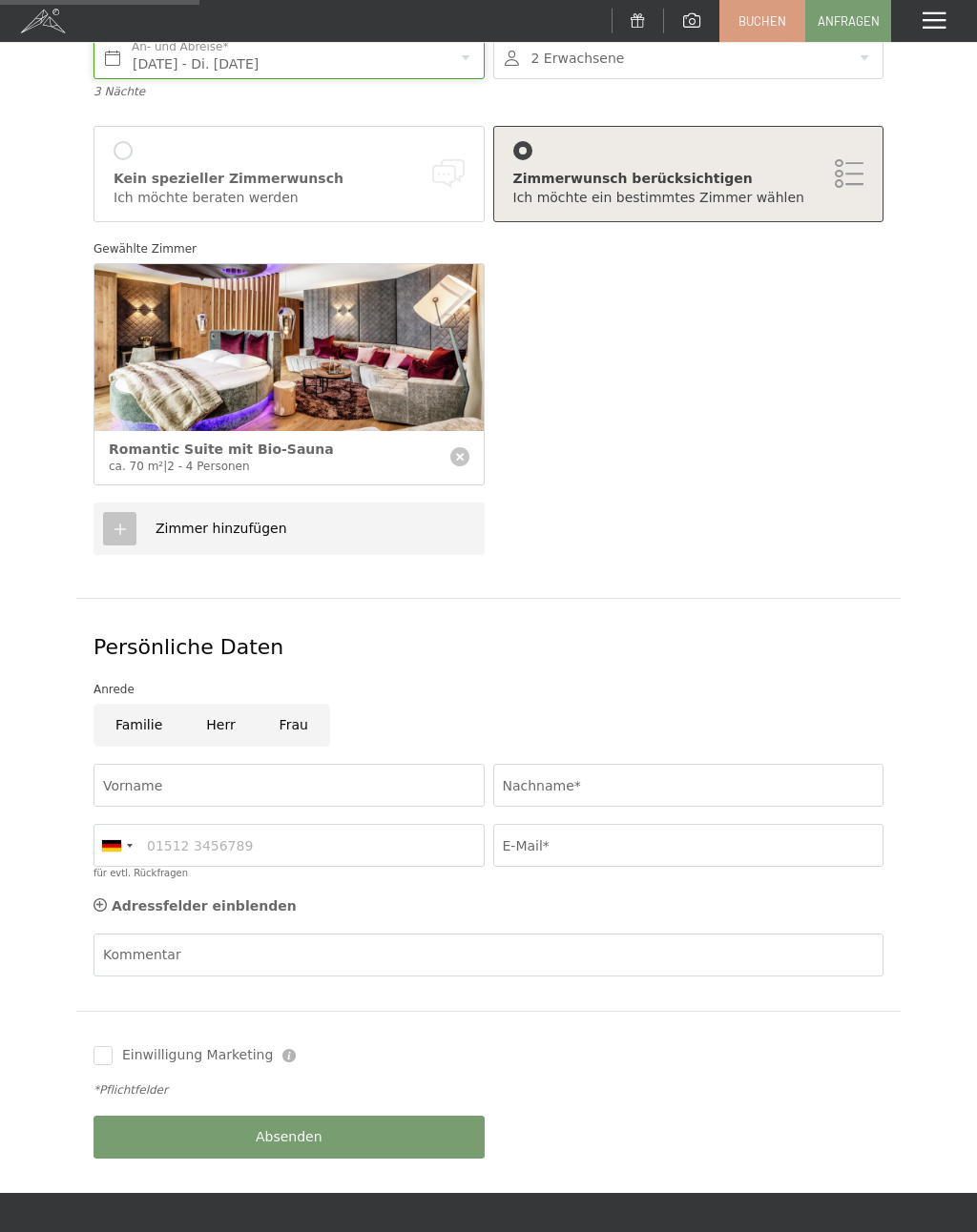
scroll to position [276, 0]
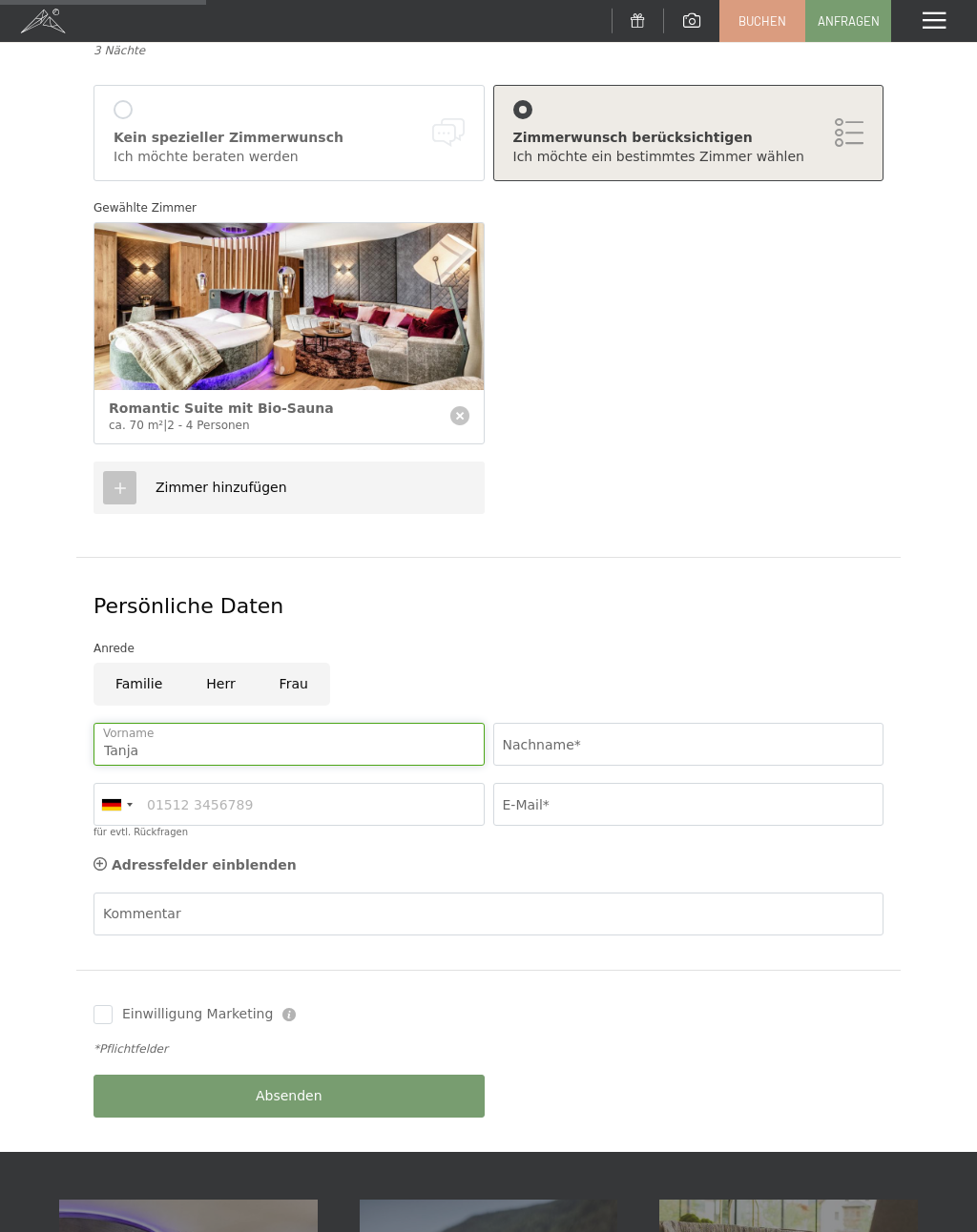
type input "Tanja"
click at [530, 723] on input "Löbl." at bounding box center [688, 745] width 391 height 43
click at [573, 740] on input "Löbl." at bounding box center [688, 745] width 391 height 43
click at [625, 723] on input "Löbl." at bounding box center [688, 745] width 391 height 43
click at [56, 270] on div "Aufenthaltsdetails Sa. 27.12.2025 - Di. 30.12.2025 An- und Abreise* 3 Nächte 2 …" at bounding box center [488, 533] width 977 height 1238
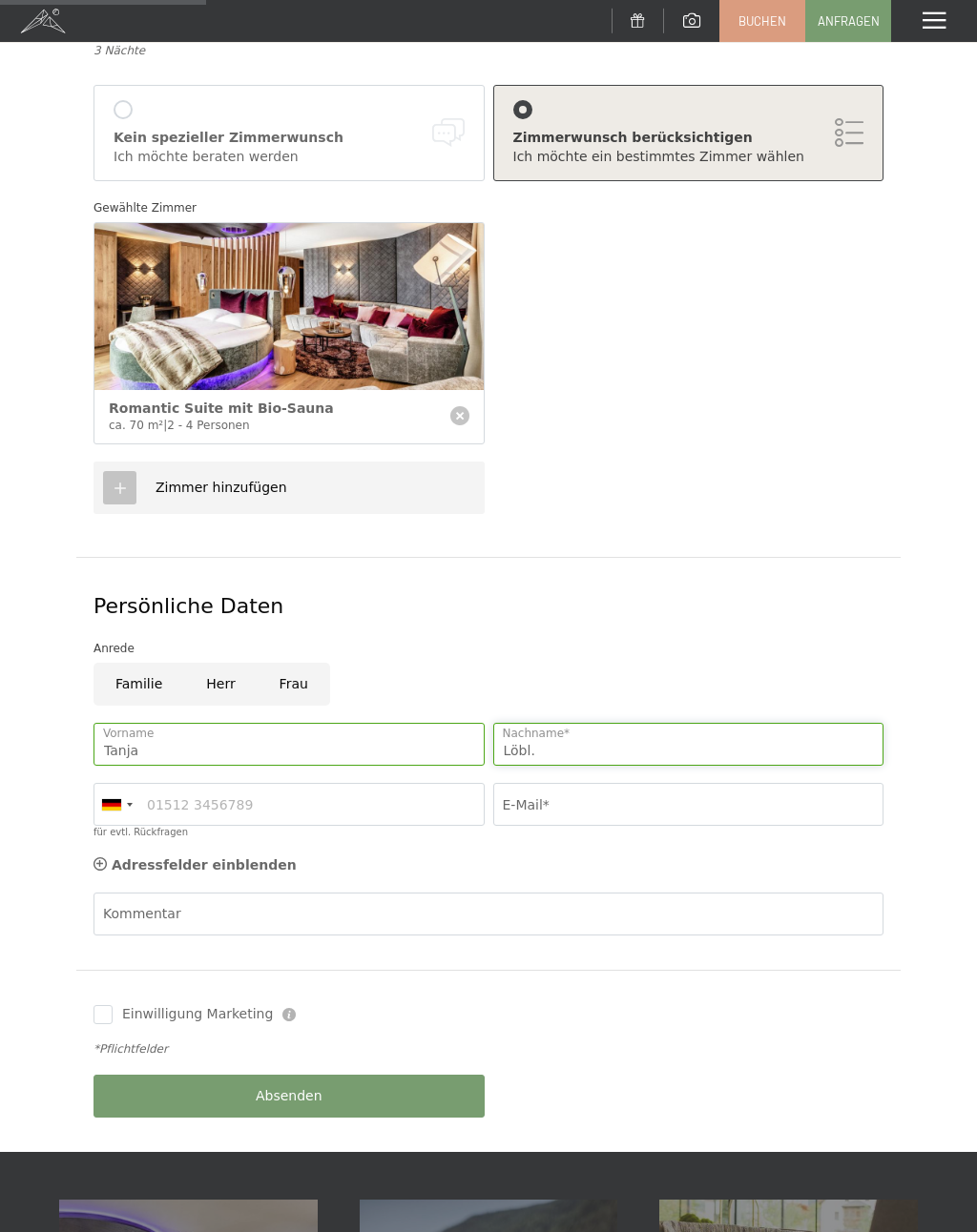
click at [722, 723] on input "Löbl." at bounding box center [688, 745] width 391 height 43
click at [715, 723] on input "Löbl." at bounding box center [688, 745] width 391 height 43
click at [719, 735] on input "Löbl." at bounding box center [688, 745] width 391 height 43
click at [720, 724] on input "Löbl." at bounding box center [688, 745] width 391 height 43
click at [542, 723] on input "Löbl." at bounding box center [688, 745] width 391 height 43
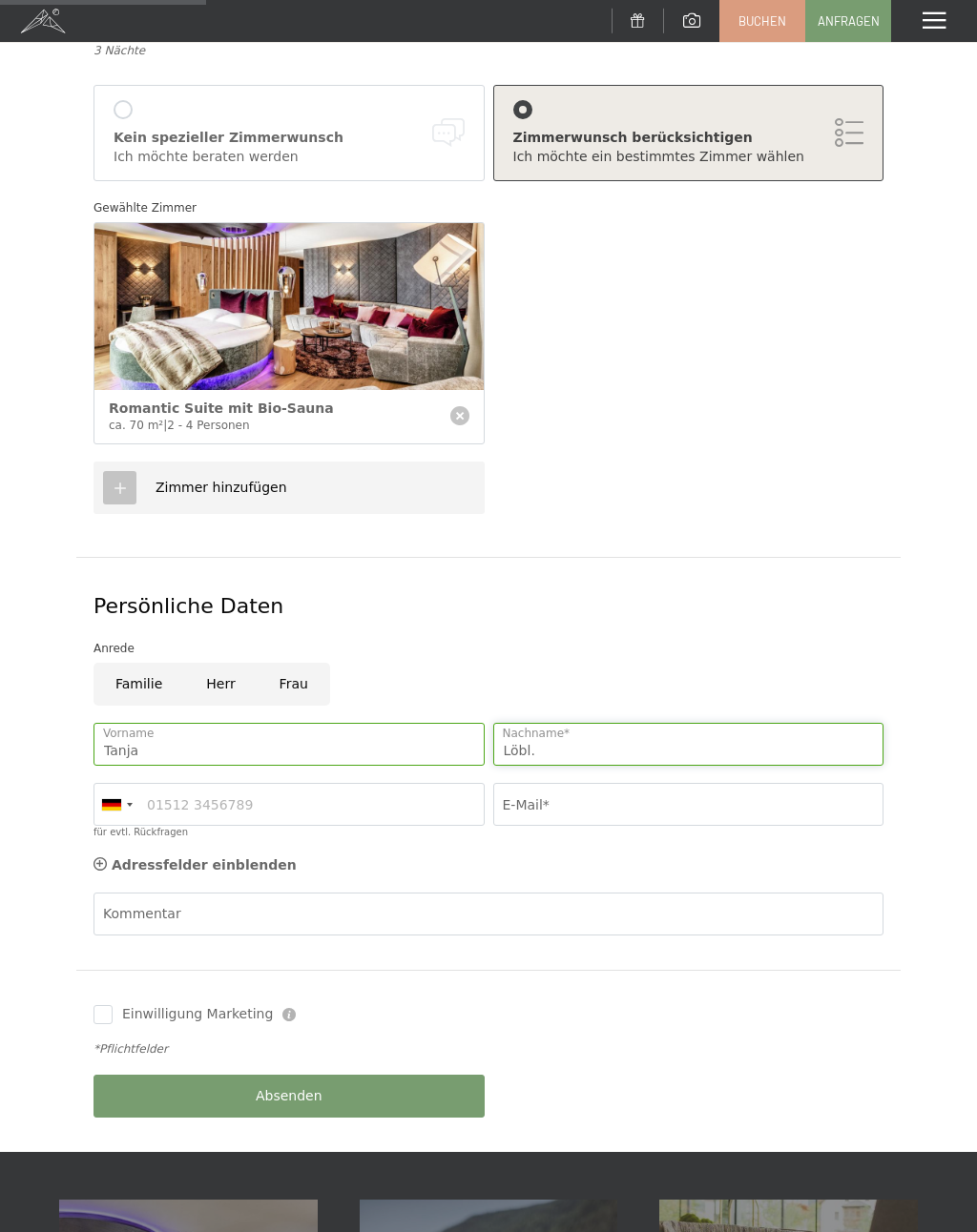
click at [541, 729] on input "Löbl." at bounding box center [688, 745] width 391 height 43
click at [627, 736] on input "Löbl." at bounding box center [688, 745] width 391 height 43
click at [630, 724] on input "Löbl." at bounding box center [688, 745] width 391 height 43
click at [640, 723] on input "Löbl." at bounding box center [688, 745] width 391 height 43
click at [700, 723] on input "Löbl." at bounding box center [688, 745] width 391 height 43
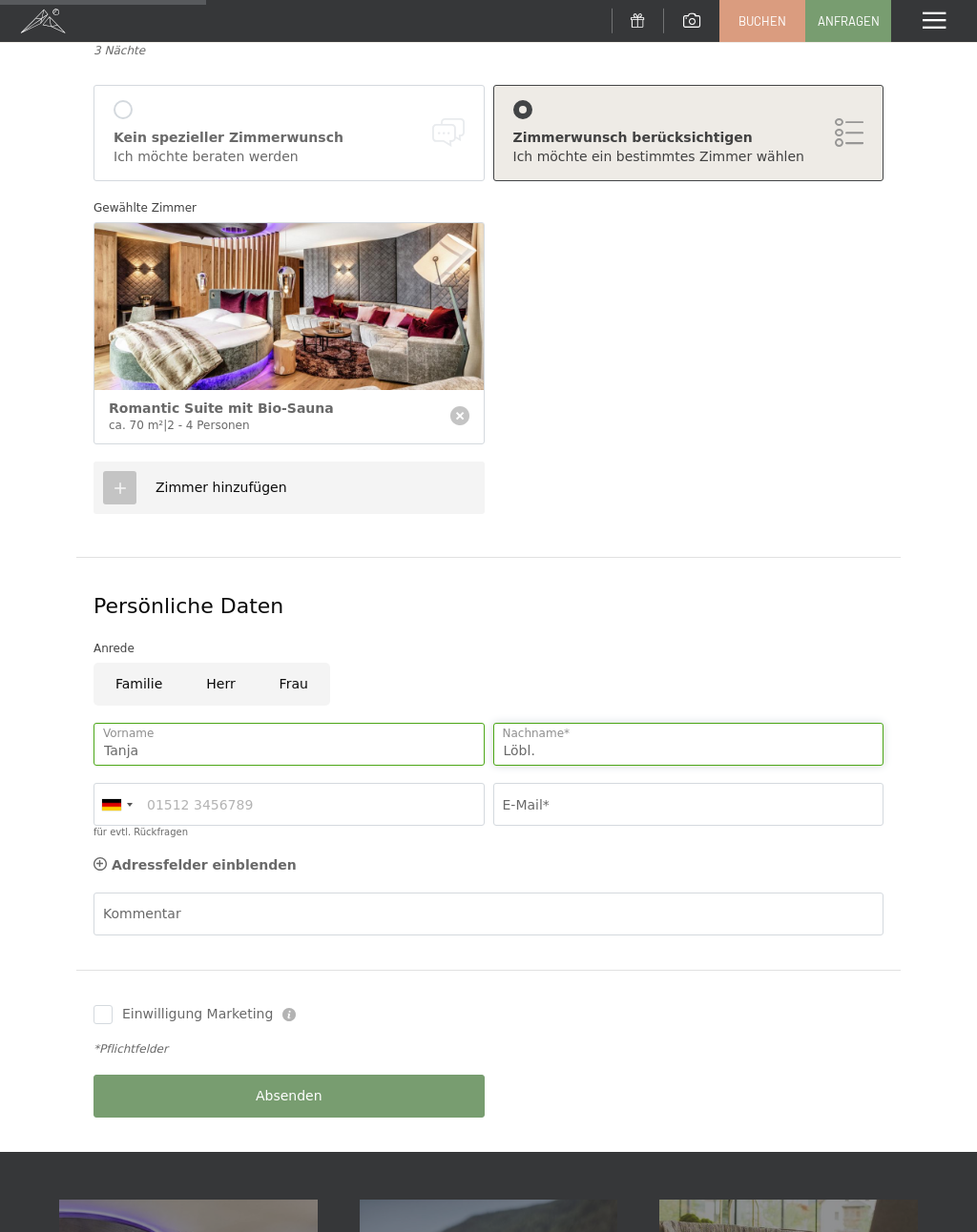
click at [802, 723] on input "Löbl." at bounding box center [688, 745] width 391 height 43
click at [523, 724] on input "Löbl." at bounding box center [688, 745] width 391 height 43
click at [528, 736] on input "Löbl." at bounding box center [688, 745] width 391 height 43
click at [536, 723] on input "Löbl." at bounding box center [688, 745] width 391 height 43
click at [526, 726] on input "Löbl." at bounding box center [688, 745] width 391 height 43
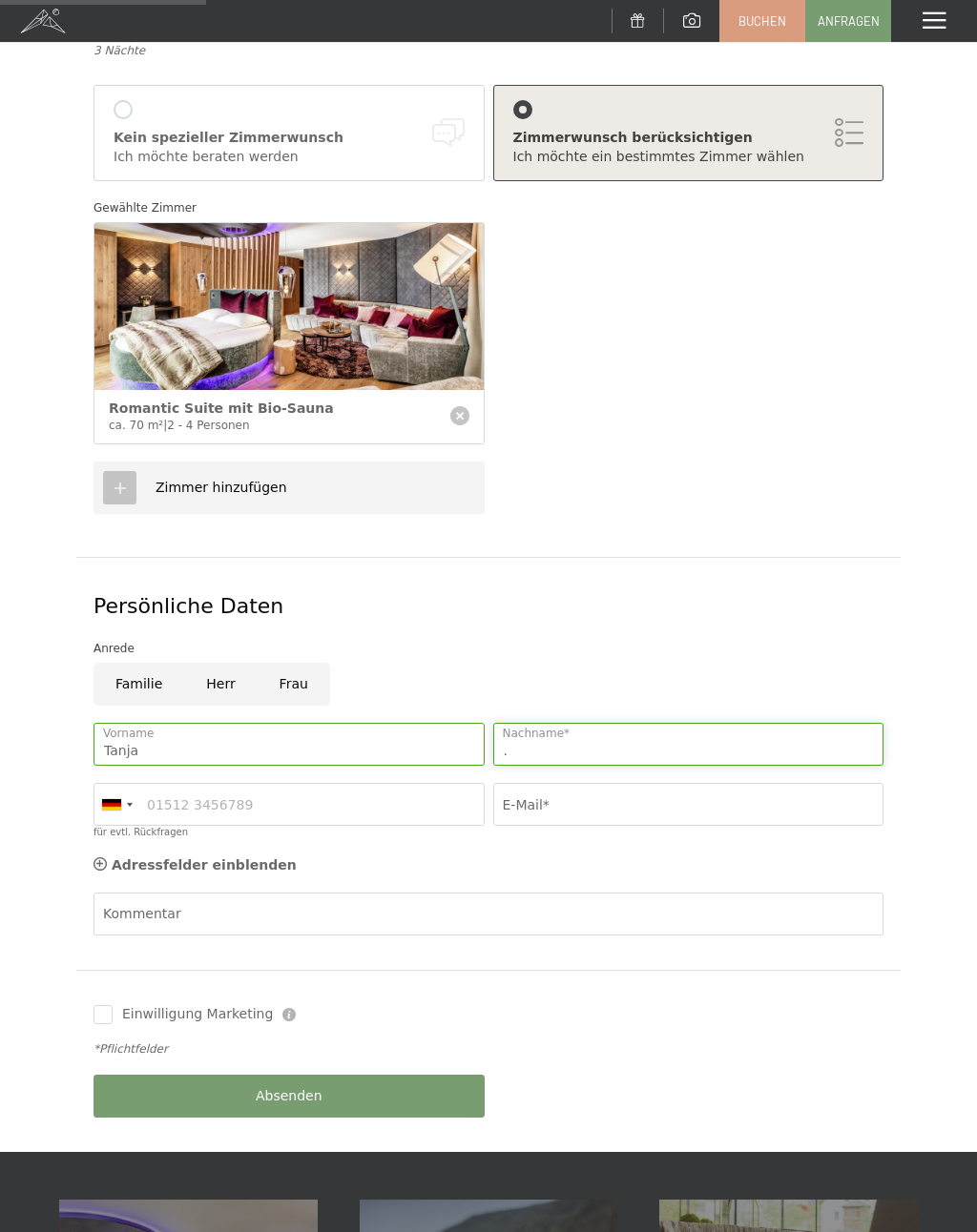
click at [530, 729] on input "." at bounding box center [688, 745] width 391 height 43
type input ","
click at [531, 723] on input "," at bounding box center [688, 745] width 391 height 43
click at [532, 726] on input "," at bounding box center [688, 745] width 391 height 43
click at [529, 728] on input "," at bounding box center [688, 745] width 391 height 43
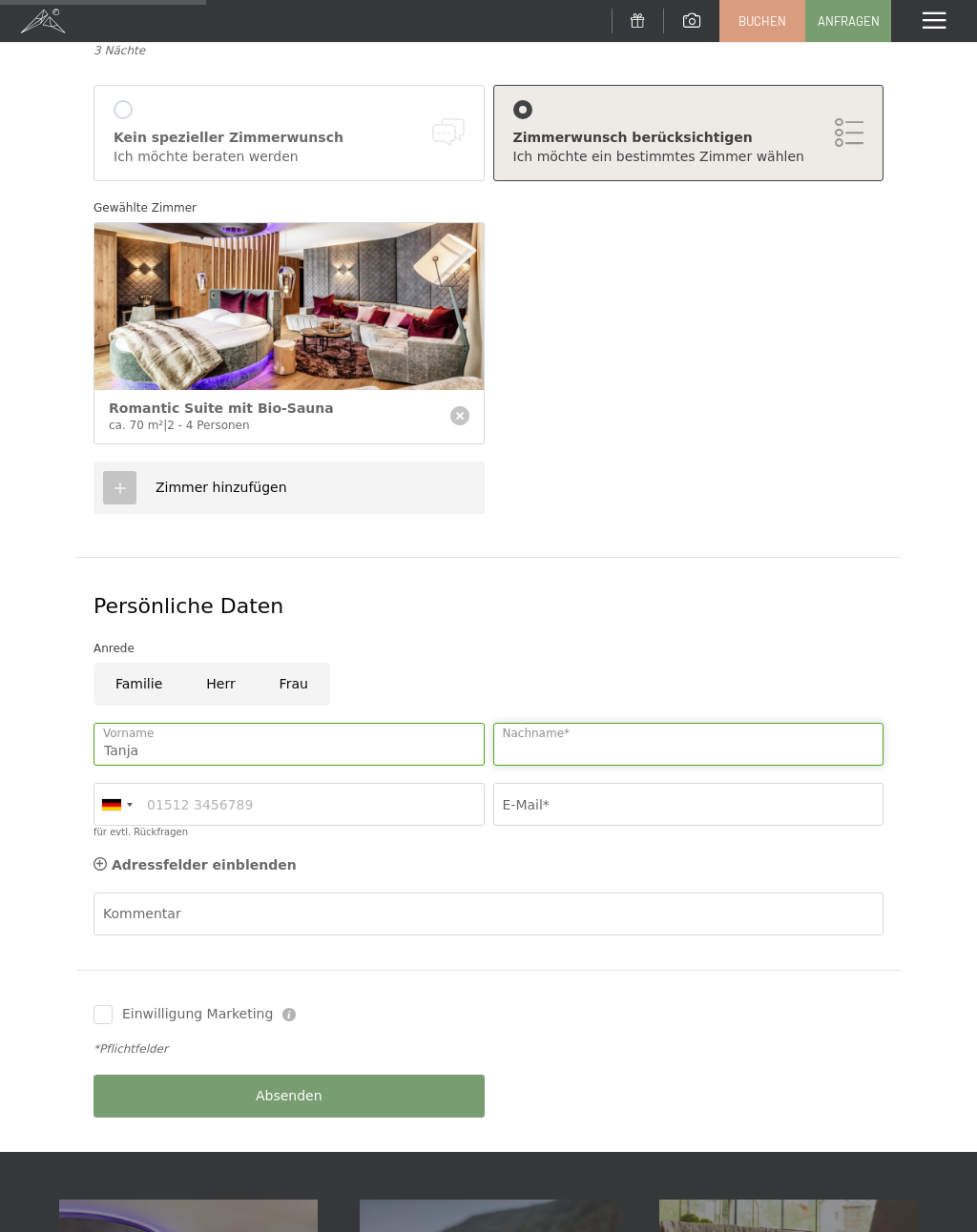
click at [527, 723] on input "Nachname*" at bounding box center [688, 745] width 391 height 43
paste input ","
type input ","
click at [502, 733] on input "," at bounding box center [688, 745] width 391 height 43
click at [705, 728] on input "Nachname*" at bounding box center [688, 745] width 391 height 43
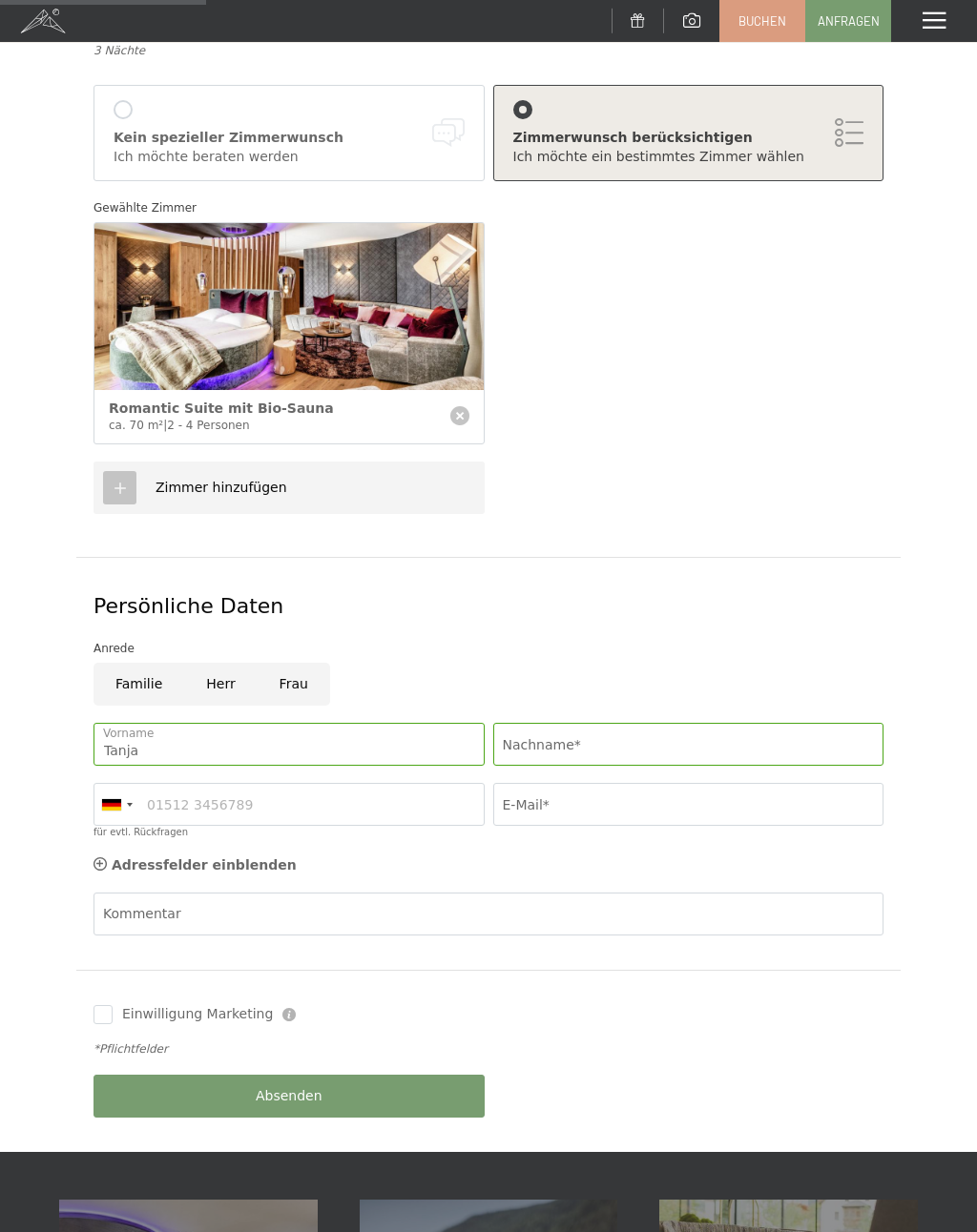
click at [747, 639] on div "Anrede" at bounding box center [488, 648] width 790 height 19
type input "A"
type input "Zlöbl"
click at [120, 800] on div at bounding box center [111, 806] width 19 height 12
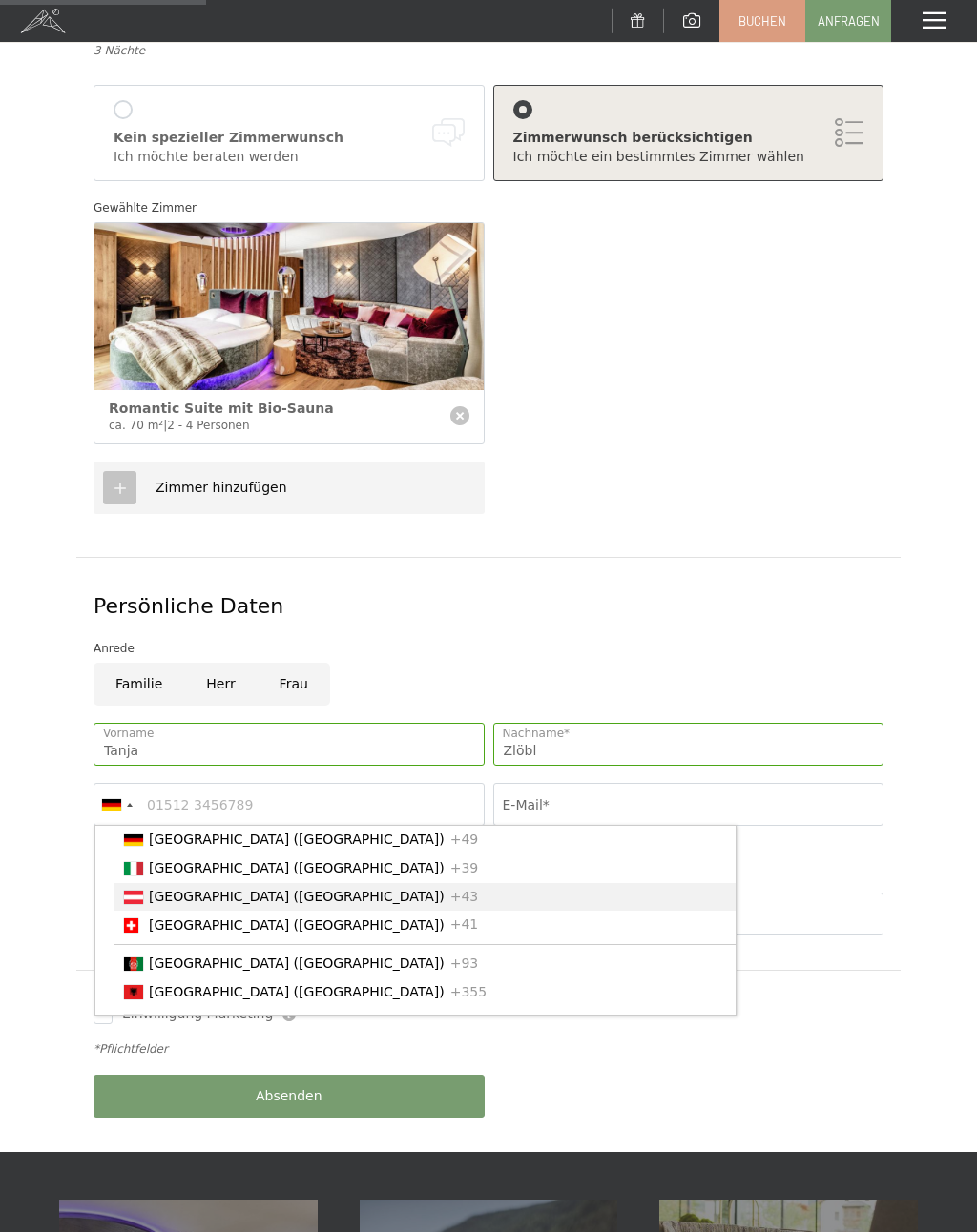
click at [264, 889] on span "[GEOGRAPHIC_DATA] ([GEOGRAPHIC_DATA])" at bounding box center [296, 896] width 295 height 15
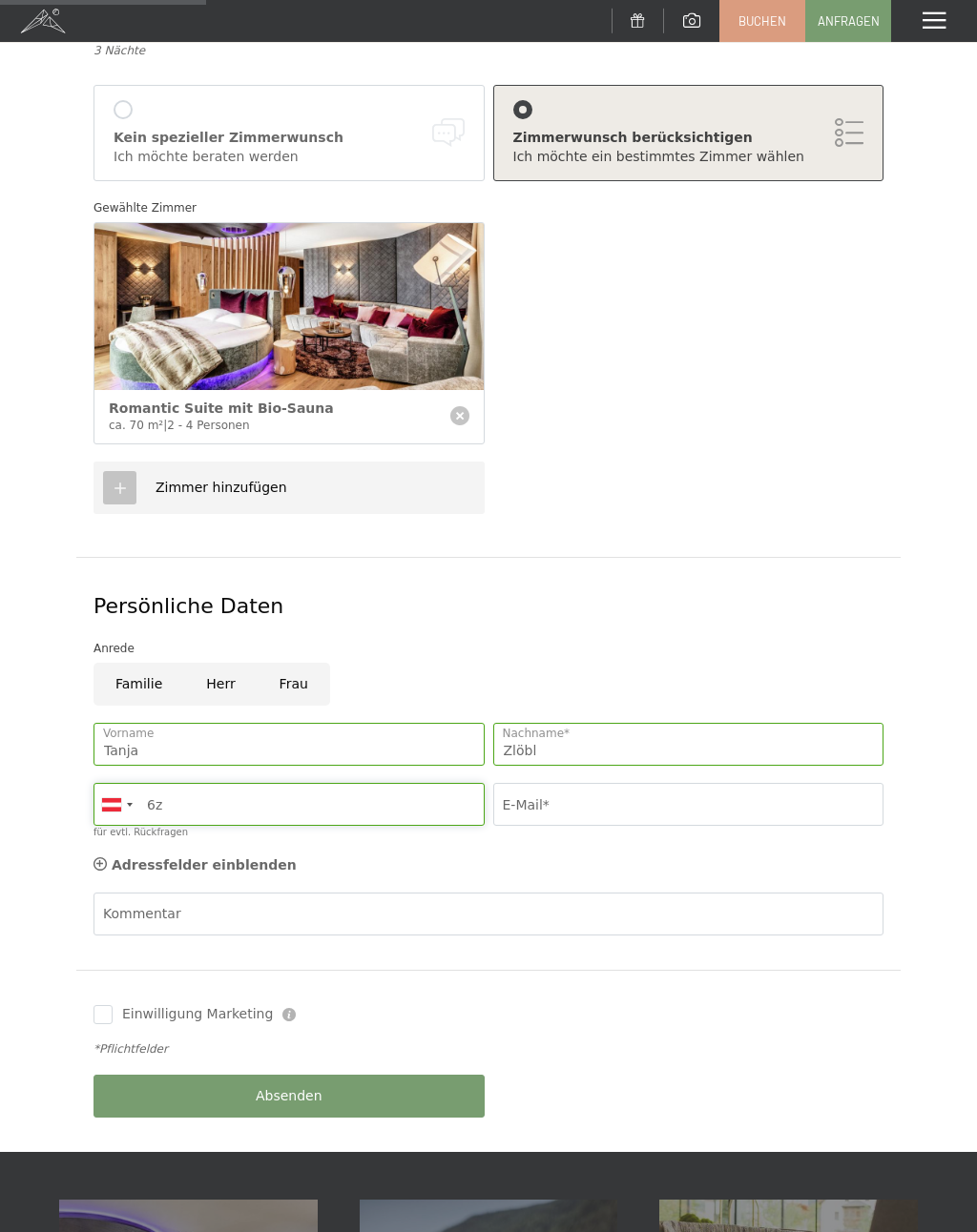
type input "6"
type input "5"
type input "6507703610"
type input "."
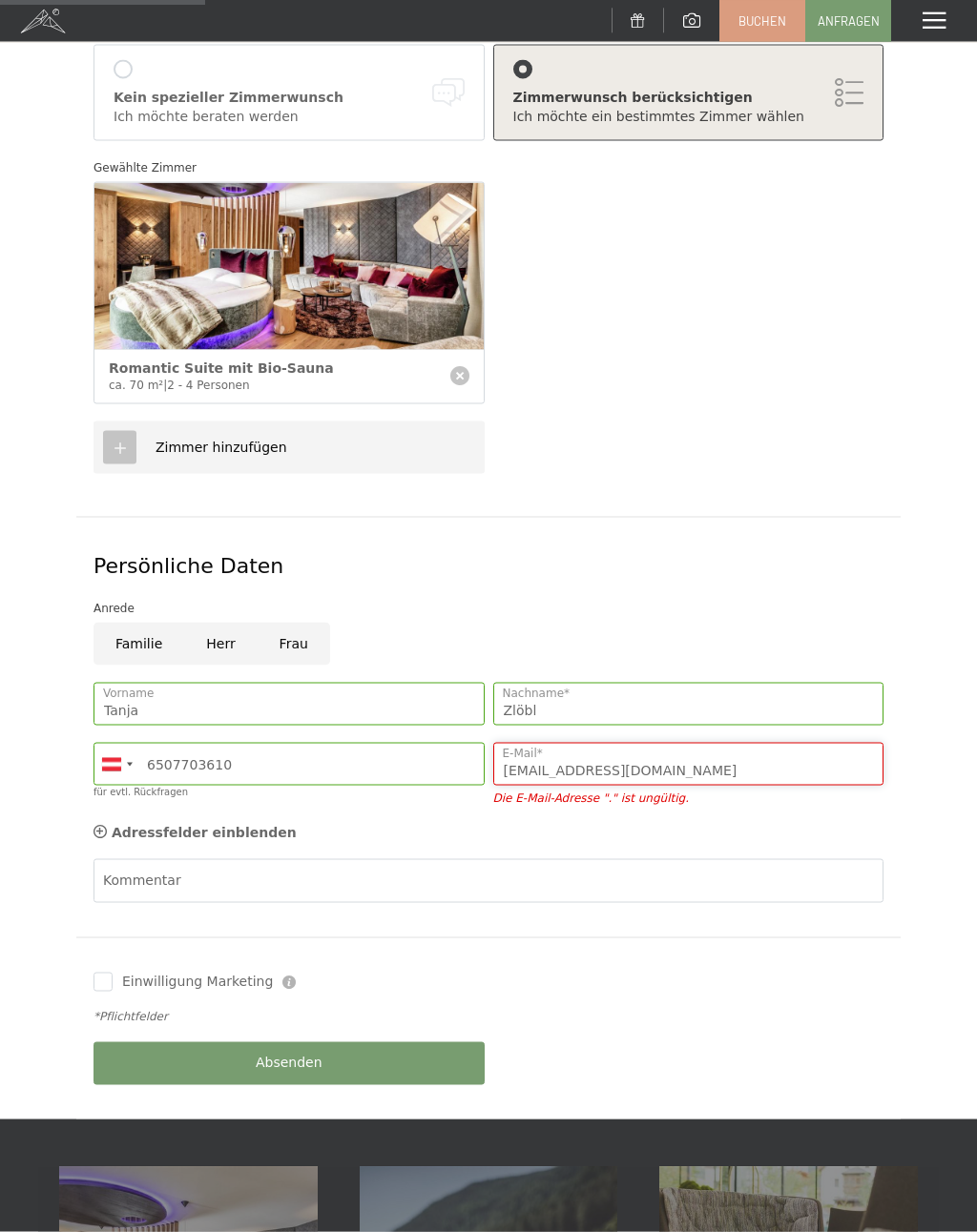
scroll to position [374, 0]
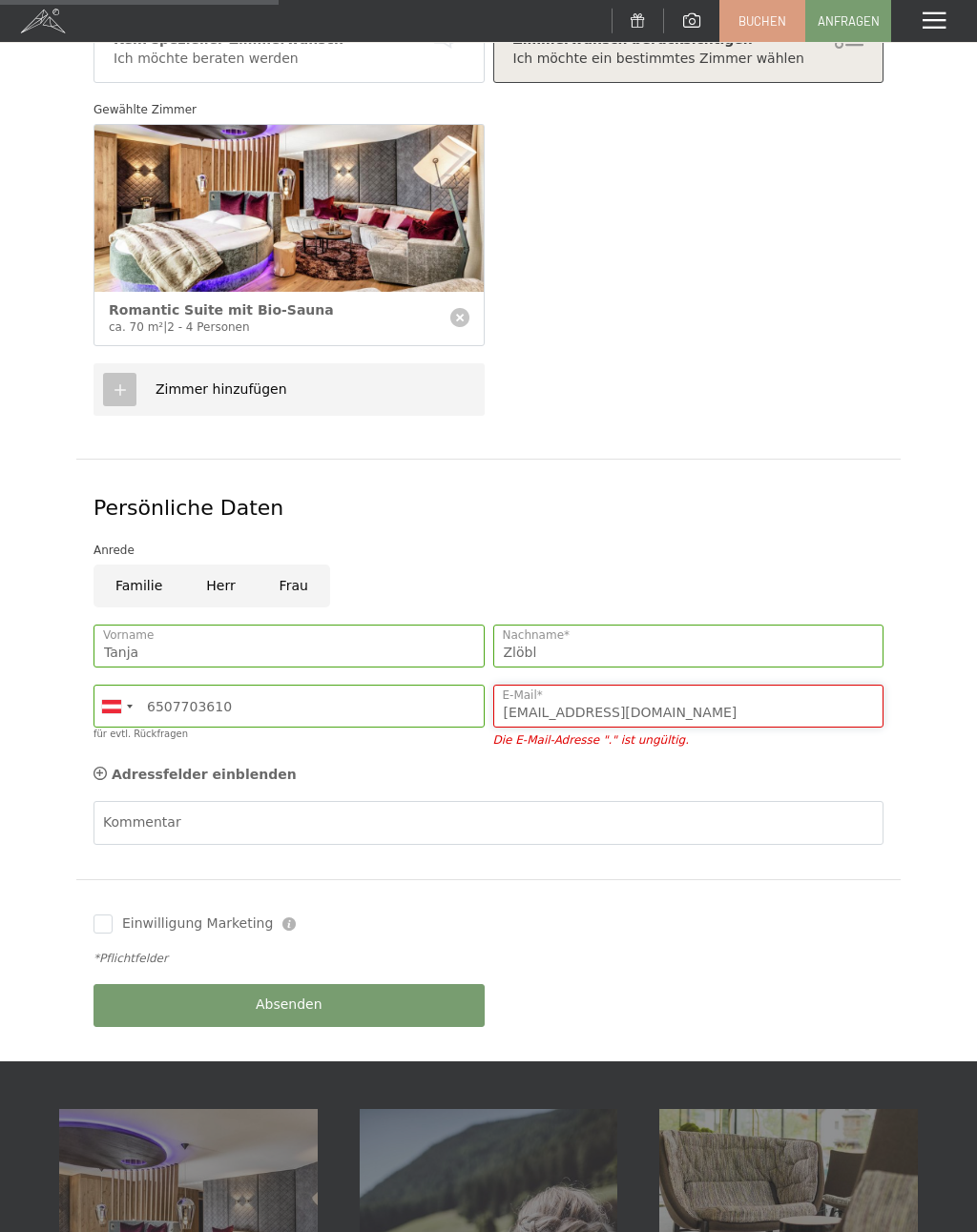
type input "tanja.z02@icloud.com"
click at [686, 494] on div "Persönliche Daten" at bounding box center [488, 509] width 790 height 30
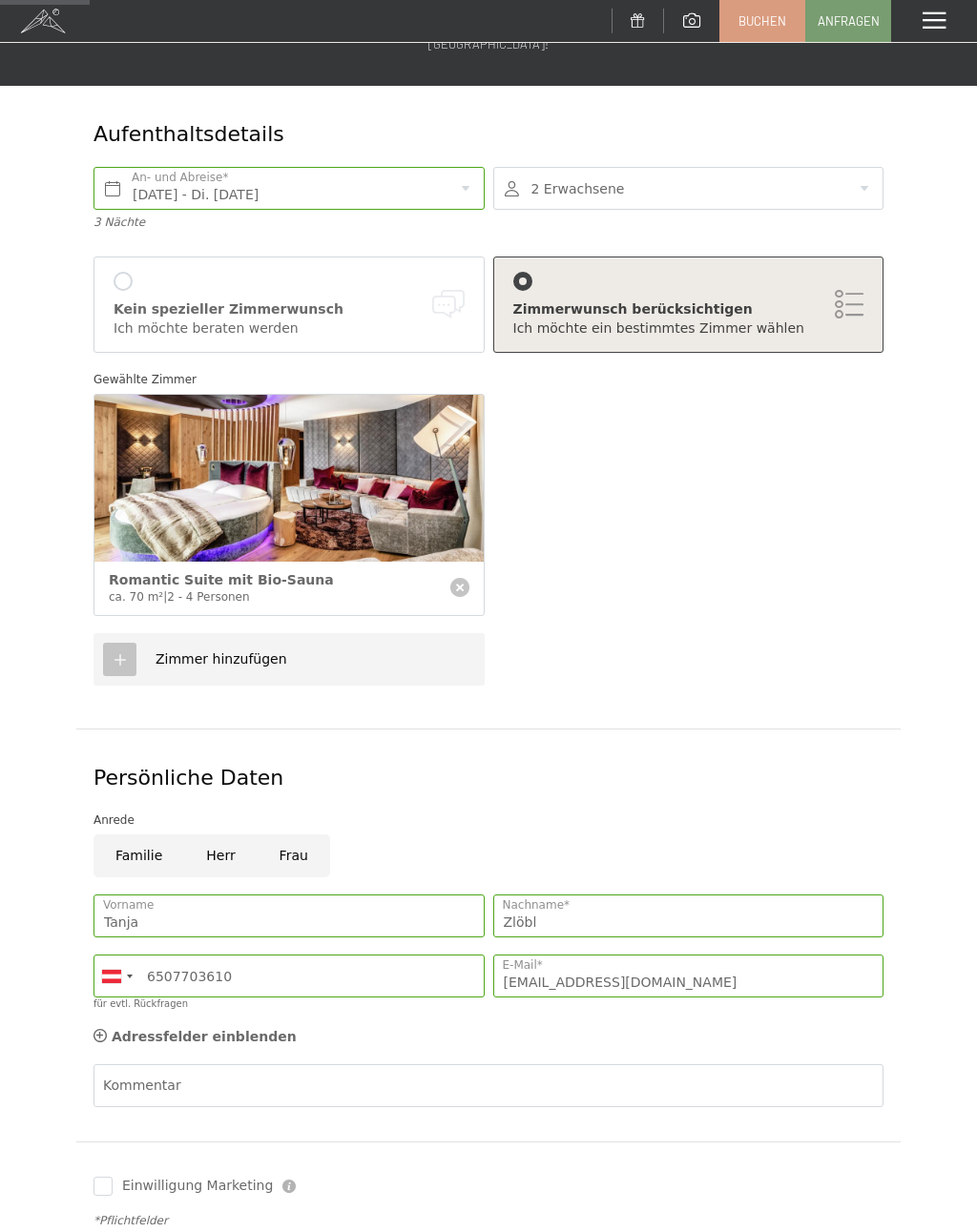
scroll to position [0, 0]
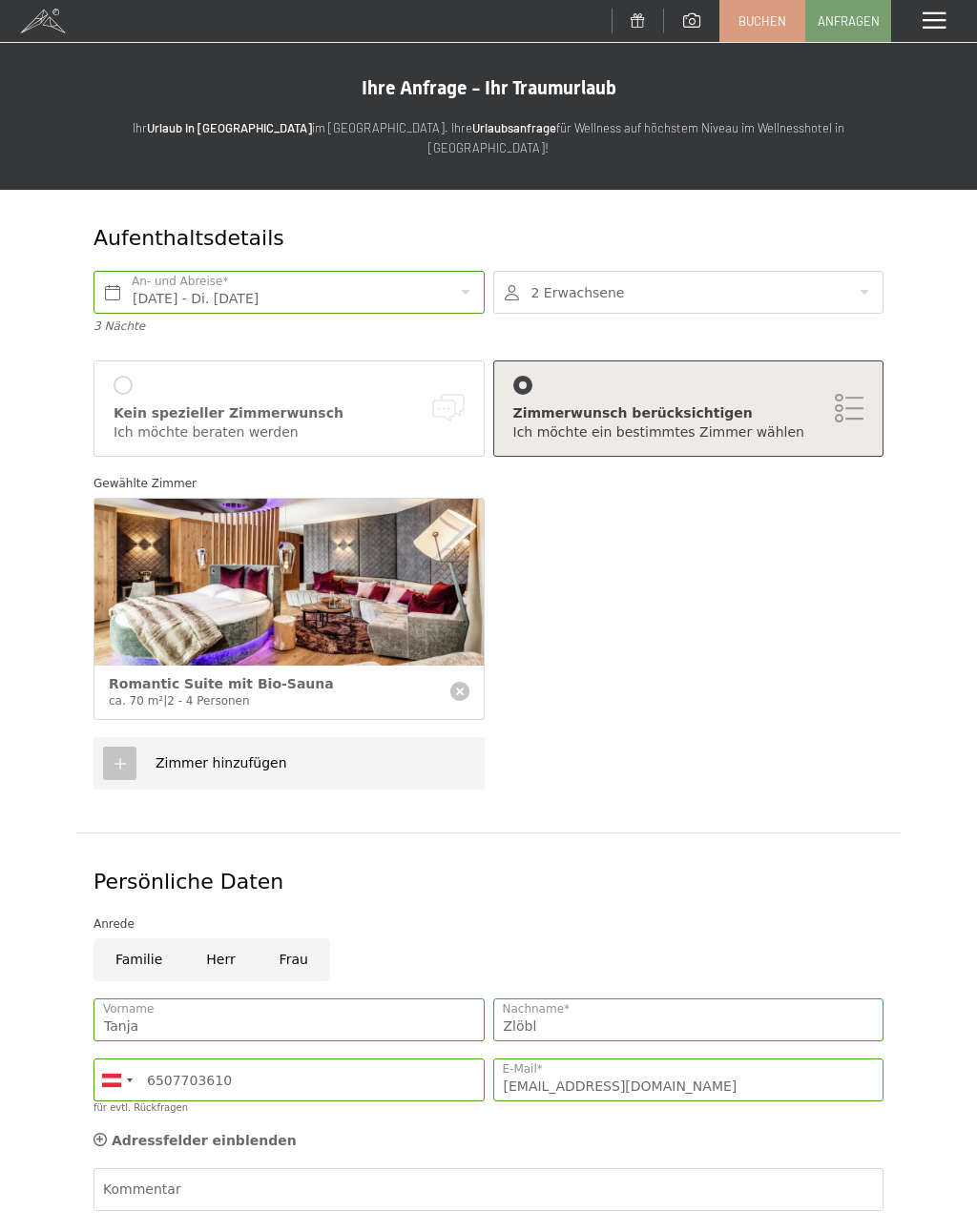
click at [690, 271] on div at bounding box center [688, 292] width 391 height 43
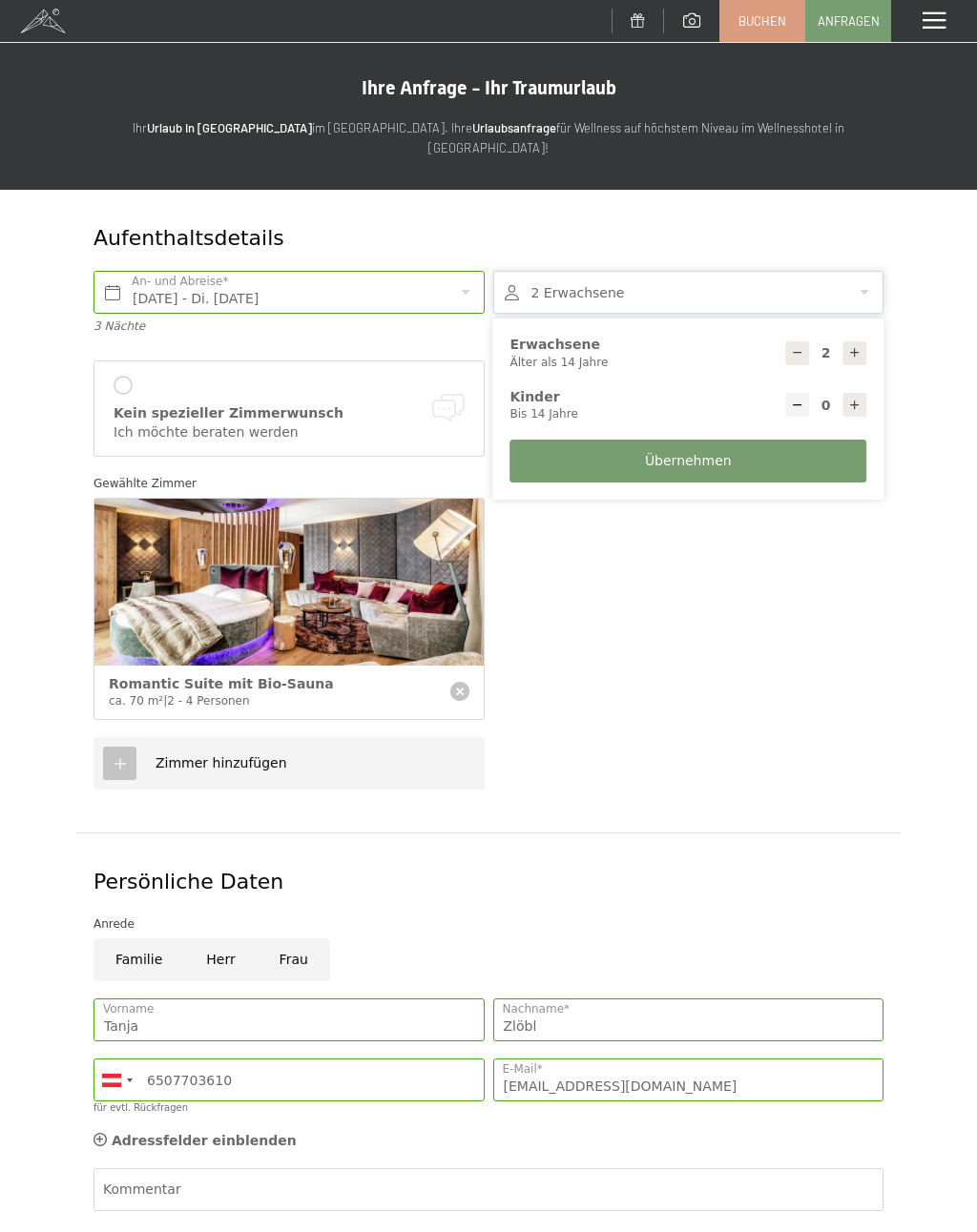
click at [673, 271] on div at bounding box center [688, 292] width 391 height 43
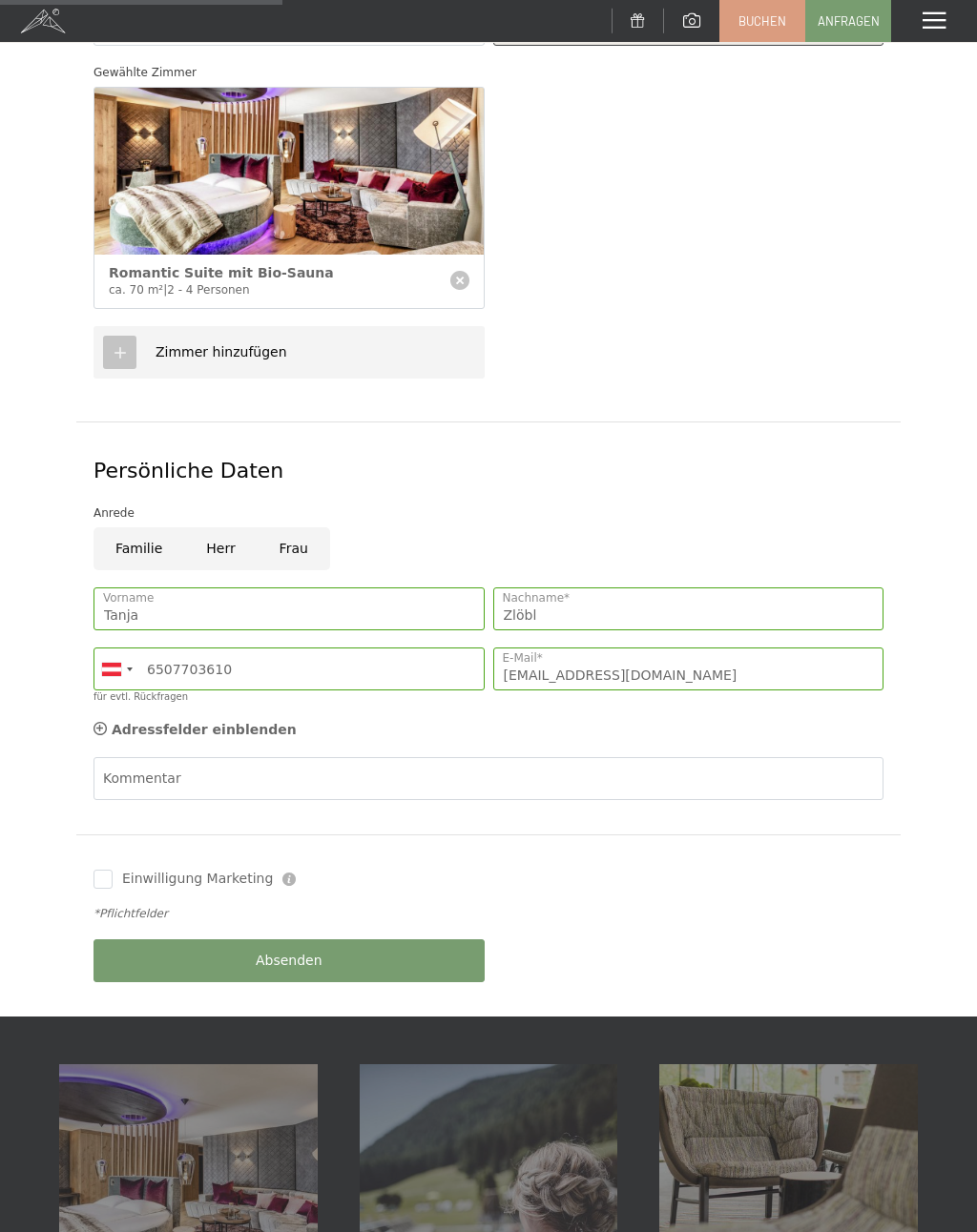
scroll to position [487, 0]
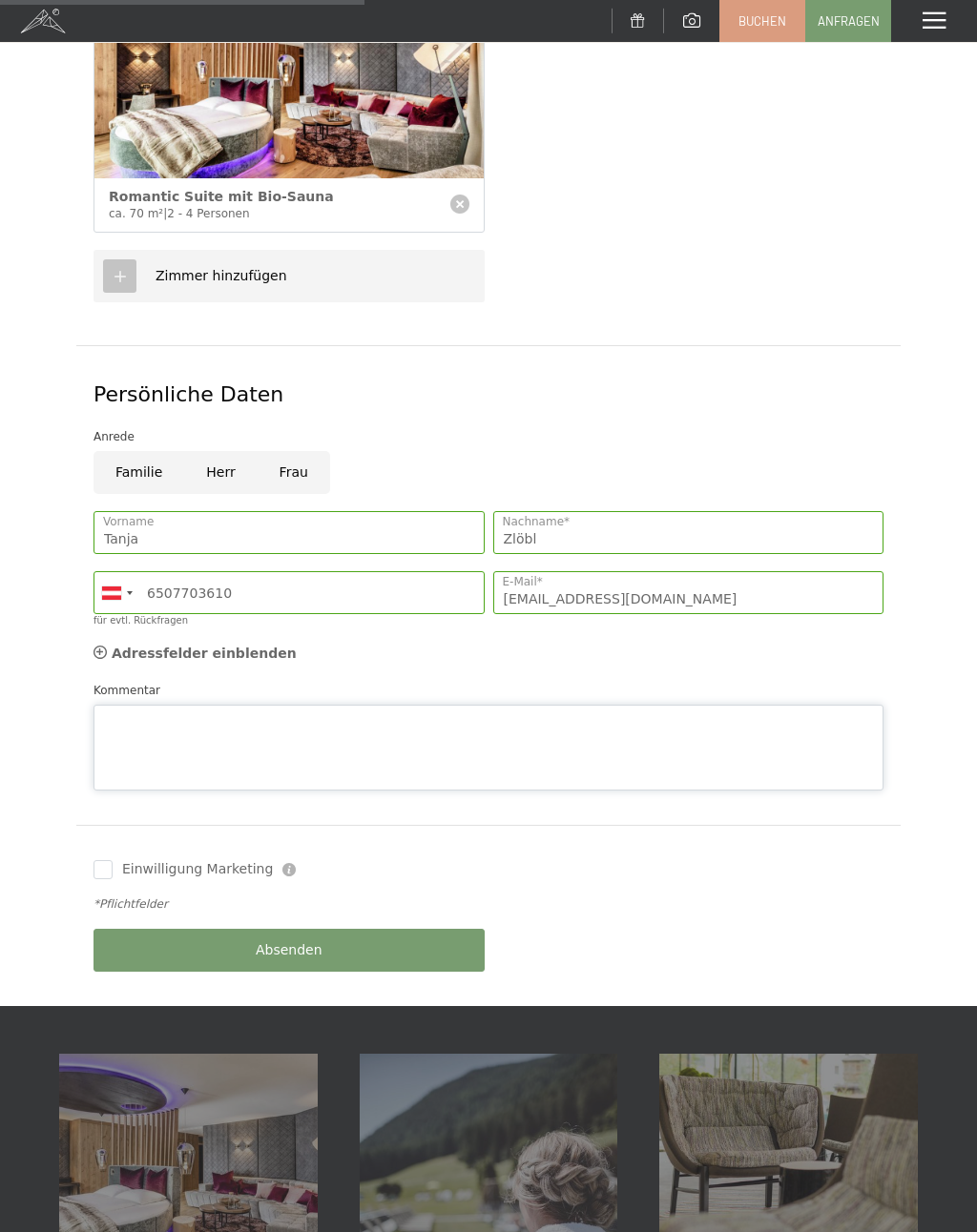
type textarea "'"
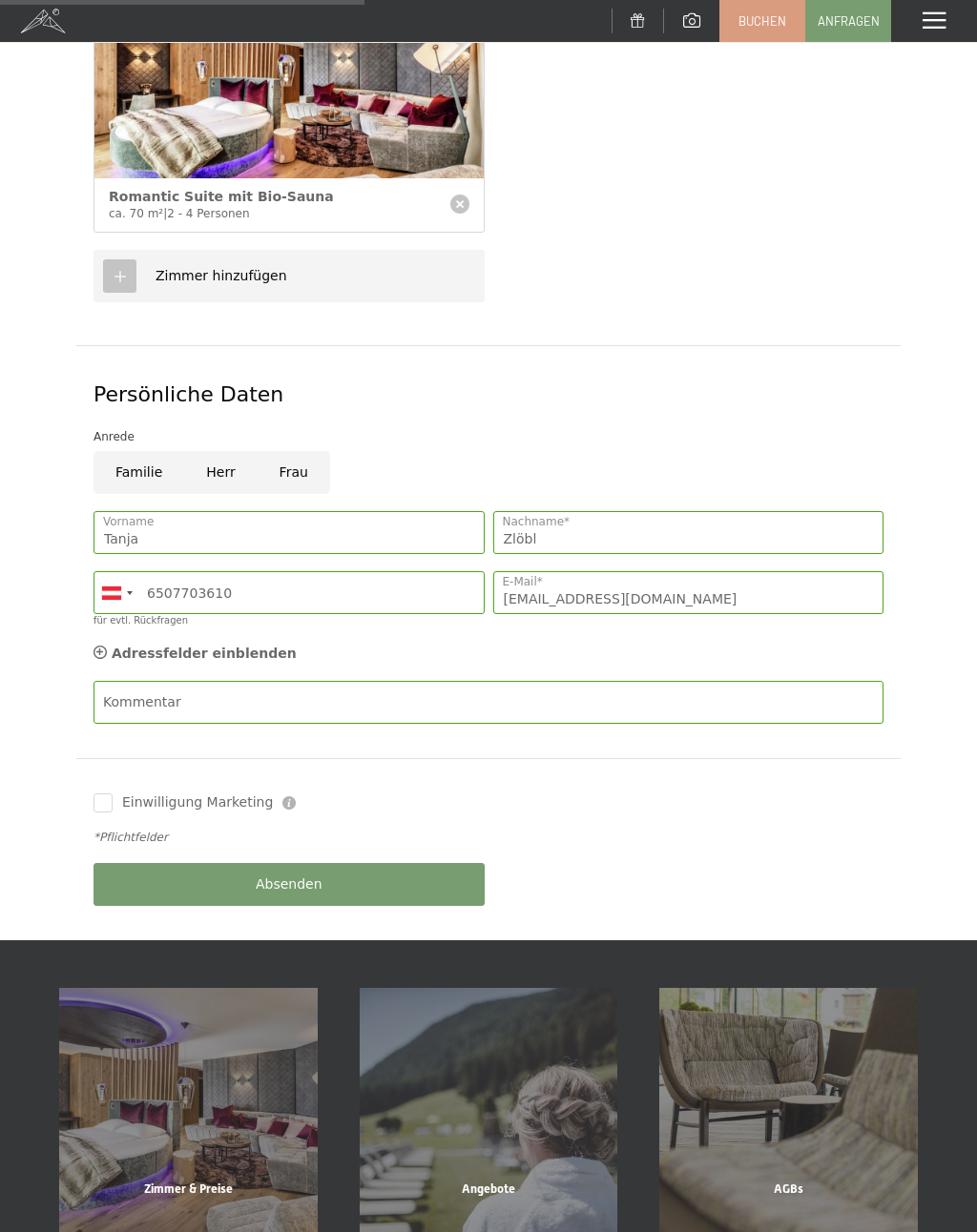
click at [606, 380] on div "Persönliche Daten" at bounding box center [488, 395] width 790 height 30
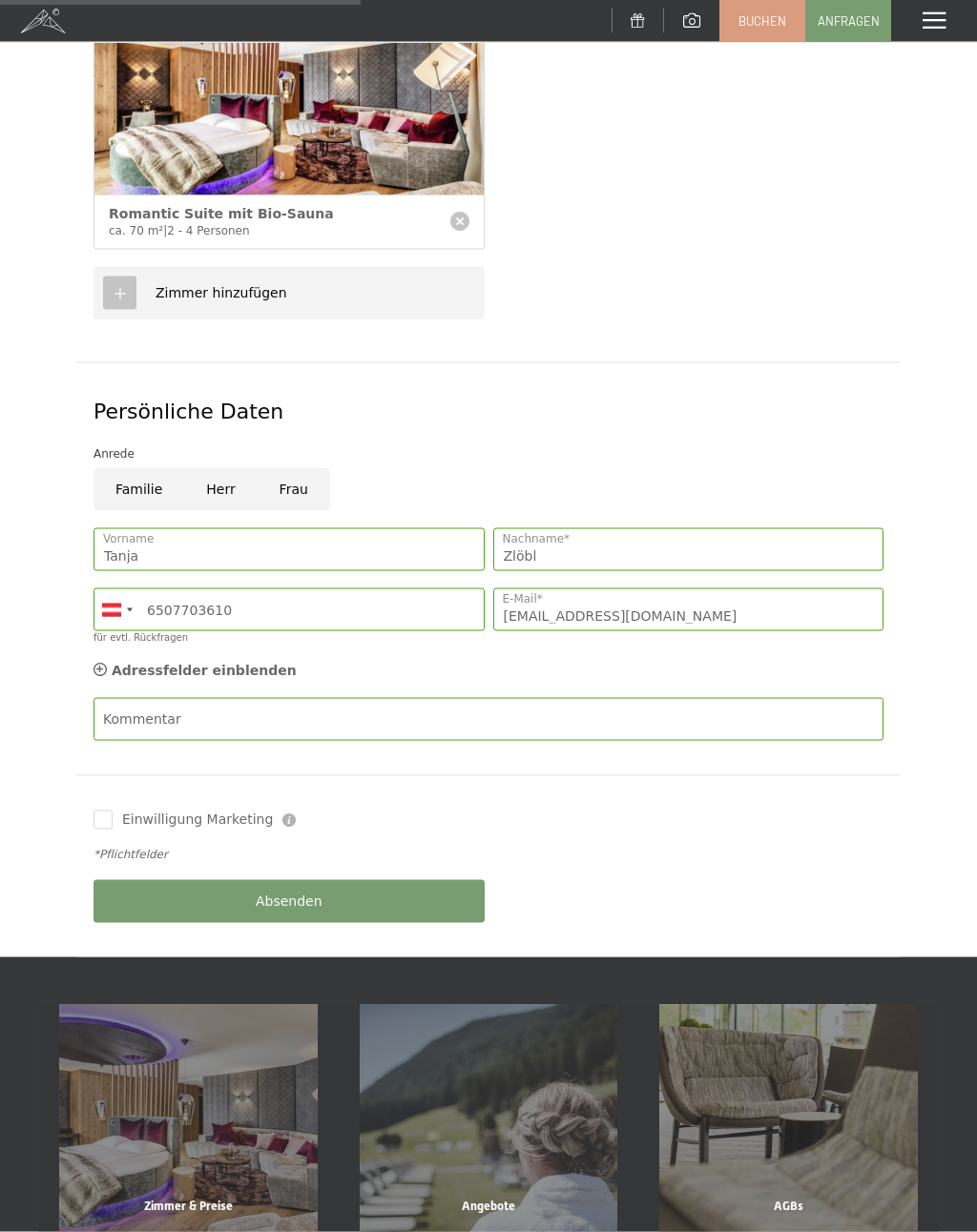
scroll to position [469, 0]
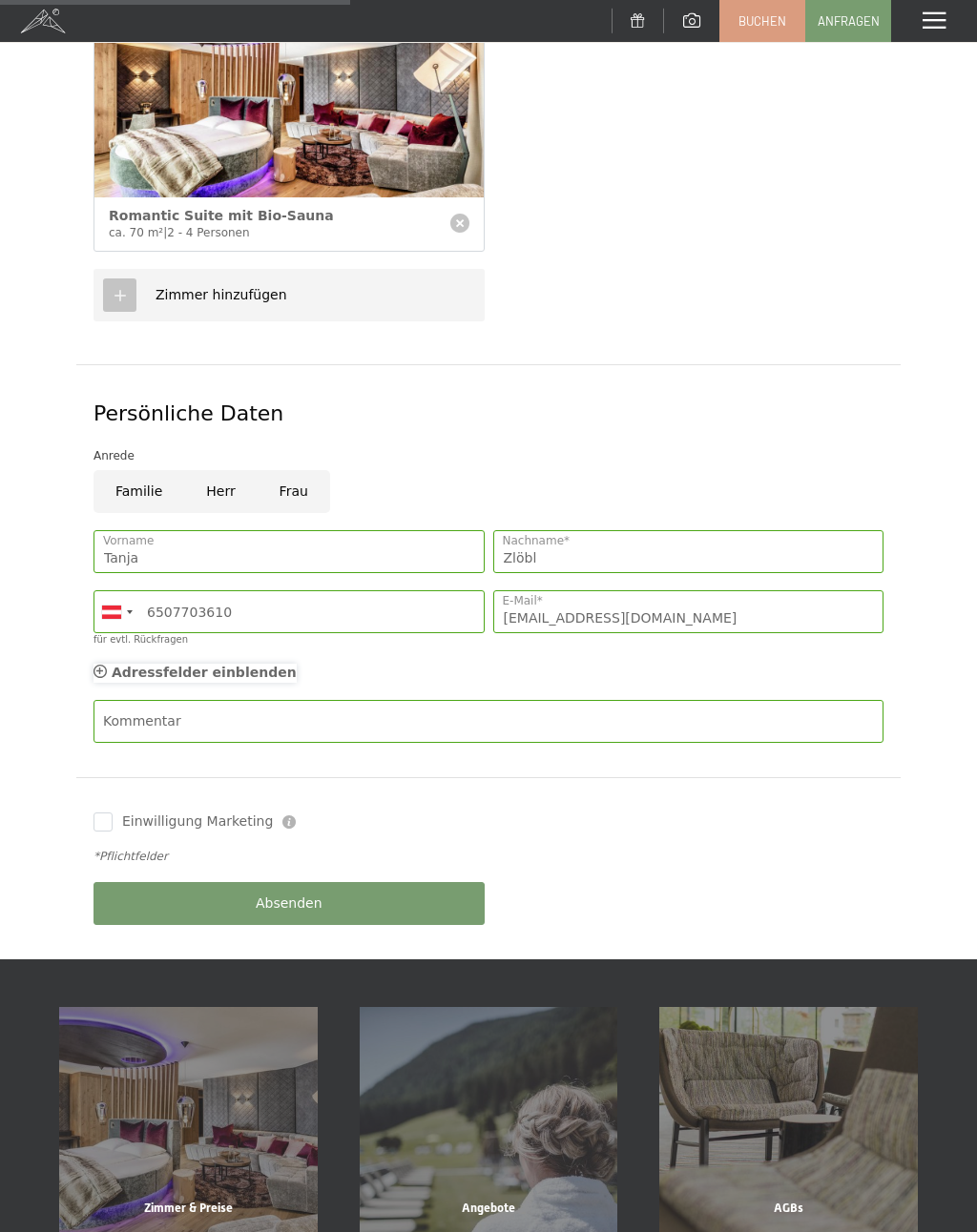
click at [249, 665] on span "Adressfelder einblenden" at bounding box center [204, 672] width 185 height 15
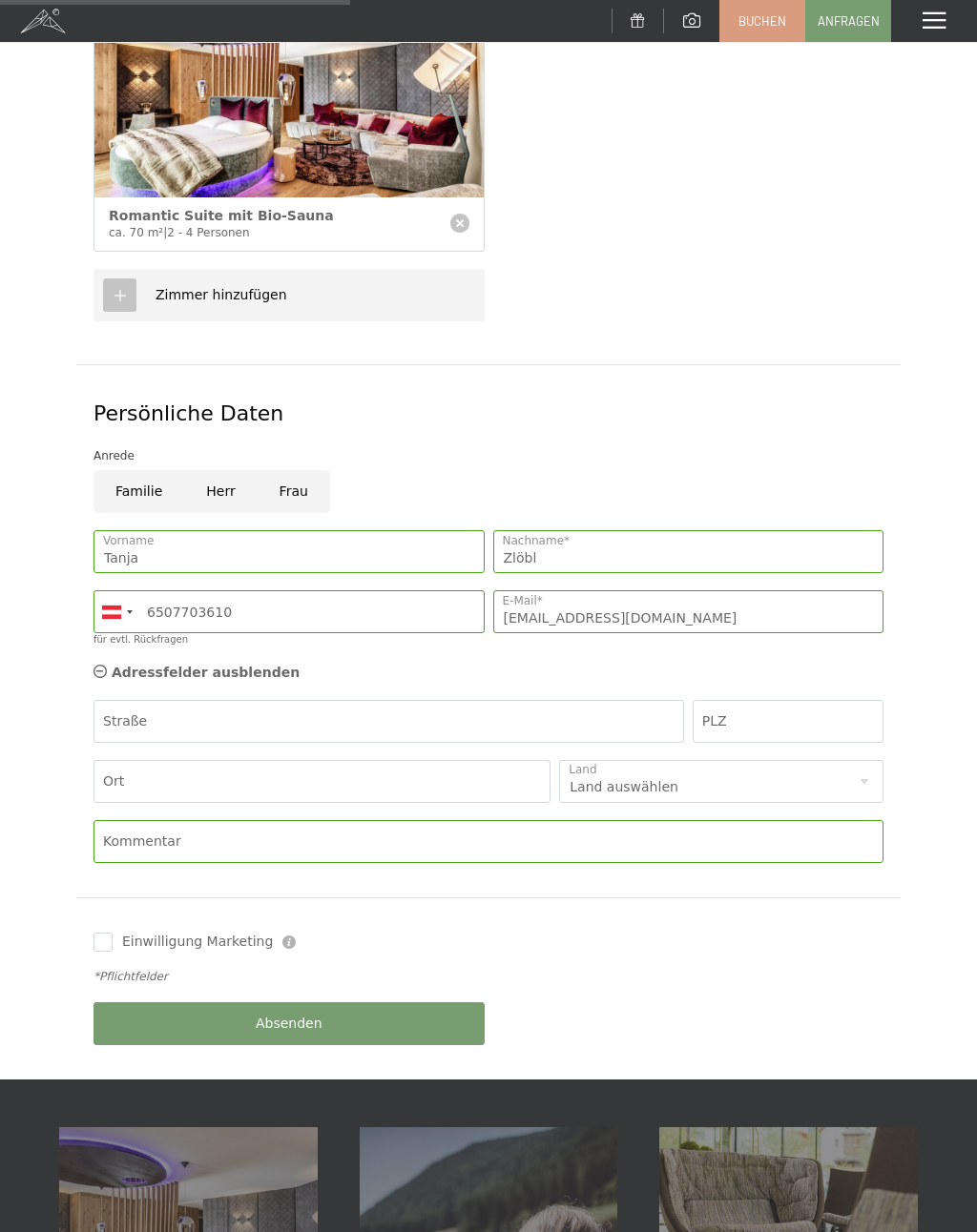
click at [248, 655] on div "Adressfelder einblenden Adressfelder ausblenden" at bounding box center [488, 673] width 799 height 36
type input "."
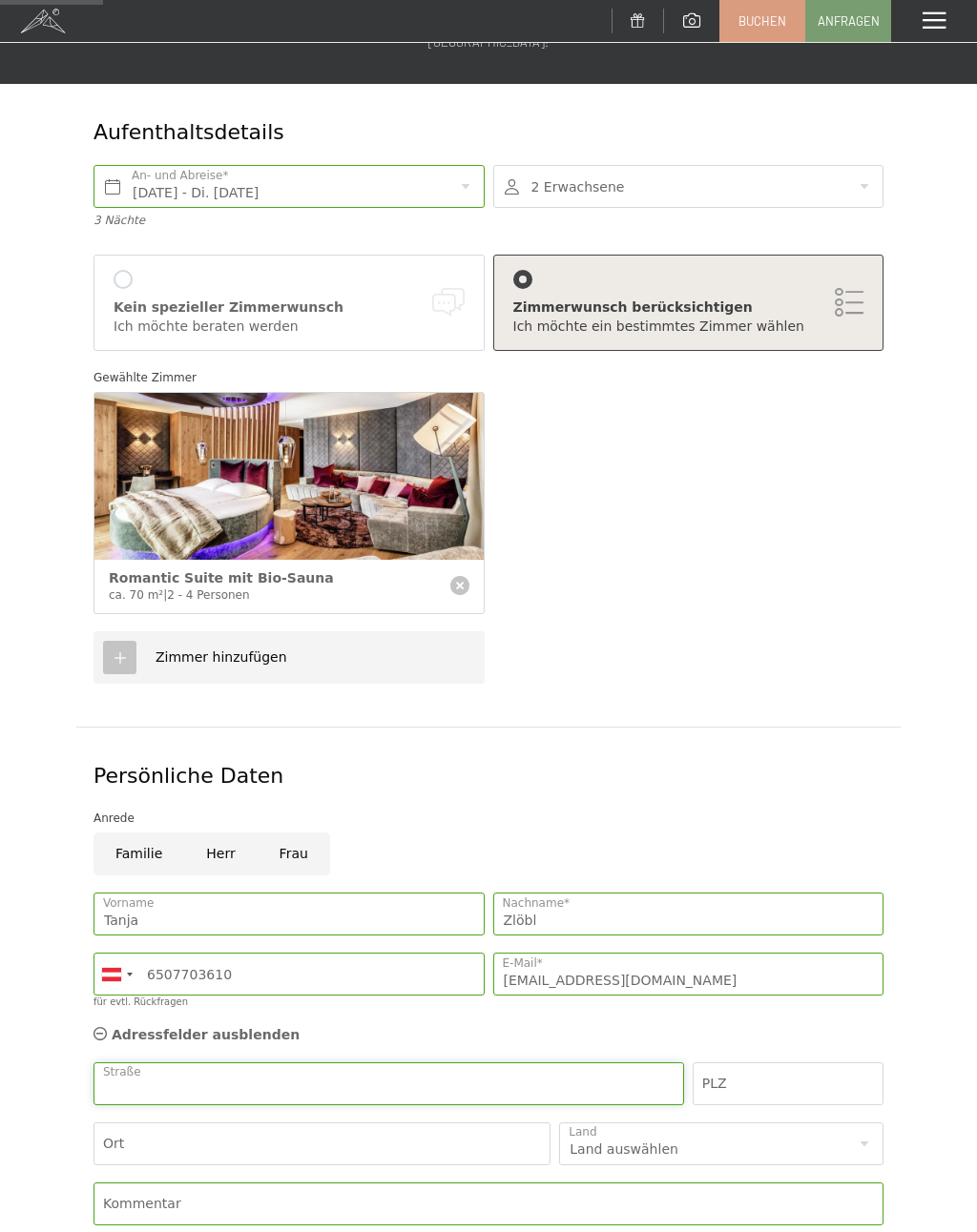
scroll to position [65, 0]
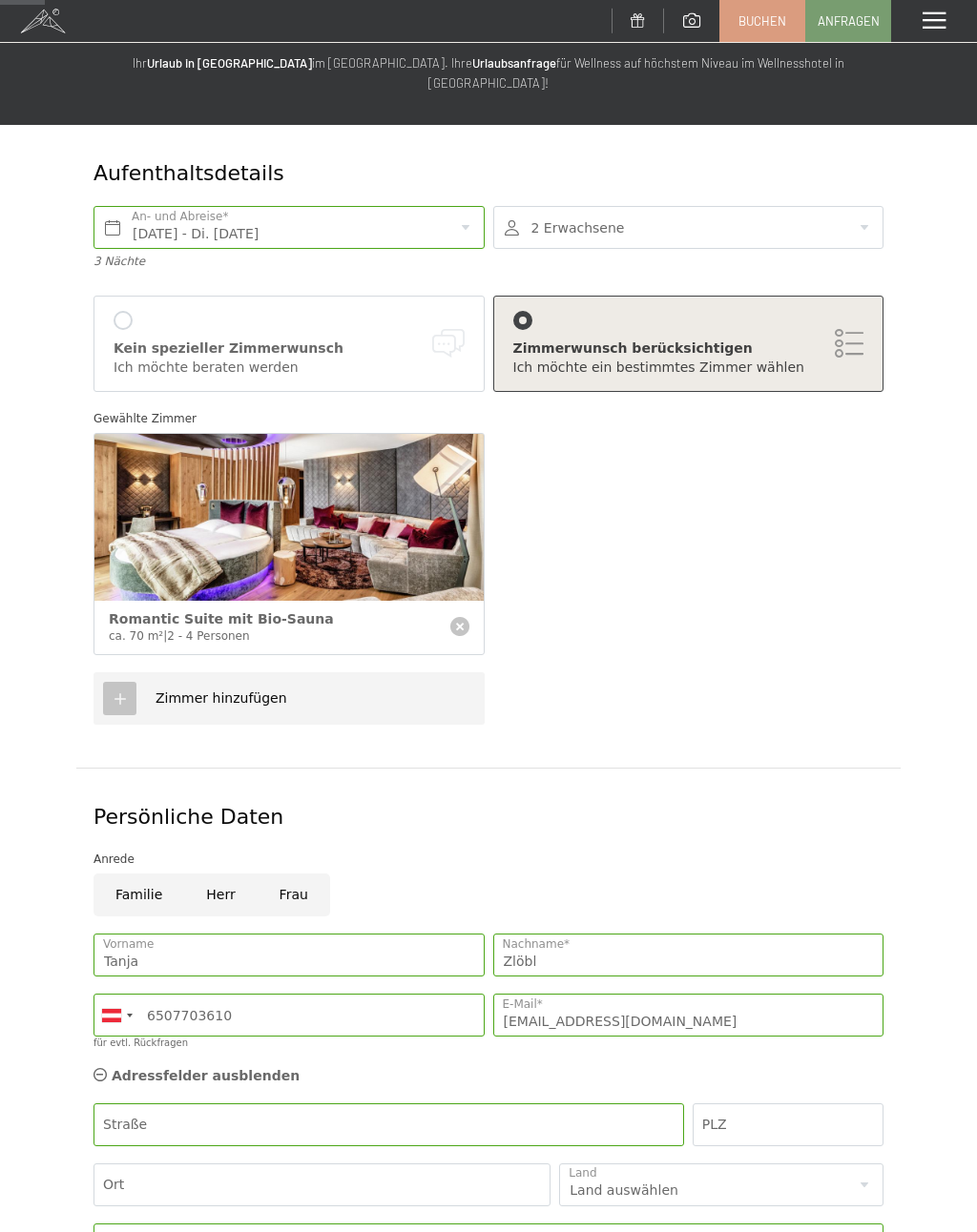
click at [560, 616] on div "Gewählte Zimmer Romantic Suite mit Bio-Sauna ca. 70 m² | 2 - 4 Personen" at bounding box center [488, 537] width 799 height 272
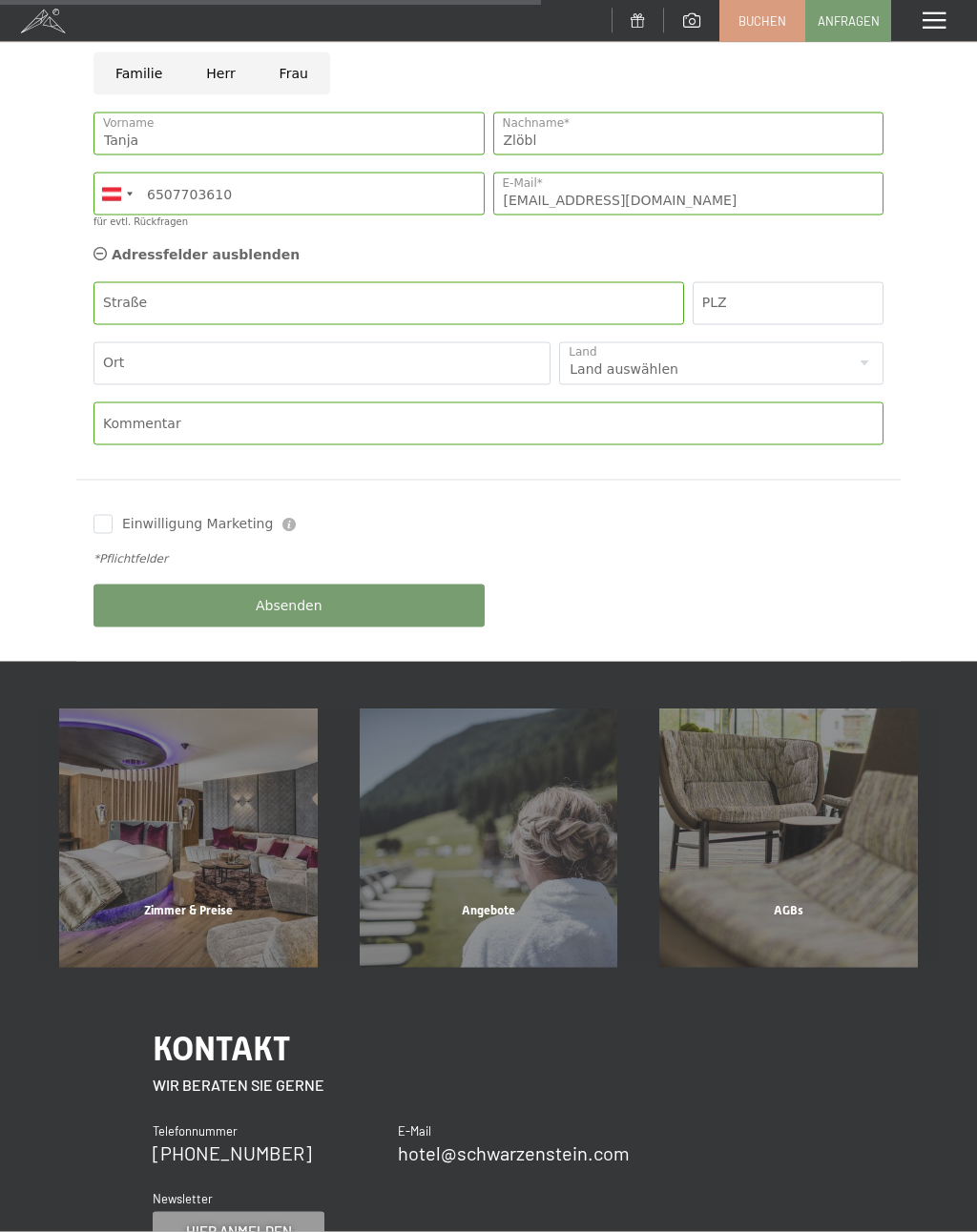
scroll to position [971, 0]
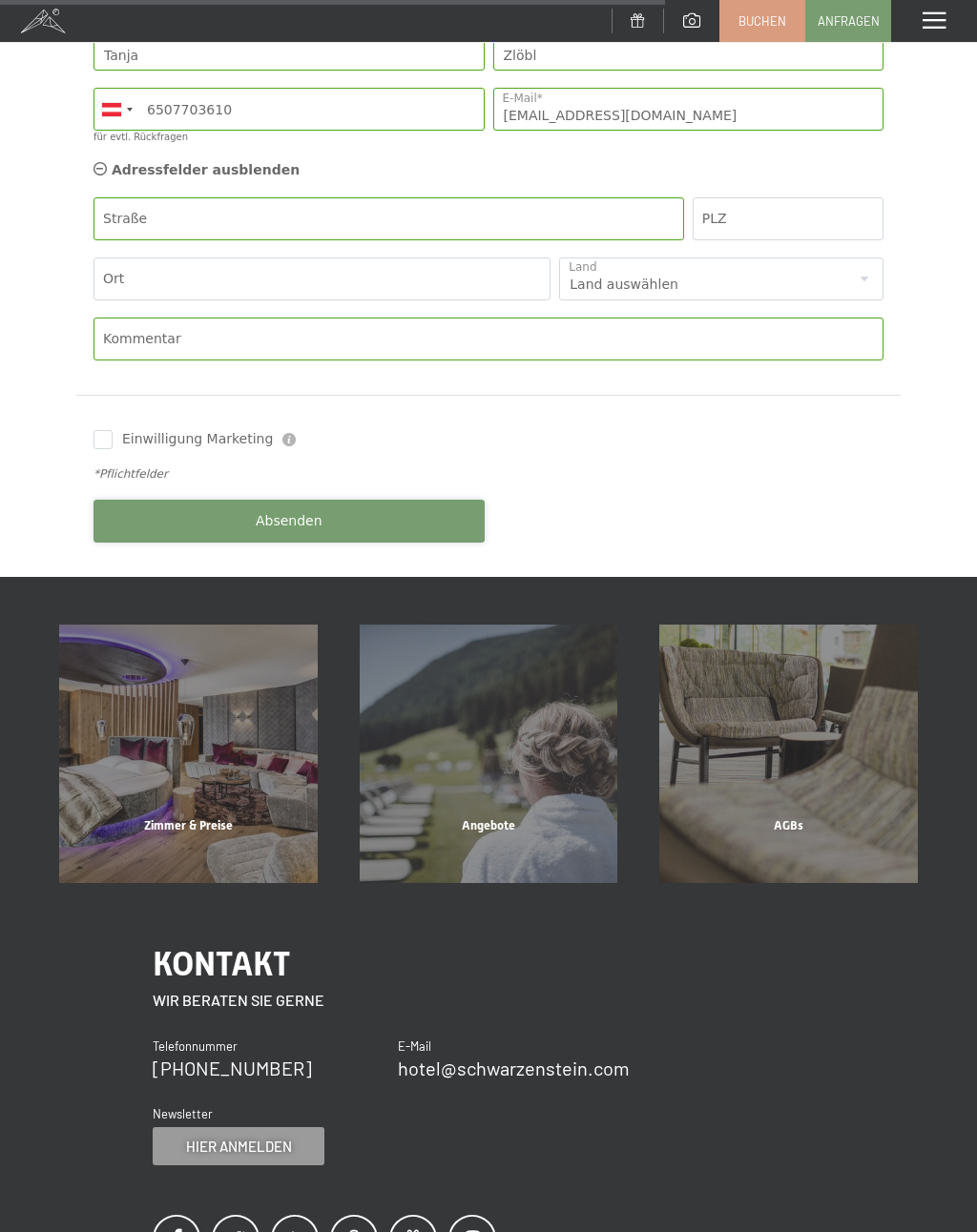
click at [423, 499] on button "Absenden" at bounding box center [289, 521] width 391 height 43
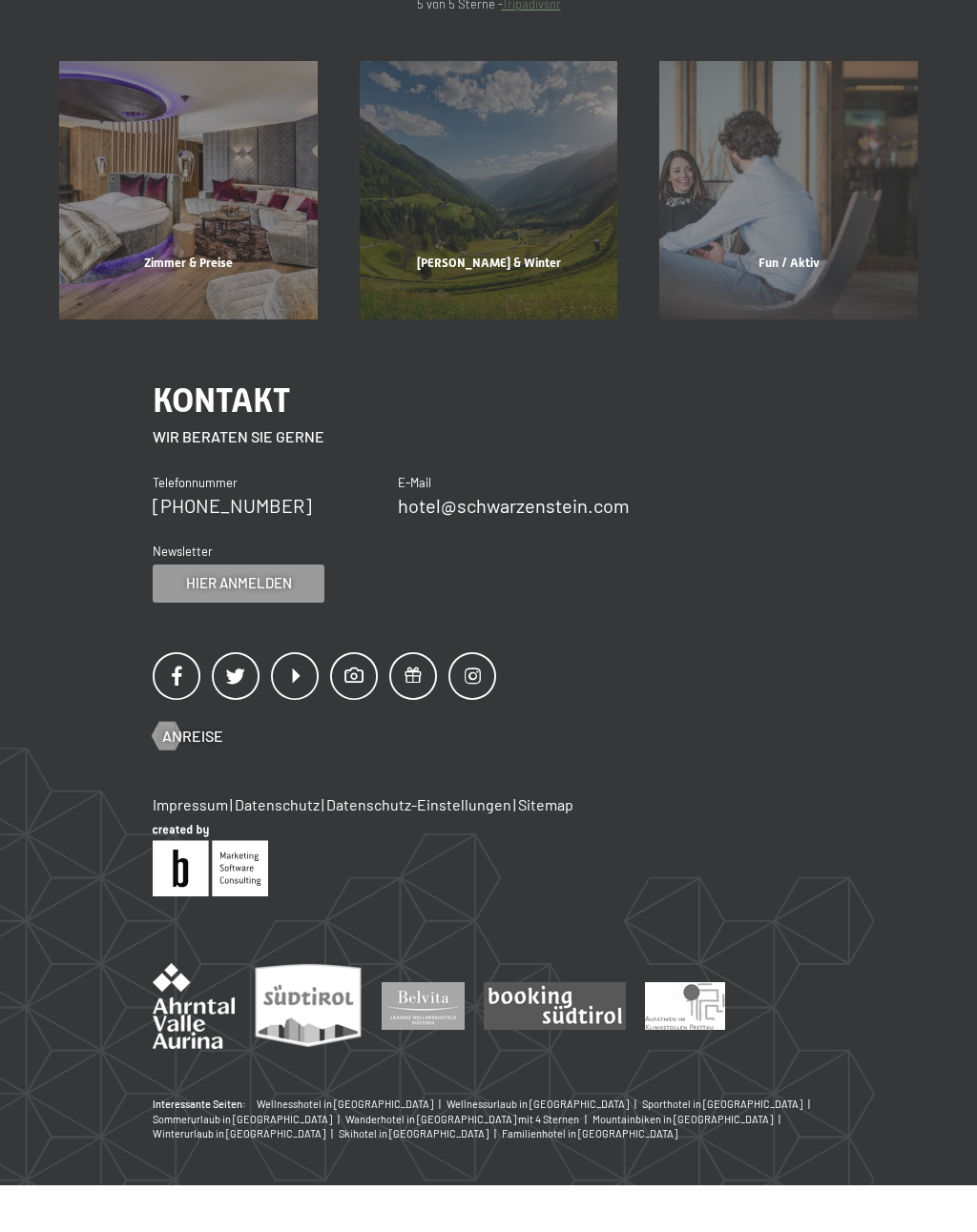
scroll to position [468, 0]
